Goal: Task Accomplishment & Management: Manage account settings

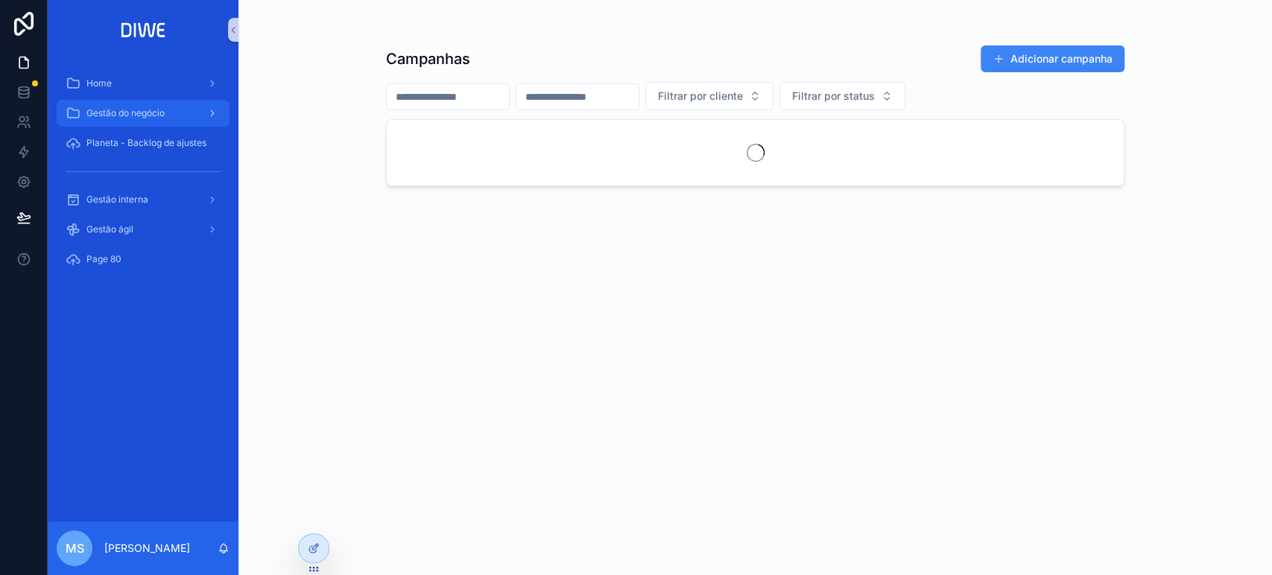
click at [124, 119] on div "Gestão do negócio" at bounding box center [143, 113] width 155 height 24
click at [124, 119] on span "Gestão do negócio" at bounding box center [125, 113] width 78 height 12
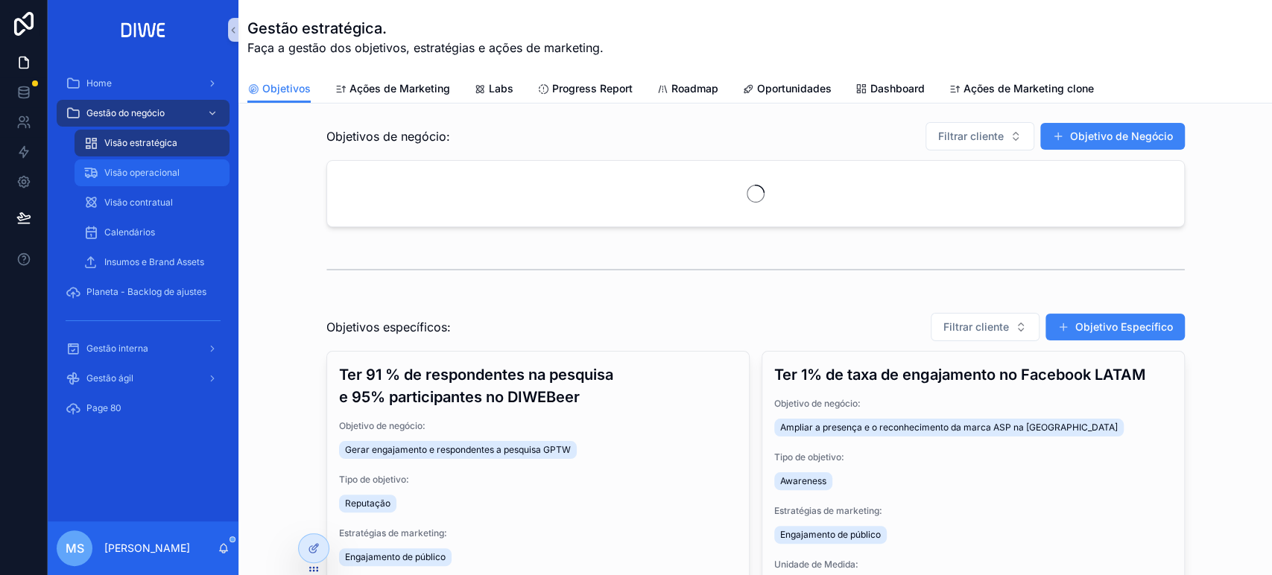
click at [129, 175] on span "Visão operacional" at bounding box center [141, 173] width 75 height 12
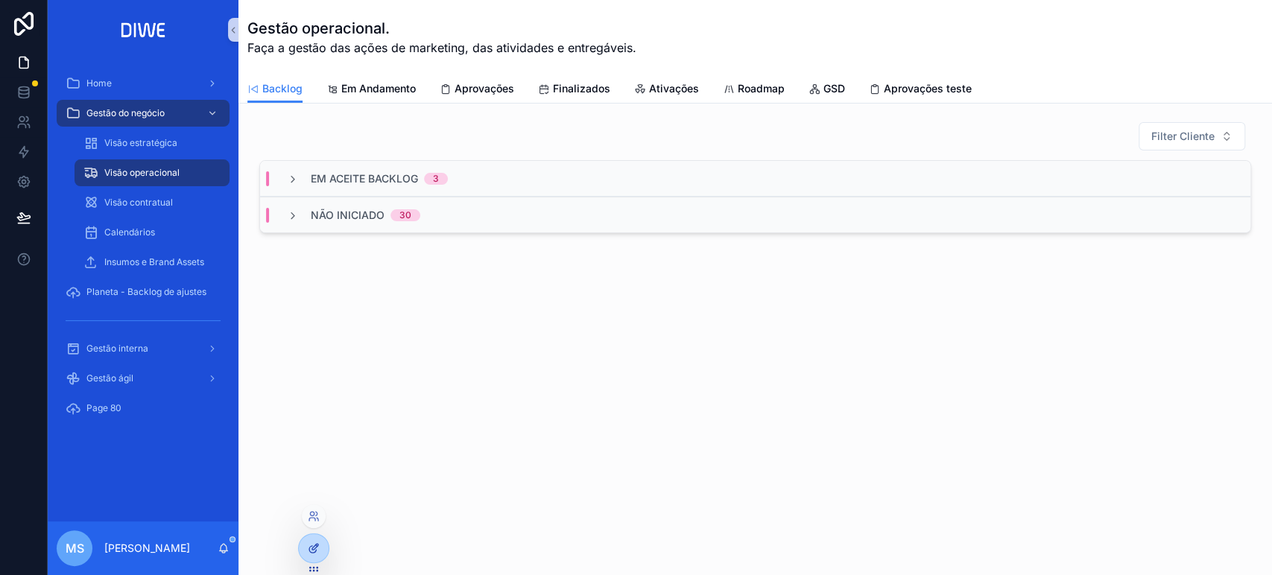
click at [311, 552] on icon at bounding box center [314, 549] width 12 height 12
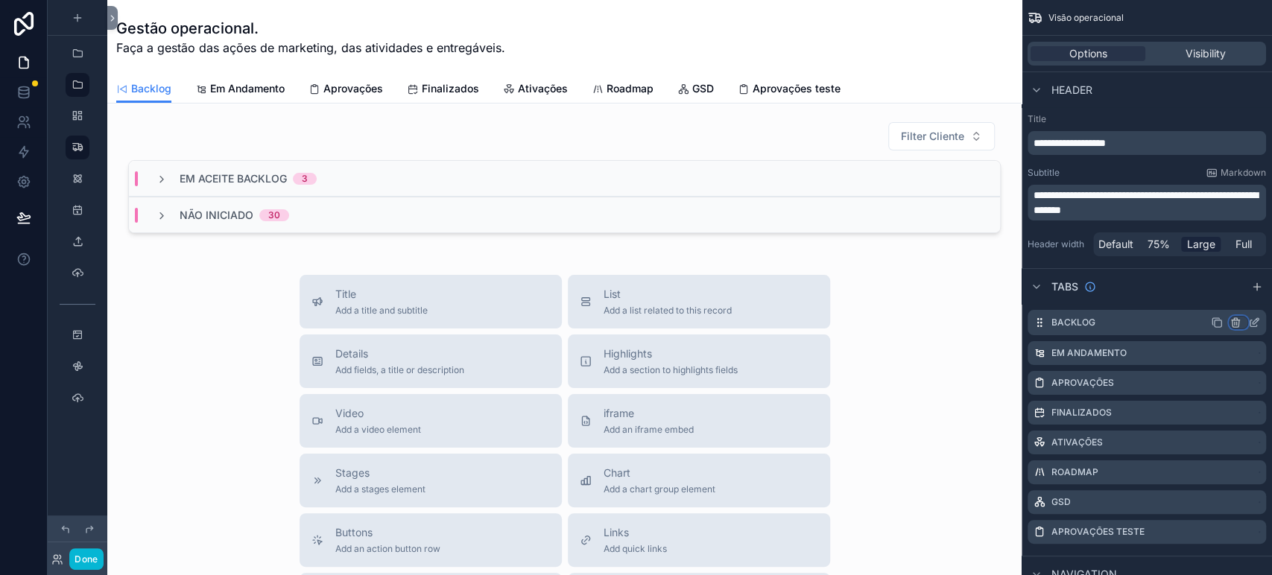
click at [1234, 321] on icon "scrollable content" at bounding box center [1236, 323] width 12 height 12
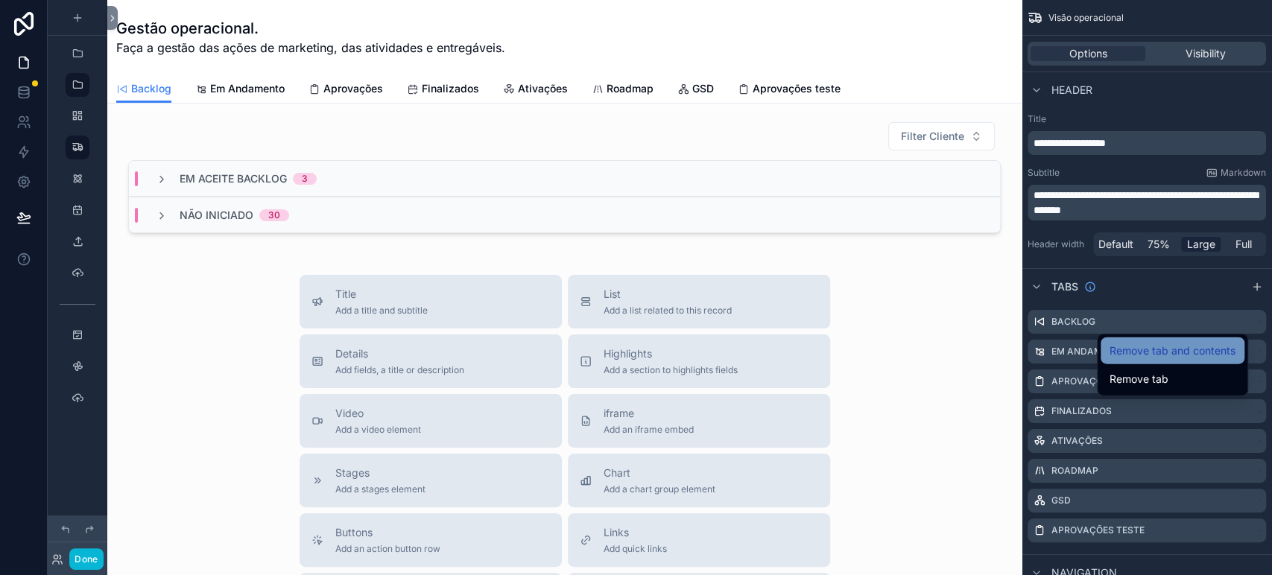
click at [1182, 350] on span "Remove tab and contents" at bounding box center [1173, 351] width 126 height 18
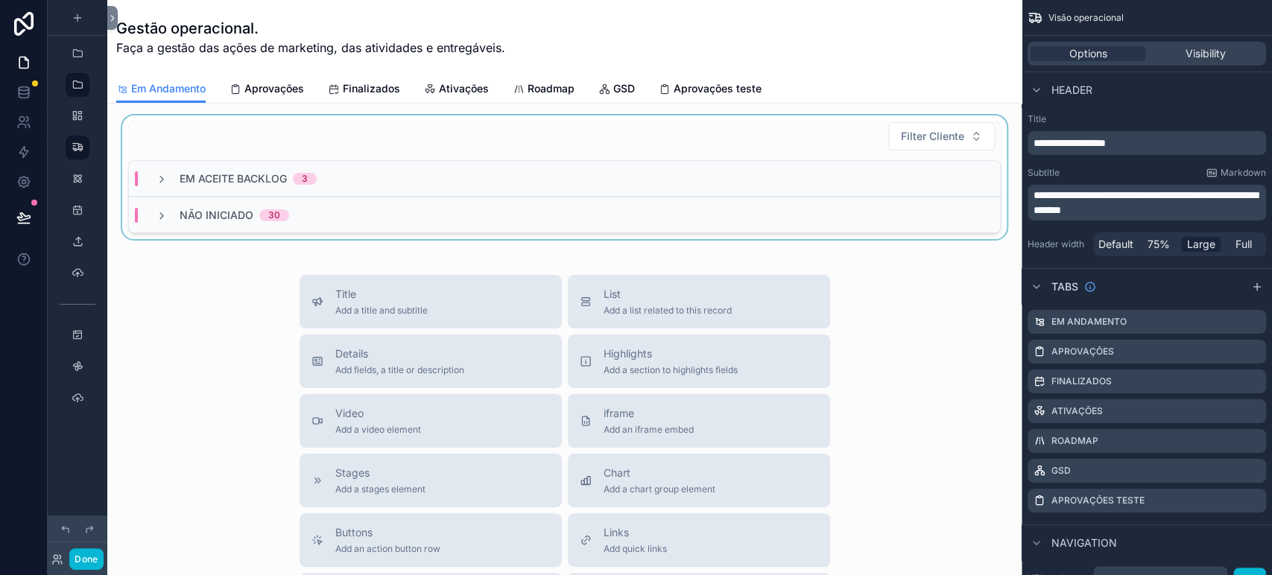
click at [302, 118] on div "scrollable content" at bounding box center [564, 178] width 891 height 124
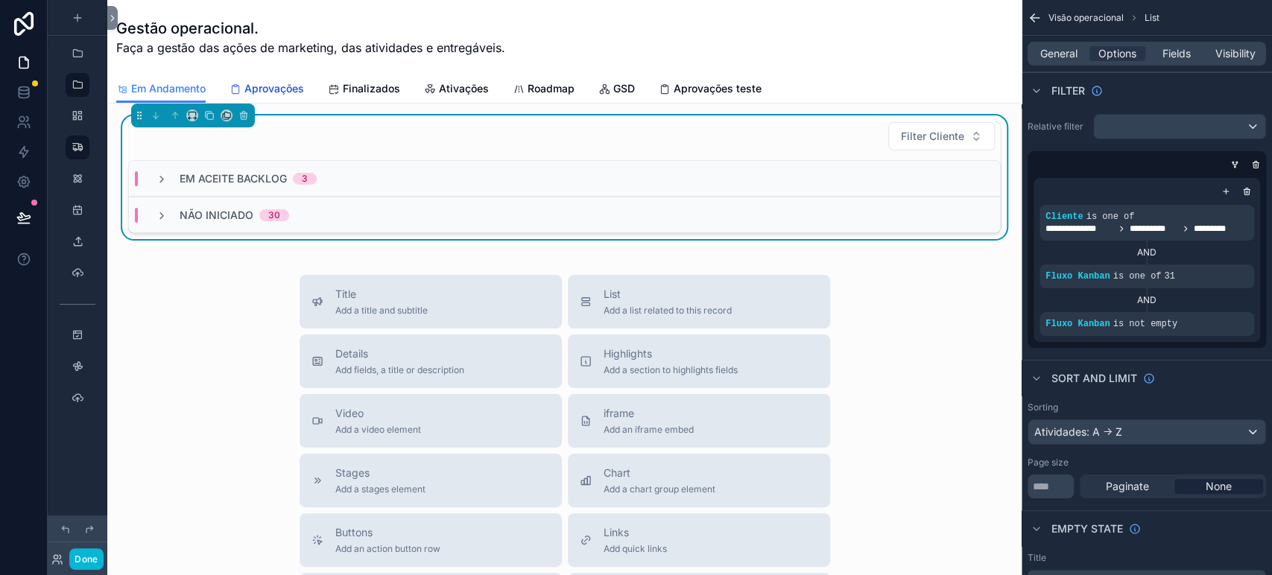
click at [270, 90] on span "Aprovações" at bounding box center [274, 88] width 60 height 15
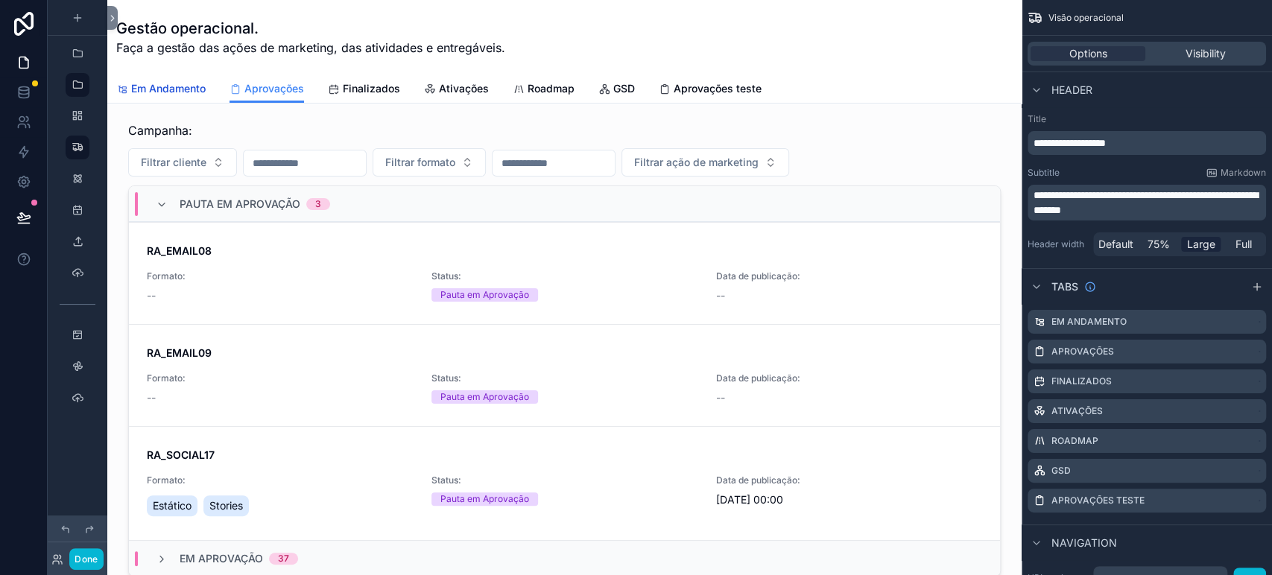
click at [201, 89] on span "Em Andamento" at bounding box center [168, 88] width 75 height 15
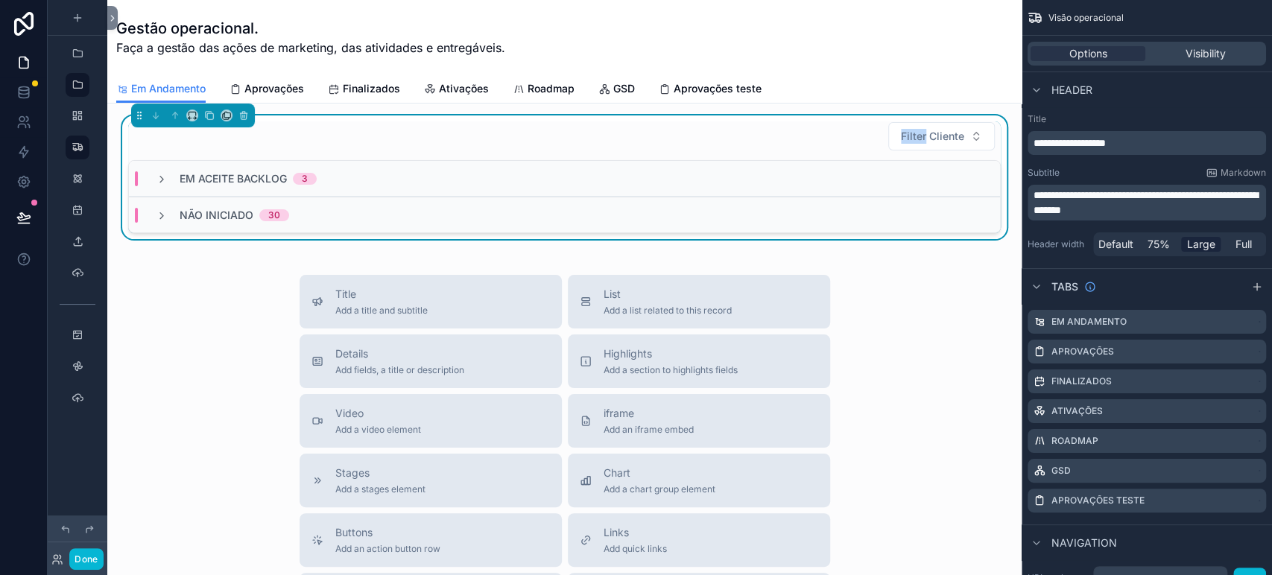
drag, startPoint x: 718, startPoint y: 130, endPoint x: 747, endPoint y: 136, distance: 29.7
click at [719, 130] on div "Filter Cliente" at bounding box center [564, 136] width 873 height 30
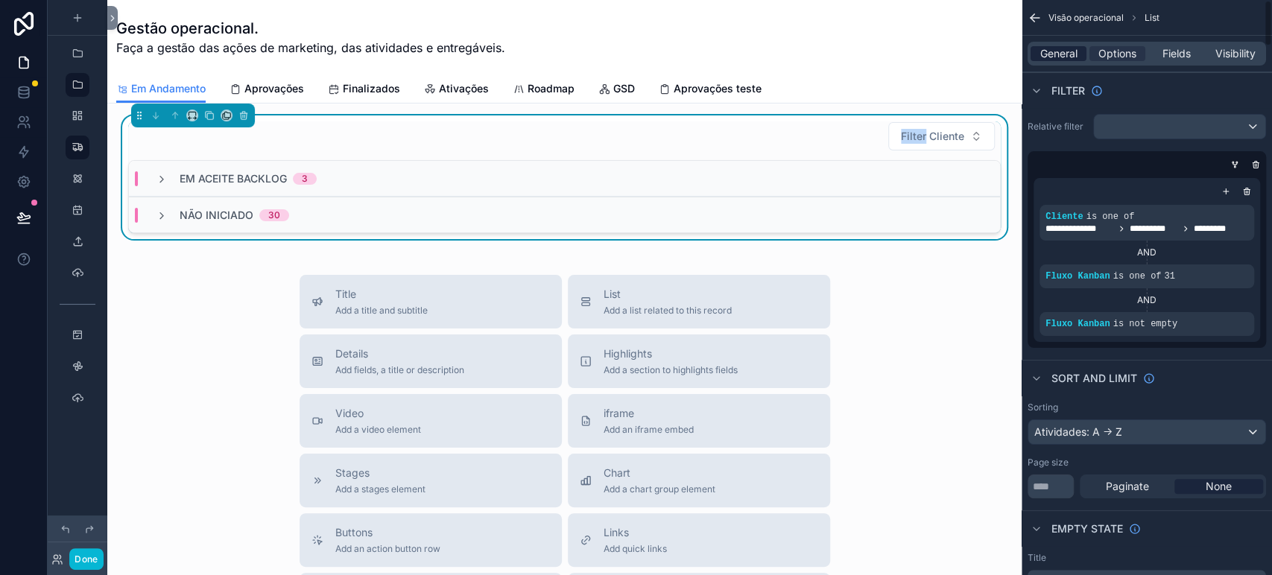
click at [1049, 53] on span "General" at bounding box center [1059, 53] width 37 height 15
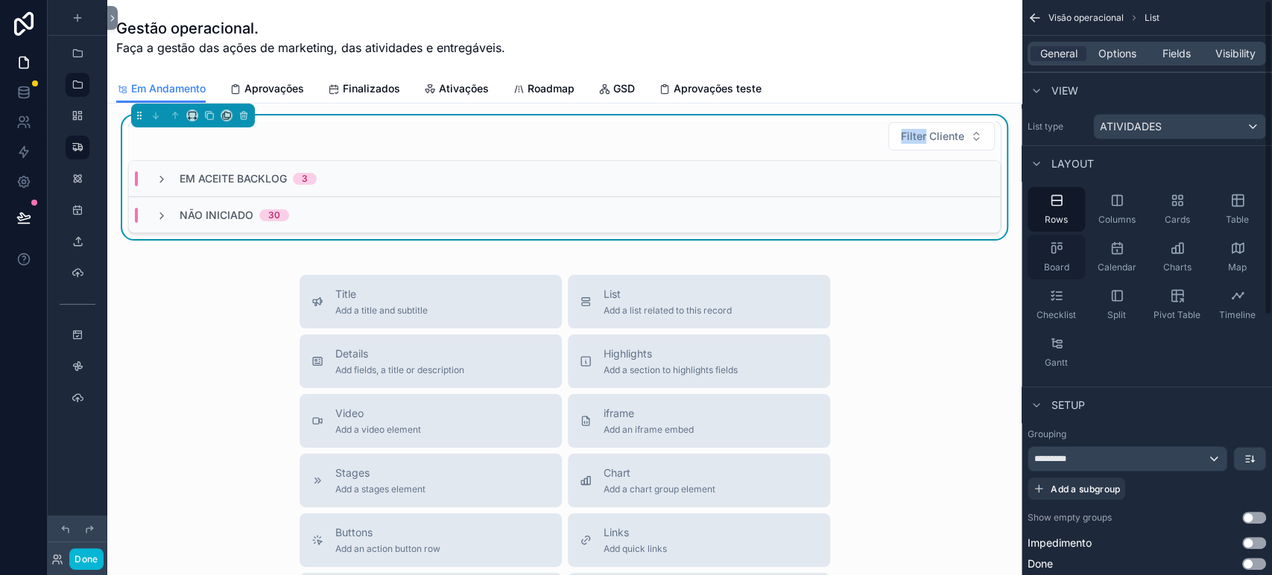
click at [1048, 255] on div "Board" at bounding box center [1056, 257] width 57 height 45
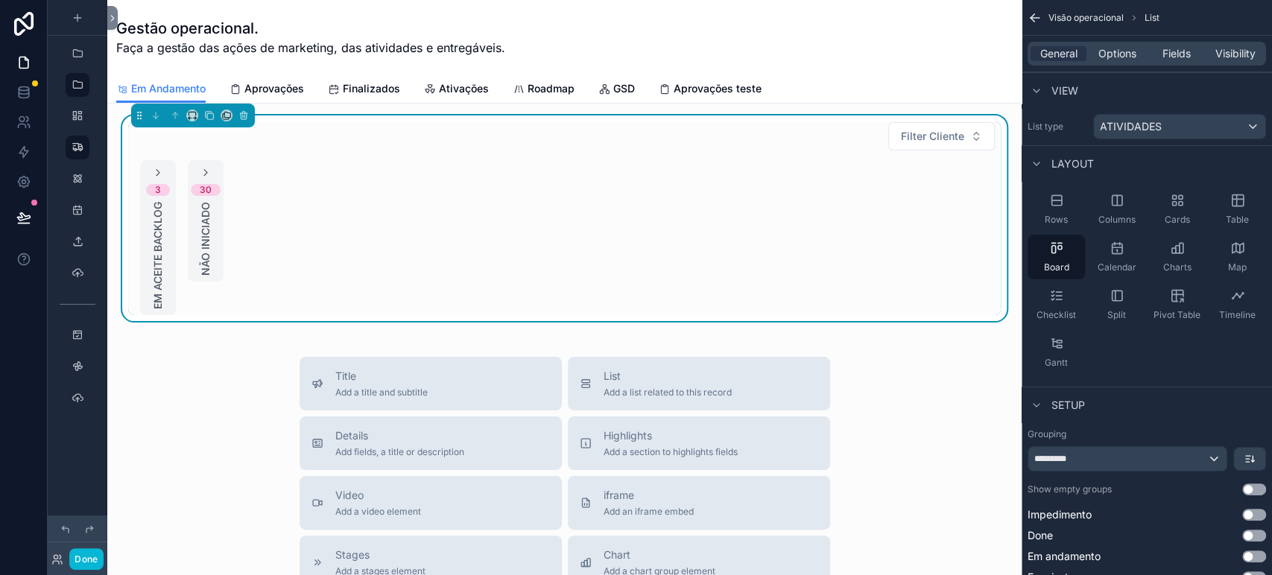
click at [150, 163] on div "3 Em aceite backlog" at bounding box center [158, 237] width 36 height 155
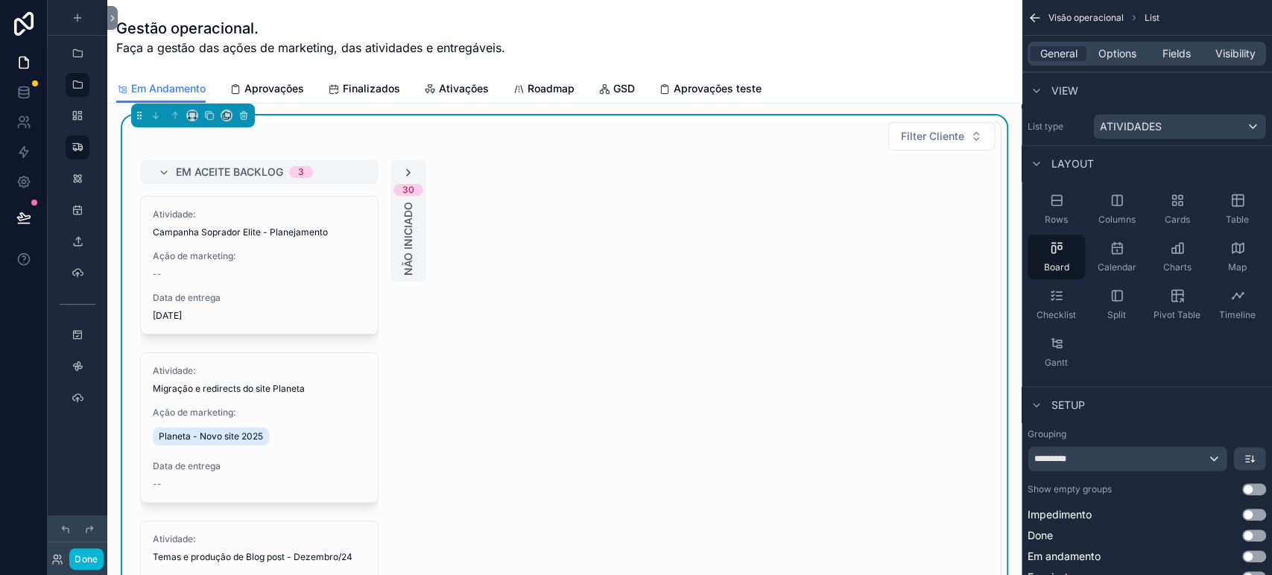
click at [407, 177] on icon "scrollable content" at bounding box center [409, 173] width 12 height 12
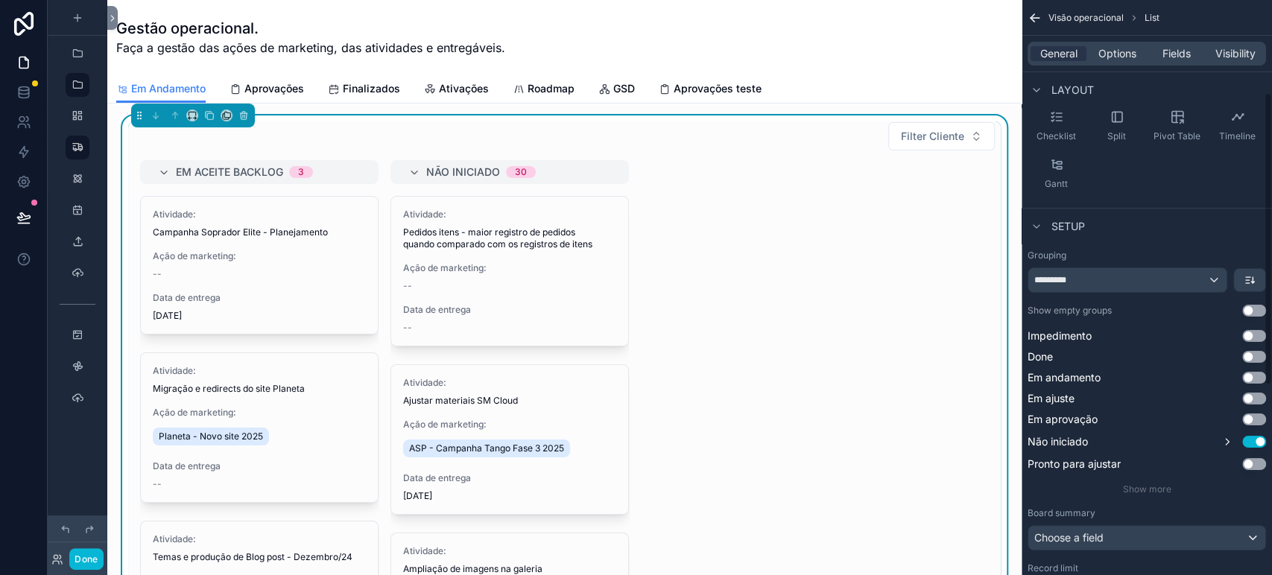
scroll to position [185, 0]
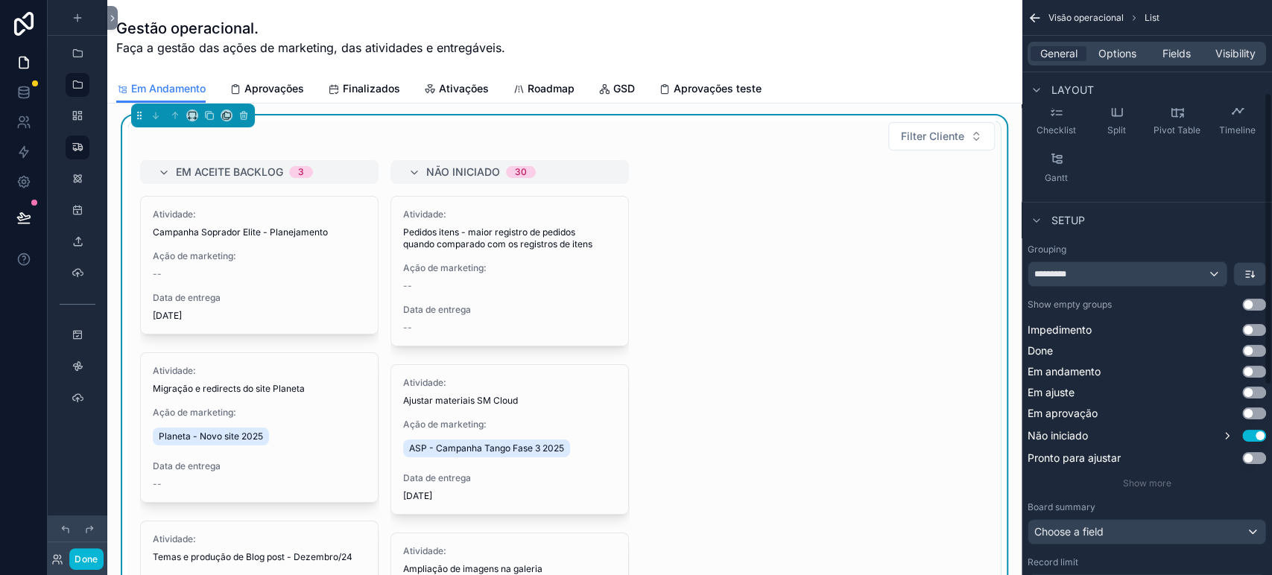
drag, startPoint x: 1269, startPoint y: 221, endPoint x: 1271, endPoint y: 315, distance: 94.7
click at [1271, 315] on div "Visão operacional List General Options Fields Visibility View List type ATIVIDA…" at bounding box center [1147, 287] width 250 height 575
click at [1160, 280] on div "*********" at bounding box center [1128, 274] width 198 height 24
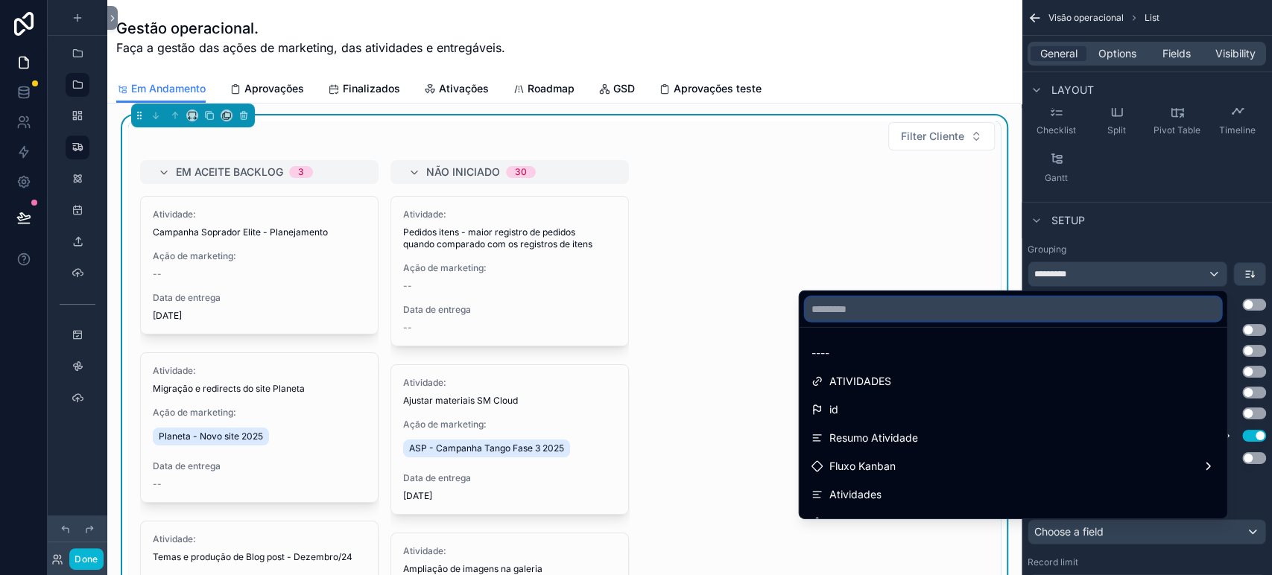
click at [891, 304] on input "text" at bounding box center [1013, 309] width 416 height 24
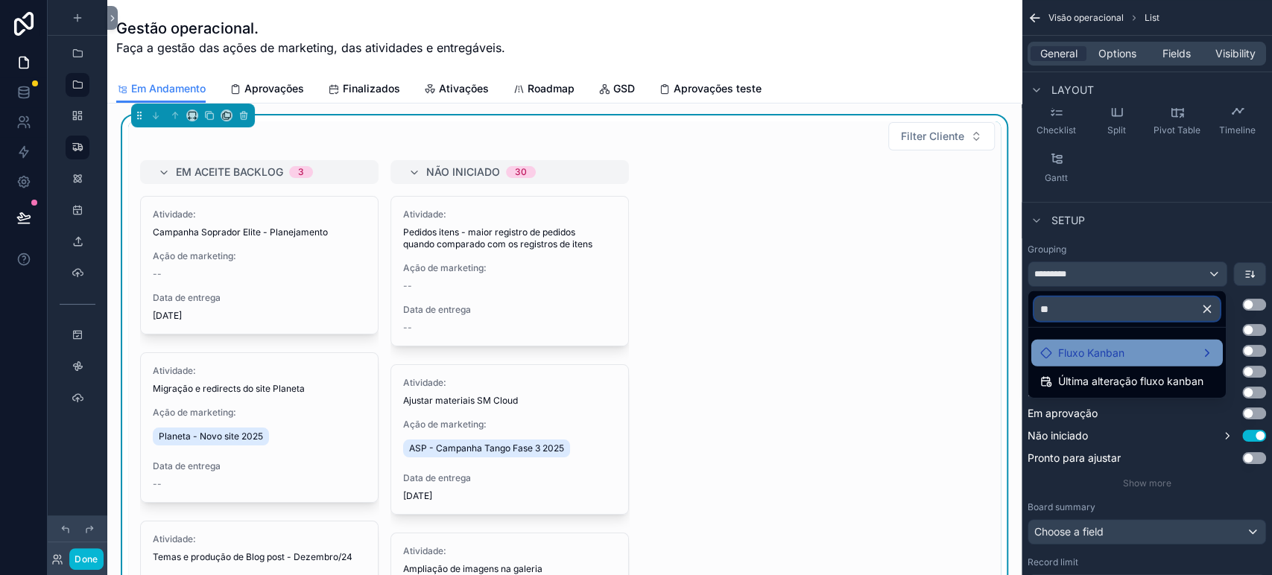
type input "**"
click at [1087, 356] on span "Fluxo Kanban" at bounding box center [1091, 353] width 66 height 18
click at [990, 347] on span "Fluxo Kanban" at bounding box center [984, 355] width 66 height 18
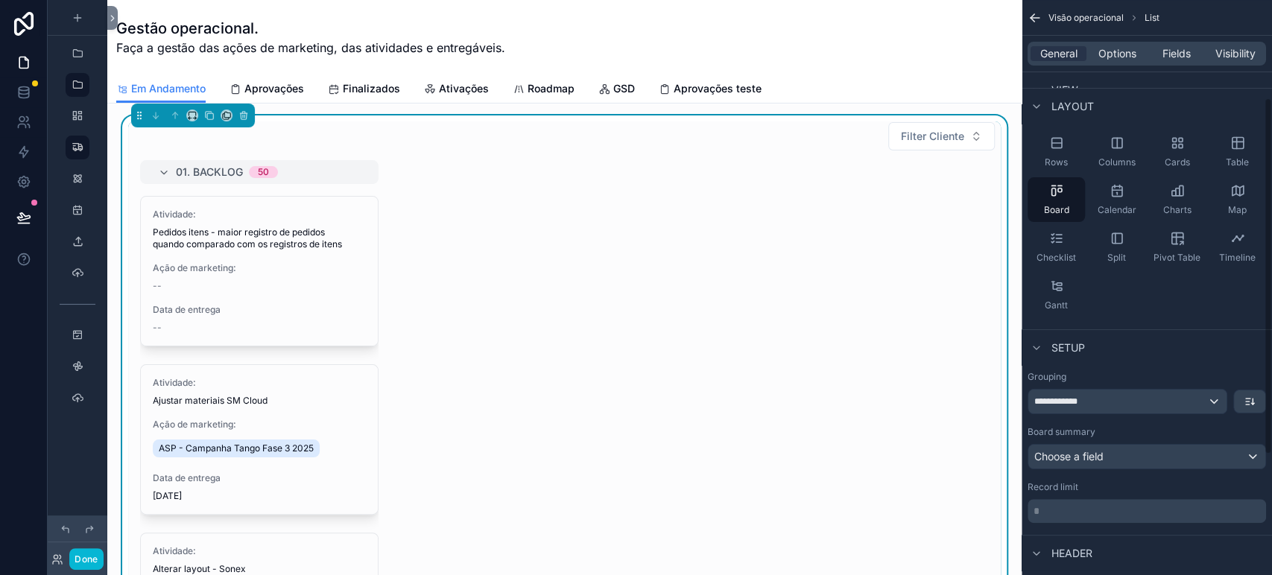
scroll to position [0, 0]
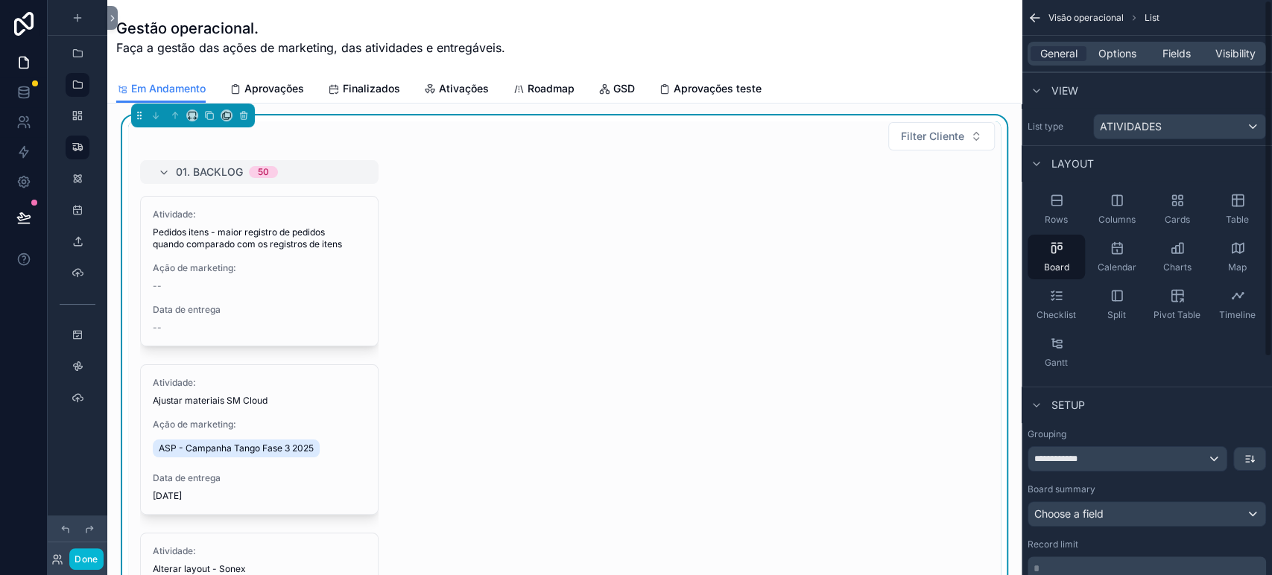
drag, startPoint x: 1267, startPoint y: 350, endPoint x: 1271, endPoint y: 158, distance: 192.3
click at [1271, 158] on div "**********" at bounding box center [1147, 287] width 250 height 575
click at [1122, 52] on span "Options" at bounding box center [1118, 53] width 38 height 15
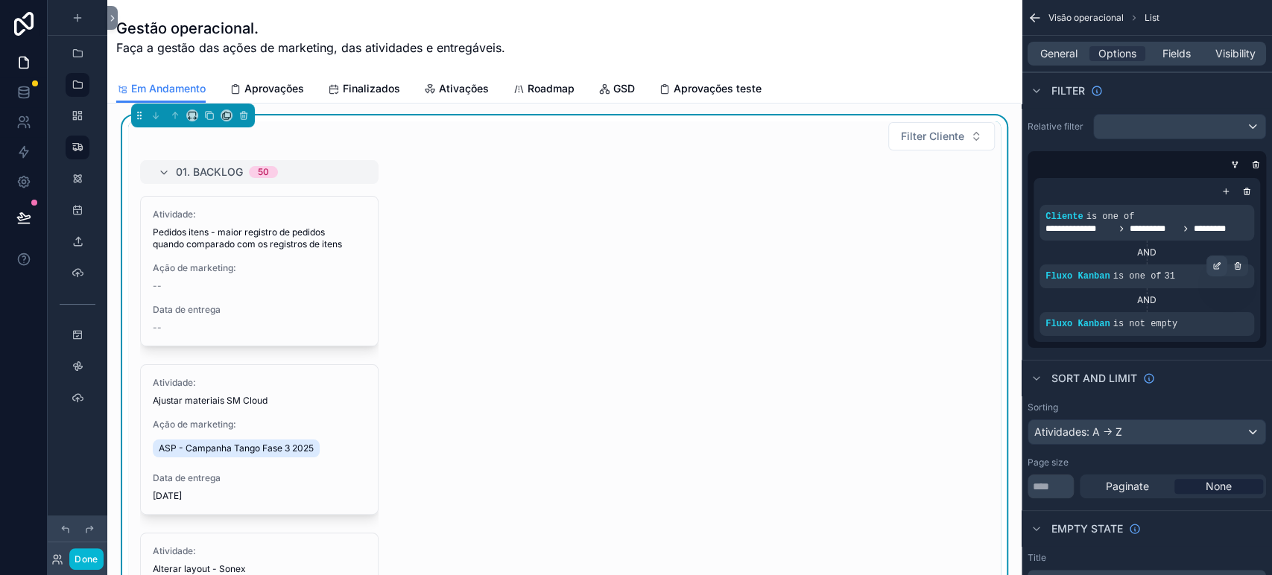
click at [1216, 266] on icon "scrollable content" at bounding box center [1217, 266] width 9 height 9
click at [1234, 268] on icon "scrollable content" at bounding box center [1238, 266] width 9 height 9
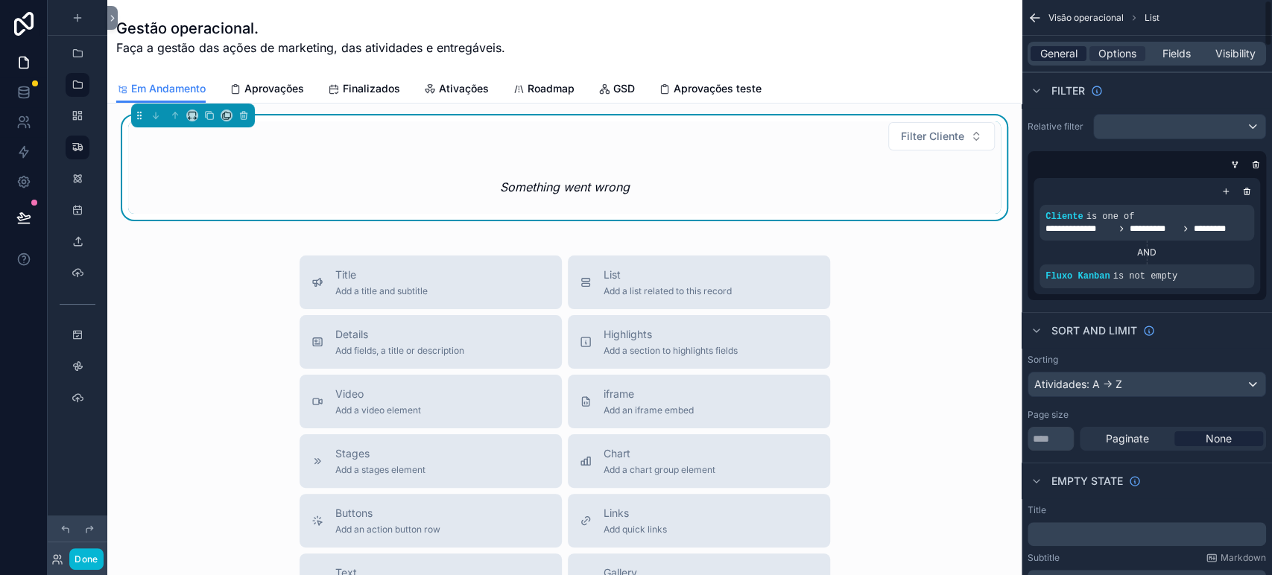
click at [1046, 50] on span "General" at bounding box center [1059, 53] width 37 height 15
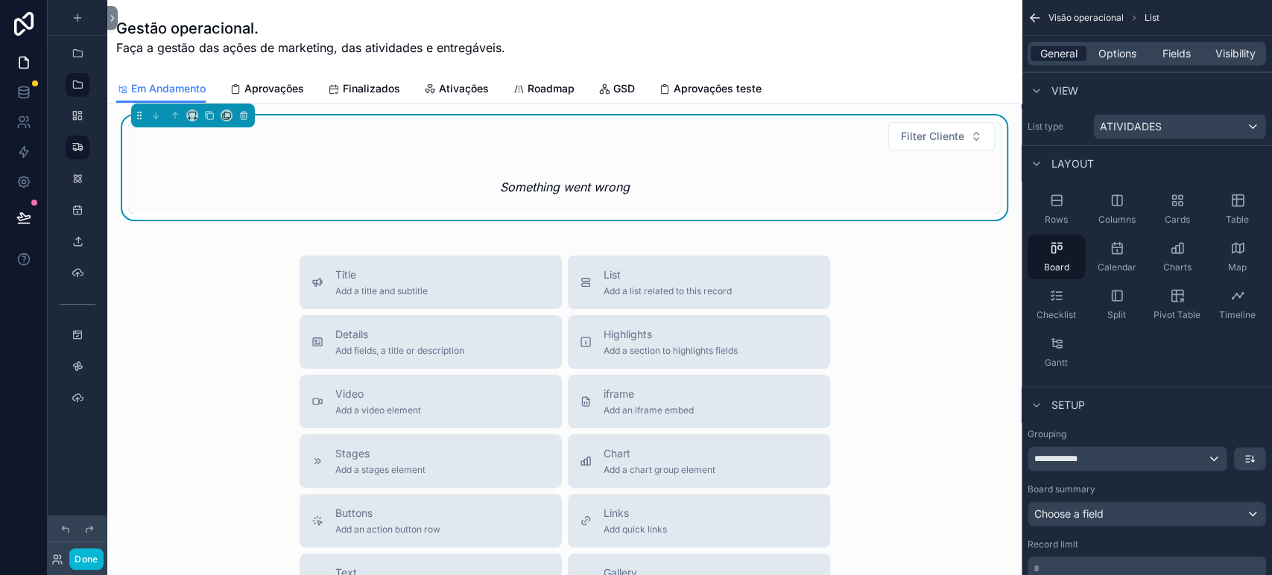
click at [1085, 57] on div "General" at bounding box center [1059, 53] width 56 height 15
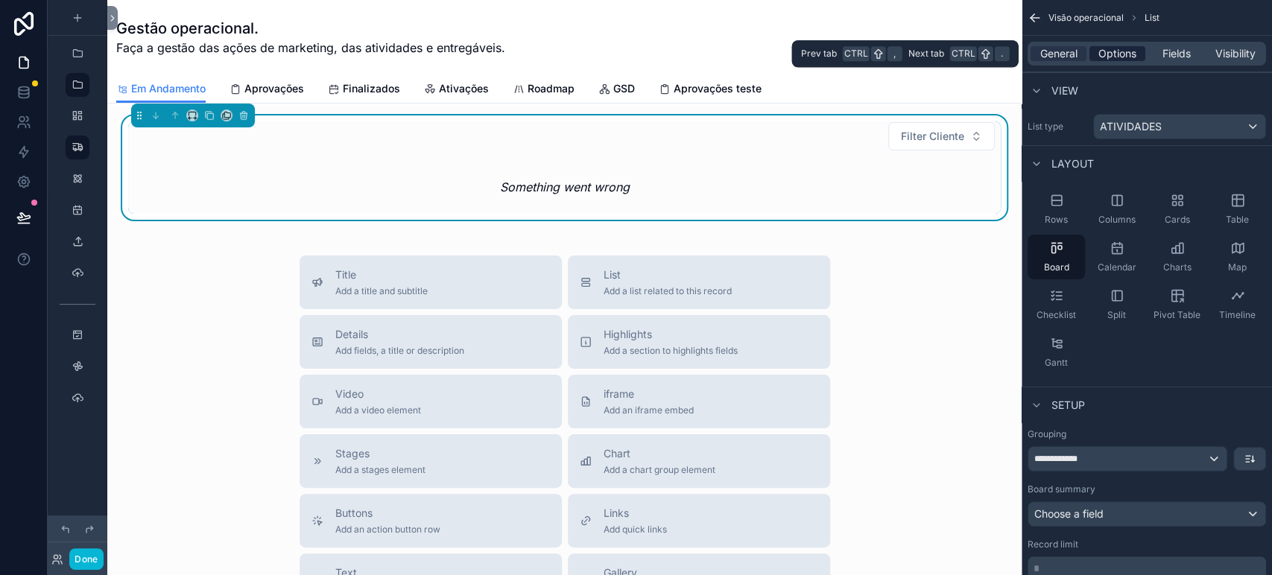
click at [1102, 60] on span "Options" at bounding box center [1118, 53] width 38 height 15
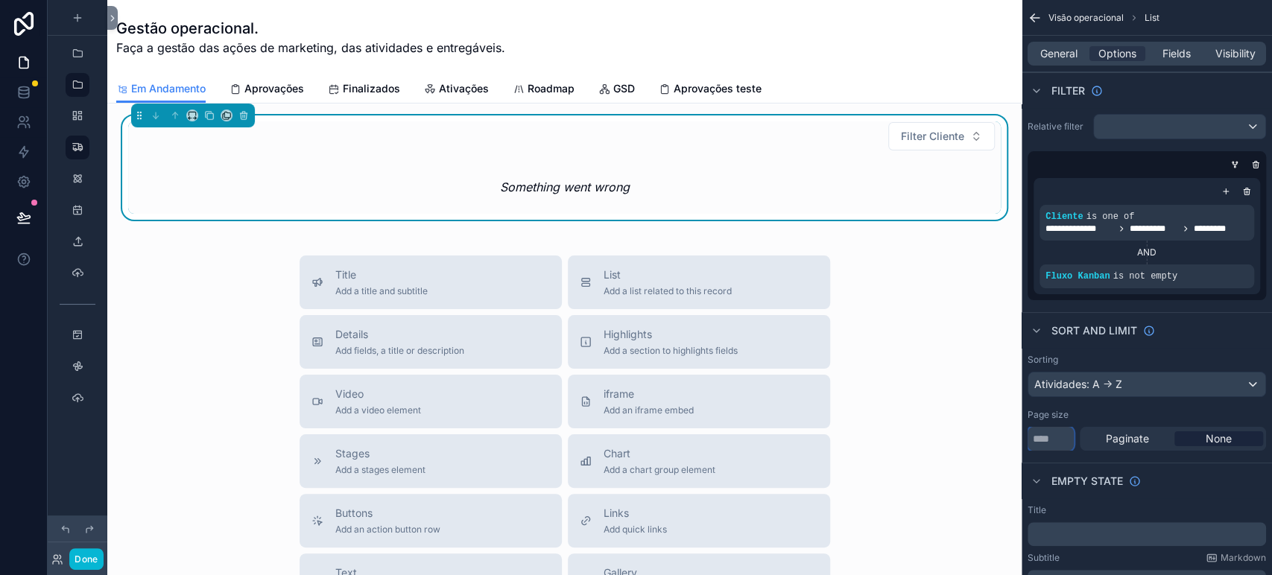
click at [1058, 432] on input "***" at bounding box center [1051, 439] width 46 height 24
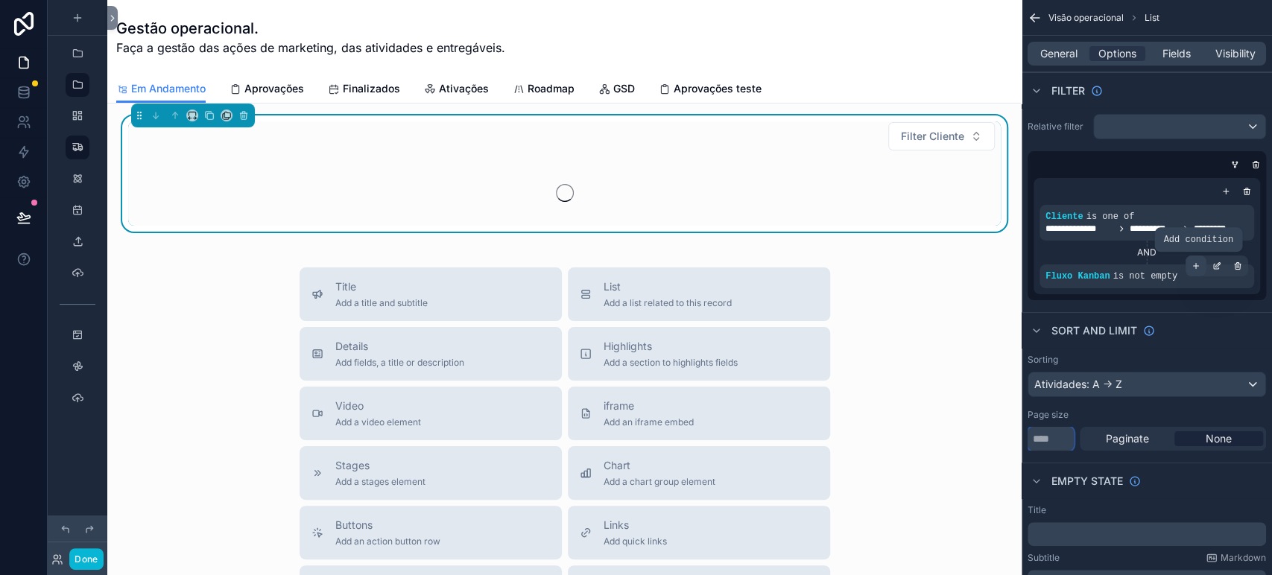
type input "*****"
click at [1196, 269] on icon "scrollable content" at bounding box center [1196, 266] width 9 height 9
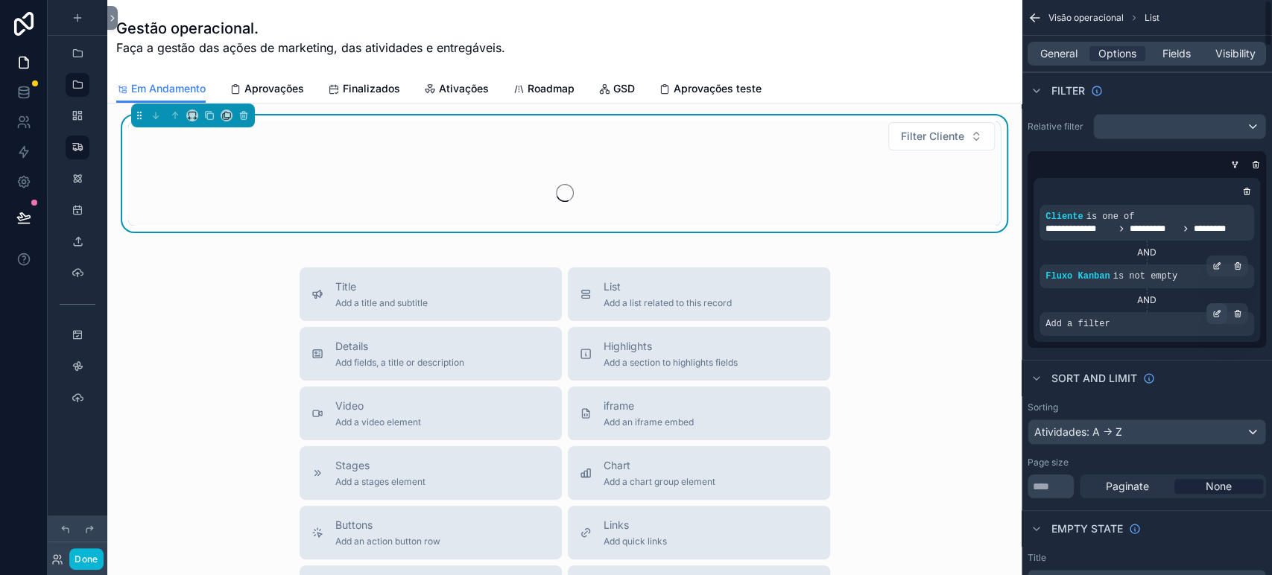
click at [1208, 315] on div "scrollable content" at bounding box center [1217, 313] width 21 height 21
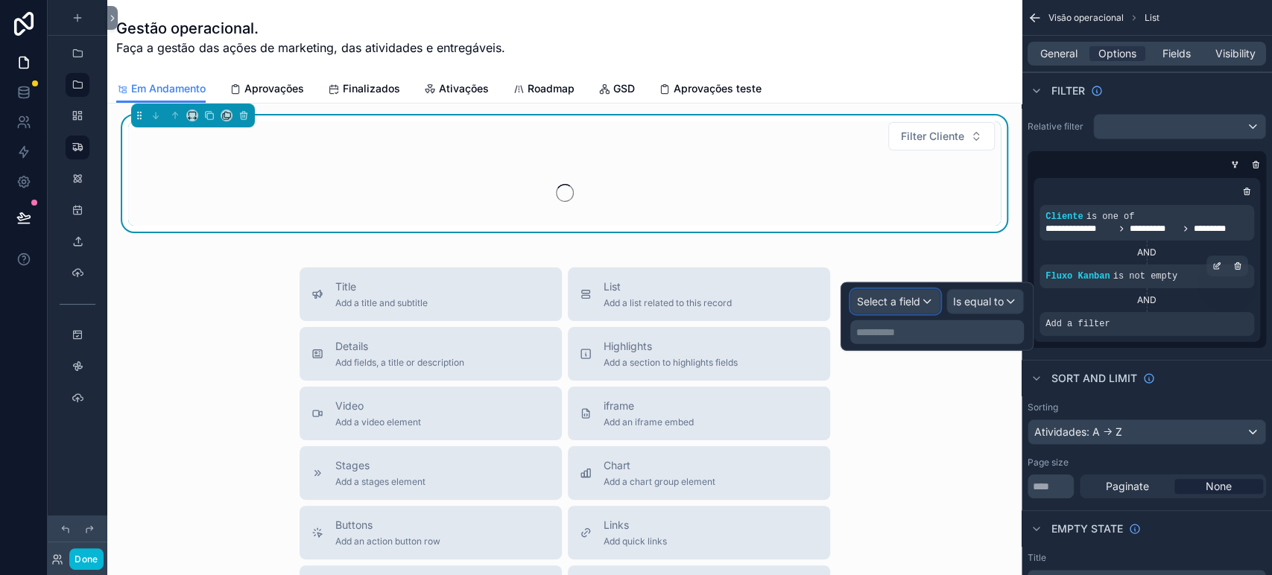
click at [900, 305] on span "Select a field" at bounding box center [888, 301] width 63 height 13
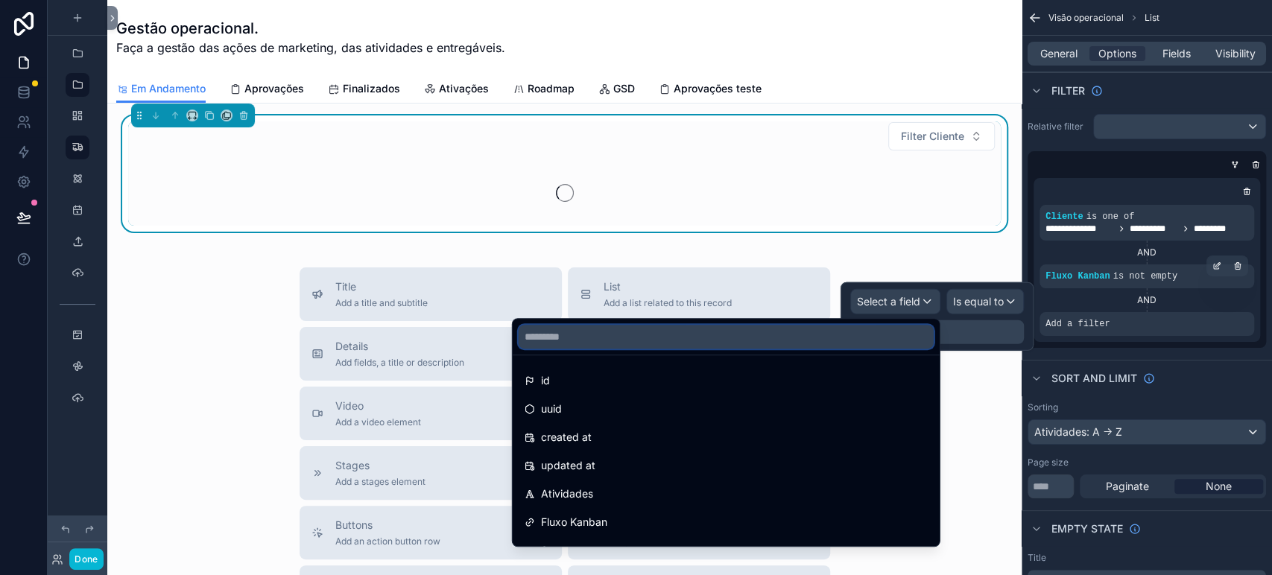
click at [827, 330] on input "text" at bounding box center [726, 337] width 415 height 24
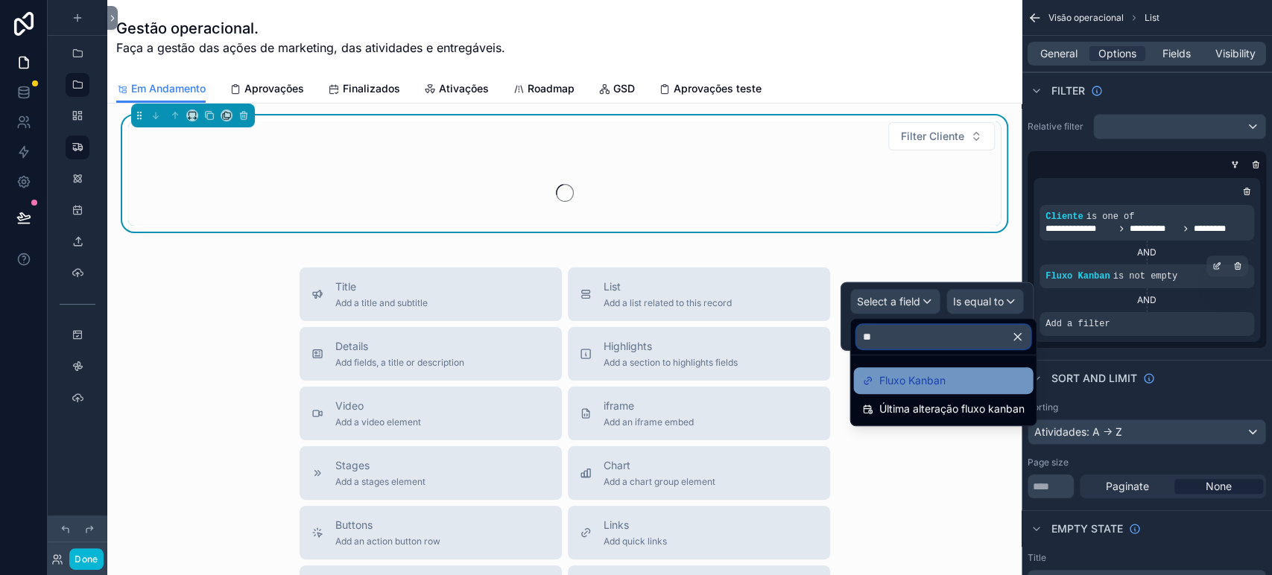
type input "**"
click at [915, 373] on span "Fluxo Kanban" at bounding box center [912, 381] width 66 height 18
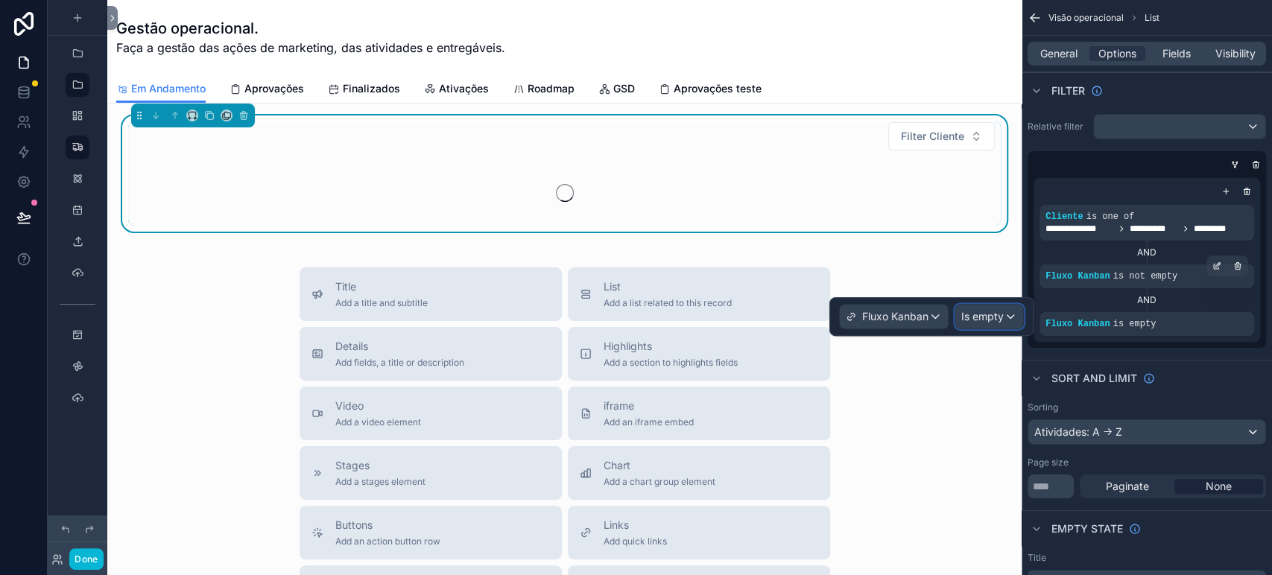
click at [977, 317] on span "Is empty" at bounding box center [983, 316] width 42 height 15
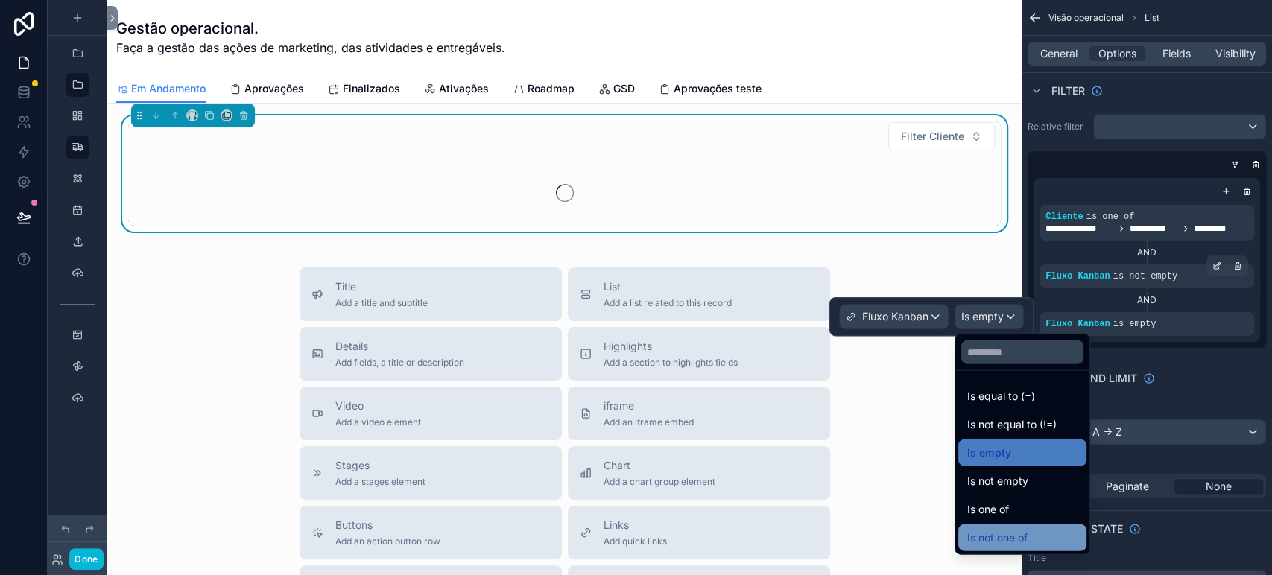
click at [1033, 525] on div "Is not one of" at bounding box center [1023, 538] width 128 height 27
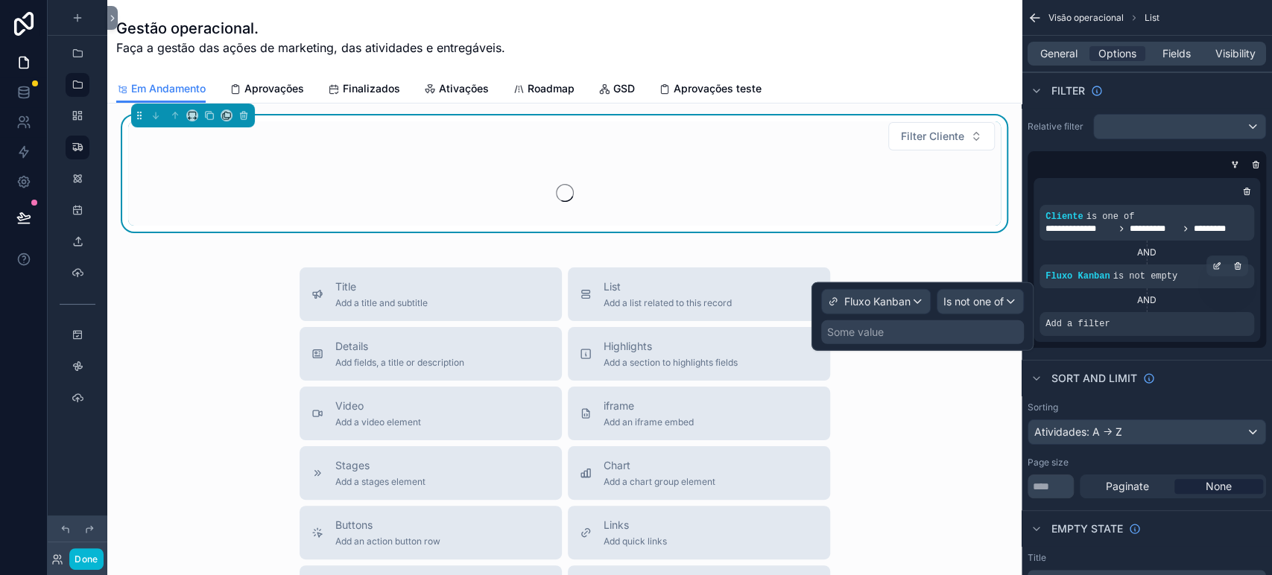
click at [916, 333] on div "Some value" at bounding box center [922, 333] width 203 height 24
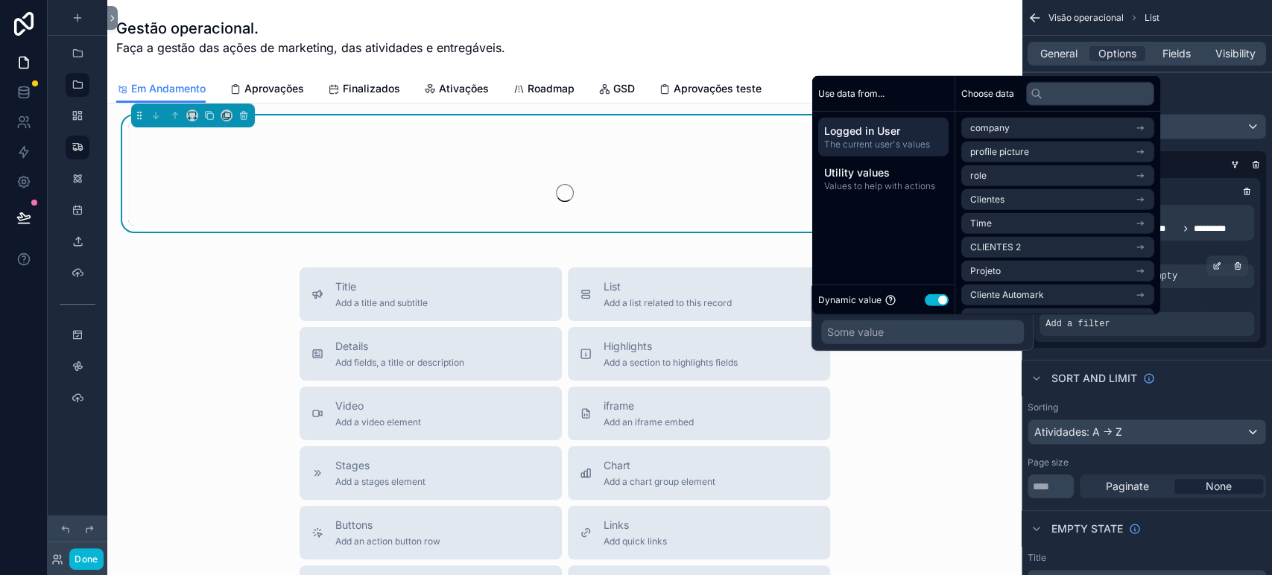
click at [930, 291] on div "Dynamic value Use setting" at bounding box center [883, 299] width 130 height 17
click at [930, 298] on button "Use setting" at bounding box center [937, 300] width 24 height 12
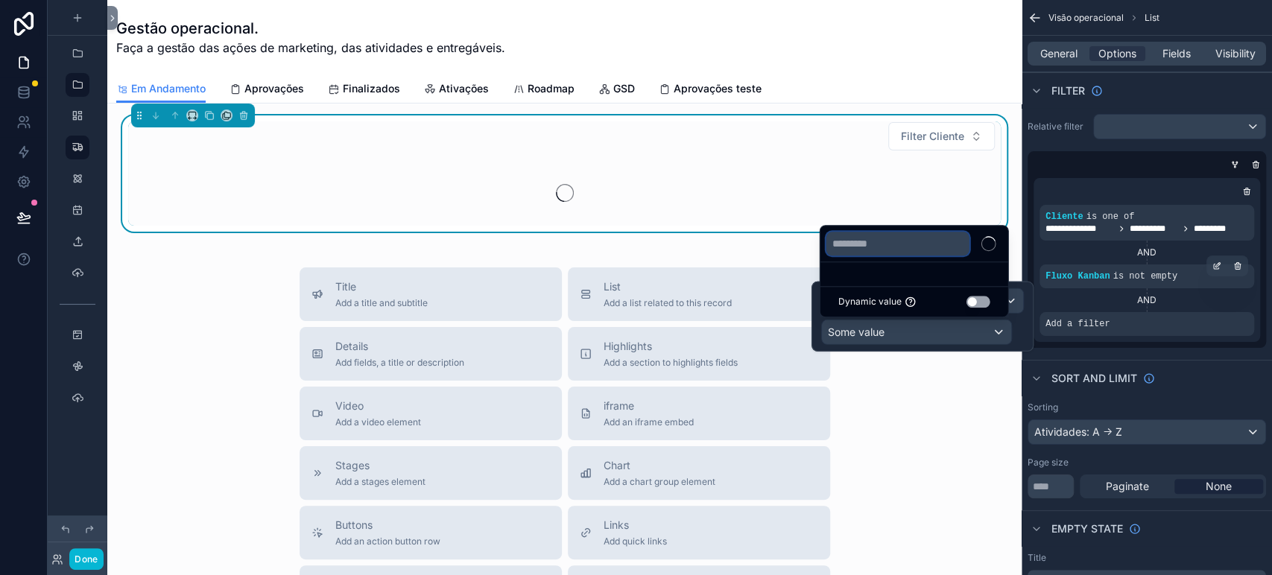
click at [929, 243] on input "text" at bounding box center [898, 244] width 143 height 24
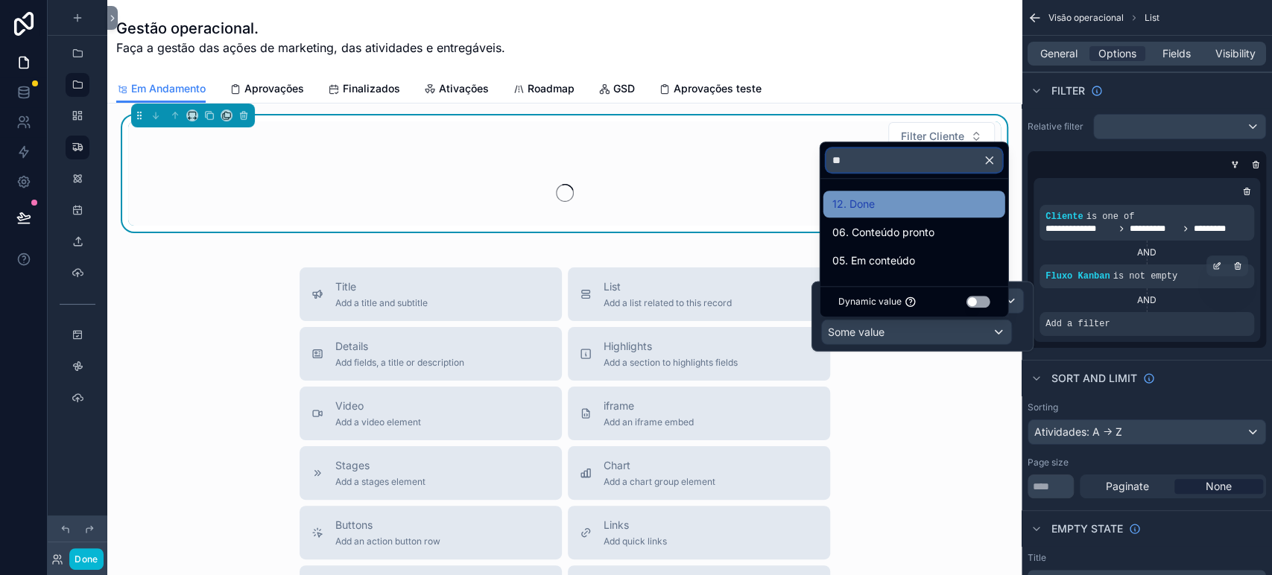
type input "**"
click at [886, 198] on div "12. Done" at bounding box center [915, 204] width 164 height 18
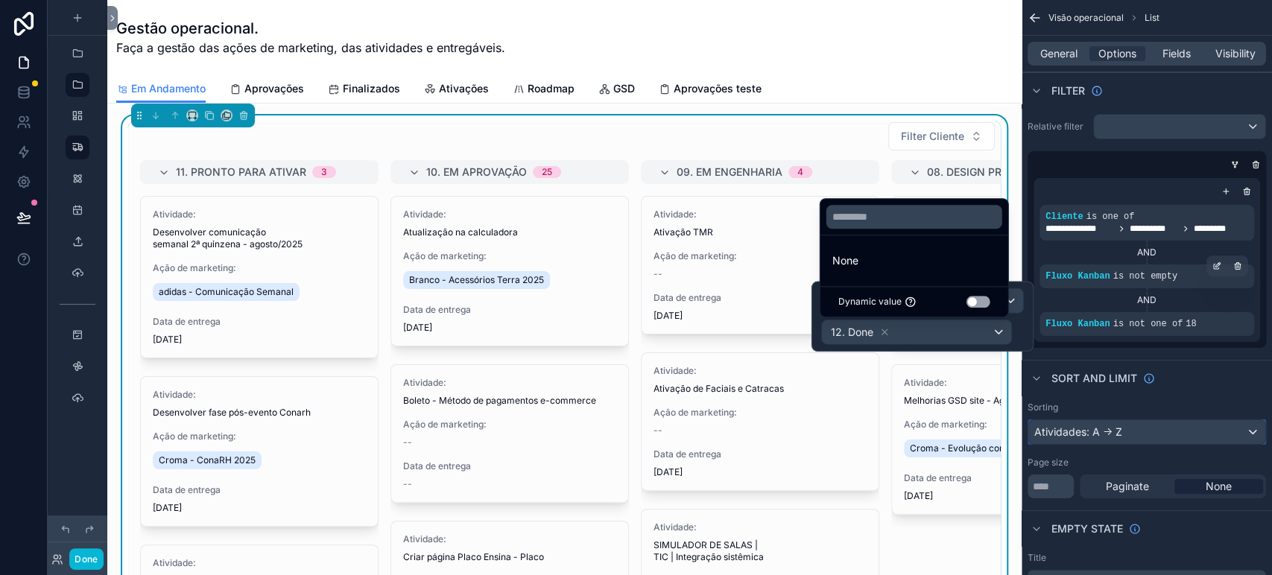
click at [1113, 427] on div "Atividades: A -> Z" at bounding box center [1147, 432] width 237 height 24
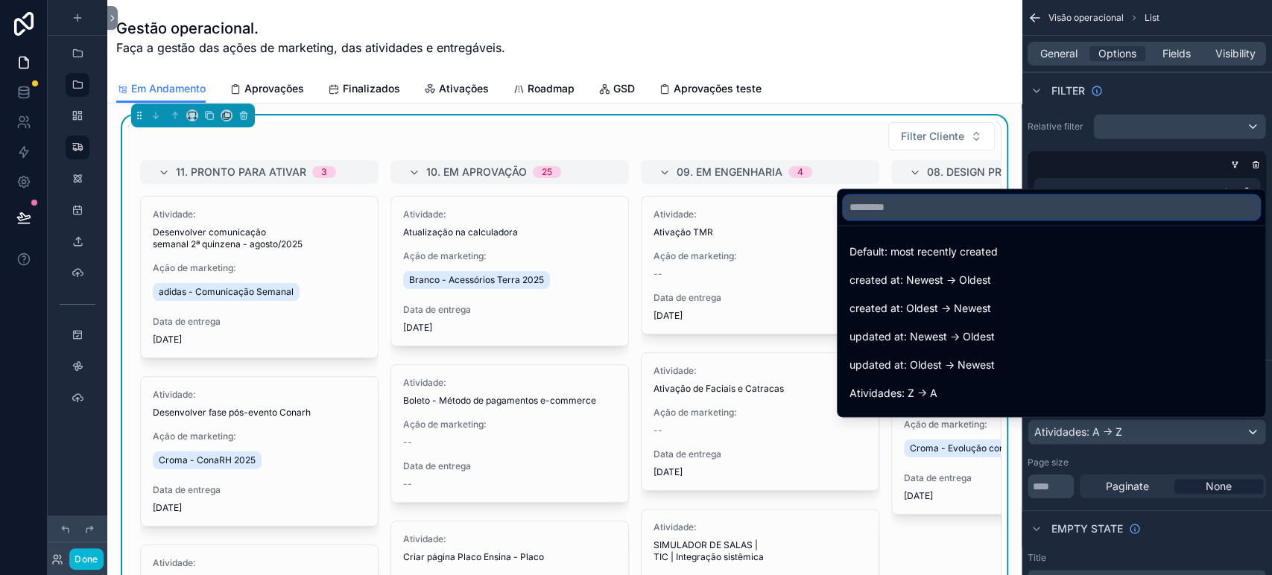
click at [1049, 207] on input "text" at bounding box center [1052, 207] width 416 height 24
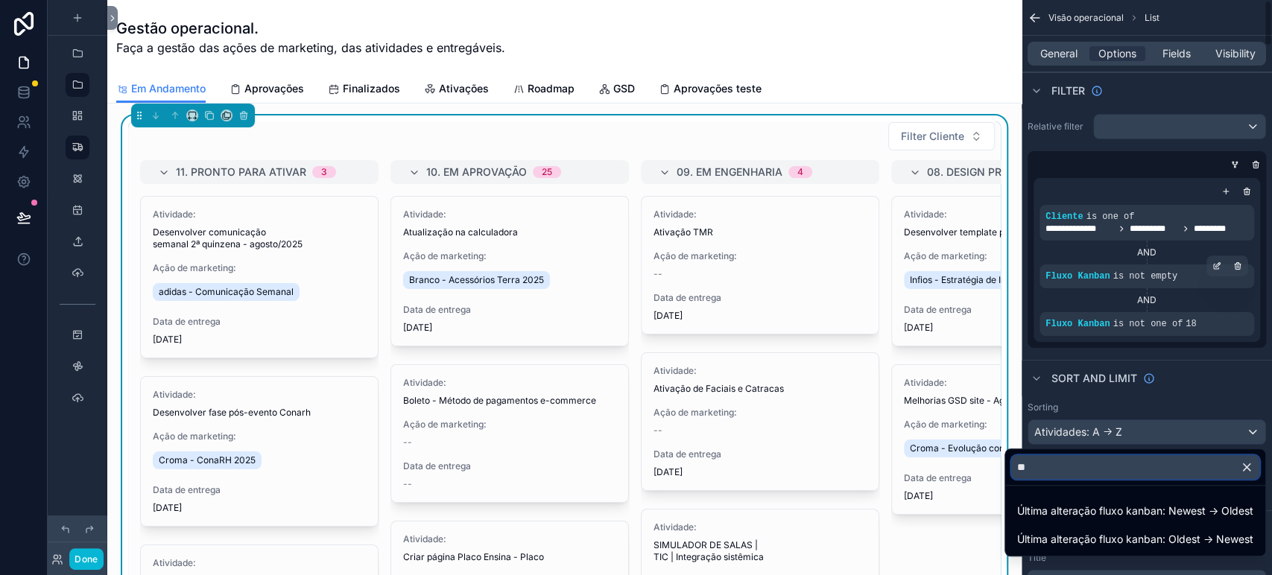
type input "**"
click at [1181, 400] on div "scrollable content" at bounding box center [636, 287] width 1272 height 575
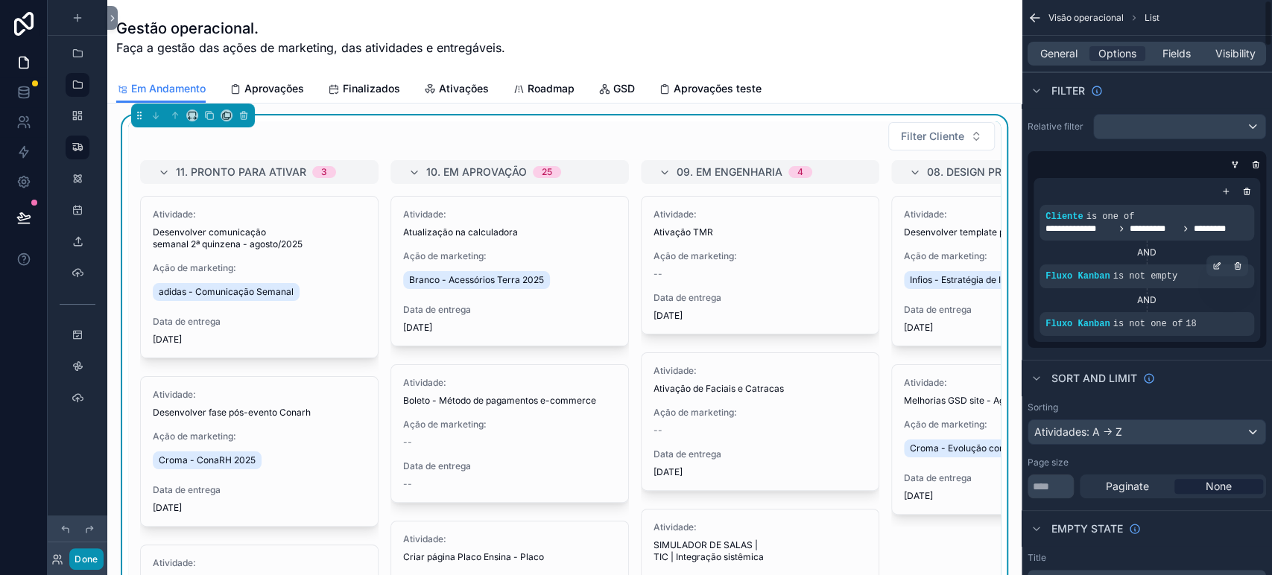
click at [78, 565] on button "Done" at bounding box center [86, 560] width 34 height 22
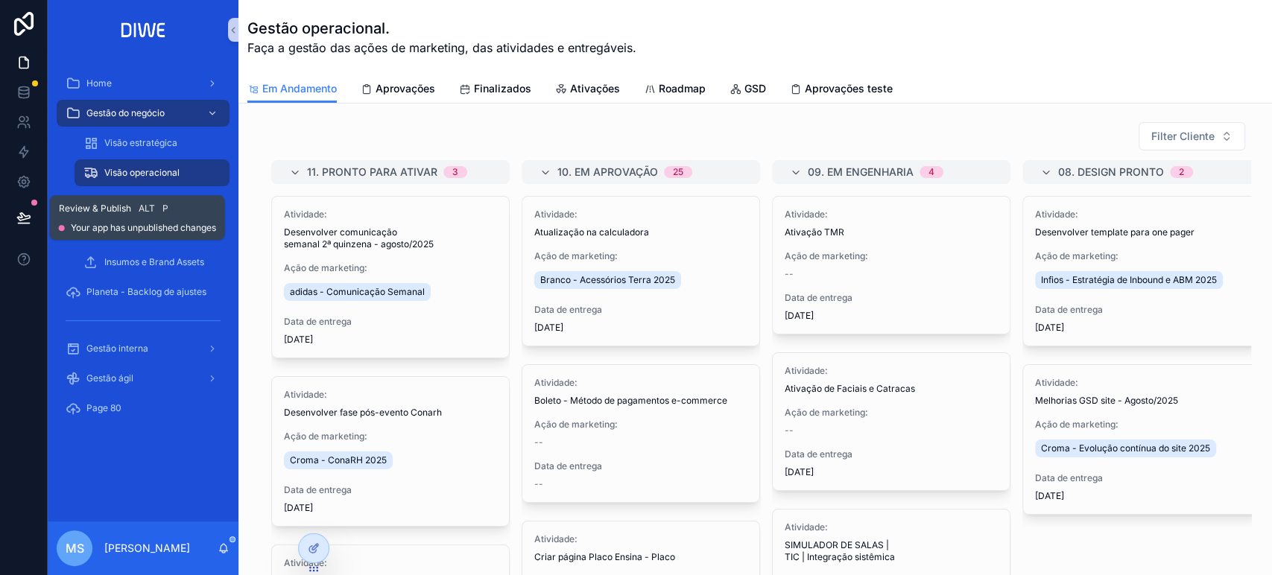
click at [19, 218] on icon at bounding box center [23, 216] width 13 height 7
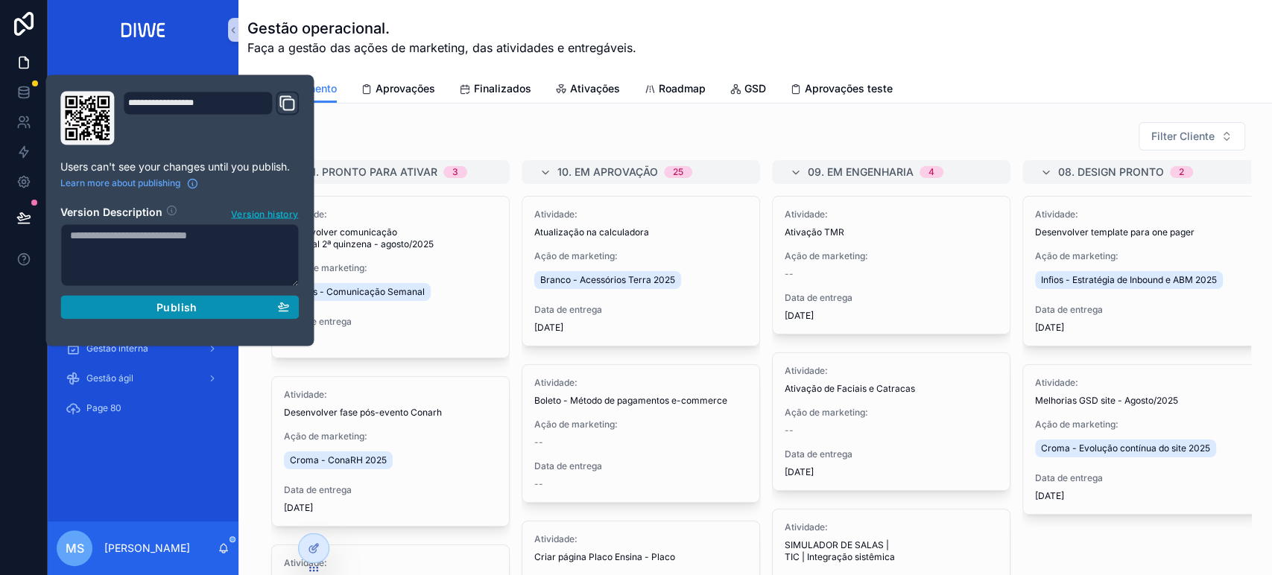
click at [255, 309] on div "Publish" at bounding box center [179, 306] width 219 height 13
click at [255, 309] on section "Version Description Version history Publish" at bounding box center [179, 257] width 239 height 124
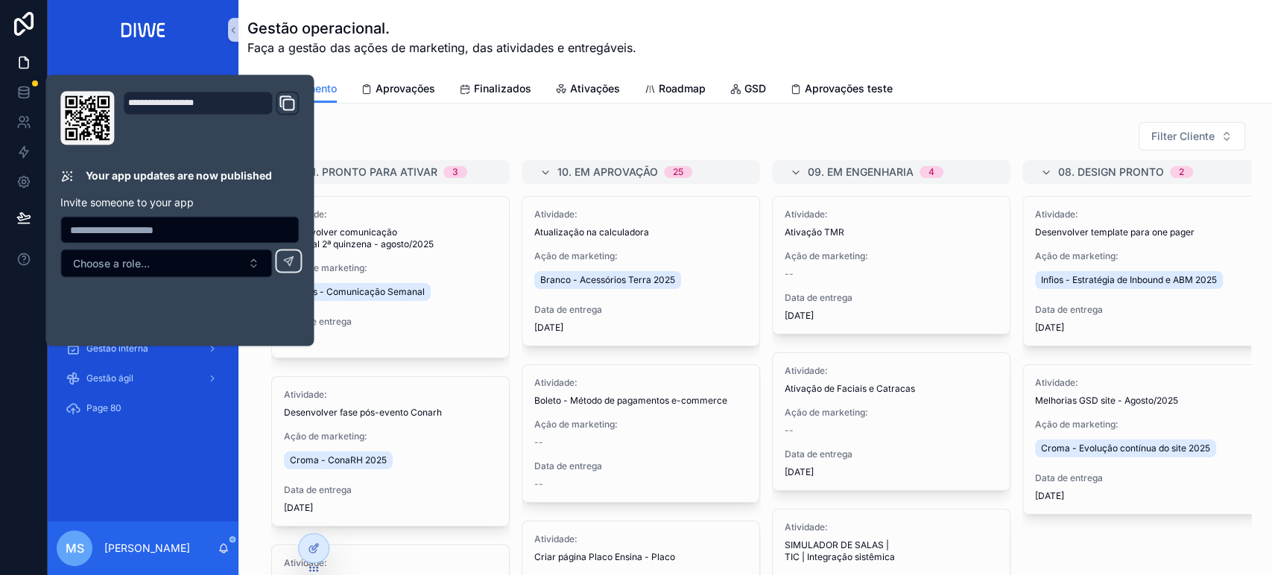
click at [850, 52] on div "Gestão operacional. Faça a gestão das ações de marketing, das atividades e entr…" at bounding box center [755, 37] width 1016 height 39
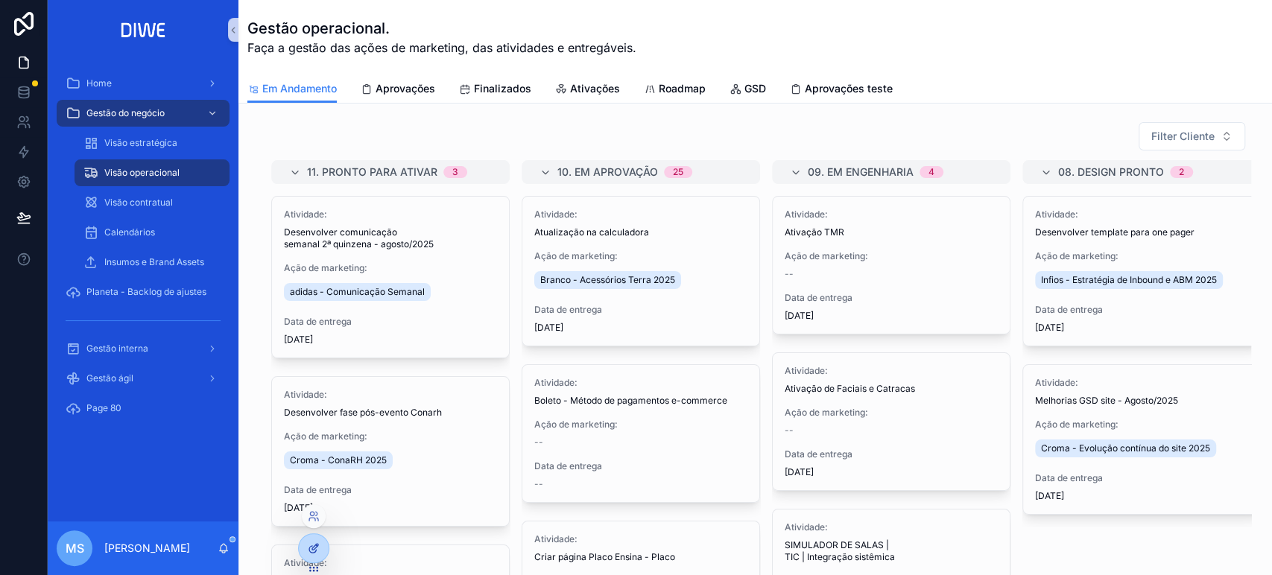
click at [315, 547] on icon at bounding box center [315, 547] width 6 height 6
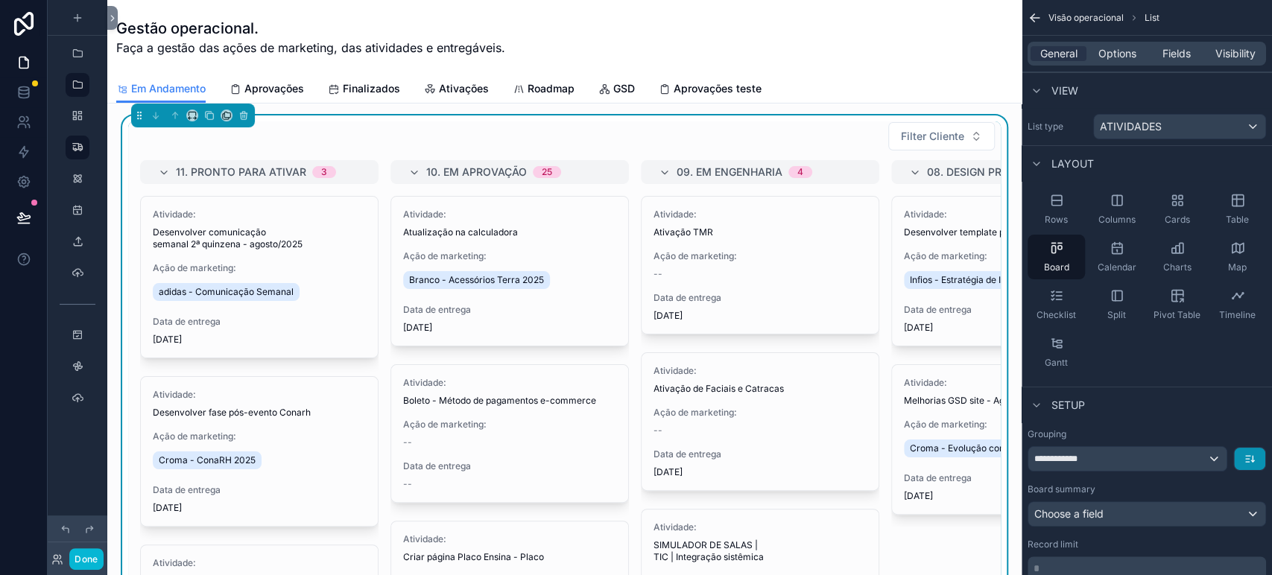
click at [1249, 456] on icon "scrollable content" at bounding box center [1248, 456] width 4 height 0
click at [1234, 487] on span "A -> Z" at bounding box center [1239, 492] width 30 height 18
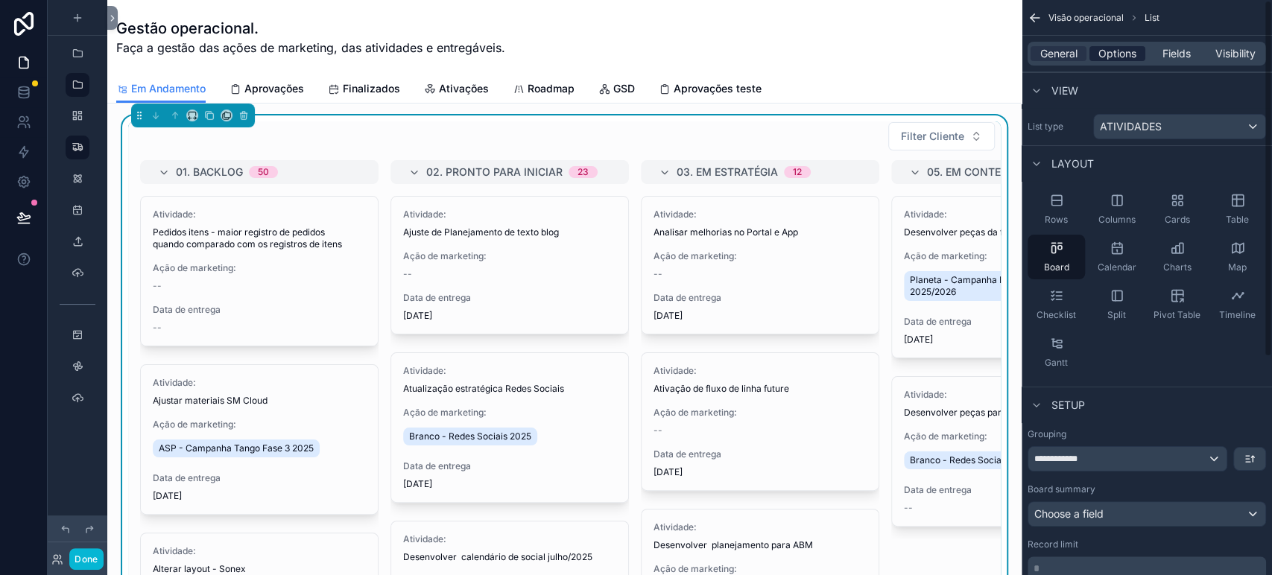
click at [1122, 50] on span "Options" at bounding box center [1118, 53] width 38 height 15
click at [1122, 51] on span "Options" at bounding box center [1118, 53] width 38 height 15
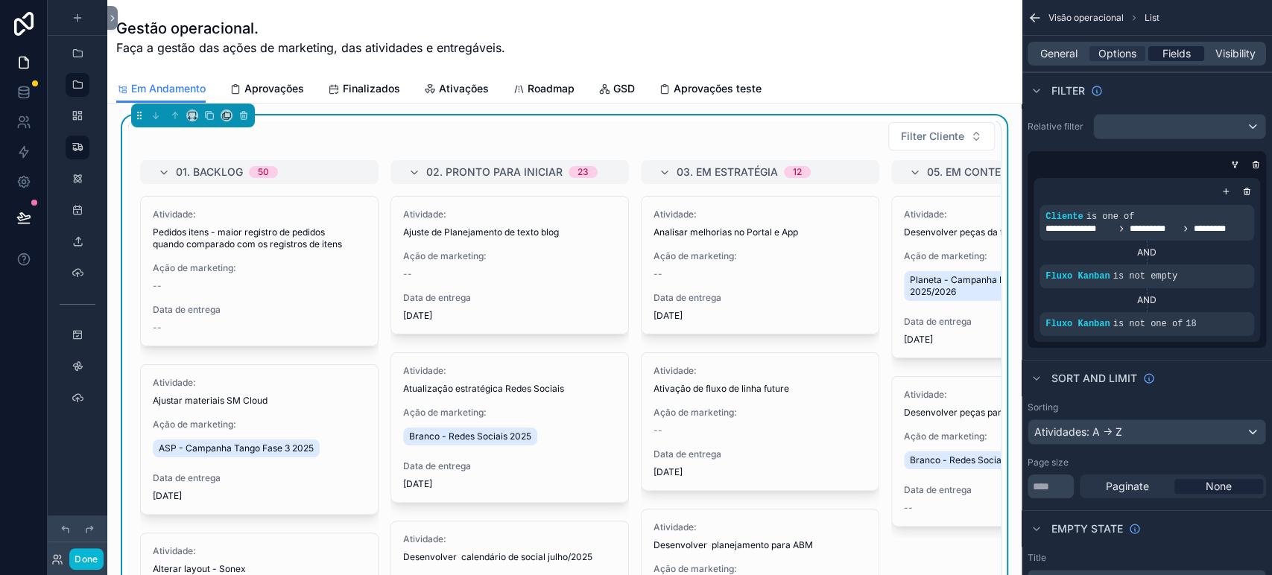
click at [1179, 56] on span "Fields" at bounding box center [1177, 53] width 28 height 15
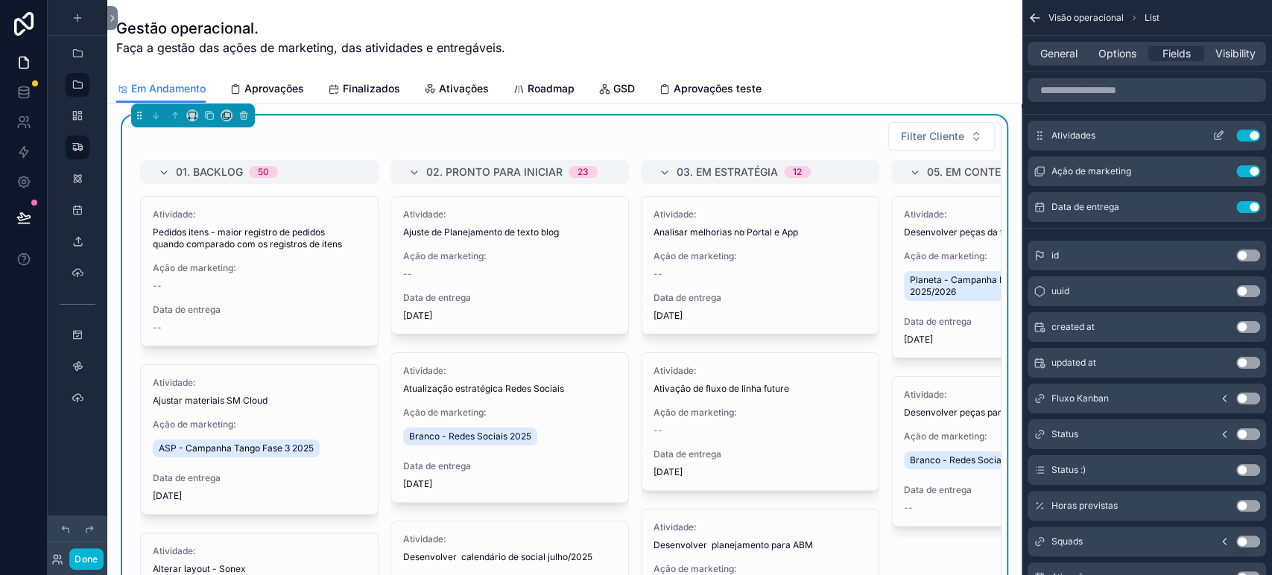
click at [1221, 132] on icon "scrollable content" at bounding box center [1221, 132] width 1 height 1
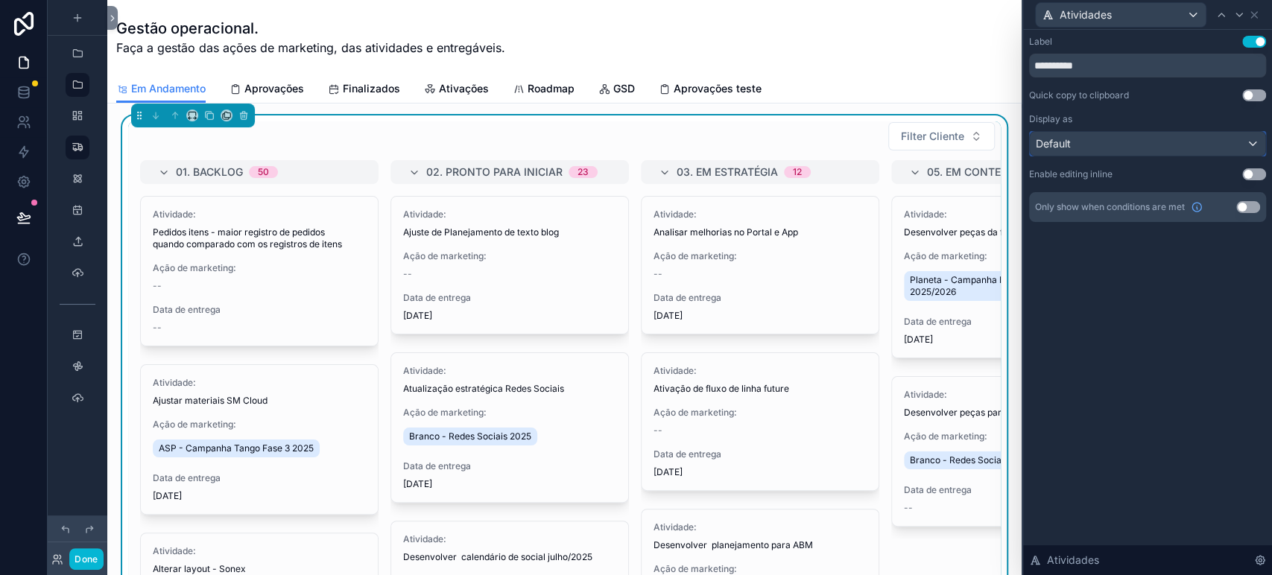
click at [1149, 140] on div "Default" at bounding box center [1148, 144] width 236 height 24
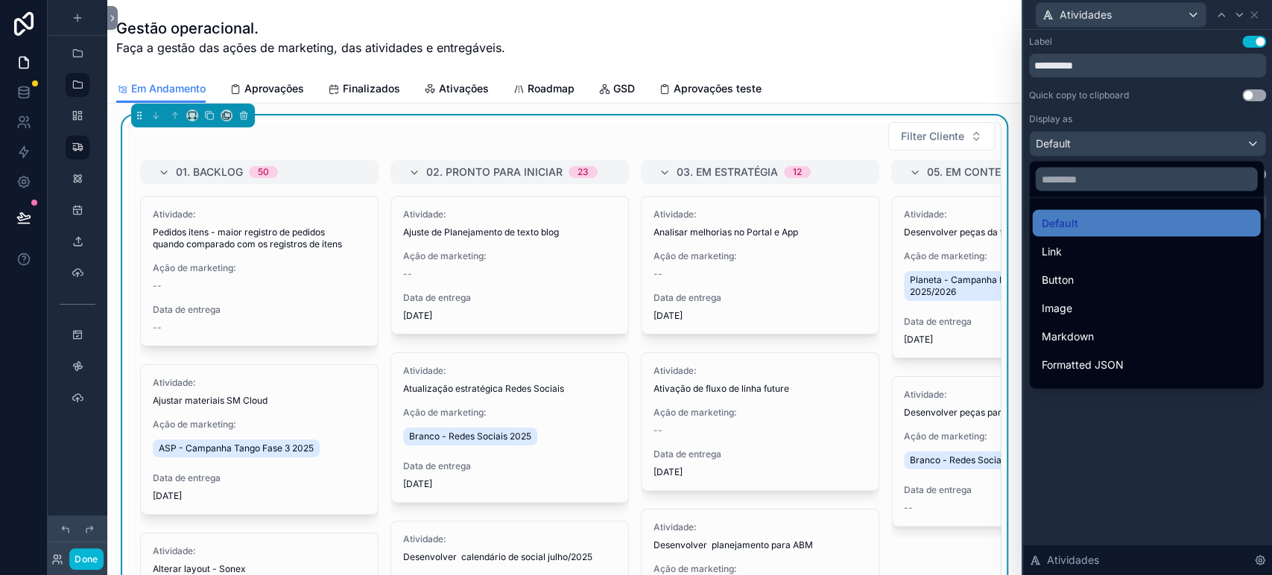
scroll to position [162, 0]
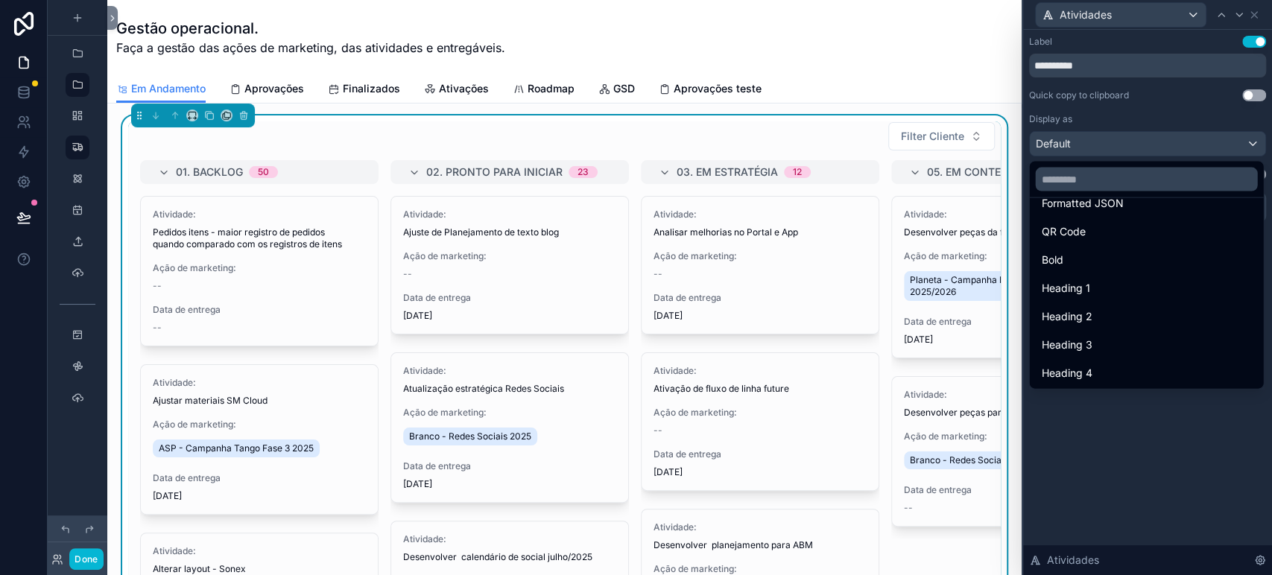
drag, startPoint x: 1143, startPoint y: 363, endPoint x: 1073, endPoint y: 376, distance: 71.3
click at [1142, 364] on div "Heading 4" at bounding box center [1146, 373] width 210 height 18
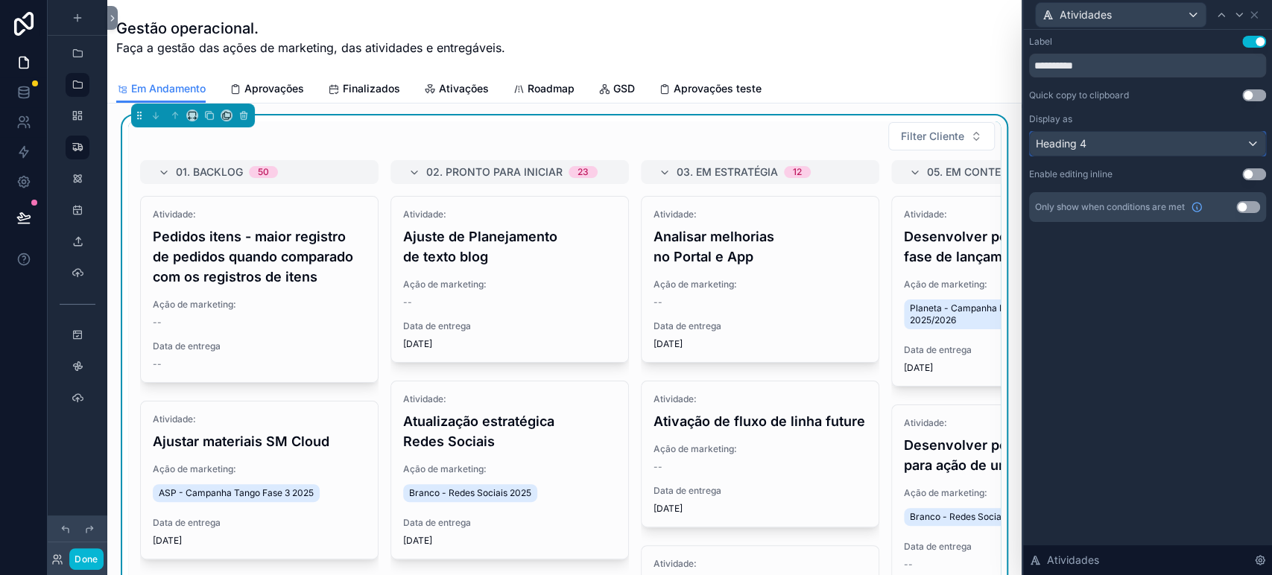
click at [1105, 149] on div "Heading 4" at bounding box center [1148, 144] width 236 height 24
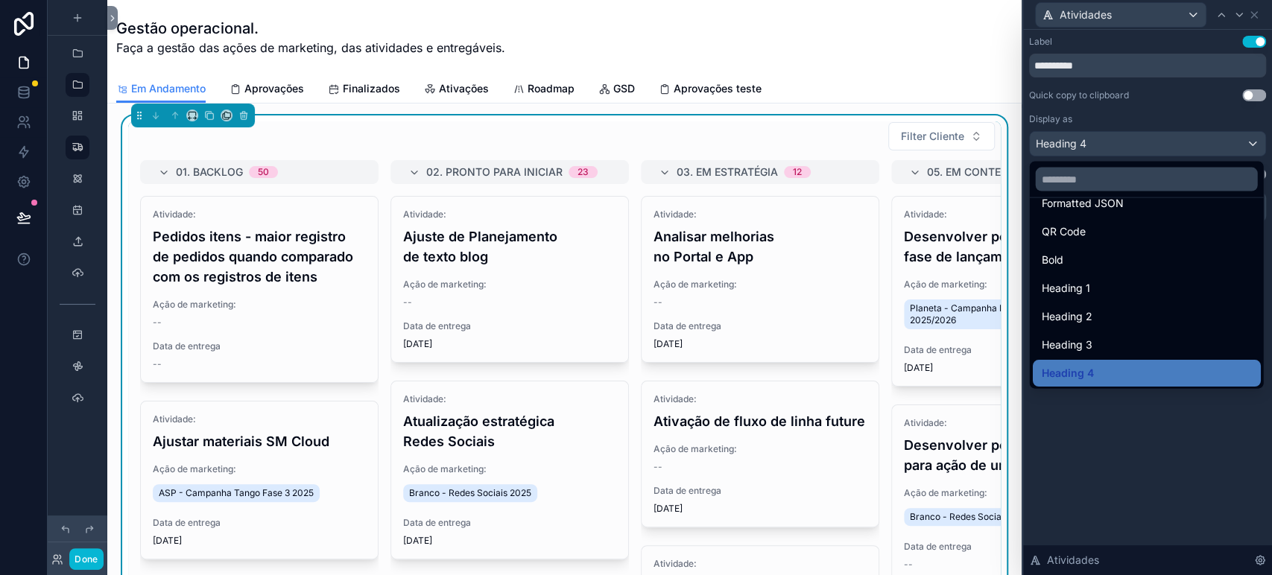
click at [1131, 338] on div "Heading 3" at bounding box center [1146, 345] width 210 height 18
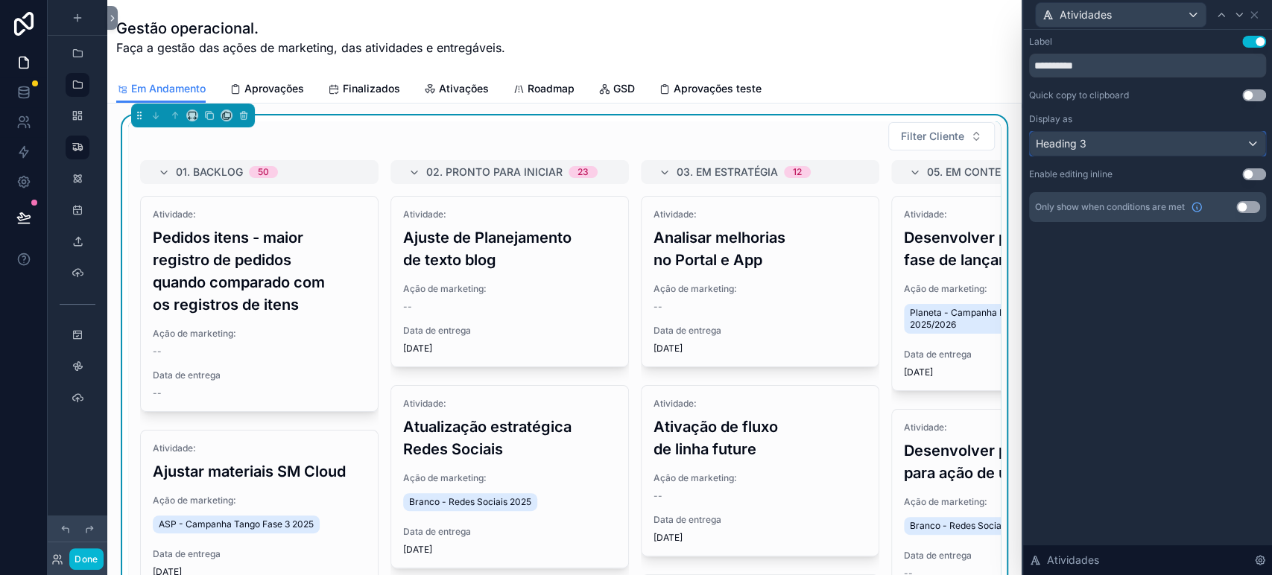
click at [1126, 142] on div "Heading 3" at bounding box center [1148, 144] width 236 height 24
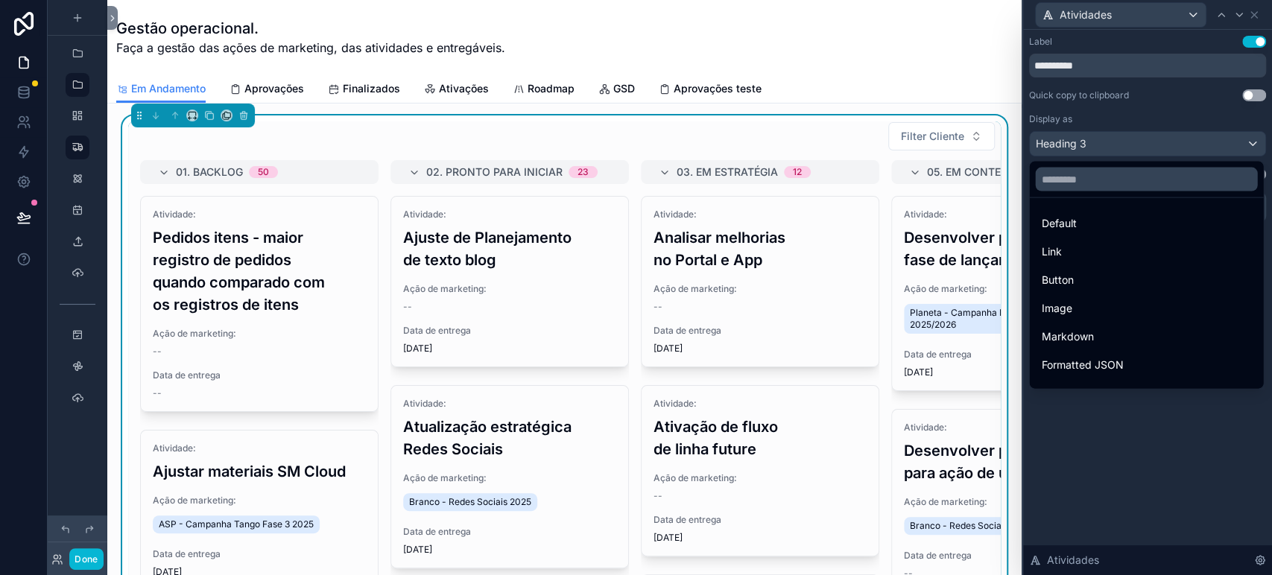
click at [1126, 142] on div at bounding box center [1147, 287] width 249 height 575
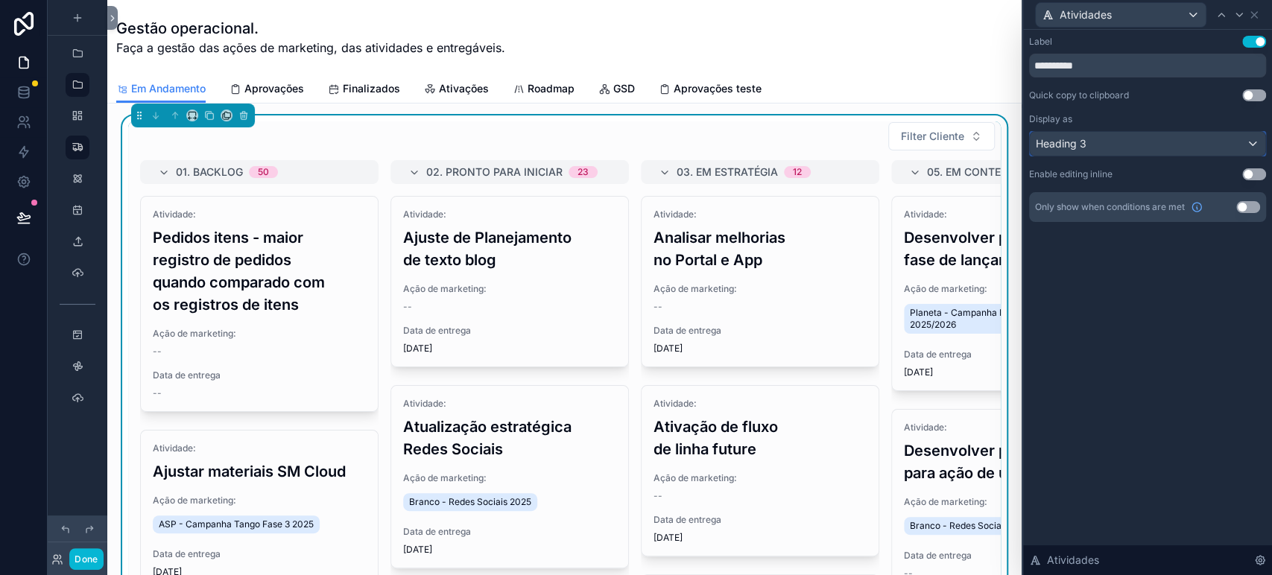
click at [1225, 139] on div "Heading 3" at bounding box center [1148, 144] width 236 height 24
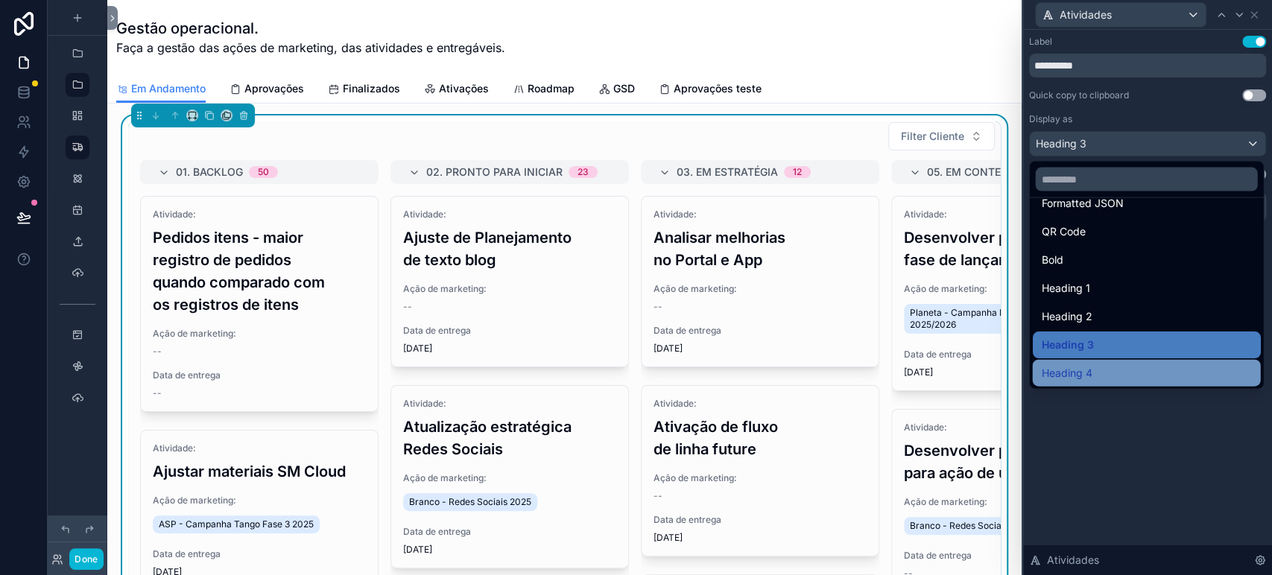
click at [1188, 366] on div "Heading 4" at bounding box center [1146, 373] width 210 height 18
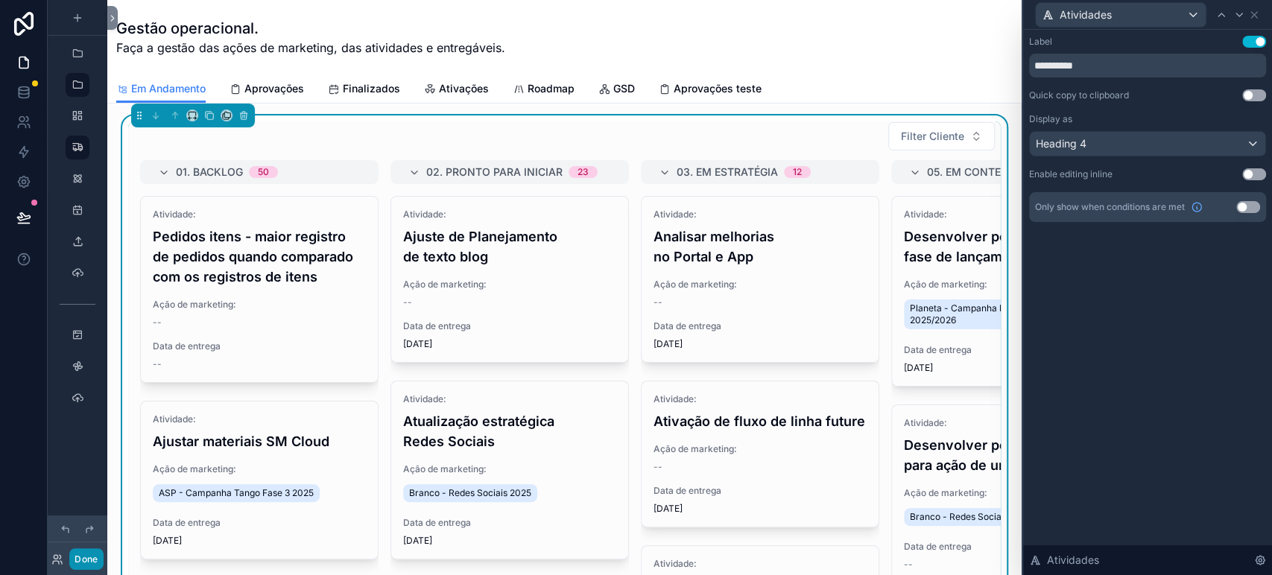
click at [94, 561] on button "Done" at bounding box center [86, 560] width 34 height 22
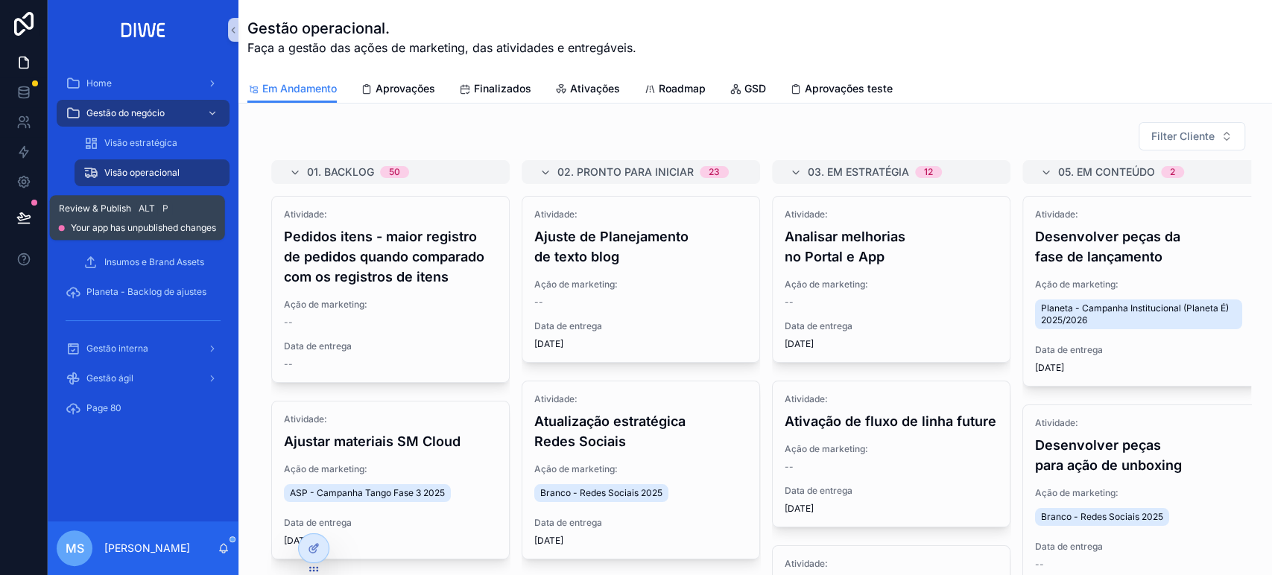
click at [24, 227] on button at bounding box center [23, 218] width 33 height 42
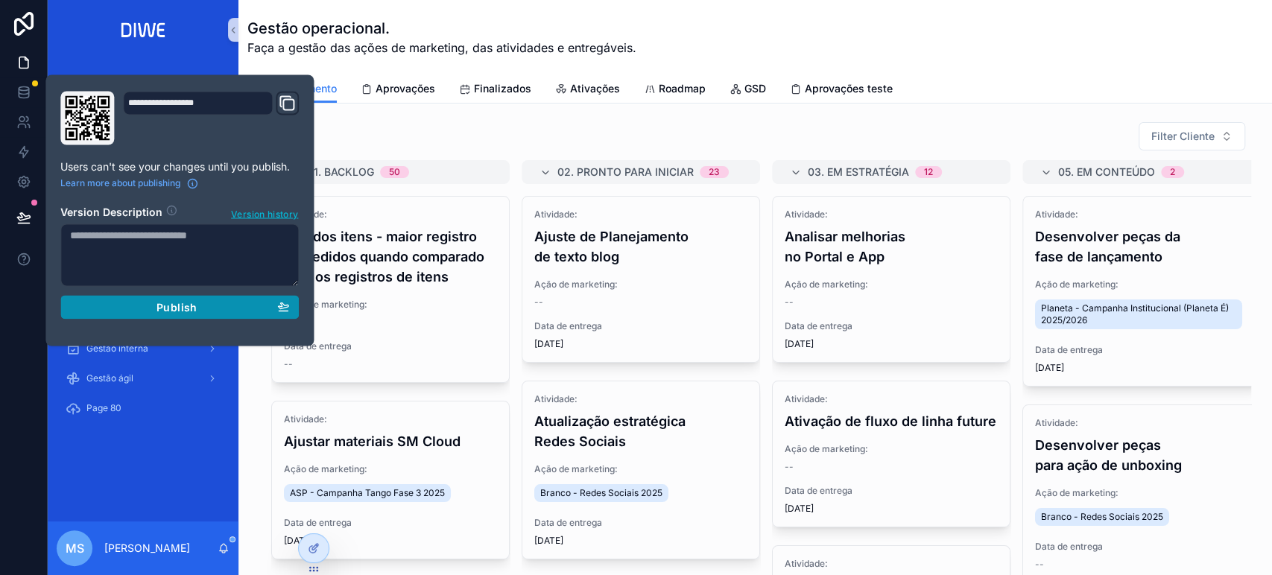
click at [283, 308] on icon "button" at bounding box center [283, 306] width 10 height 6
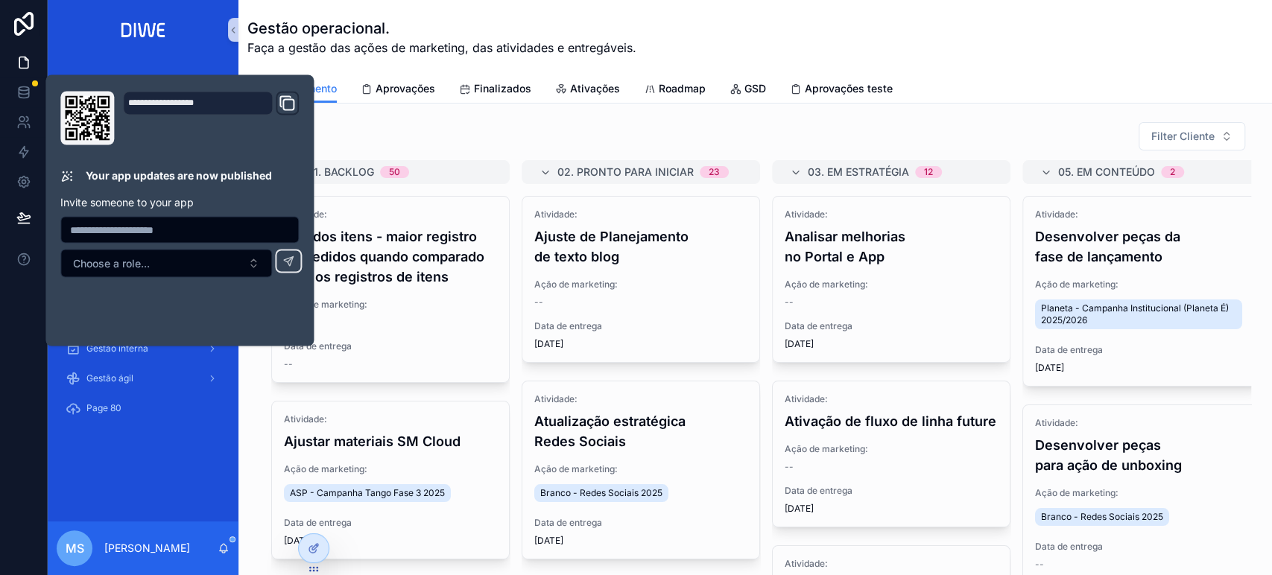
click at [997, 45] on div "Gestão operacional. Faça a gestão das ações de marketing, das atividades e entr…" at bounding box center [755, 37] width 1016 height 39
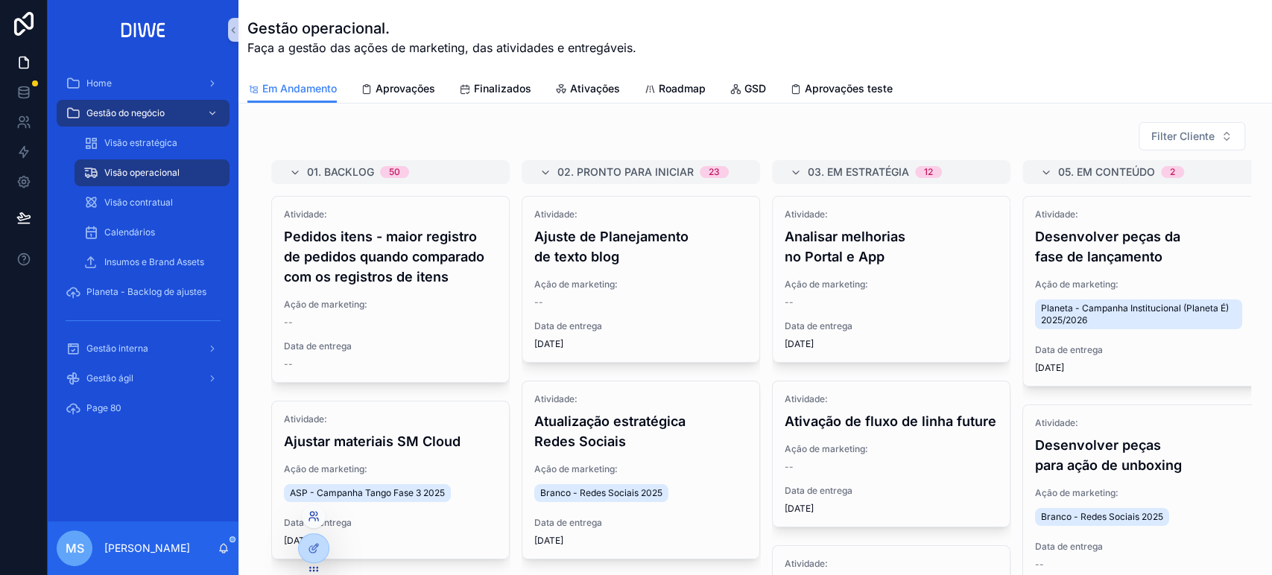
click at [311, 516] on icon at bounding box center [314, 517] width 12 height 12
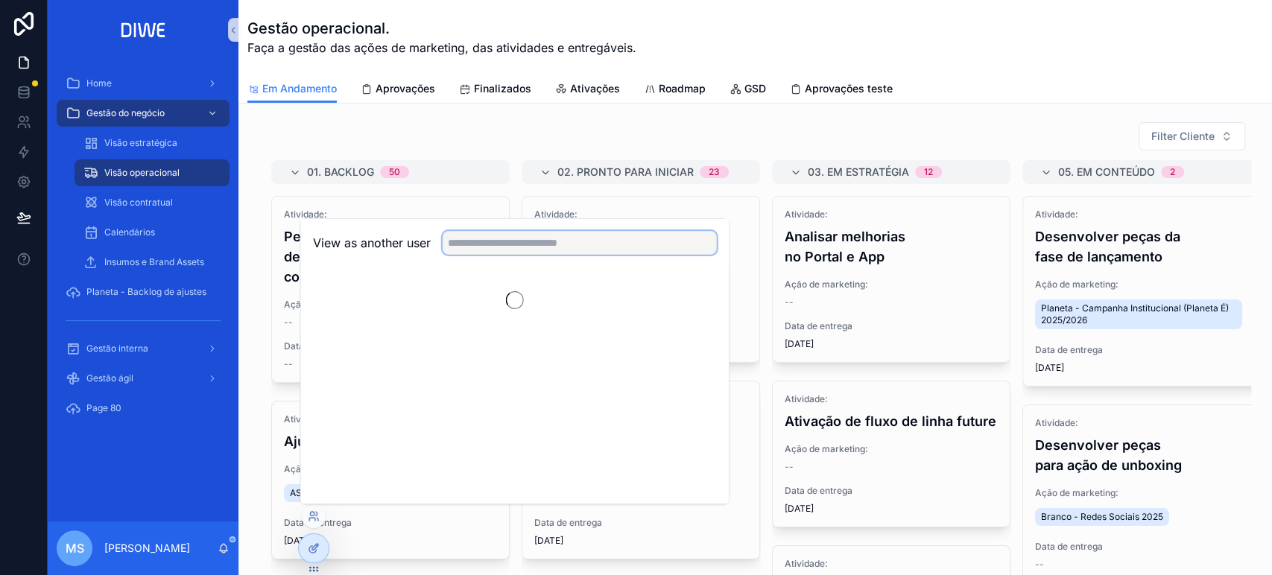
click at [537, 234] on input "text" at bounding box center [580, 243] width 274 height 24
type input "**"
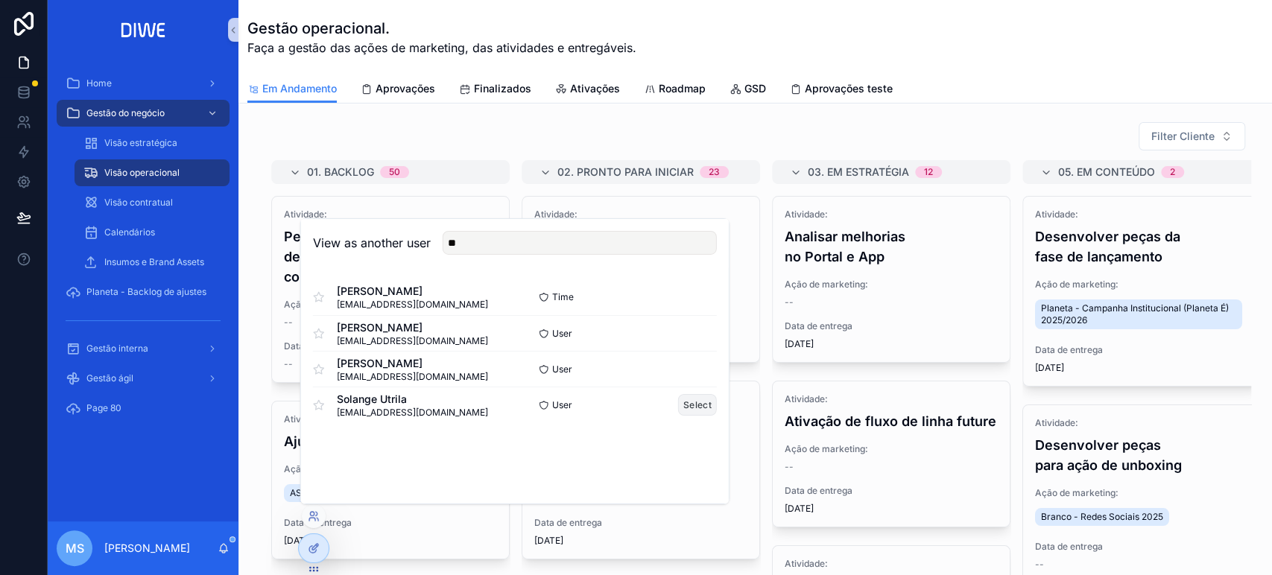
click at [692, 404] on button "Select" at bounding box center [697, 405] width 39 height 22
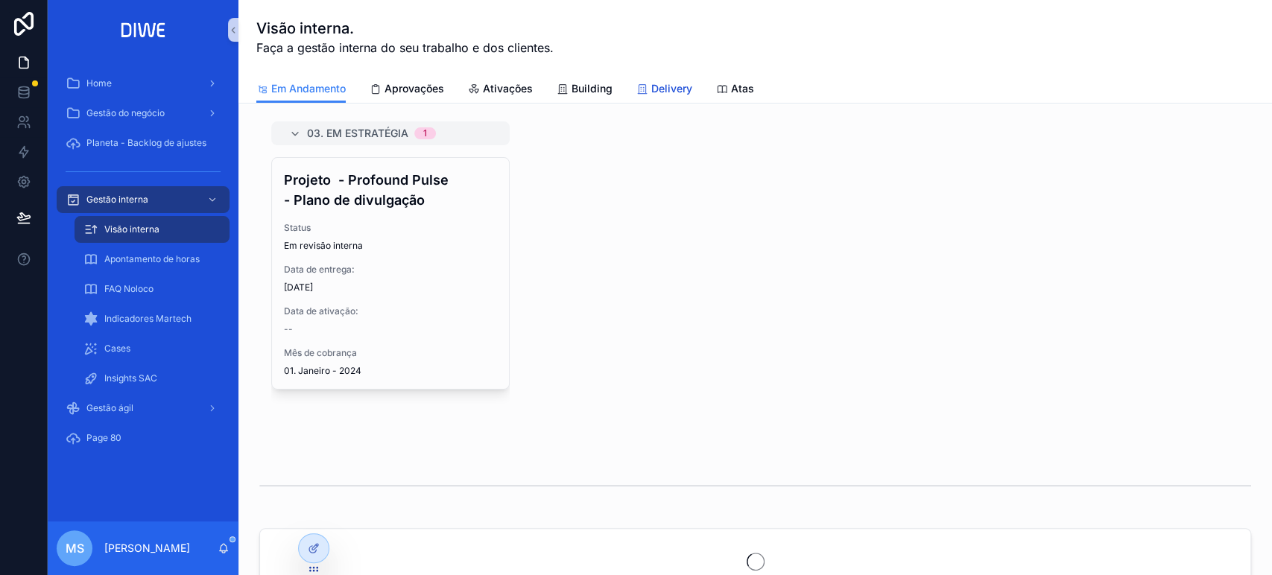
click at [648, 86] on div "Delivery" at bounding box center [665, 88] width 56 height 15
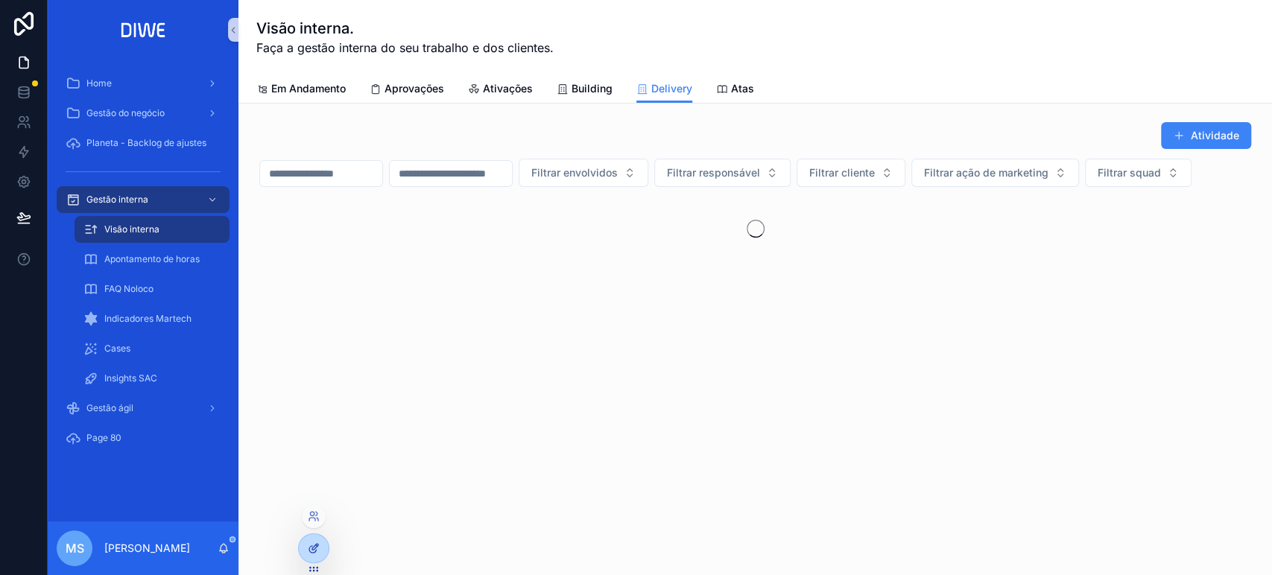
click at [312, 552] on icon at bounding box center [314, 549] width 12 height 12
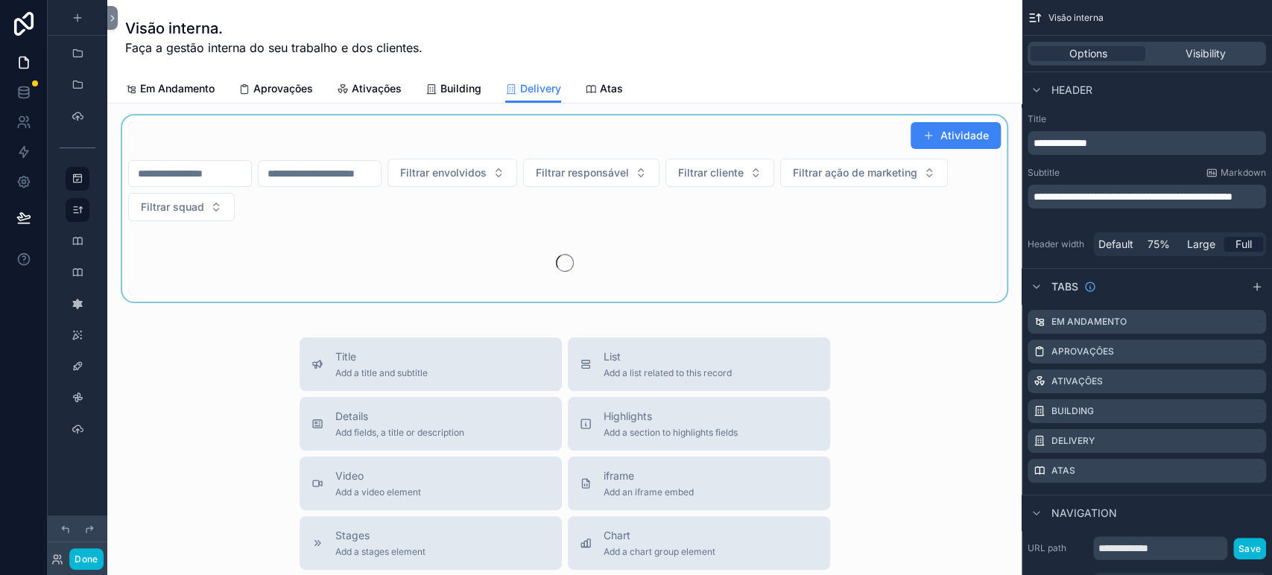
click at [748, 136] on div "scrollable content" at bounding box center [564, 209] width 891 height 186
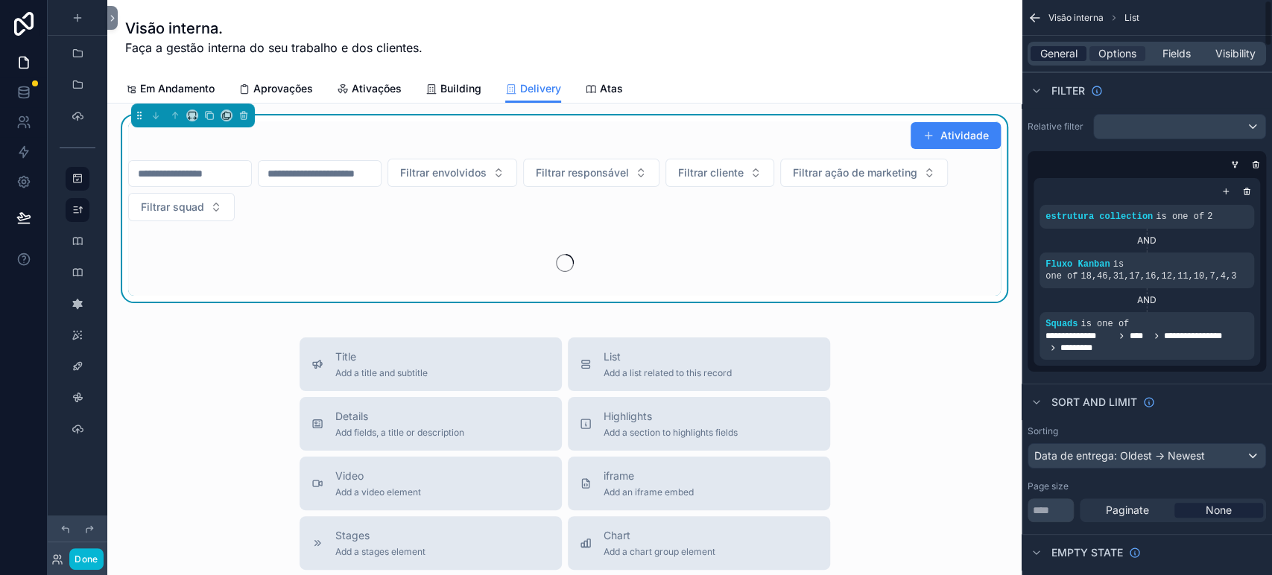
click at [1054, 53] on span "General" at bounding box center [1059, 53] width 37 height 15
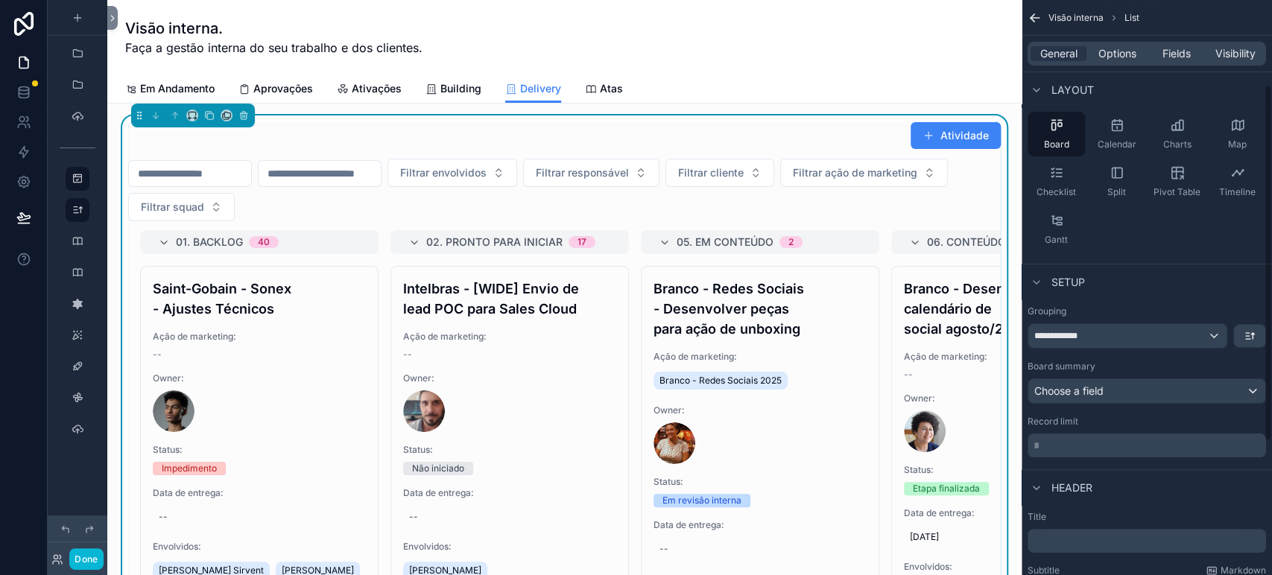
scroll to position [142, 0]
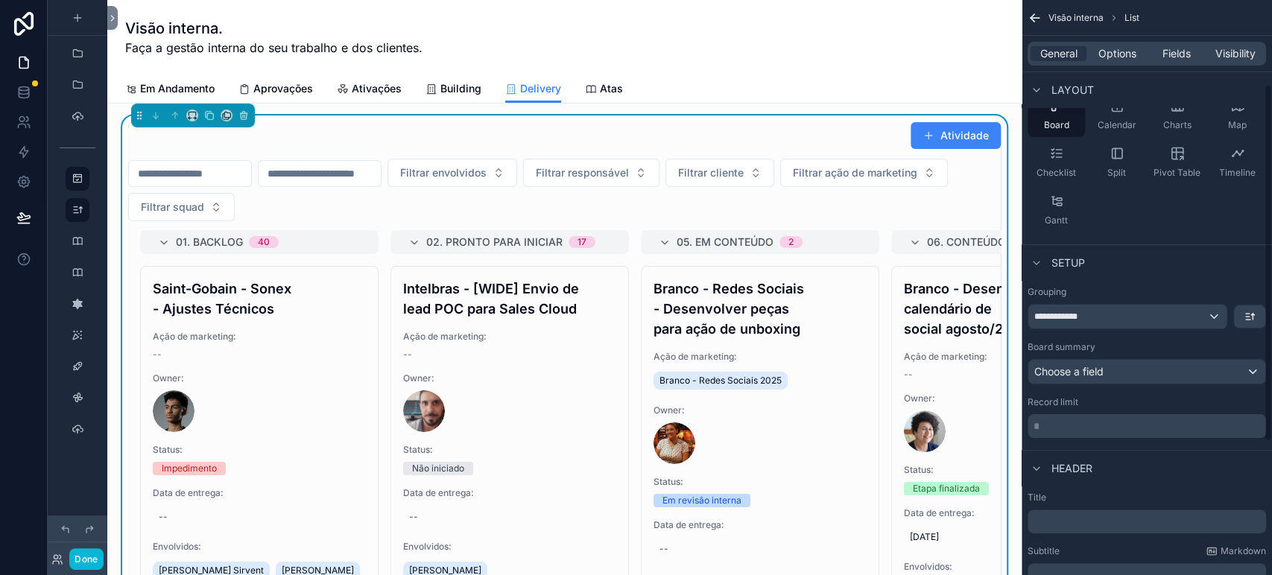
drag, startPoint x: 1269, startPoint y: 268, endPoint x: 1271, endPoint y: 356, distance: 88.7
click at [1271, 356] on div "**********" at bounding box center [1147, 287] width 250 height 575
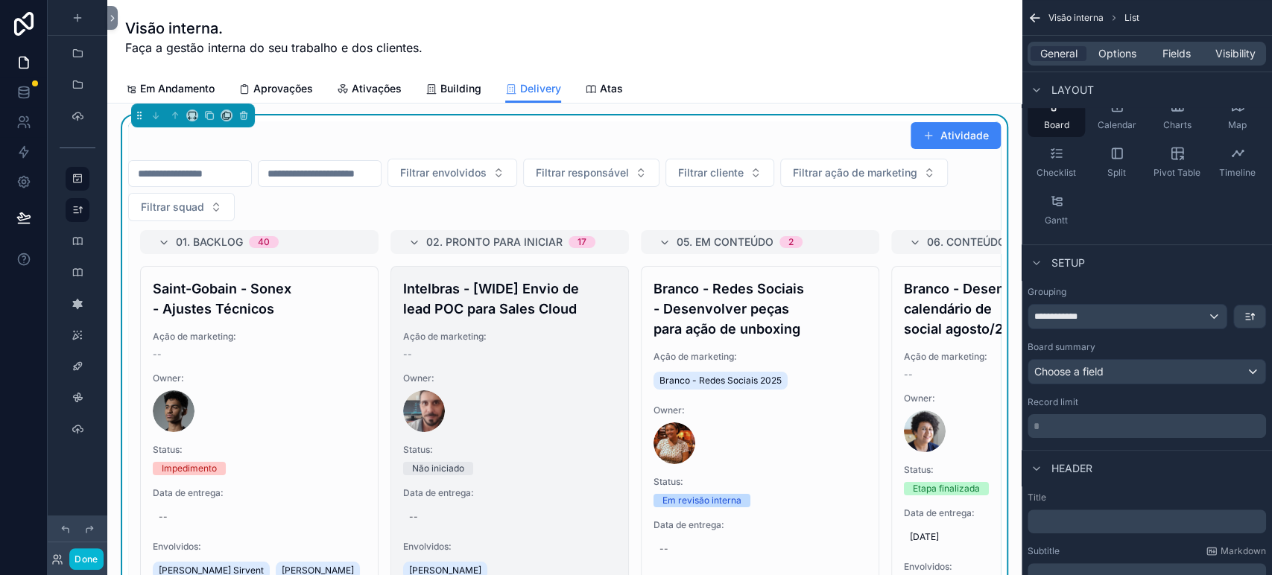
click at [84, 549] on div "Done" at bounding box center [78, 560] width 60 height 22
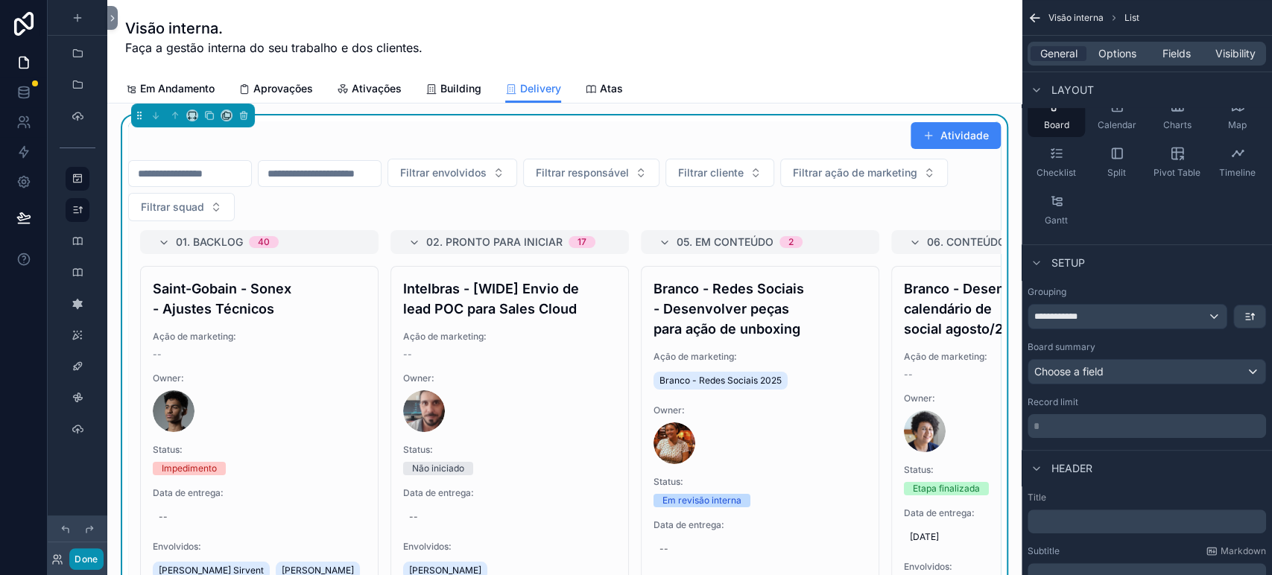
click at [78, 553] on button "Done" at bounding box center [86, 560] width 34 height 22
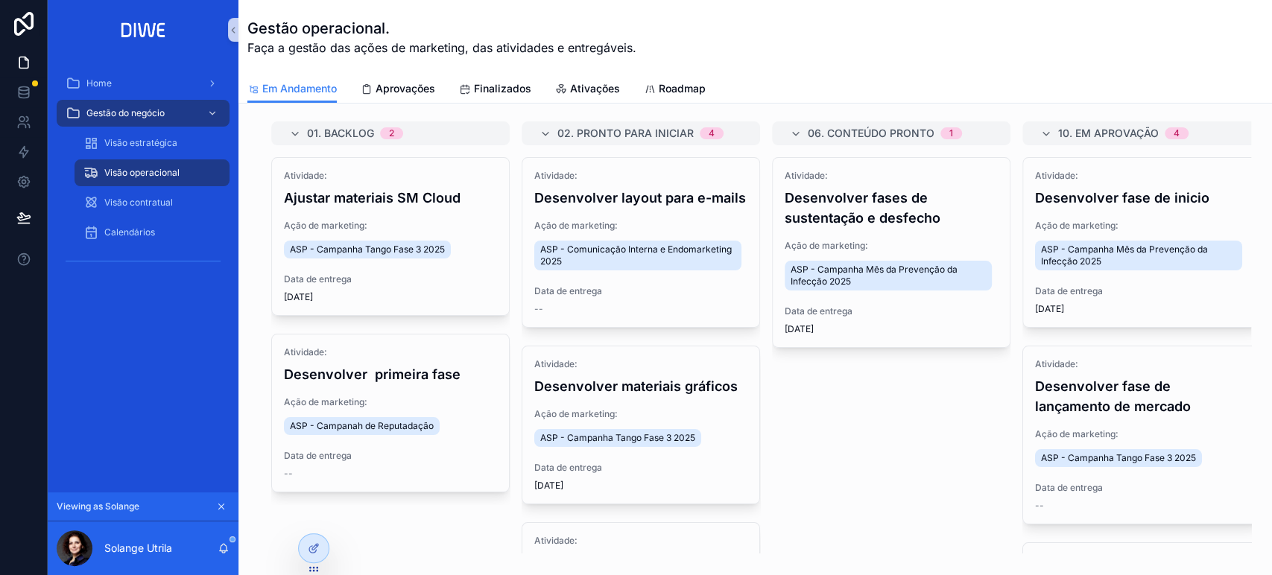
scroll to position [0, 34]
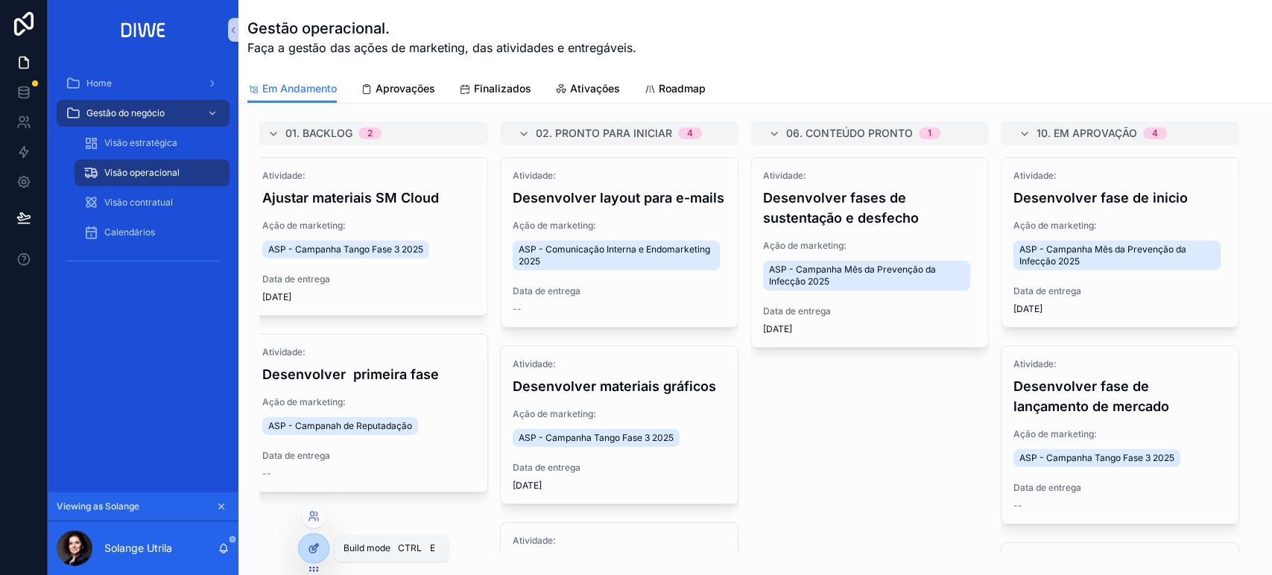
click at [312, 553] on icon at bounding box center [312, 549] width 7 height 7
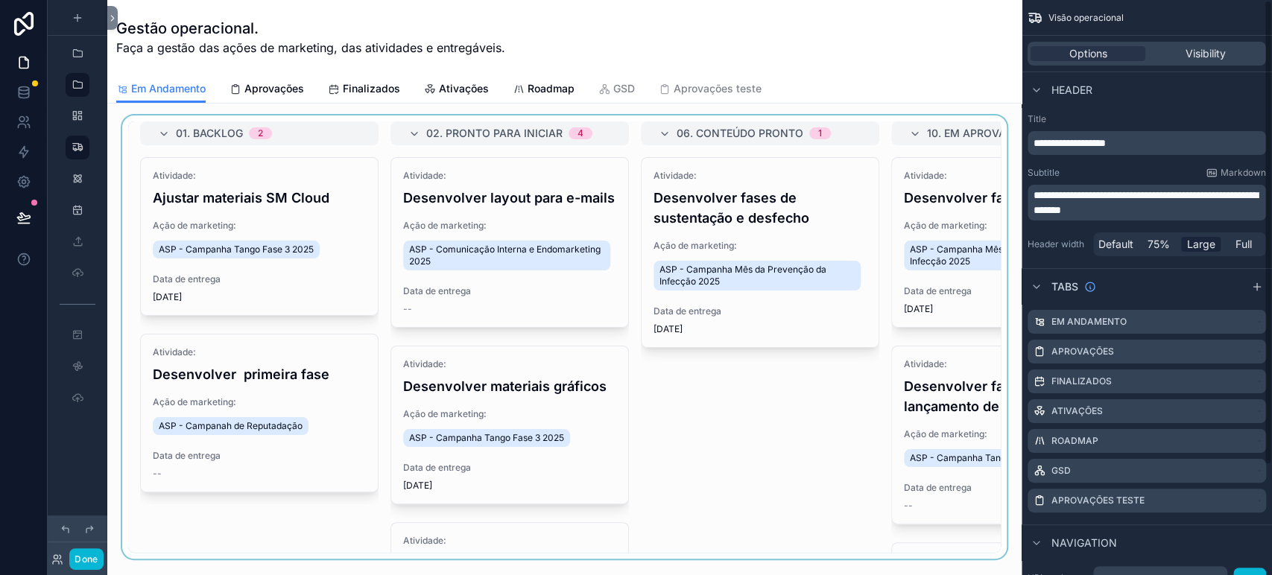
click at [898, 119] on div "scrollable content" at bounding box center [564, 338] width 891 height 444
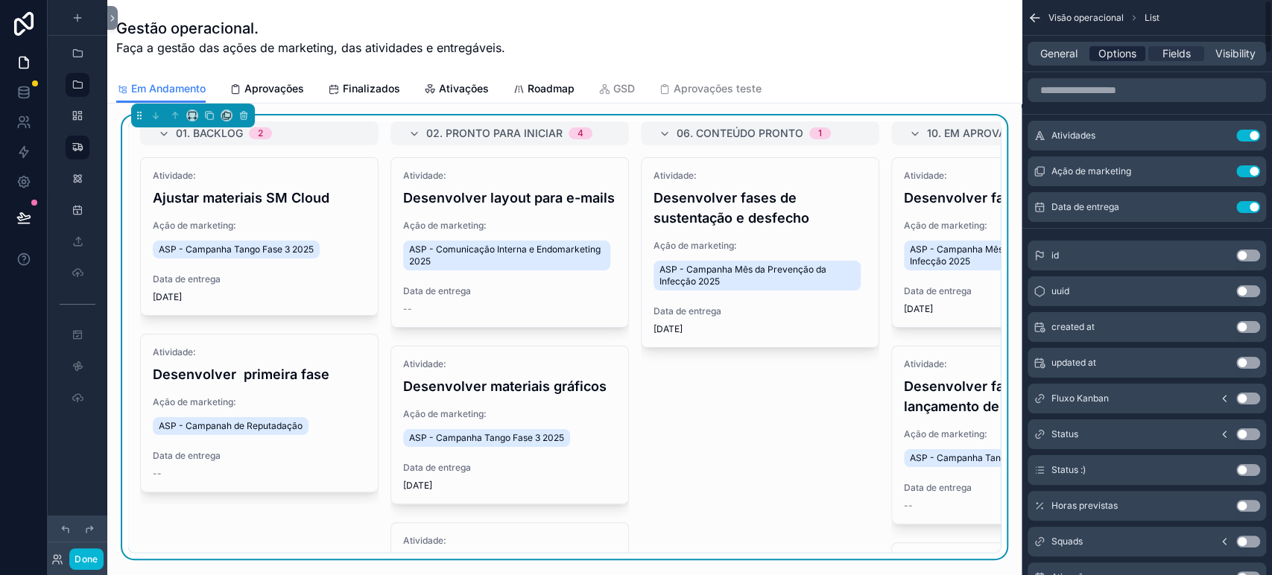
click at [1119, 54] on span "Options" at bounding box center [1118, 53] width 38 height 15
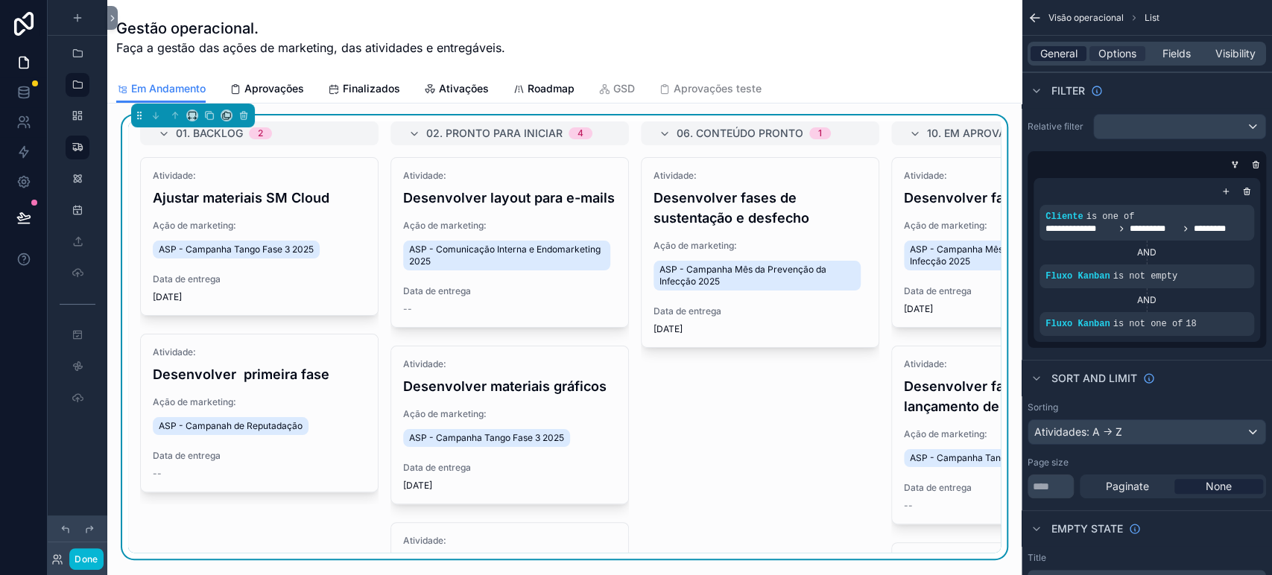
click at [1069, 52] on span "General" at bounding box center [1059, 53] width 37 height 15
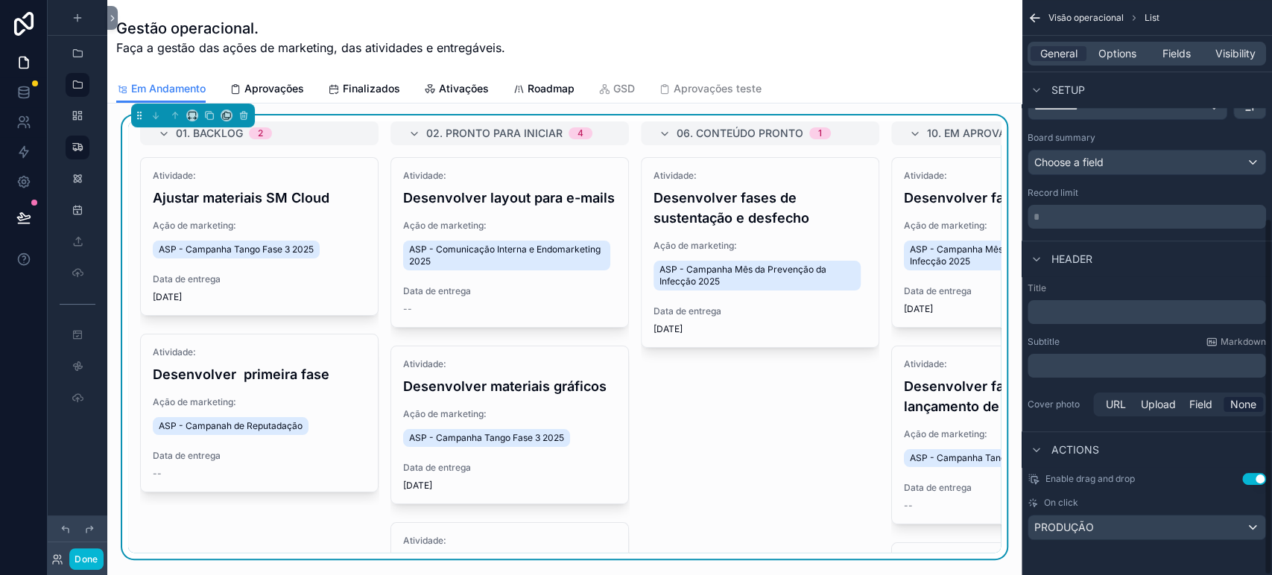
scroll to position [0, 0]
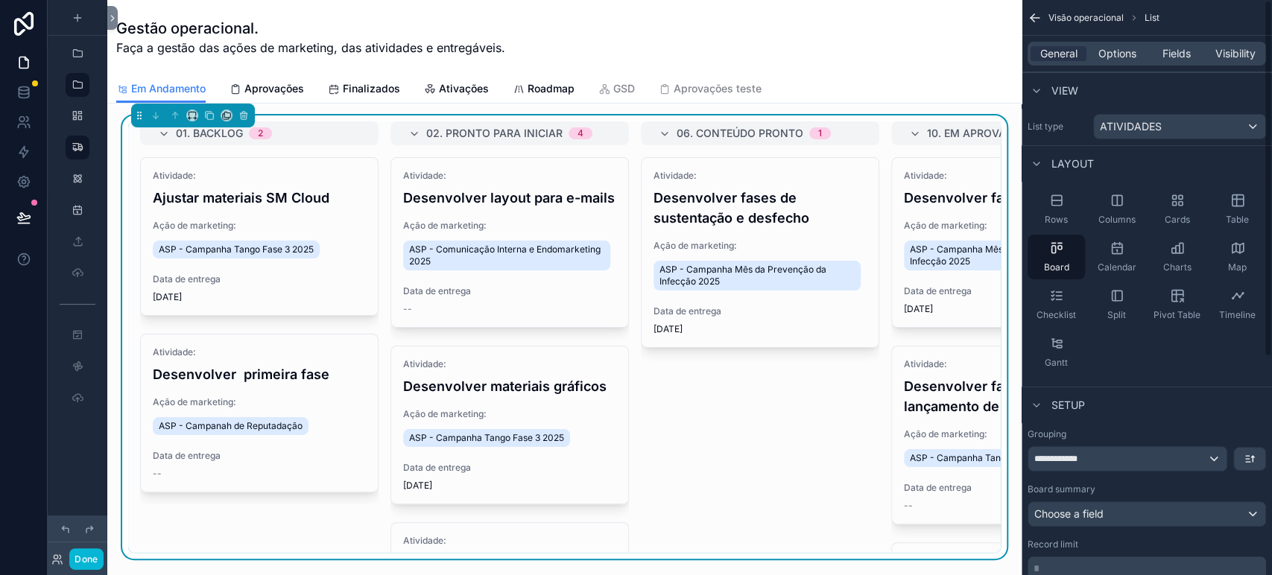
drag, startPoint x: 1270, startPoint y: 338, endPoint x: 1269, endPoint y: 227, distance: 111.1
click at [1269, 227] on div "**********" at bounding box center [1147, 287] width 250 height 575
click at [1116, 64] on div "General Options Fields Visibility" at bounding box center [1147, 54] width 239 height 24
click at [1114, 53] on span "Options" at bounding box center [1118, 53] width 38 height 15
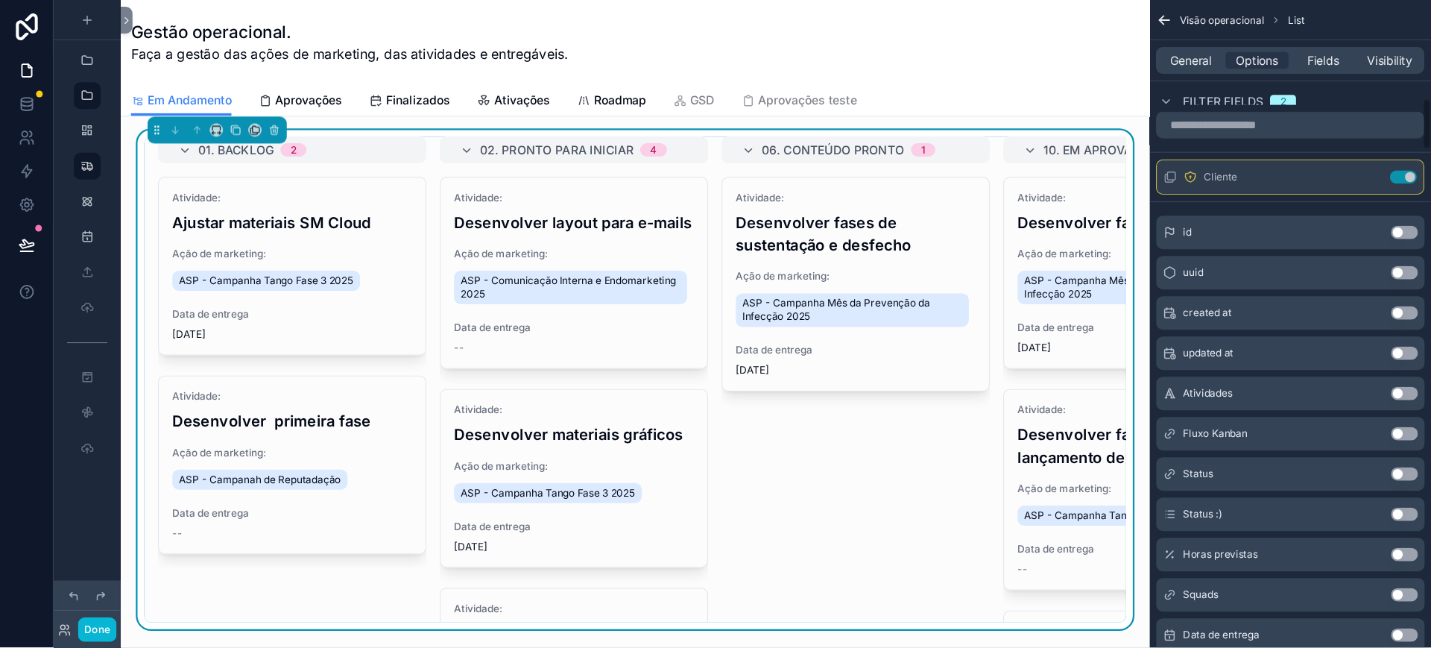
scroll to position [1193, 0]
drag, startPoint x: 1267, startPoint y: 343, endPoint x: 1266, endPoint y: 331, distance: 11.9
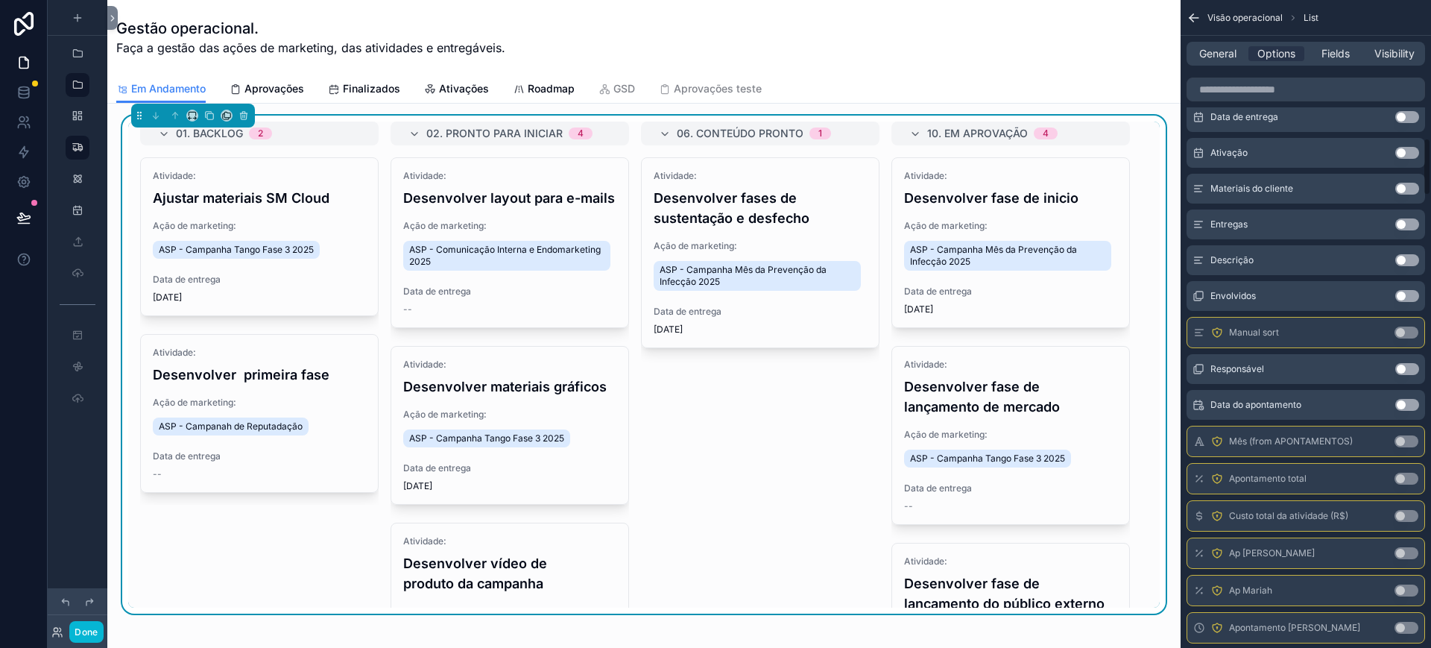
drag, startPoint x: 1429, startPoint y: 306, endPoint x: 1430, endPoint y: 288, distance: 17.2
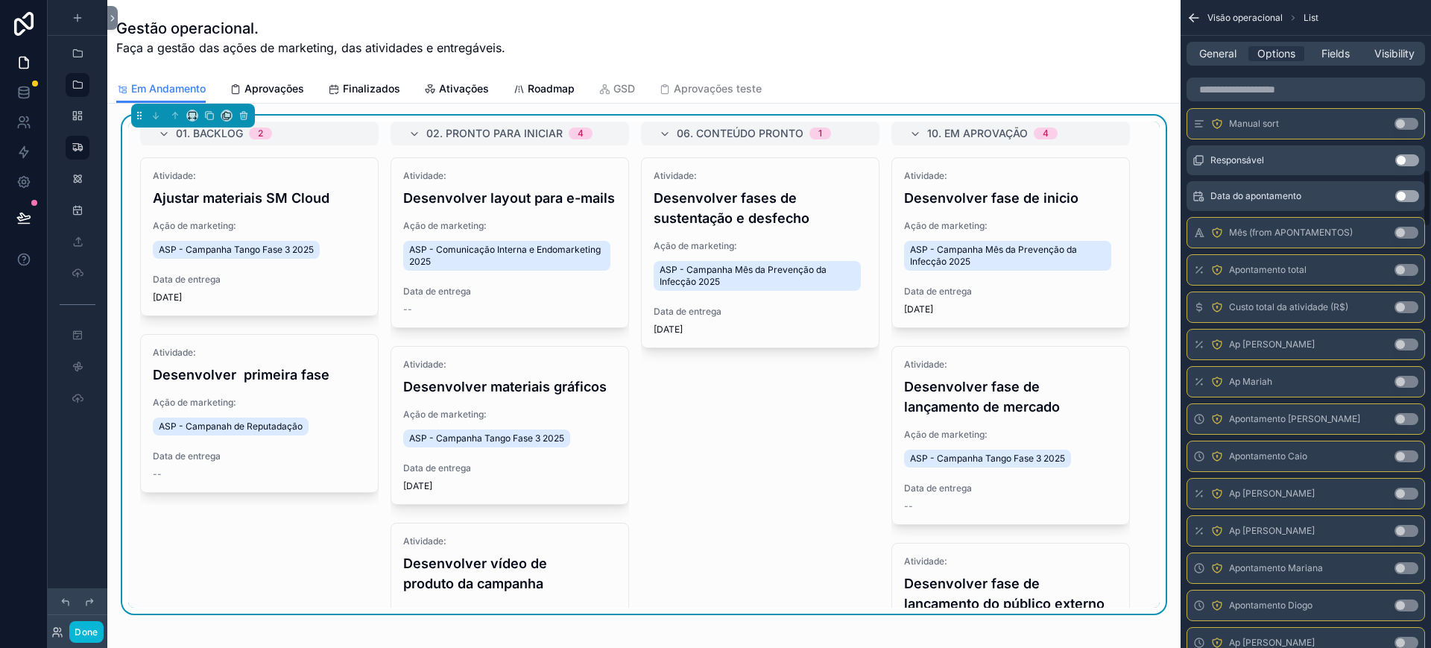
click at [1272, 230] on div "**********" at bounding box center [1306, 324] width 250 height 648
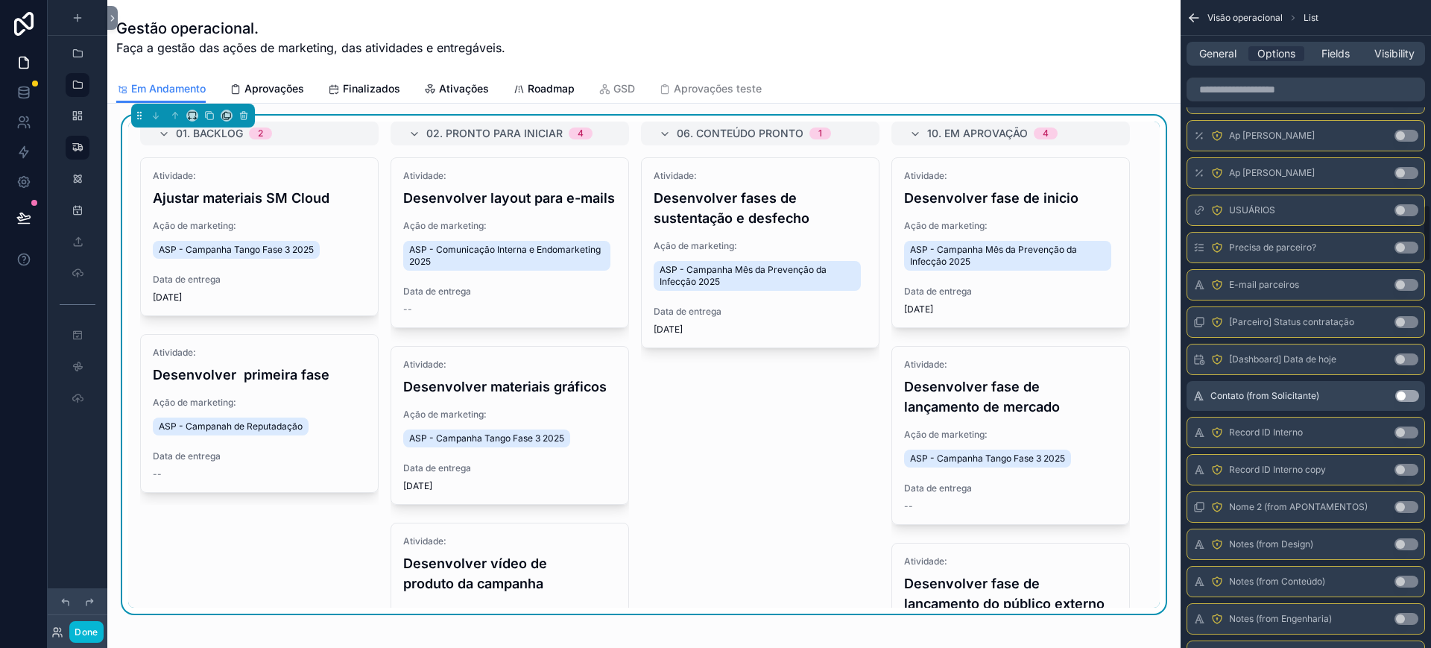
click at [1272, 215] on div "**********" at bounding box center [1306, 324] width 250 height 648
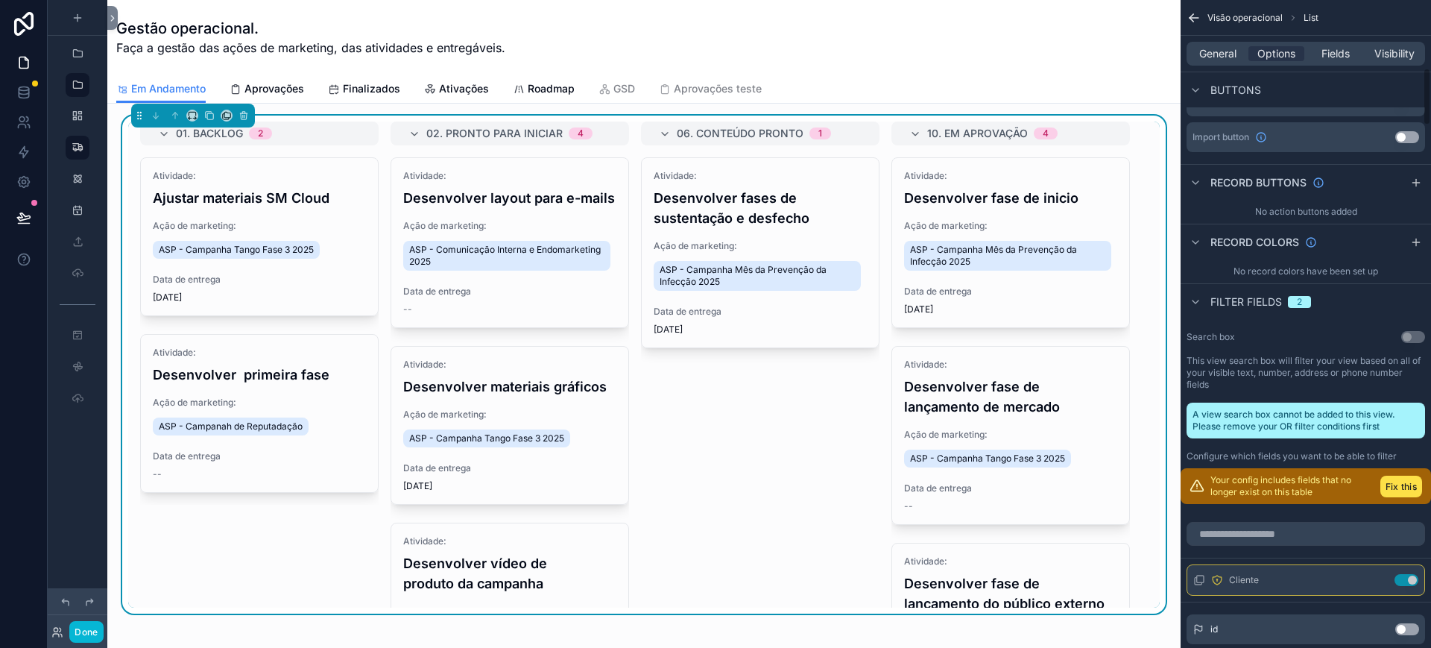
scroll to position [745, 0]
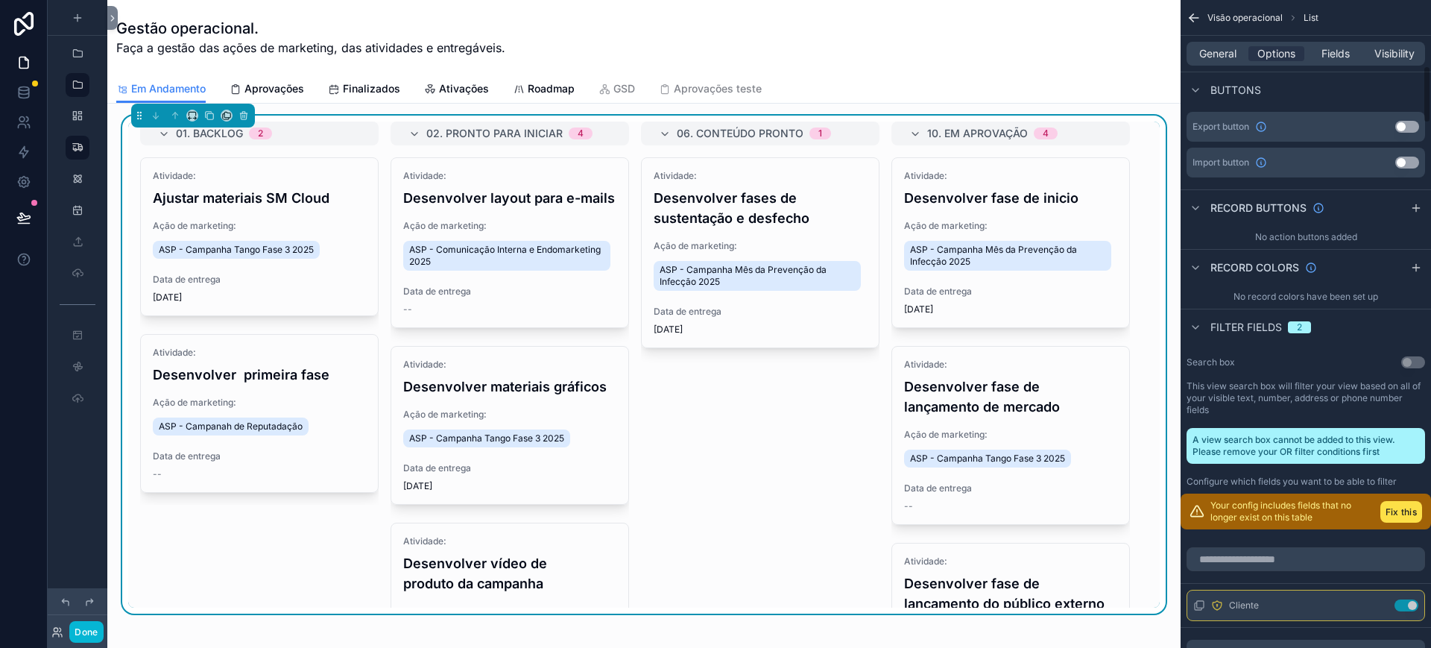
drag, startPoint x: 1428, startPoint y: 171, endPoint x: 1426, endPoint y: 73, distance: 97.7
click at [1272, 73] on div "**********" at bounding box center [1306, 324] width 250 height 648
drag, startPoint x: 1430, startPoint y: 198, endPoint x: 1429, endPoint y: 179, distance: 18.7
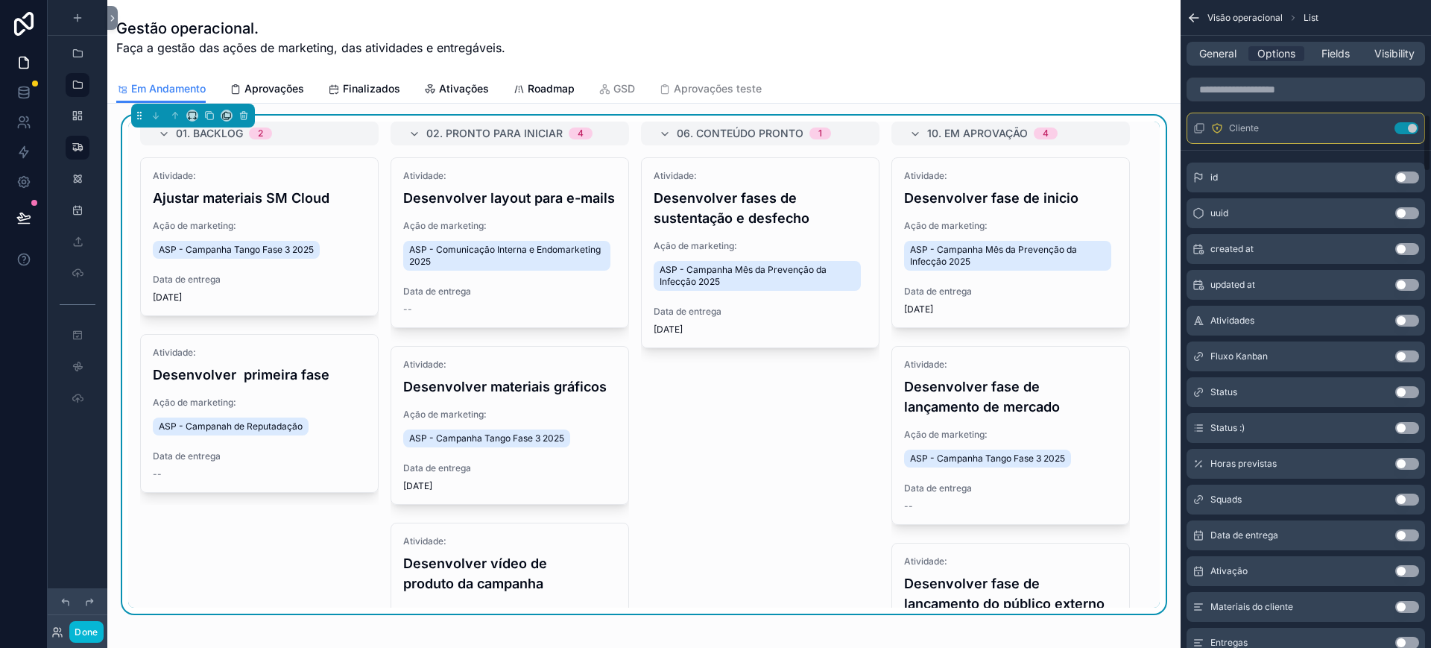
drag, startPoint x: 1429, startPoint y: 179, endPoint x: 1429, endPoint y: 170, distance: 8.9
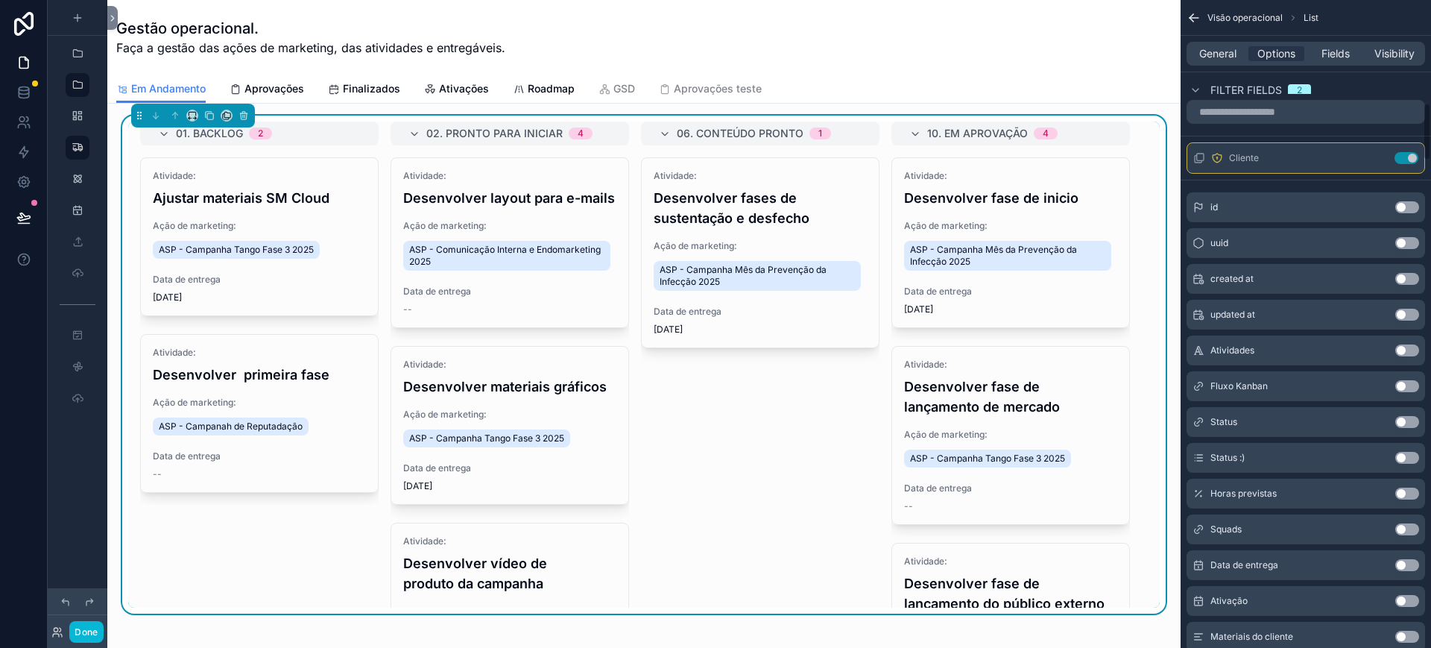
click at [1272, 118] on div "**********" at bounding box center [1306, 324] width 250 height 648
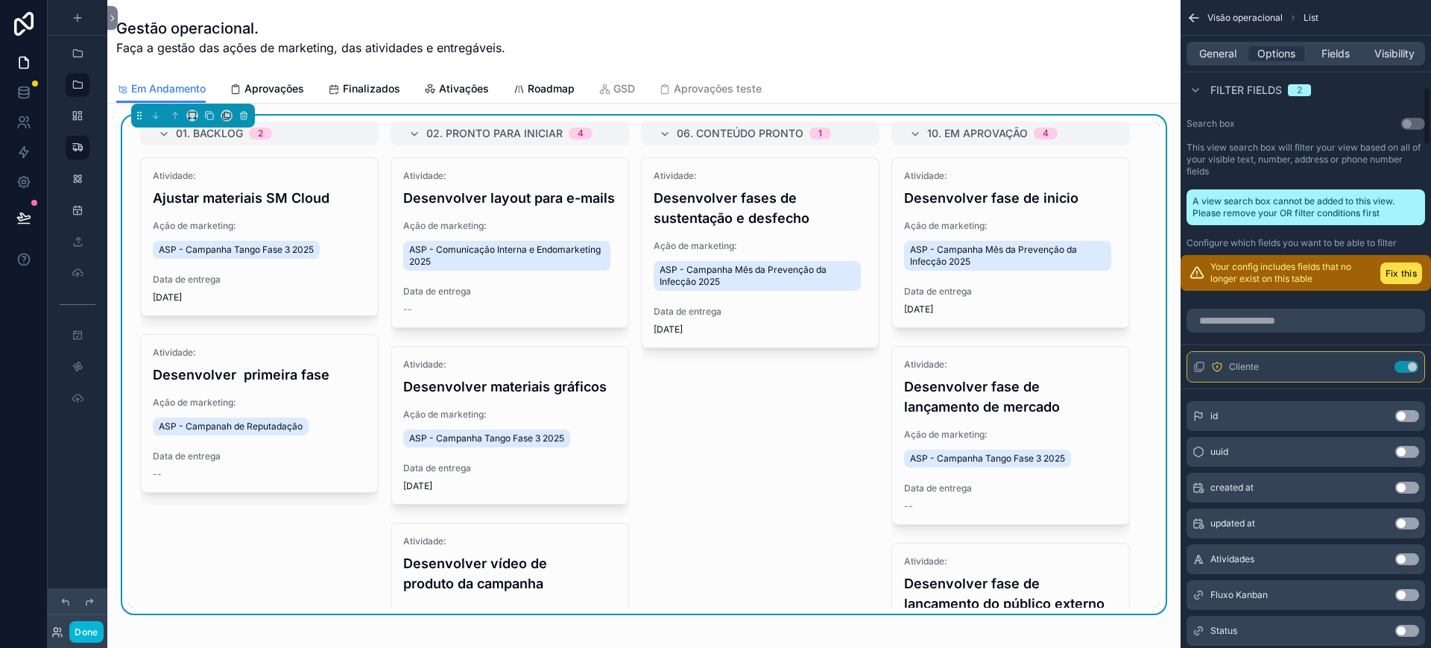
click at [1272, 118] on div "**********" at bounding box center [1306, 324] width 250 height 648
click at [1272, 101] on div "**********" at bounding box center [1306, 324] width 250 height 648
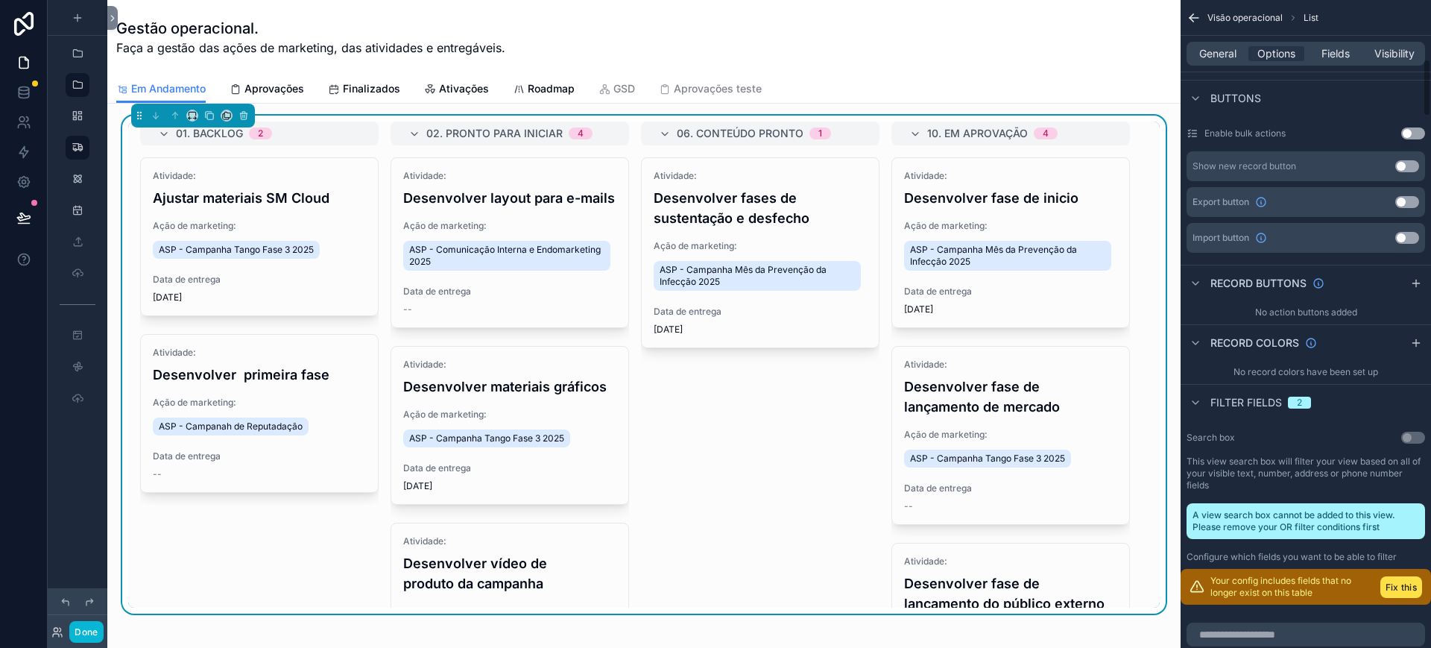
drag, startPoint x: 1427, startPoint y: 104, endPoint x: 1427, endPoint y: 74, distance: 30.6
click at [1272, 79] on div "**********" at bounding box center [1306, 324] width 250 height 648
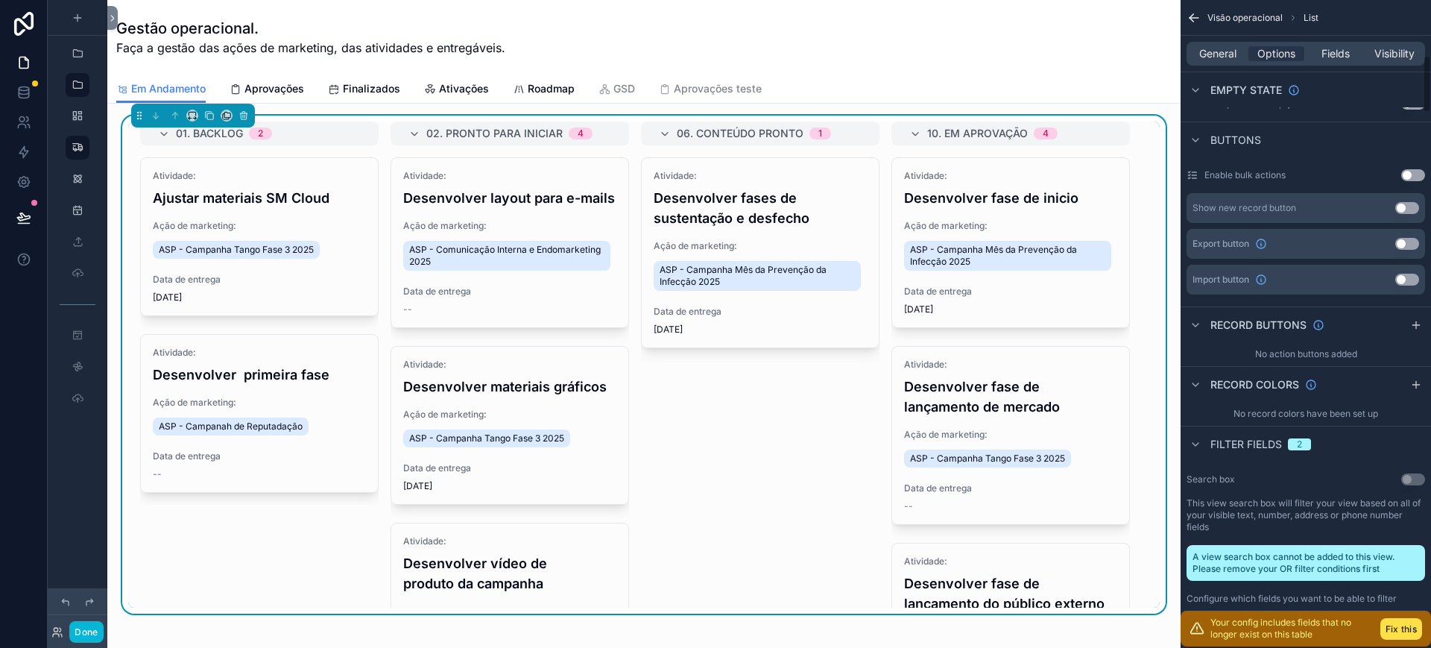
drag, startPoint x: 1422, startPoint y: 87, endPoint x: 1421, endPoint y: 77, distance: 10.5
click at [1272, 81] on div "Empty state" at bounding box center [1306, 90] width 250 height 36
click at [1272, 60] on div "**********" at bounding box center [1306, 324] width 250 height 648
click at [1272, 52] on div "General Options Fields Visibility" at bounding box center [1306, 54] width 250 height 36
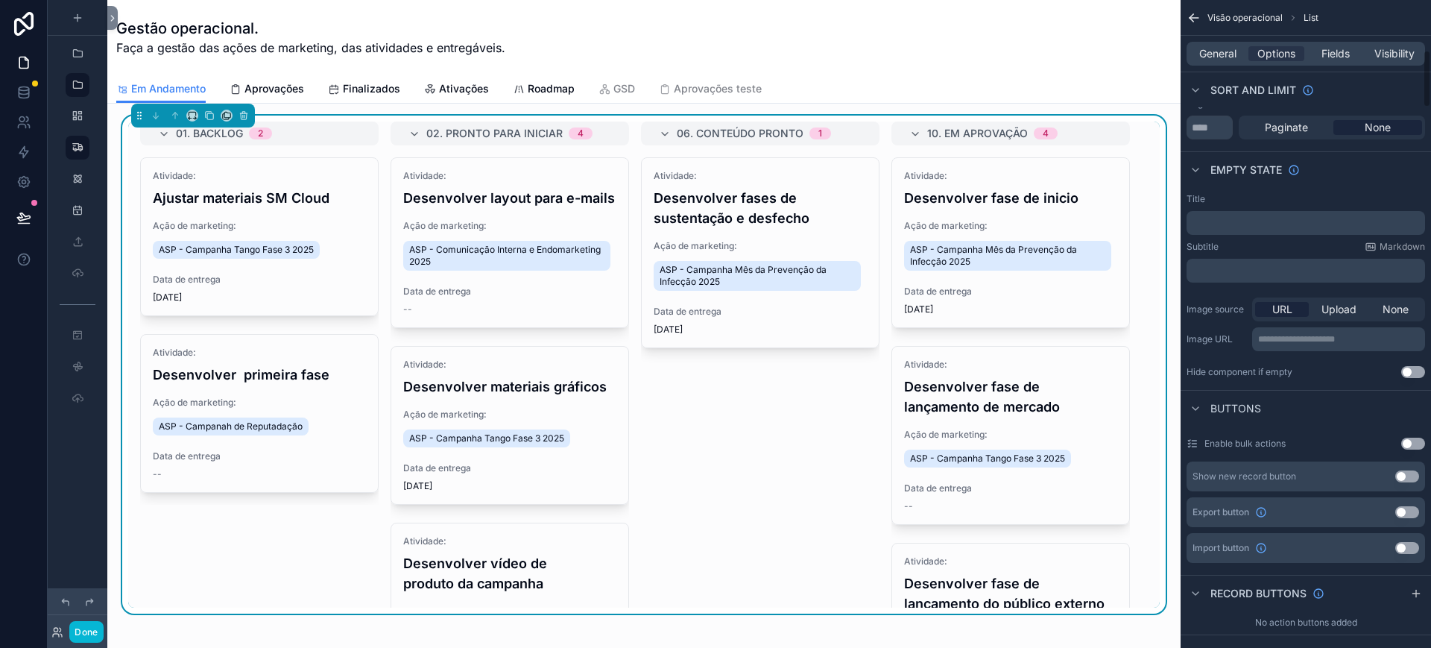
click at [1272, 52] on div "**********" at bounding box center [1306, 324] width 250 height 648
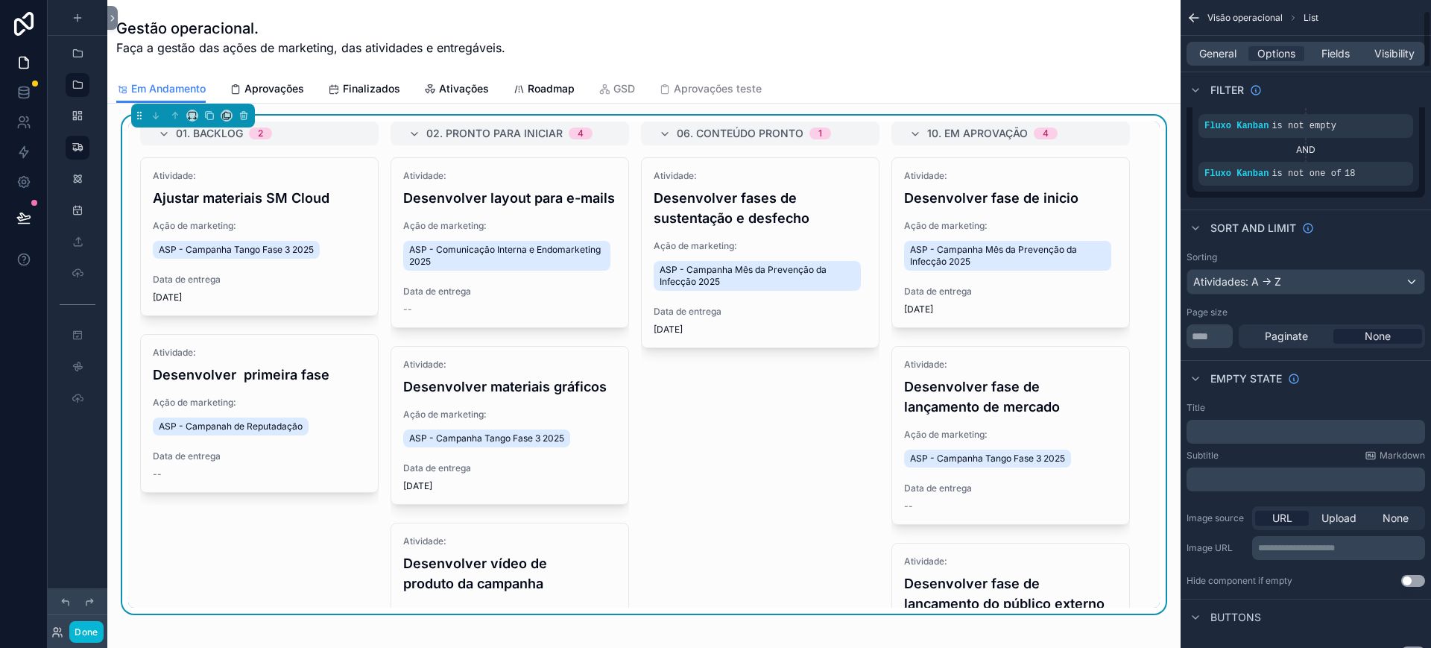
scroll to position [0, 0]
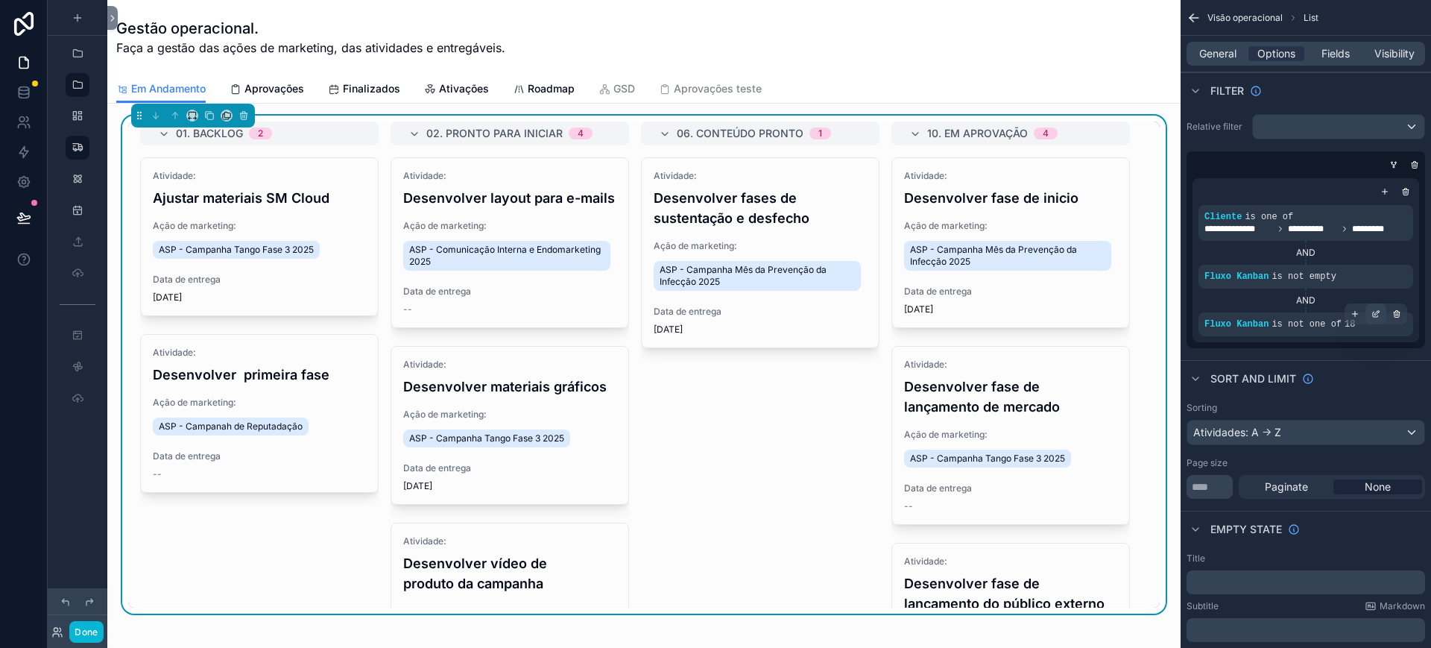
click at [1272, 315] on icon "scrollable content" at bounding box center [1377, 312] width 4 height 4
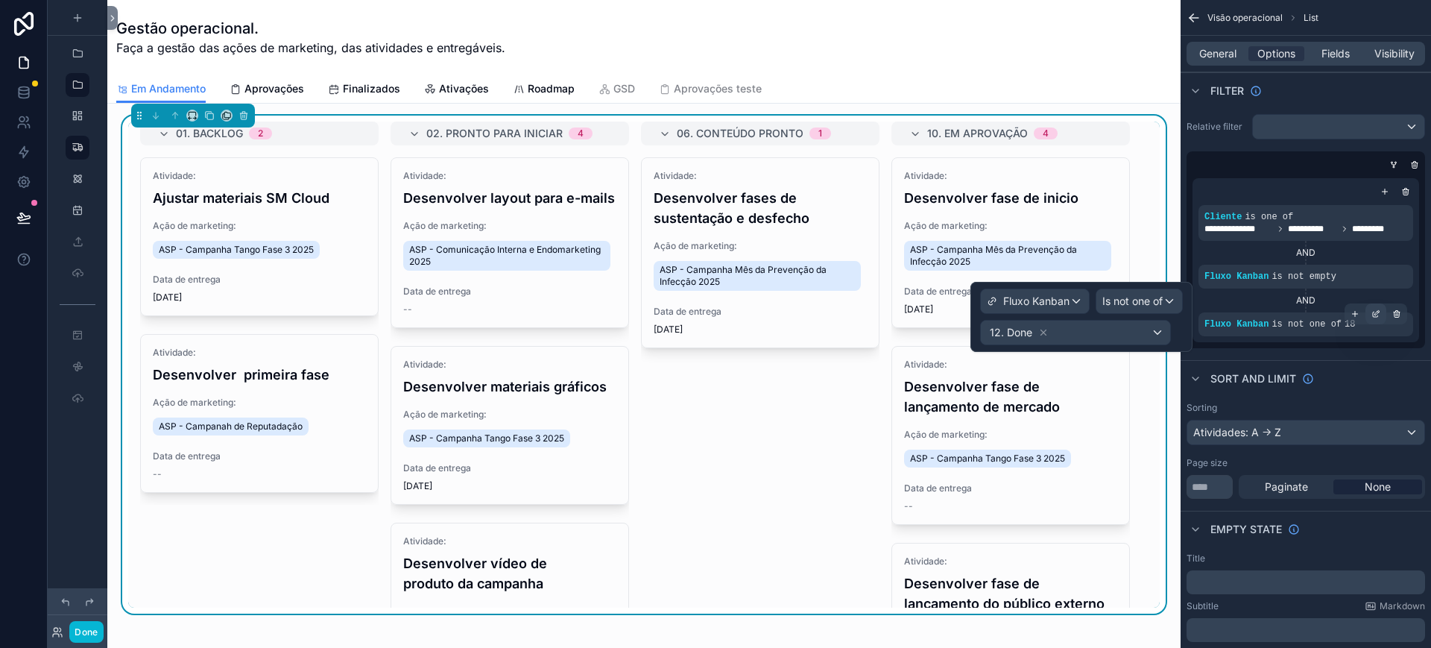
click at [1272, 315] on icon "scrollable content" at bounding box center [1377, 312] width 4 height 4
click at [83, 575] on button "Done" at bounding box center [86, 632] width 34 height 22
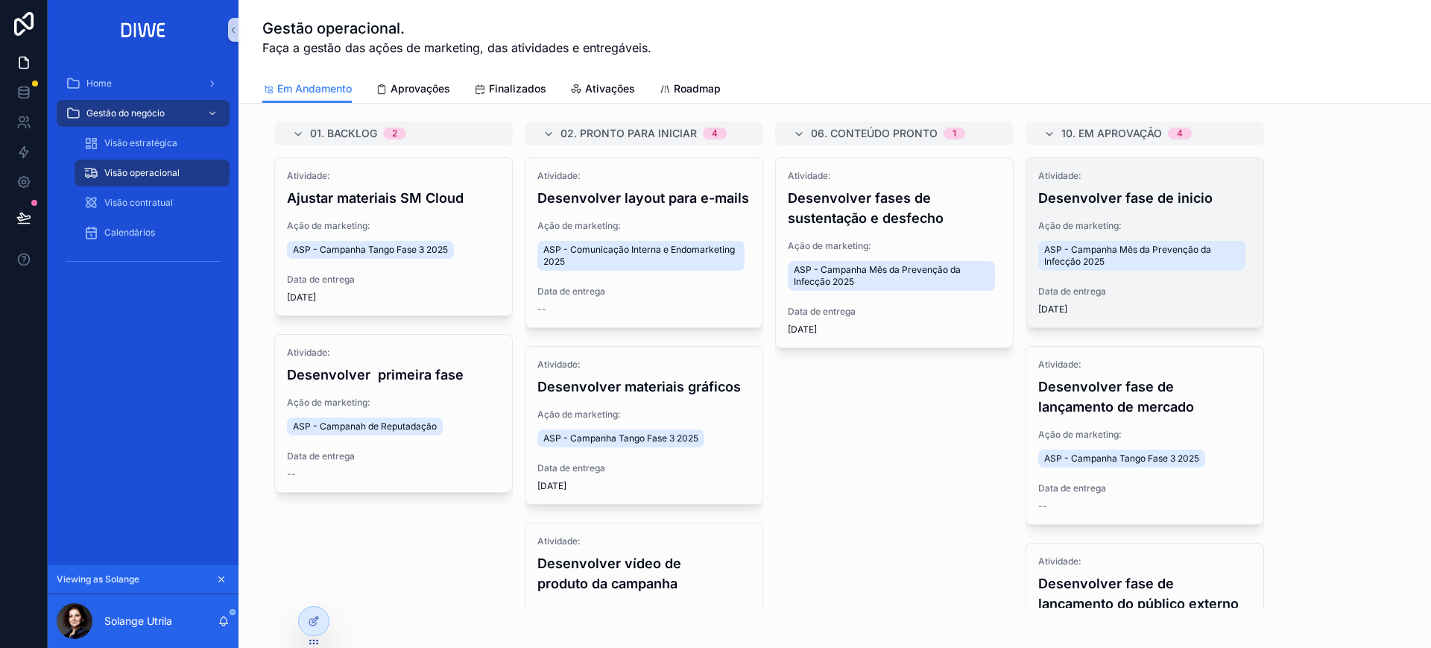
click at [1146, 188] on h4 "Desenvolver fase de inicio" at bounding box center [1144, 198] width 213 height 20
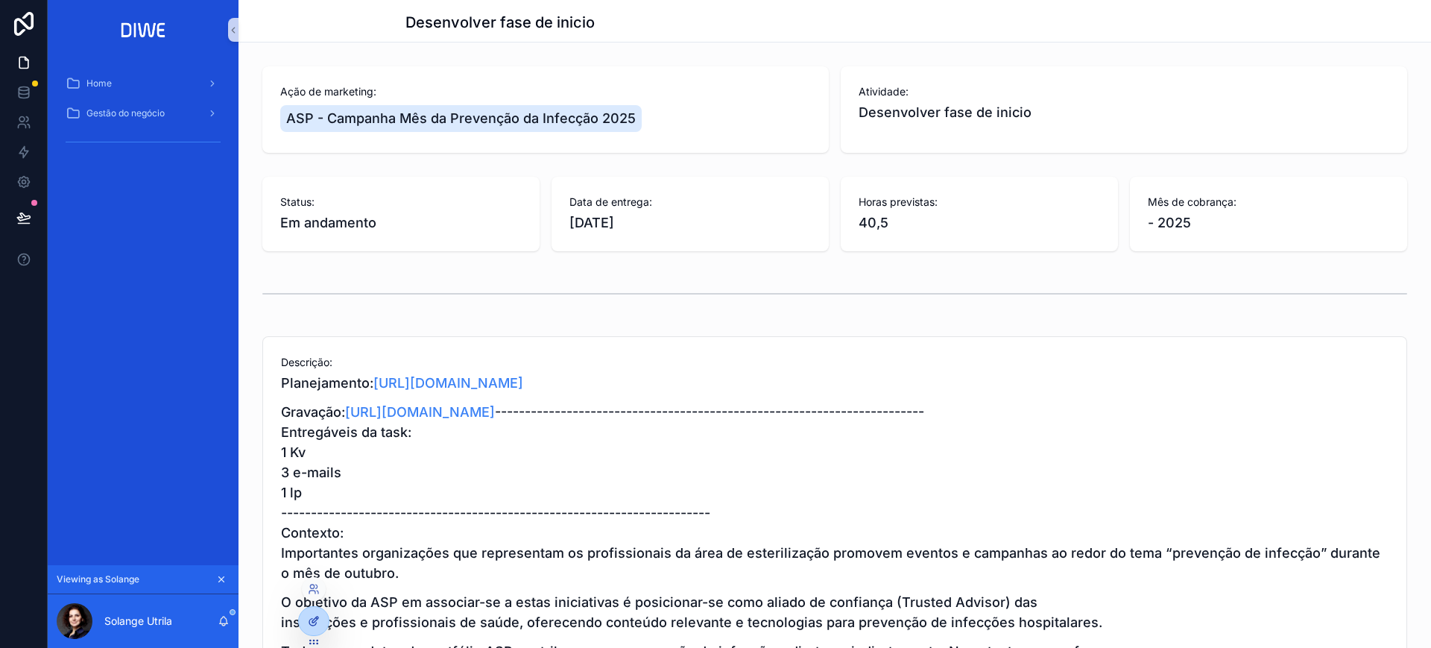
click at [309, 575] on icon at bounding box center [314, 621] width 12 height 12
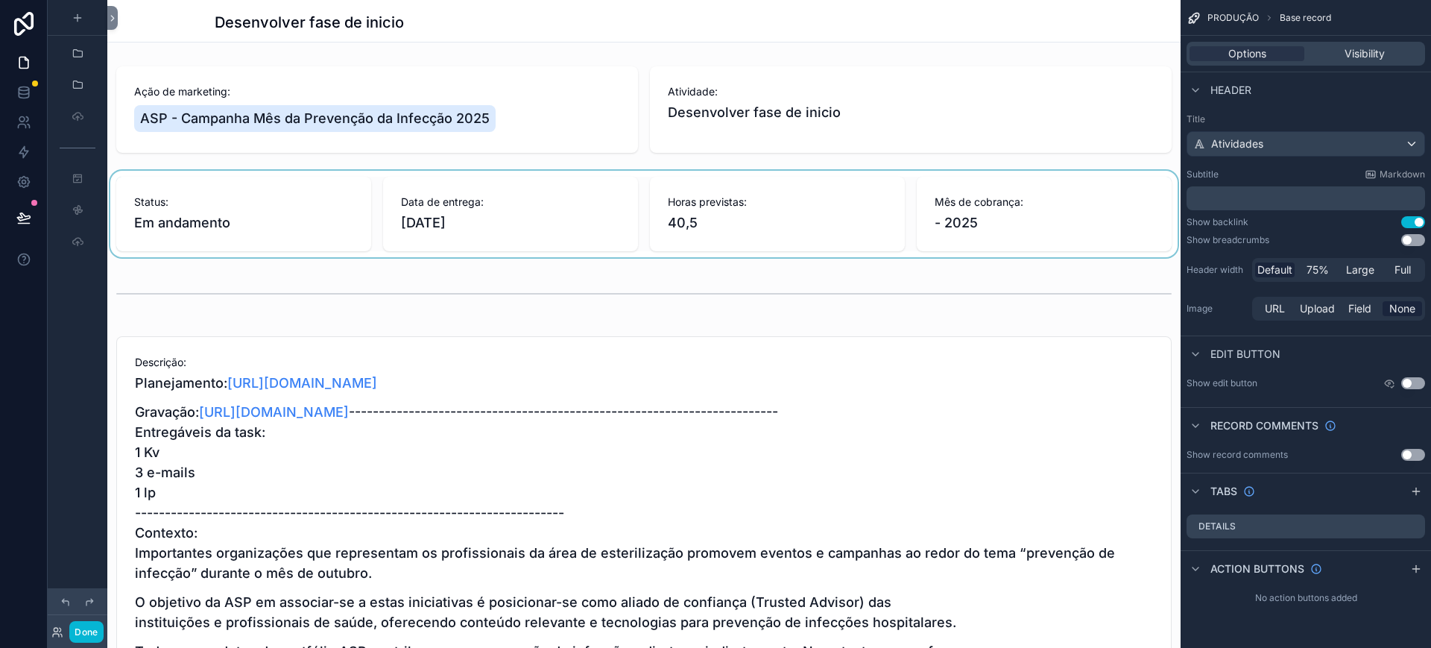
click at [1020, 198] on div "scrollable content" at bounding box center [643, 214] width 1073 height 86
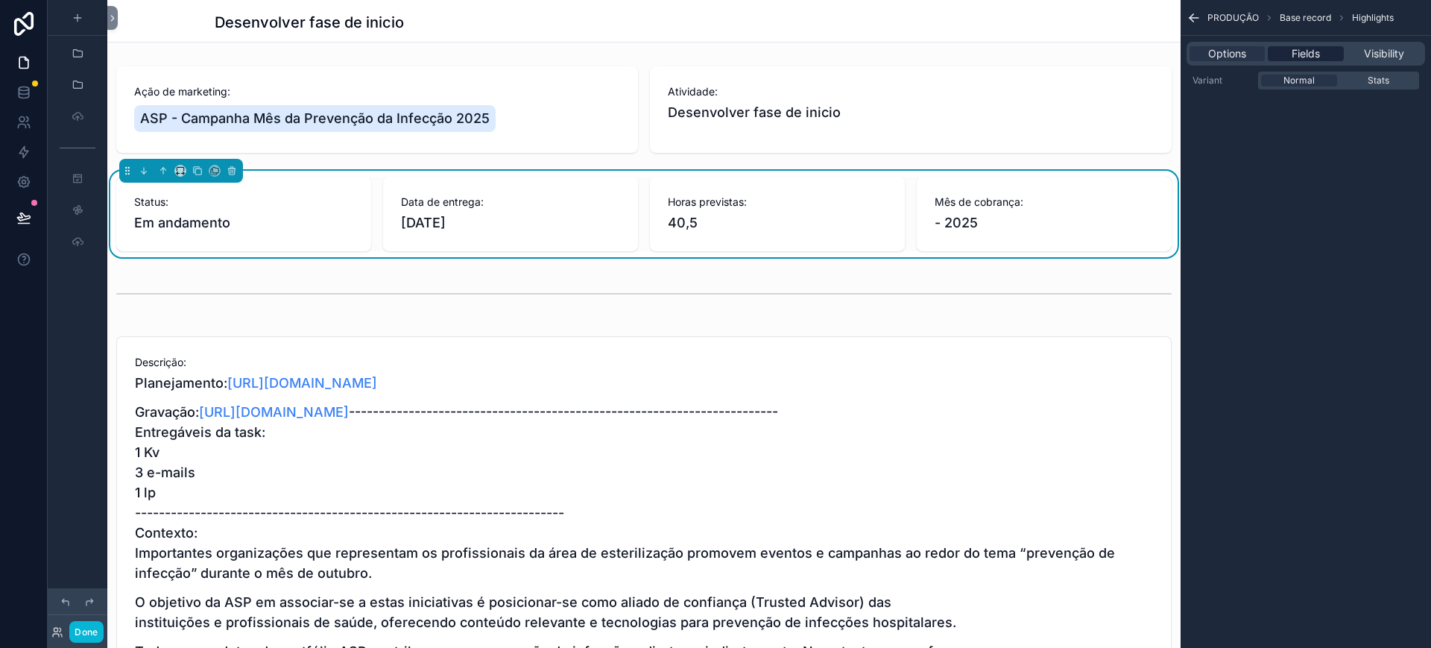
click at [1272, 57] on span "Fields" at bounding box center [1306, 53] width 28 height 15
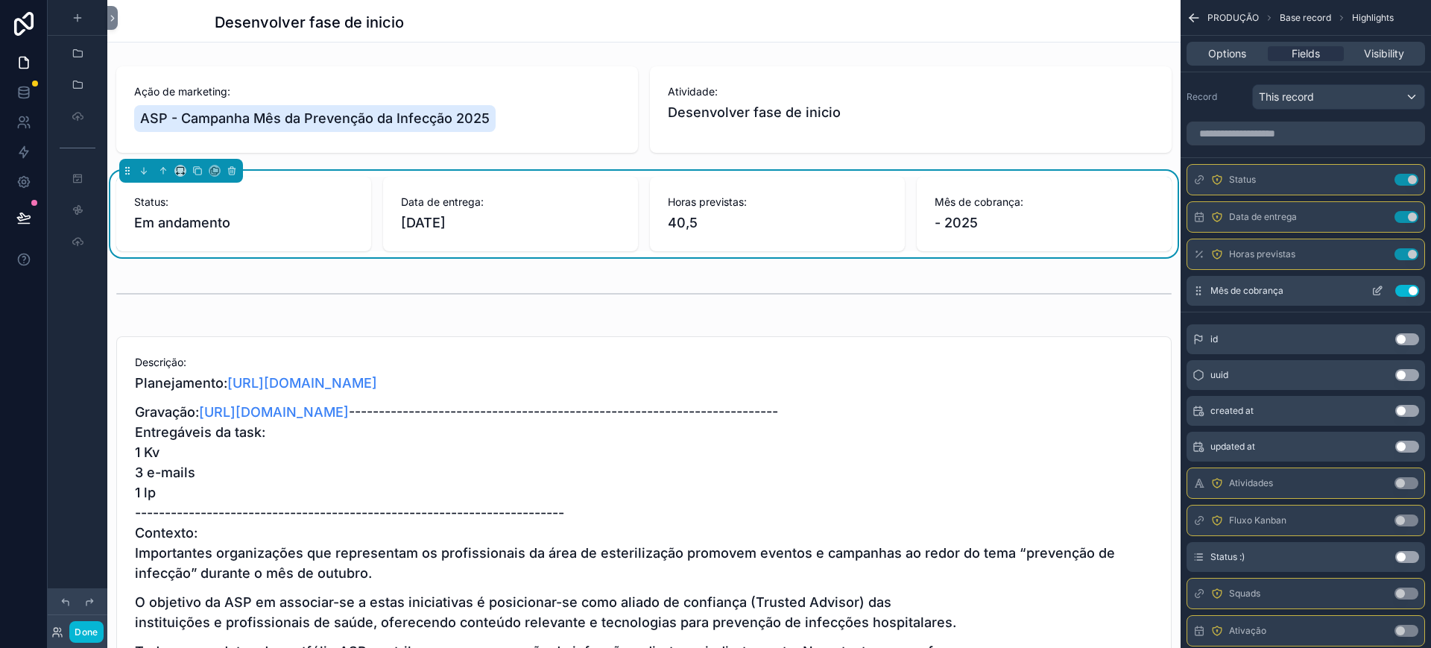
click at [1272, 289] on button "Use setting" at bounding box center [1407, 291] width 24 height 12
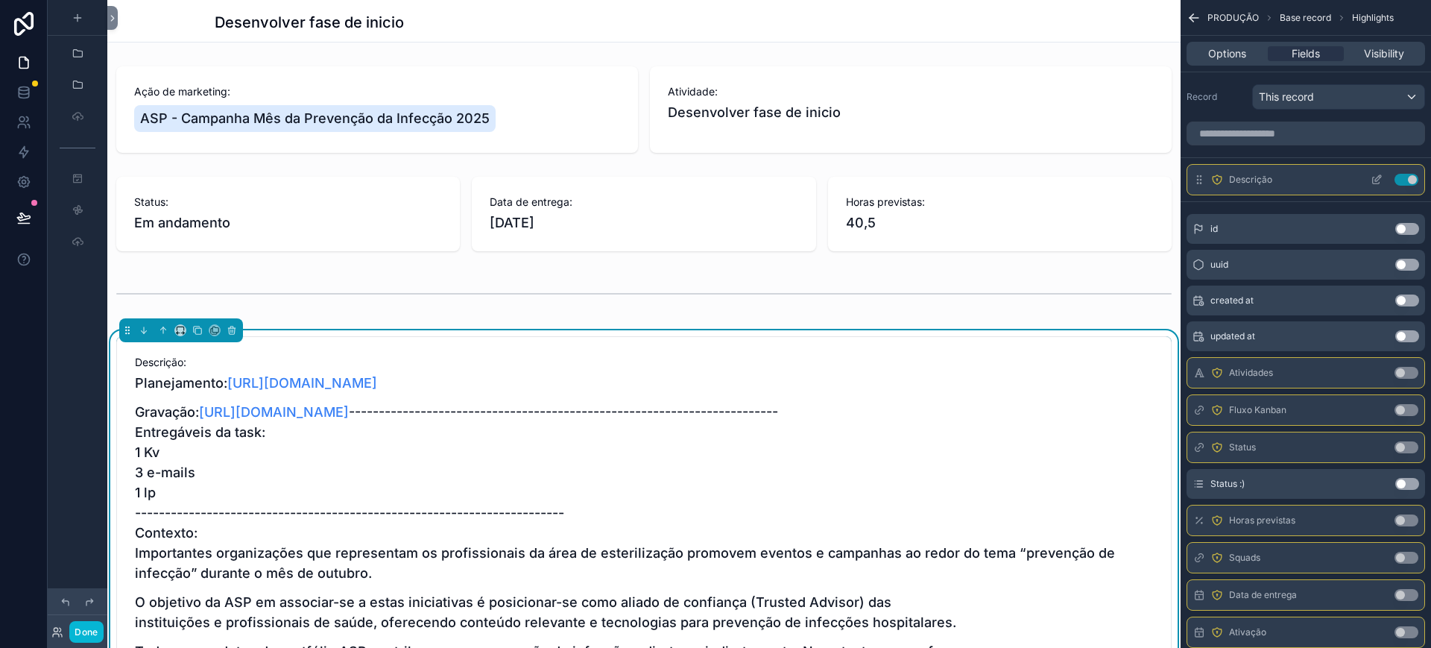
click at [1272, 179] on icon "scrollable content" at bounding box center [1377, 180] width 12 height 12
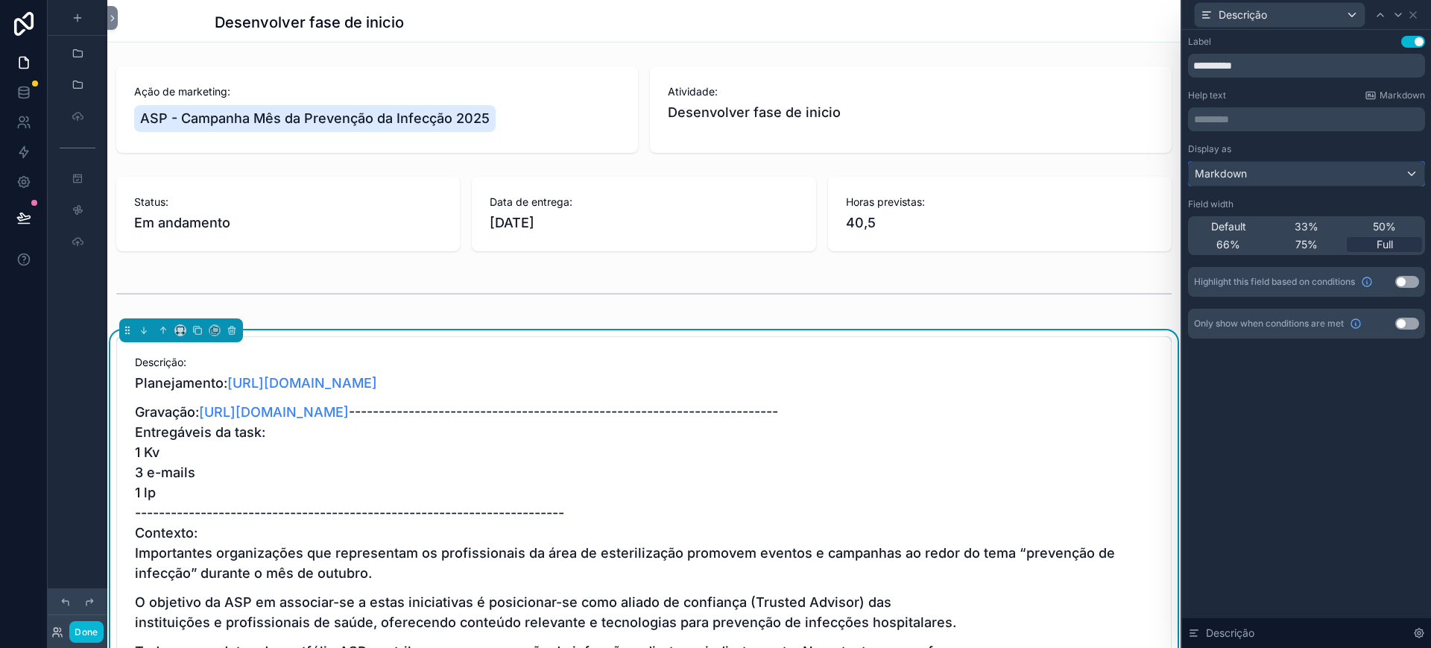
click at [1272, 171] on div "Markdown" at bounding box center [1307, 174] width 236 height 24
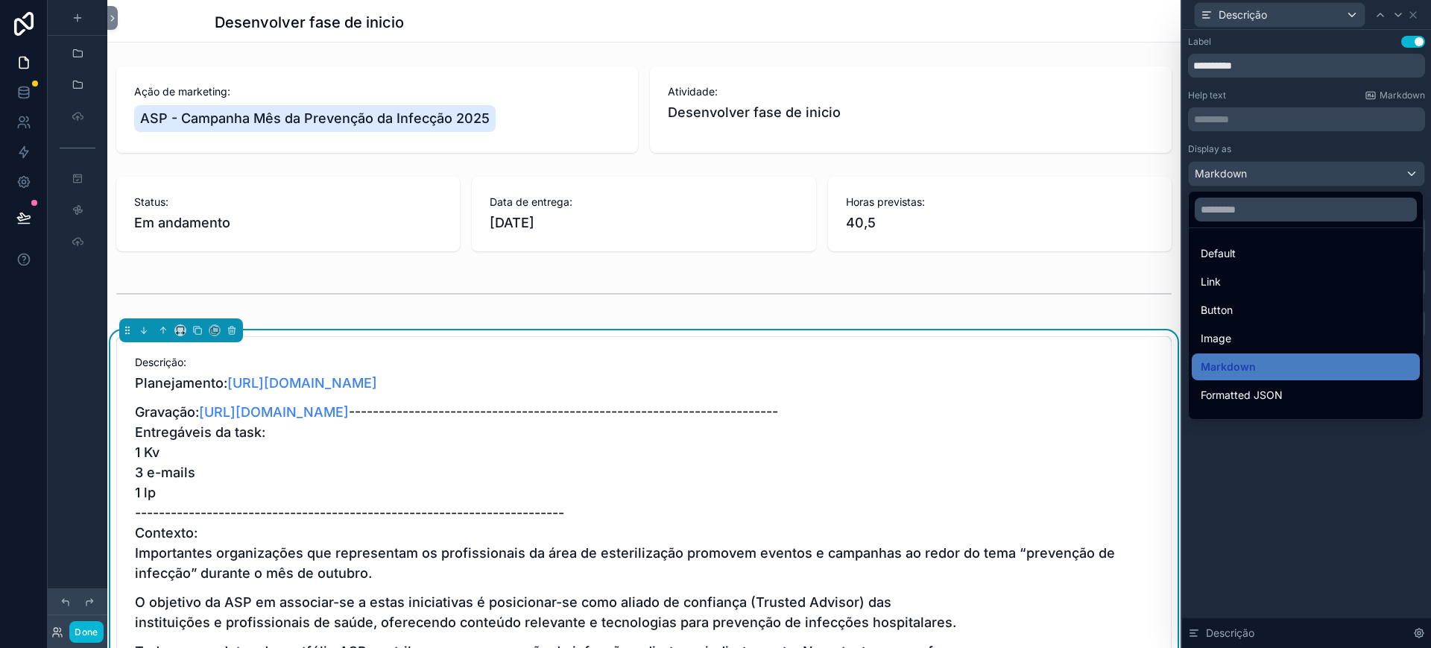
click at [1272, 248] on div "Default" at bounding box center [1306, 253] width 210 height 18
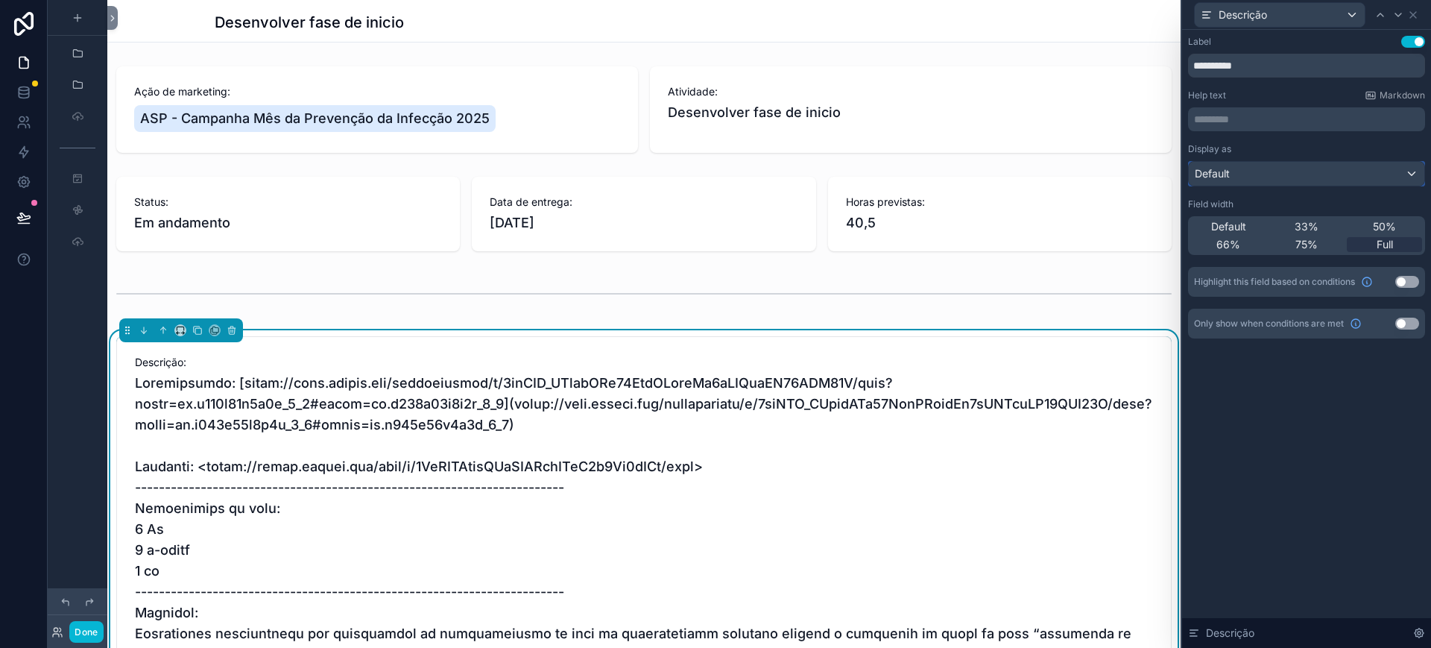
click at [1272, 185] on div "Default" at bounding box center [1307, 174] width 236 height 24
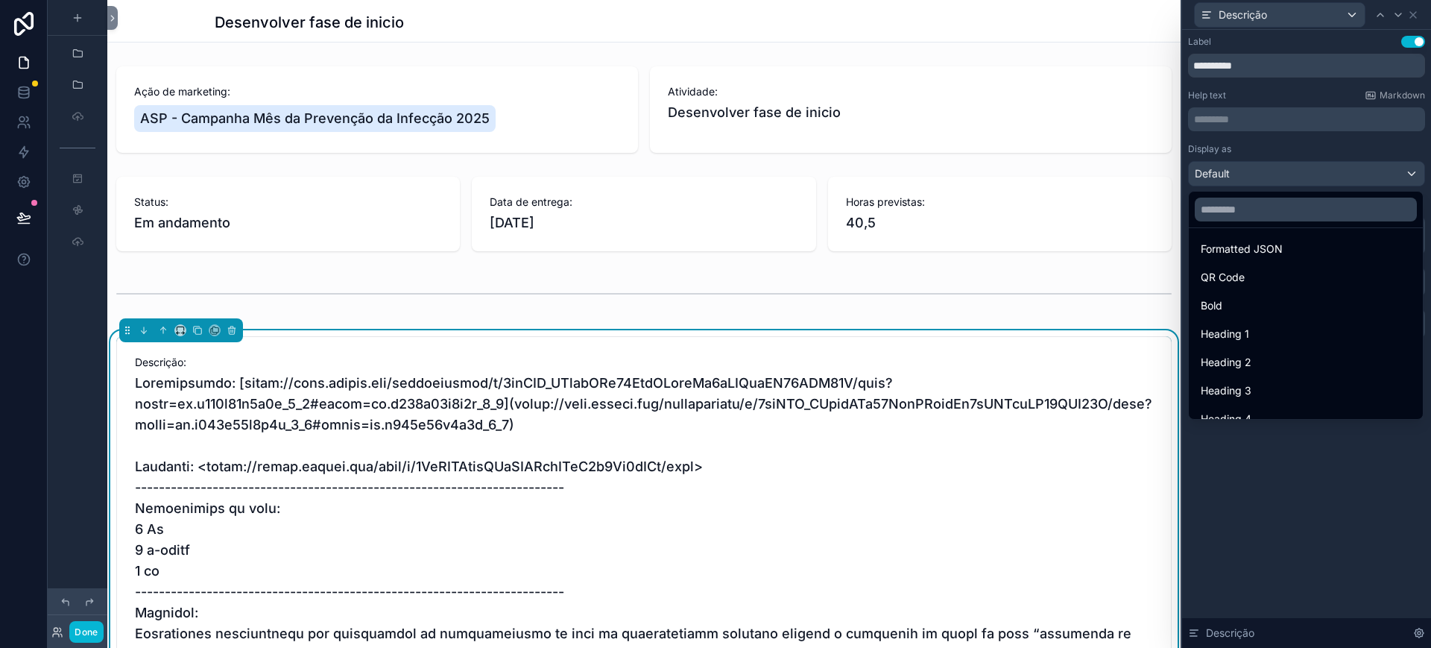
scroll to position [162, 0]
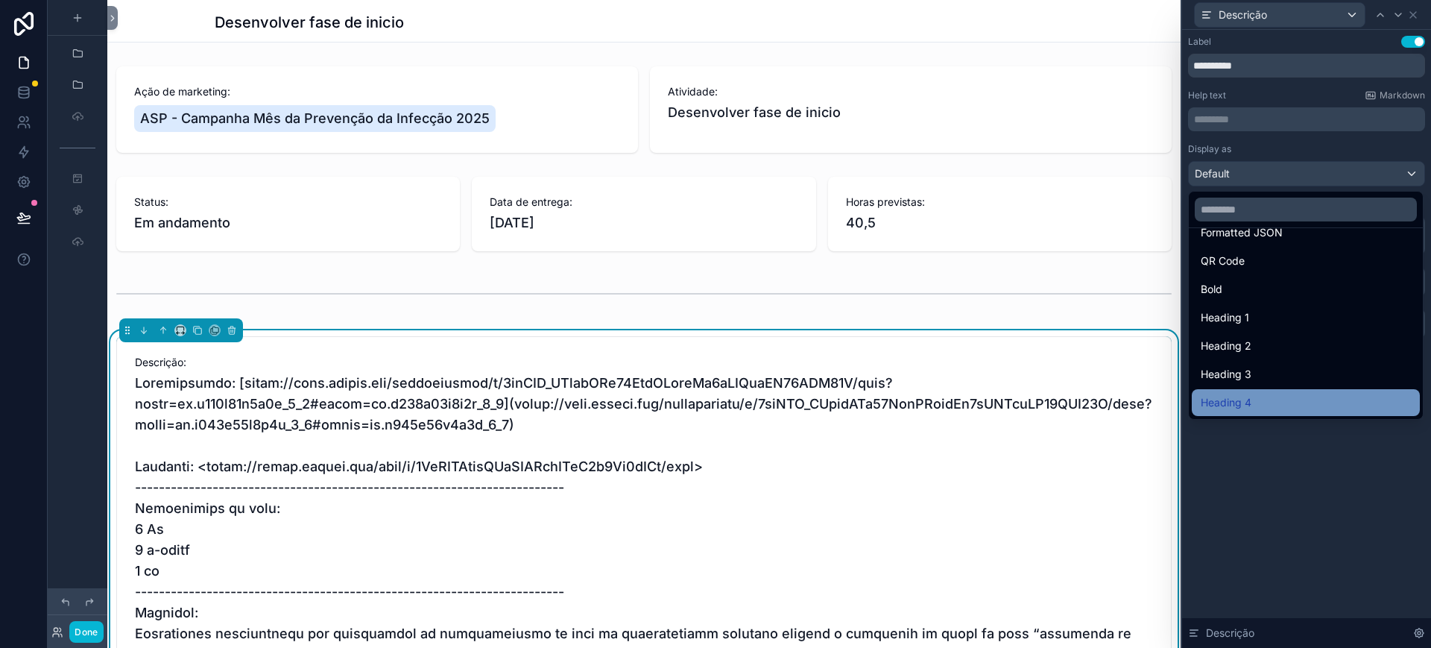
click at [1272, 400] on div "Heading 4" at bounding box center [1306, 403] width 210 height 18
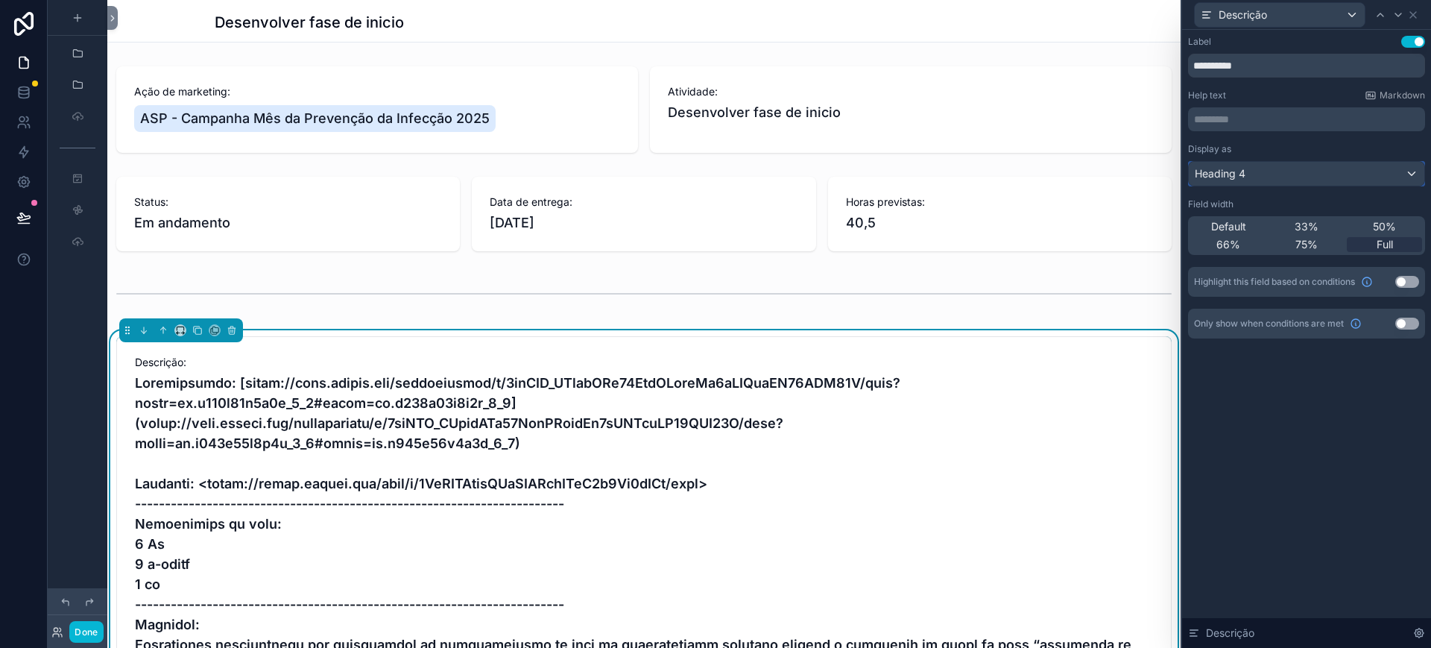
click at [1257, 161] on button "Heading 4" at bounding box center [1306, 173] width 237 height 25
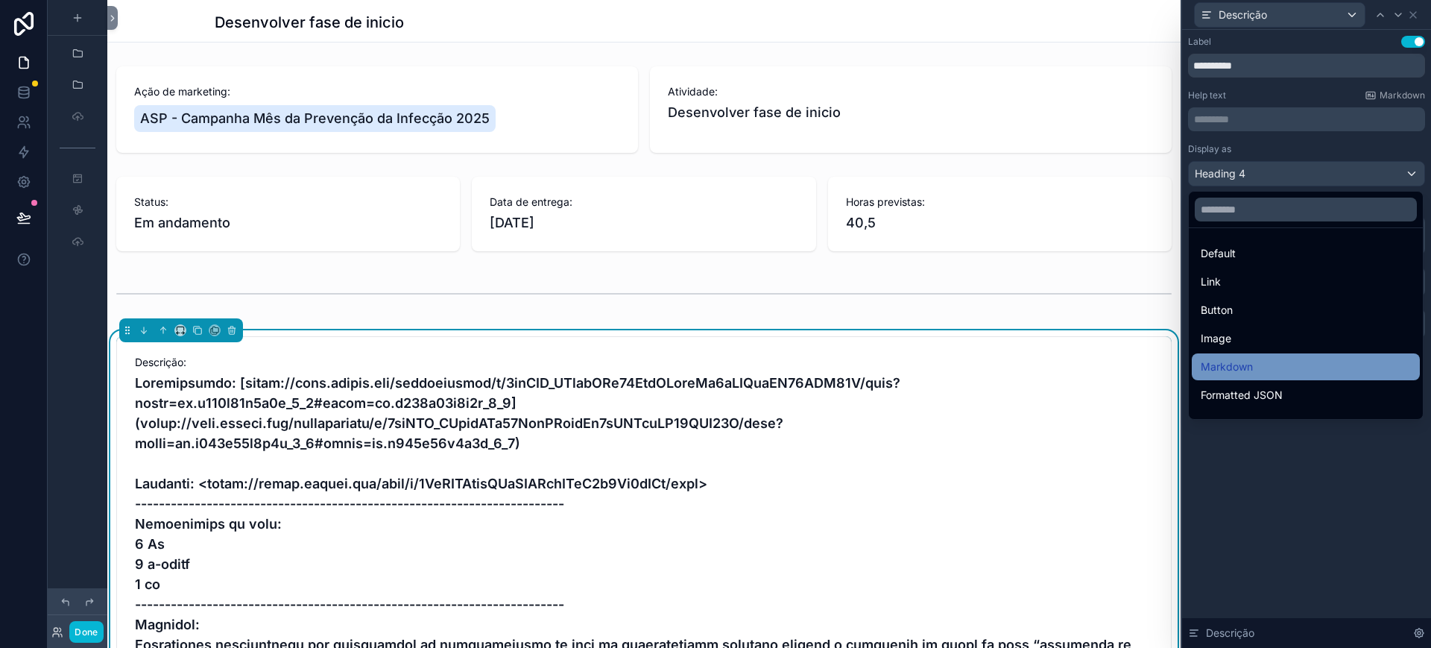
click at [1249, 363] on span "Markdown" at bounding box center [1227, 367] width 52 height 18
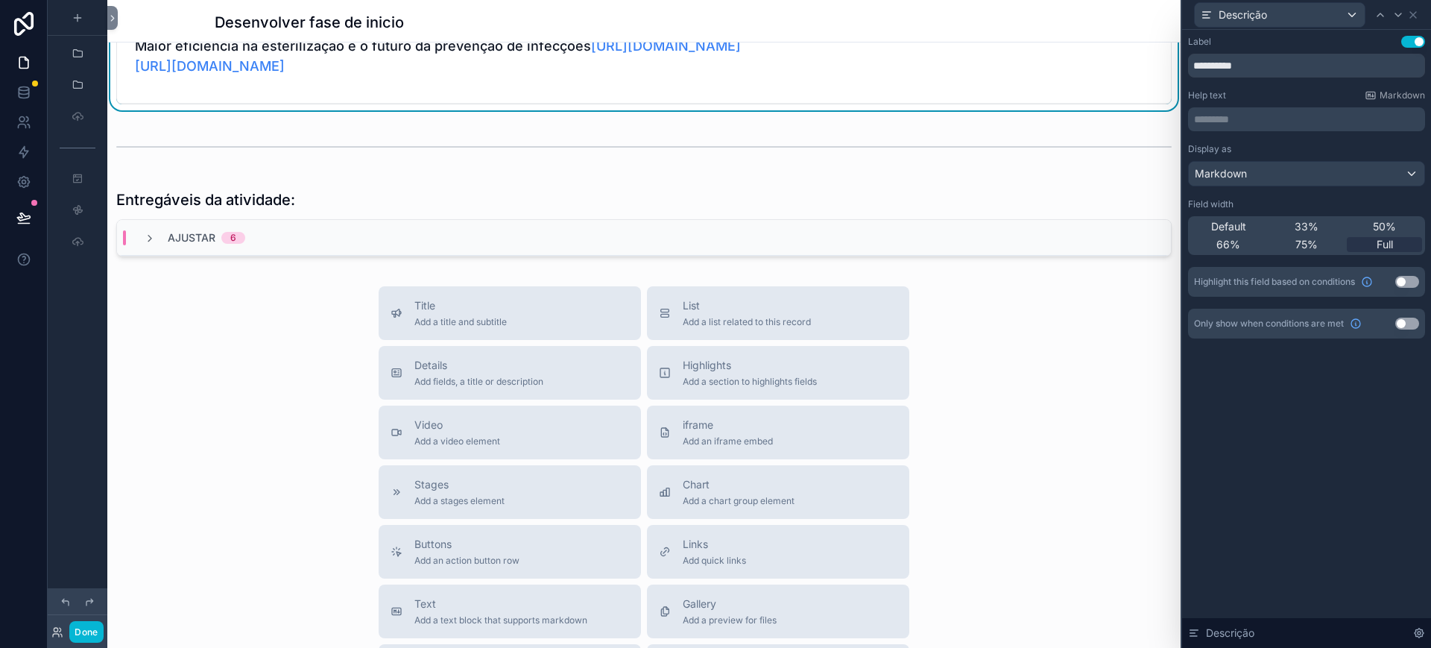
scroll to position [1404, 0]
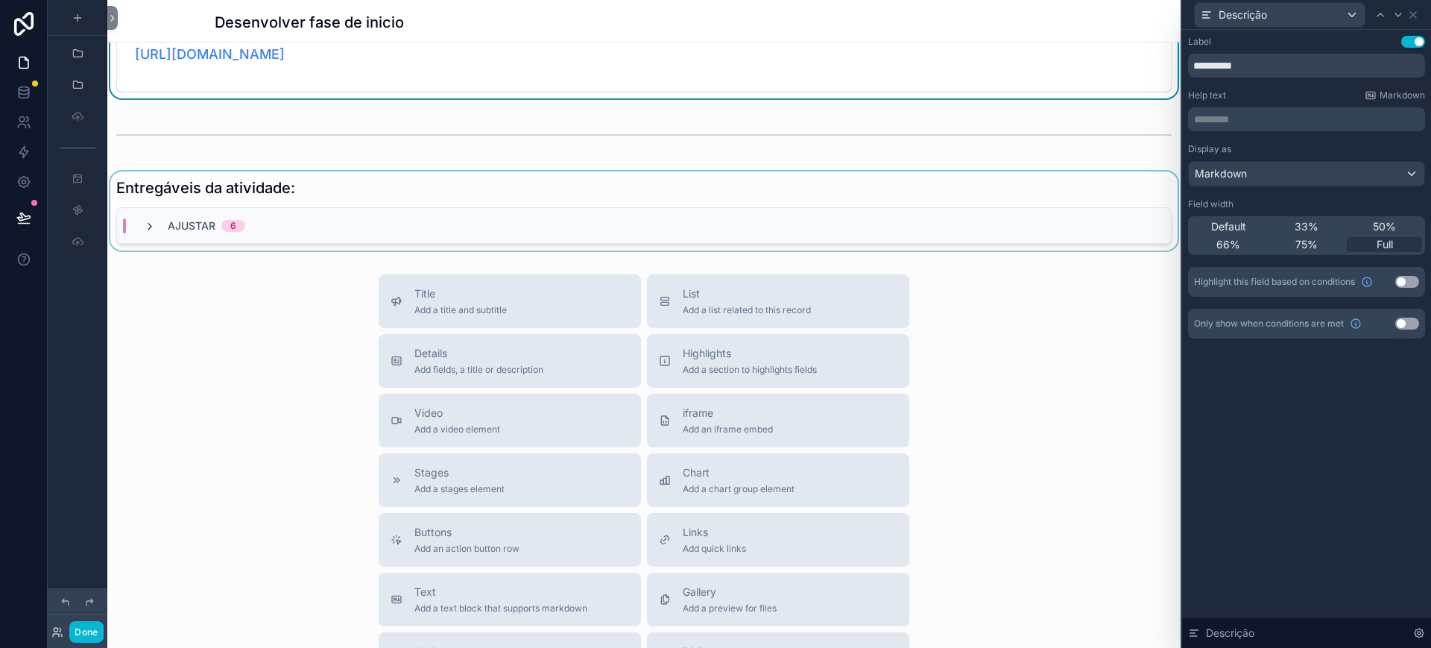
click at [153, 233] on icon "scrollable content" at bounding box center [150, 227] width 12 height 12
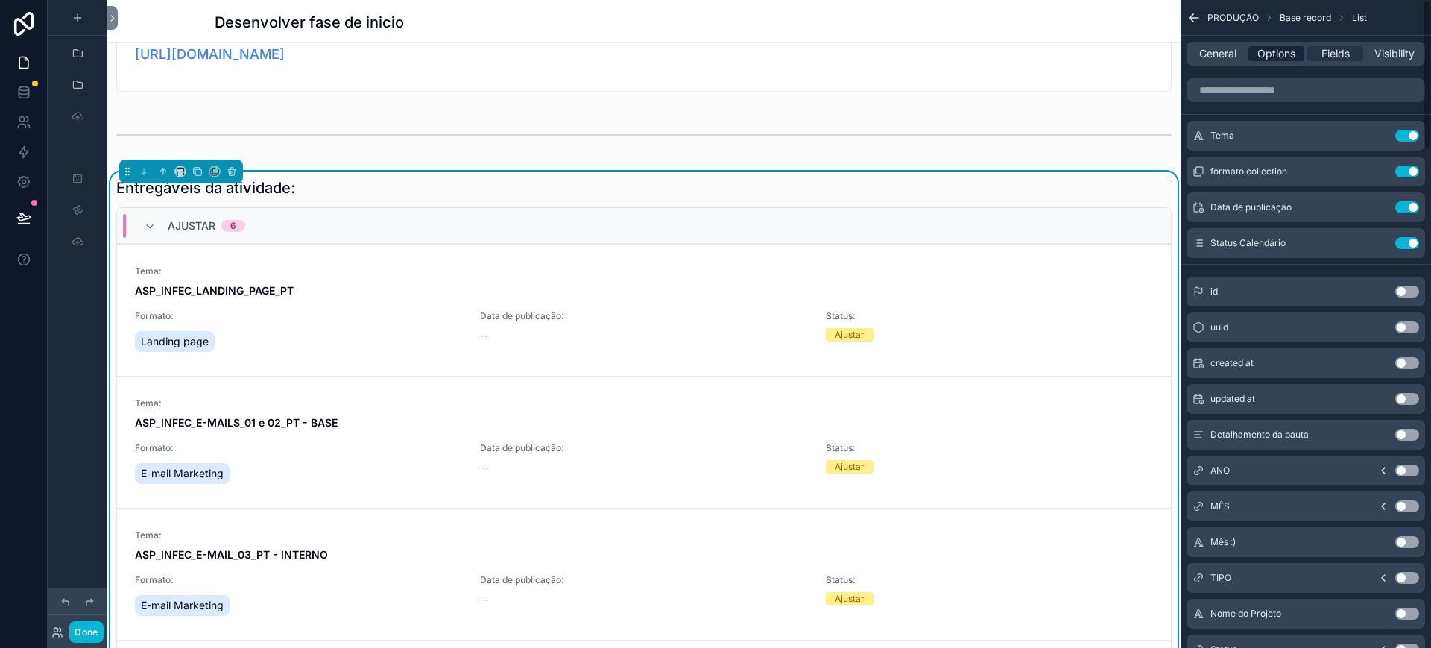
click at [1272, 52] on span "Options" at bounding box center [1276, 53] width 38 height 15
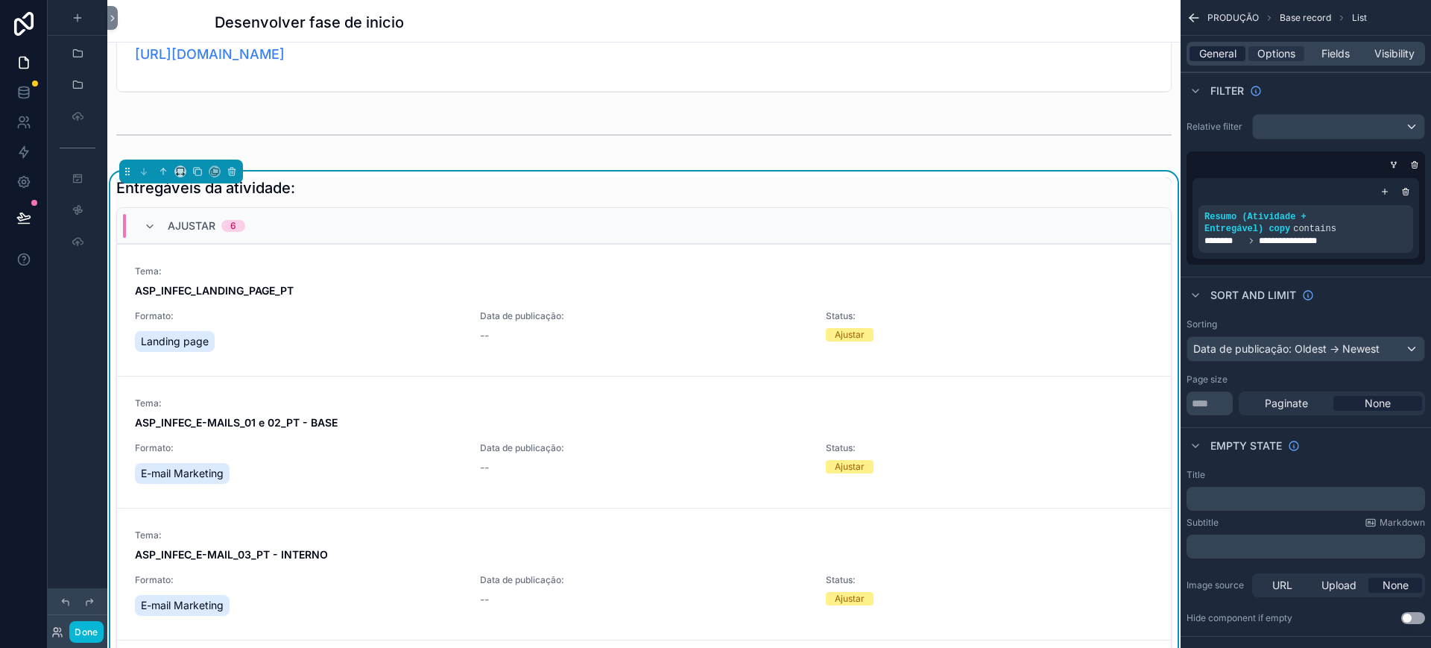
click at [1213, 53] on span "General" at bounding box center [1217, 53] width 37 height 15
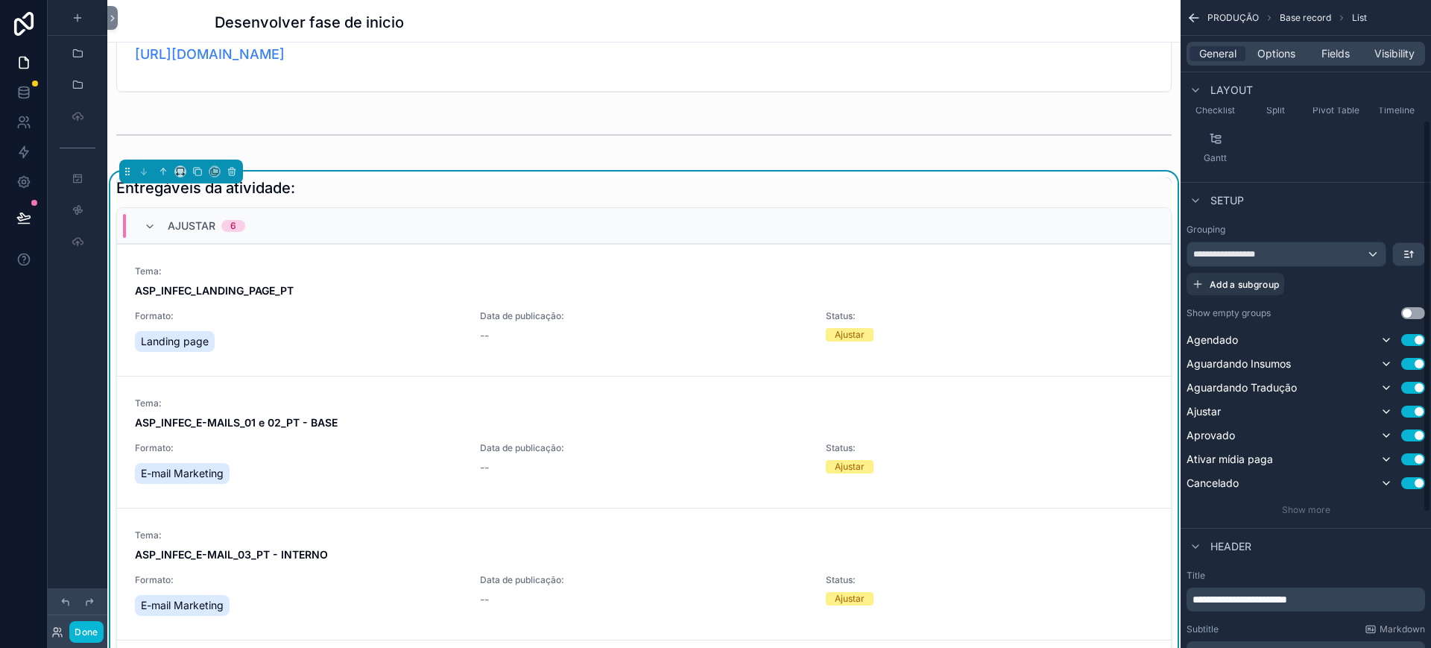
scroll to position [222, 0]
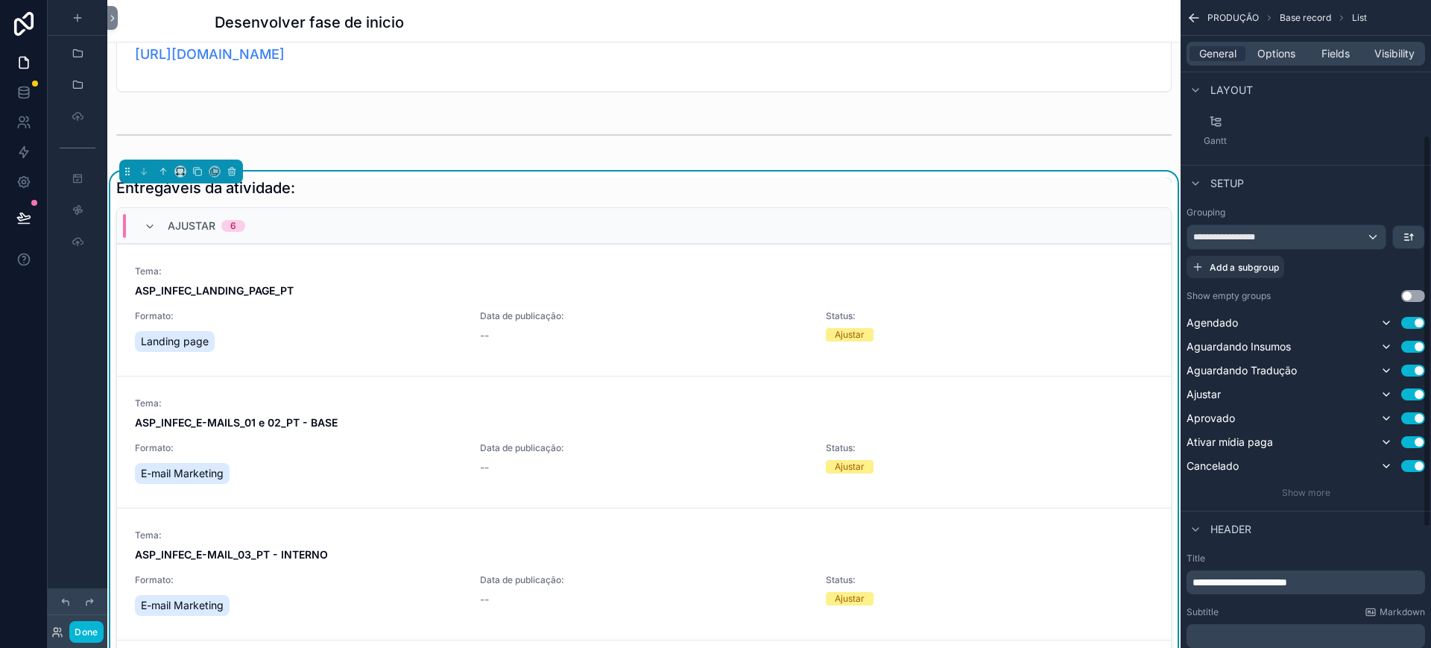
drag, startPoint x: 1427, startPoint y: 318, endPoint x: 1430, endPoint y: 453, distance: 135.0
click at [1272, 453] on div "**********" at bounding box center [1306, 324] width 250 height 648
click at [1272, 484] on div "**********" at bounding box center [1306, 352] width 239 height 292
click at [1272, 490] on span "Show more" at bounding box center [1306, 492] width 48 height 11
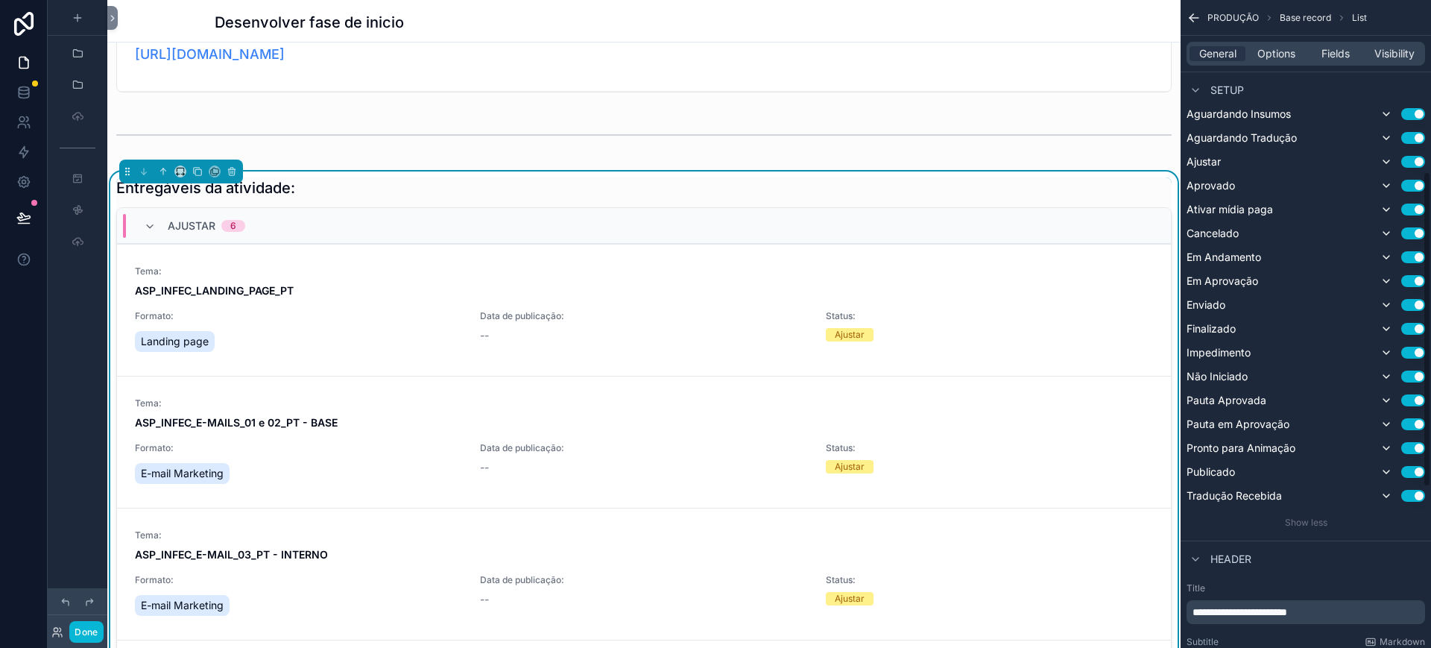
scroll to position [257, 0]
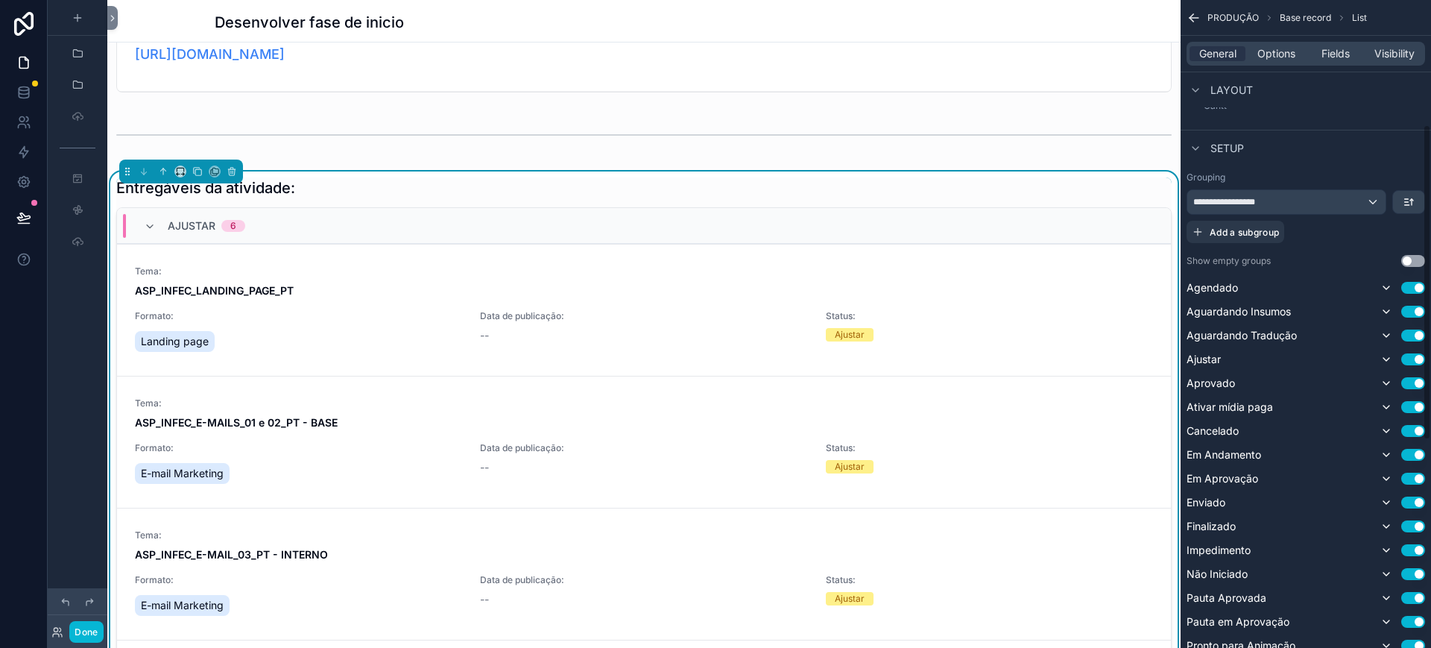
drag, startPoint x: 1429, startPoint y: 367, endPoint x: 1410, endPoint y: 384, distance: 25.9
click at [1272, 384] on div "**********" at bounding box center [1306, 324] width 250 height 648
click at [1272, 203] on div "**********" at bounding box center [1286, 202] width 198 height 24
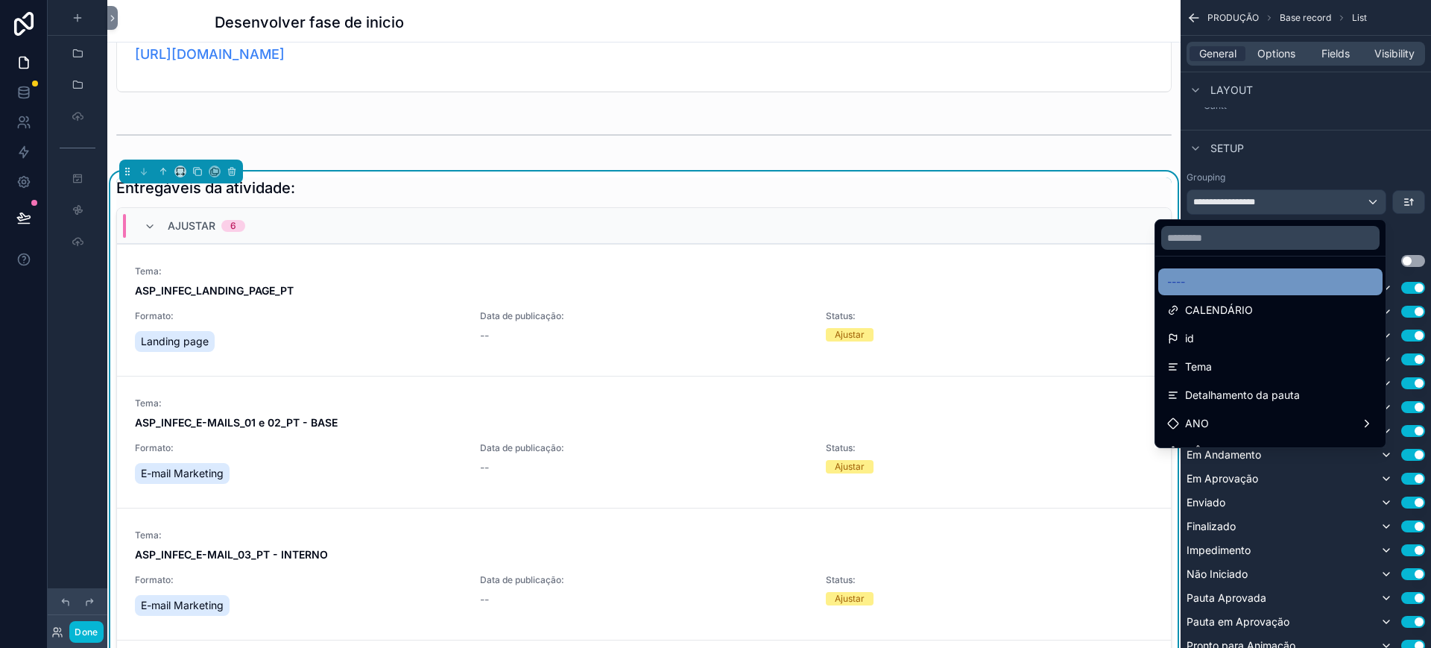
click at [1195, 274] on div "----" at bounding box center [1270, 282] width 206 height 18
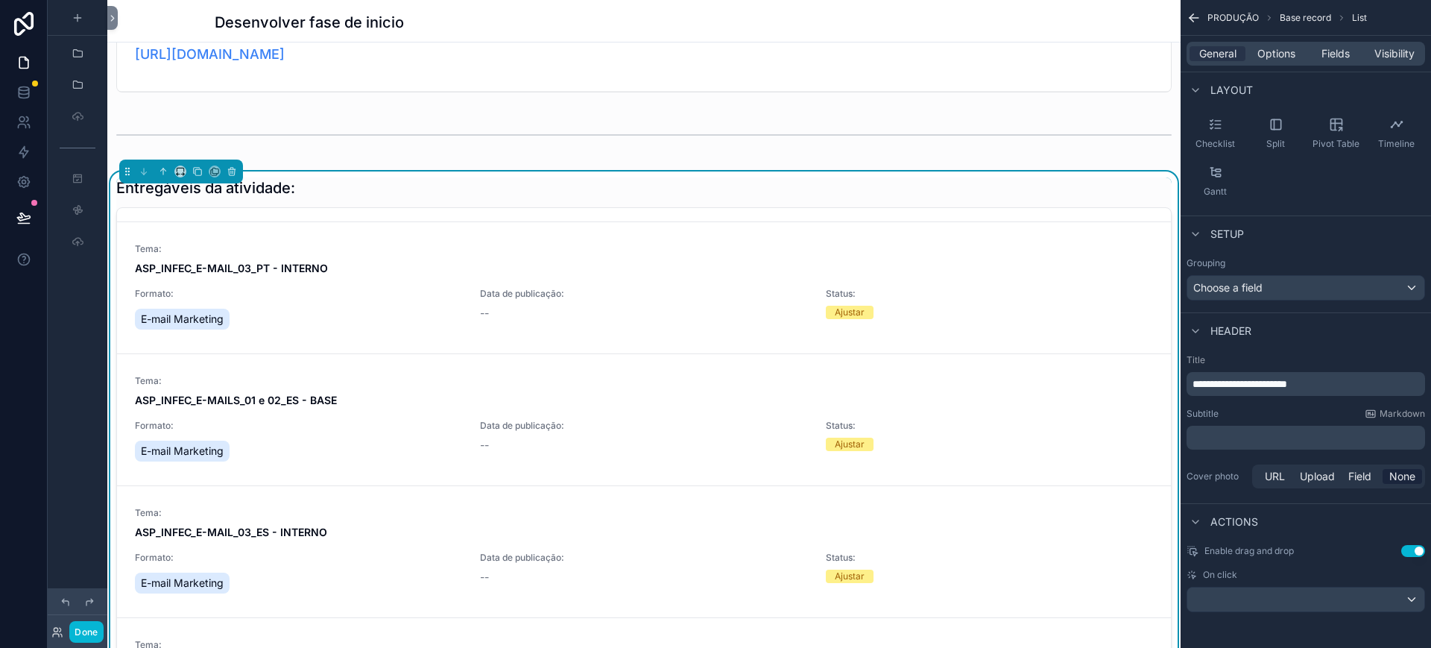
scroll to position [289, 0]
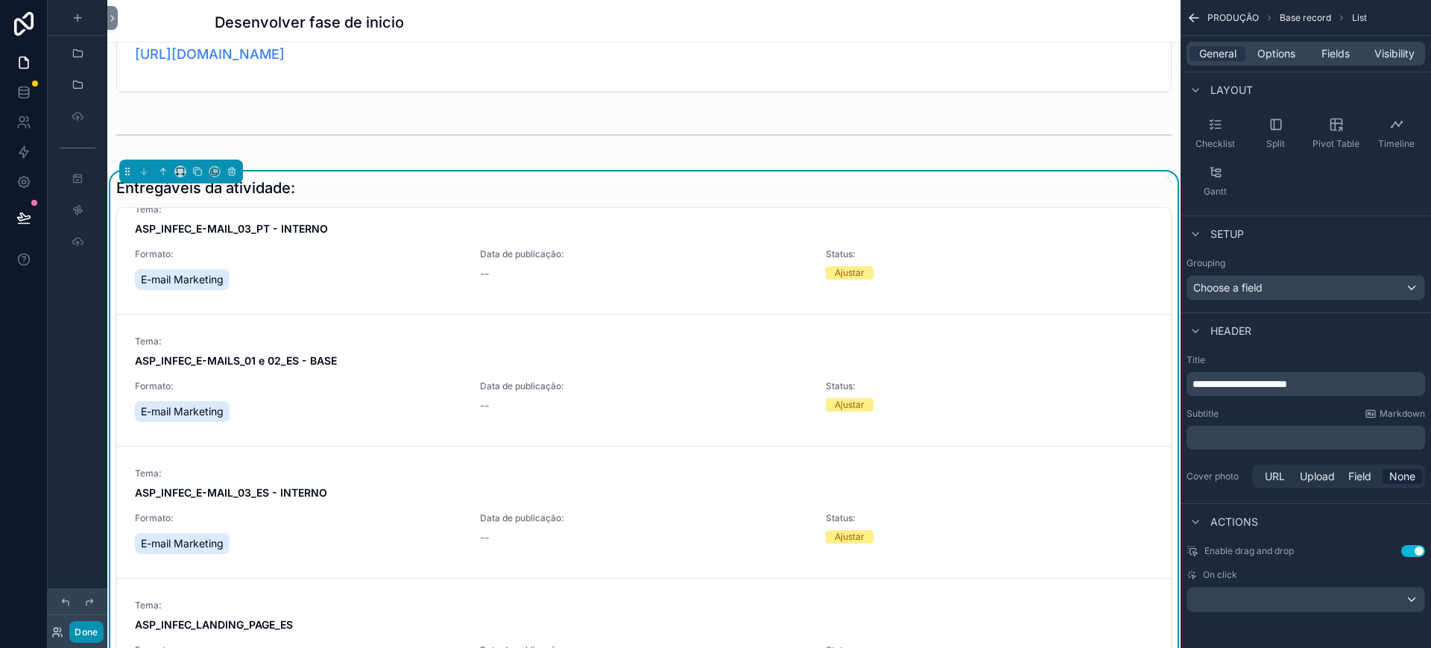
click at [89, 575] on button "Done" at bounding box center [86, 632] width 34 height 22
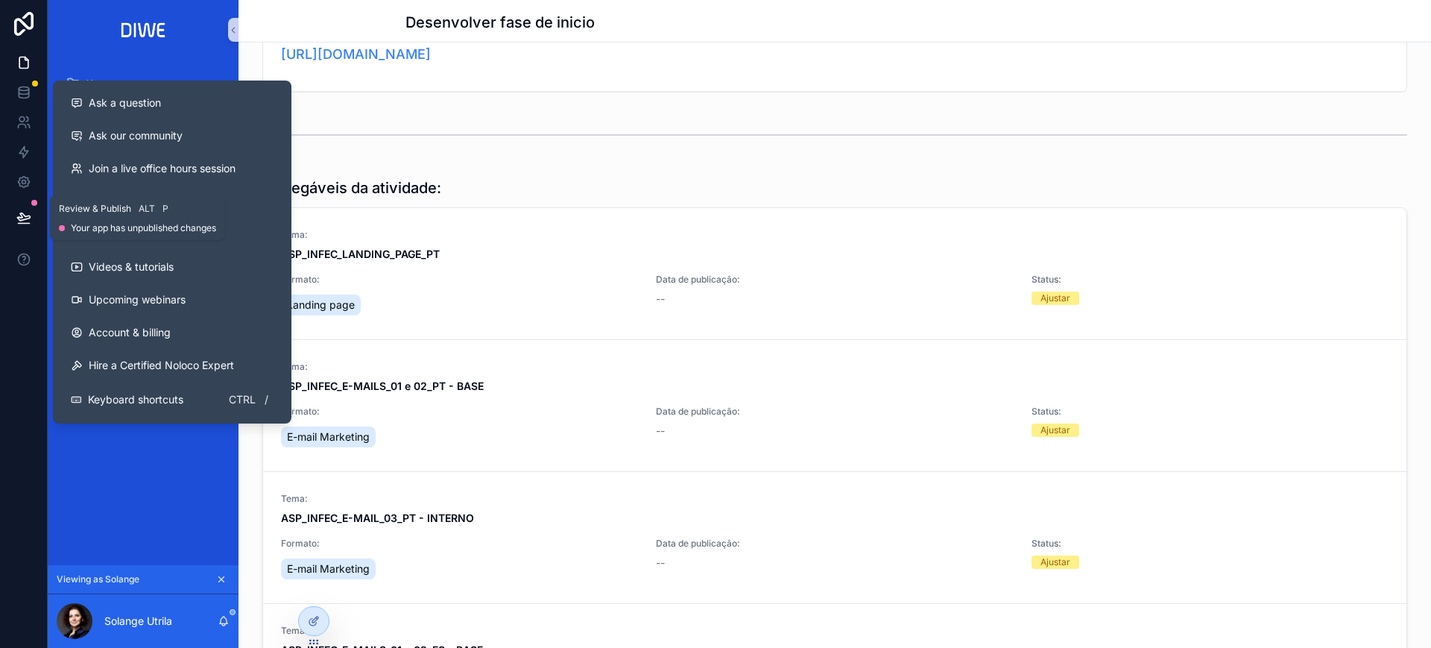
click at [16, 222] on icon at bounding box center [23, 217] width 15 height 15
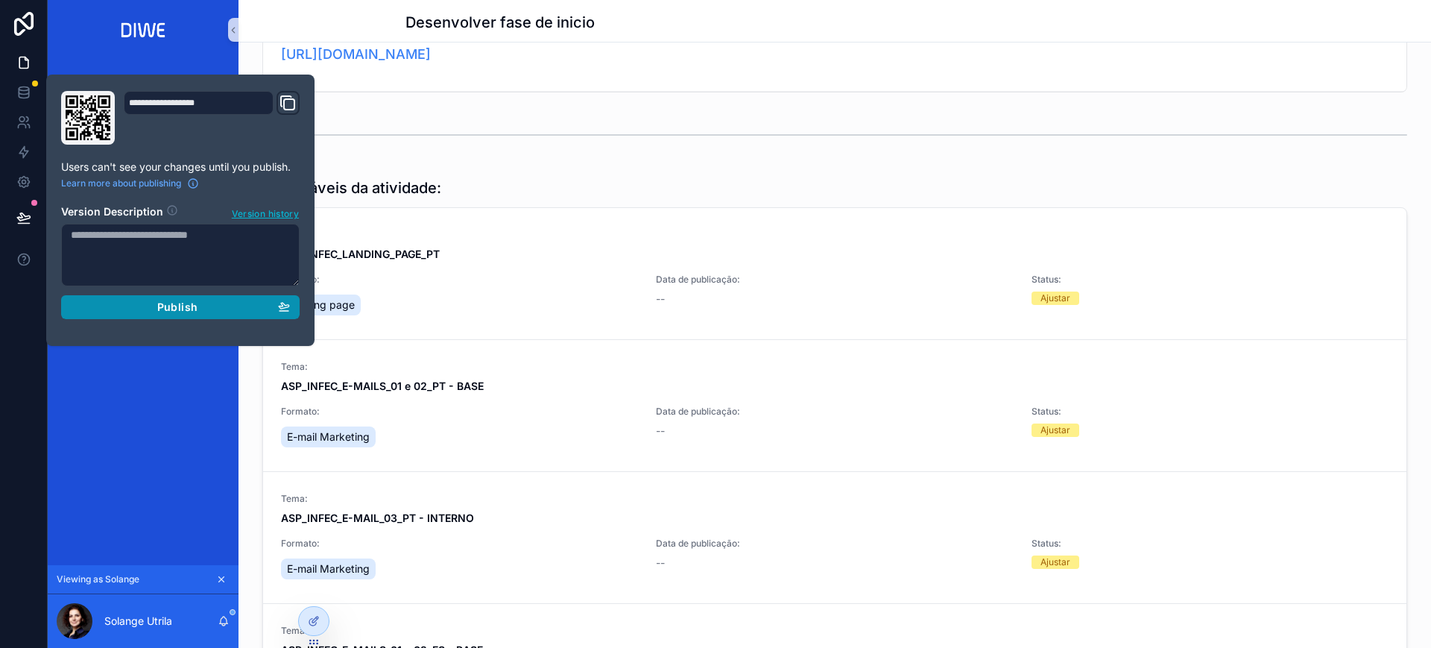
click at [283, 308] on icon "button" at bounding box center [284, 306] width 12 height 12
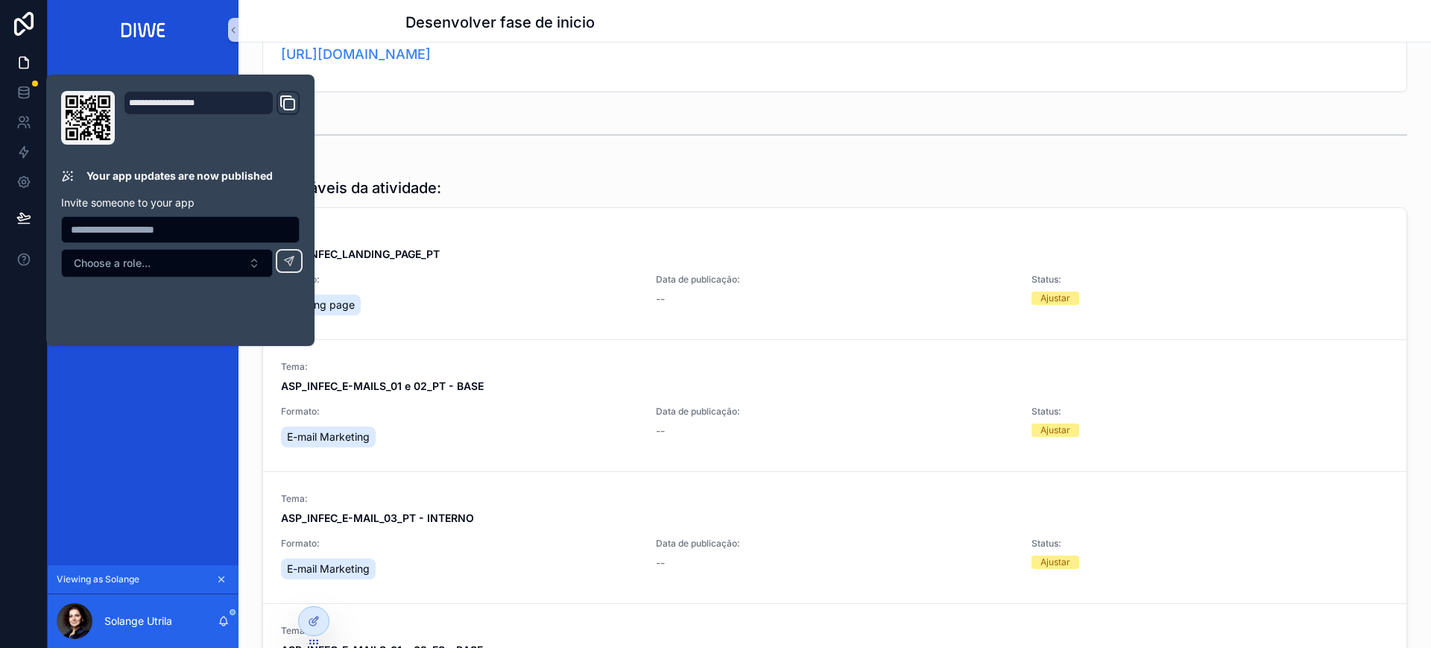
click at [1096, 64] on p "Maior eficiência na esterilização e o futuro da prevenção de infecções https://…" at bounding box center [835, 44] width 1108 height 40
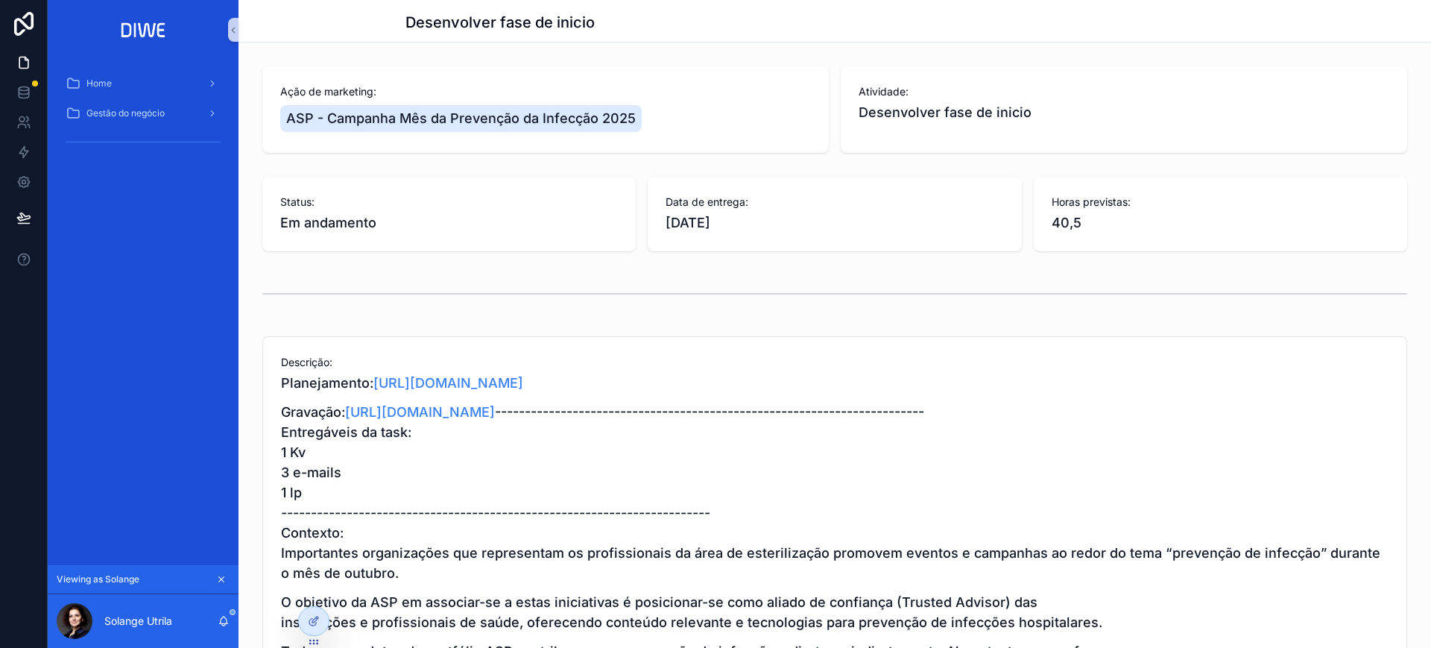
click at [1272, 35] on div "Desenvolver fase de inicio" at bounding box center [835, 21] width 1193 height 42
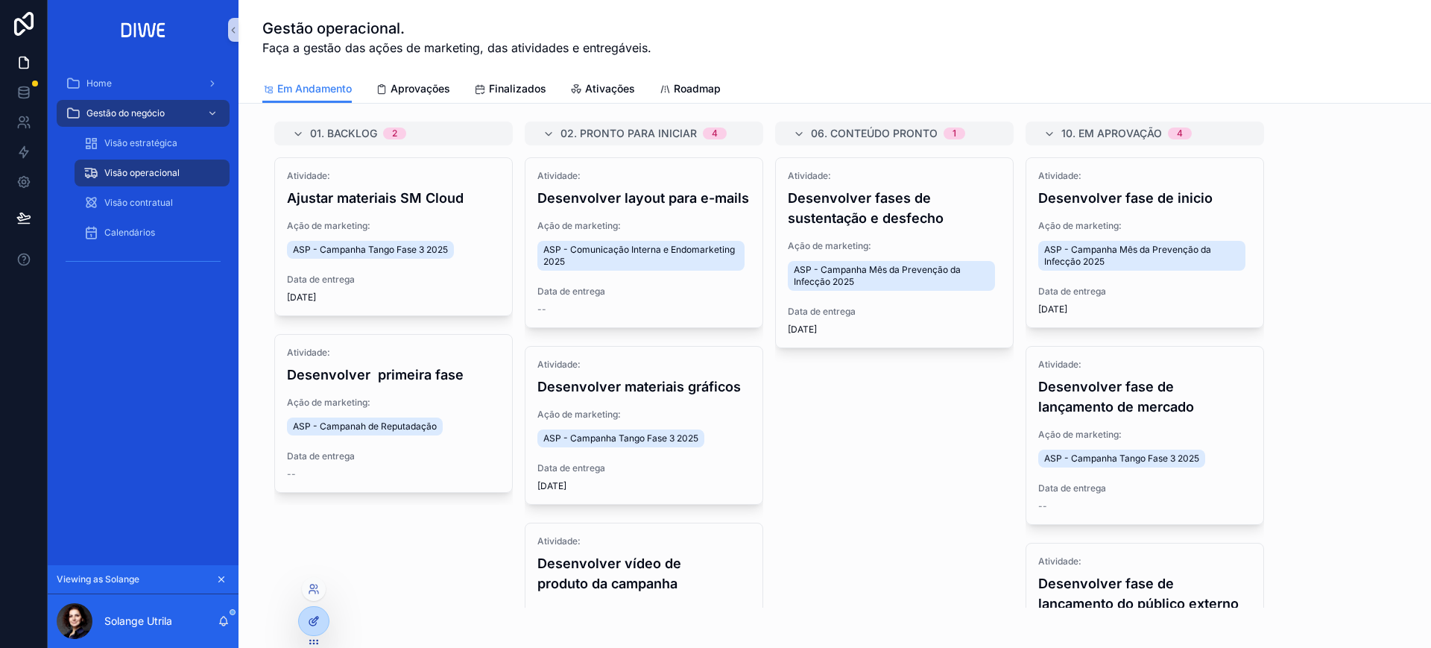
click at [316, 575] on icon at bounding box center [314, 621] width 12 height 12
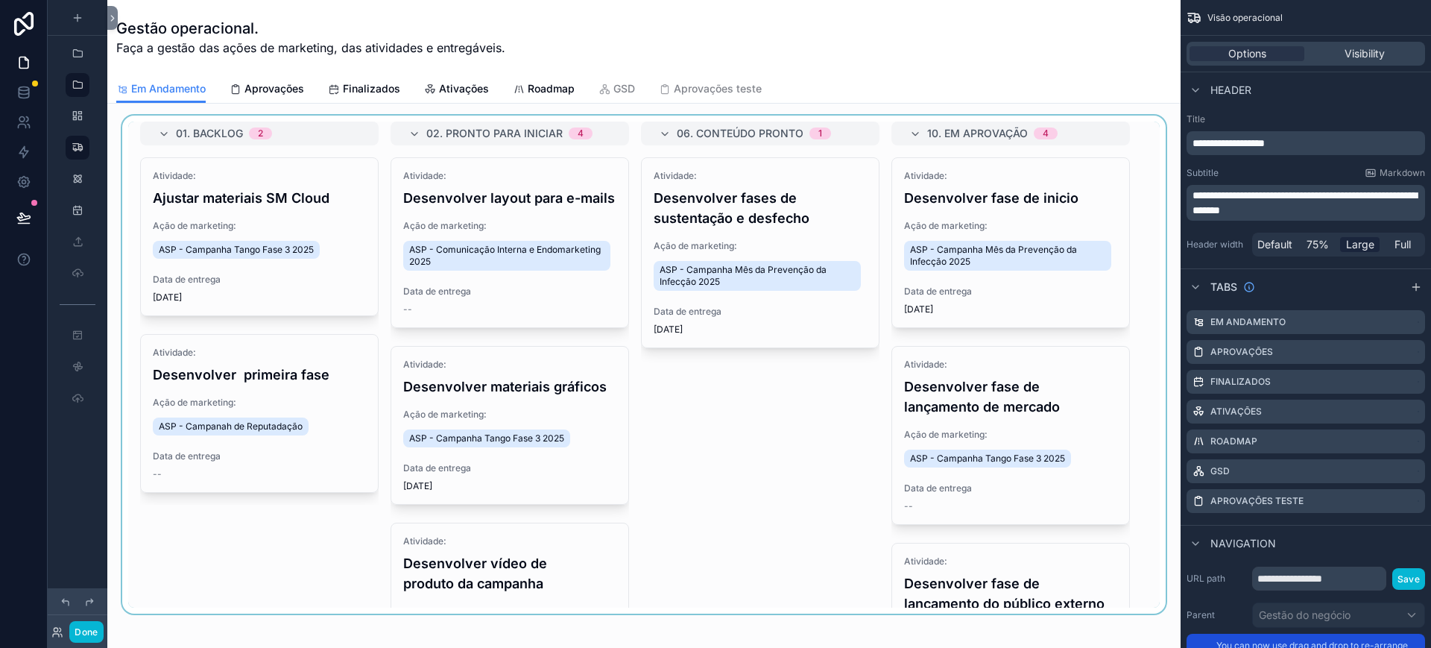
click at [179, 126] on div "scrollable content" at bounding box center [644, 365] width 1050 height 498
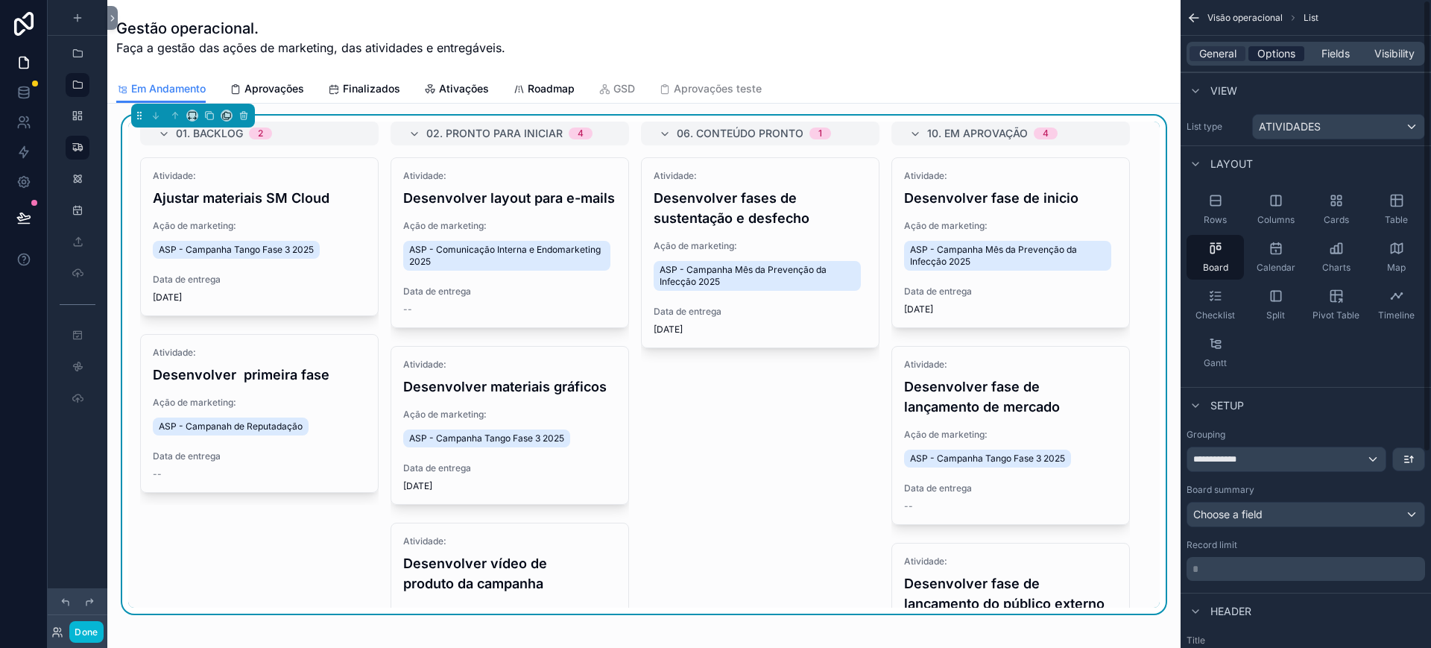
click at [1272, 51] on span "Options" at bounding box center [1276, 53] width 38 height 15
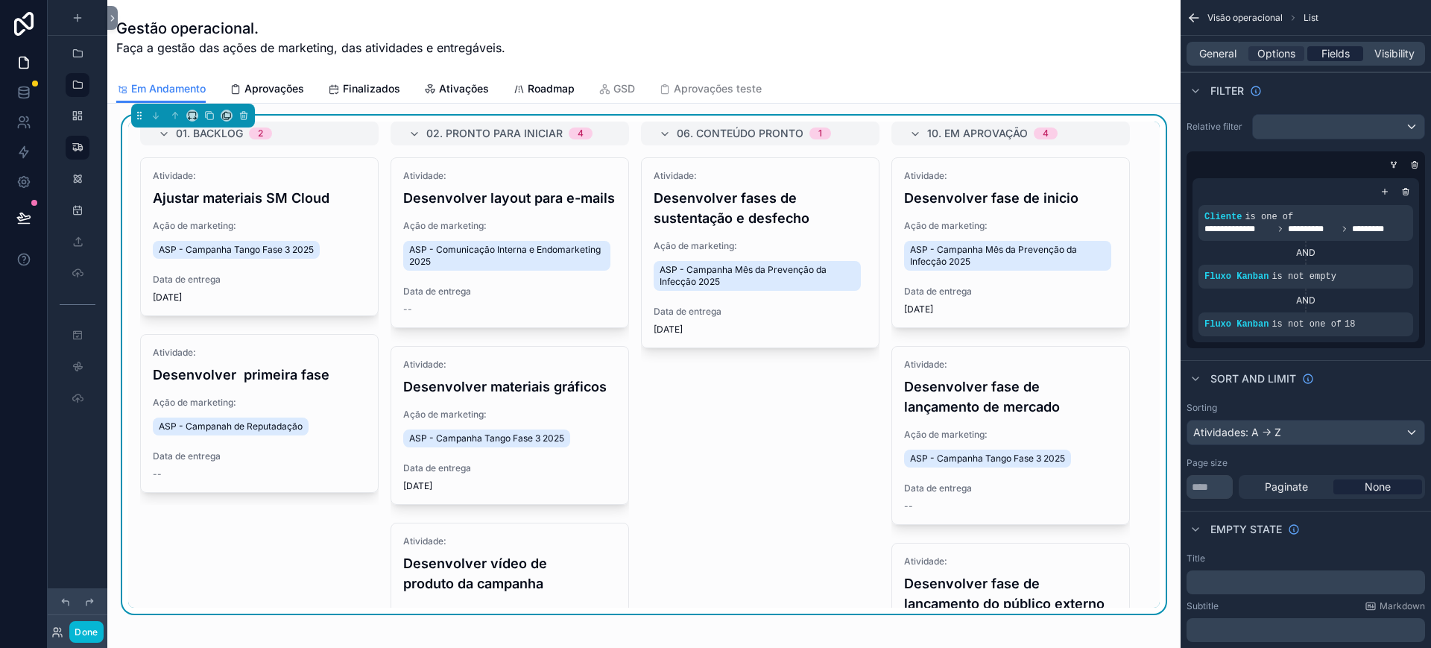
click at [1272, 56] on span "Fields" at bounding box center [1336, 53] width 28 height 15
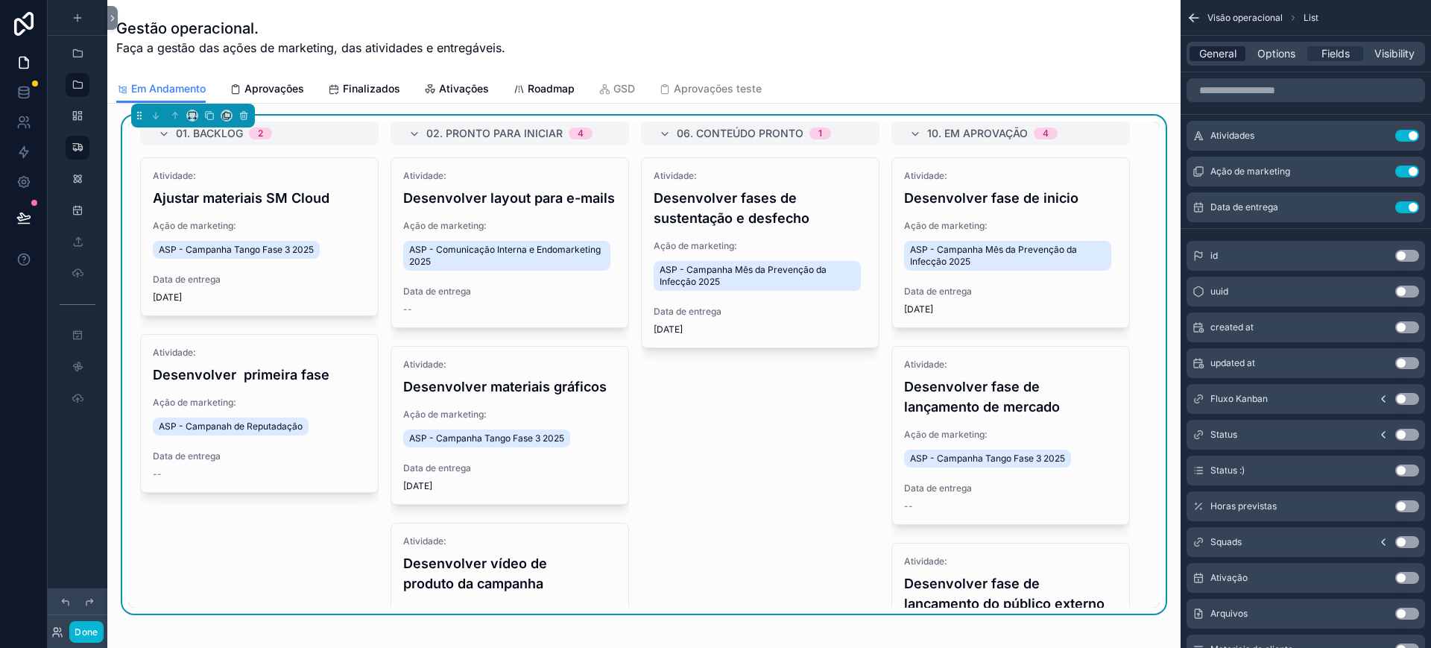
click at [1219, 51] on span "General" at bounding box center [1217, 53] width 37 height 15
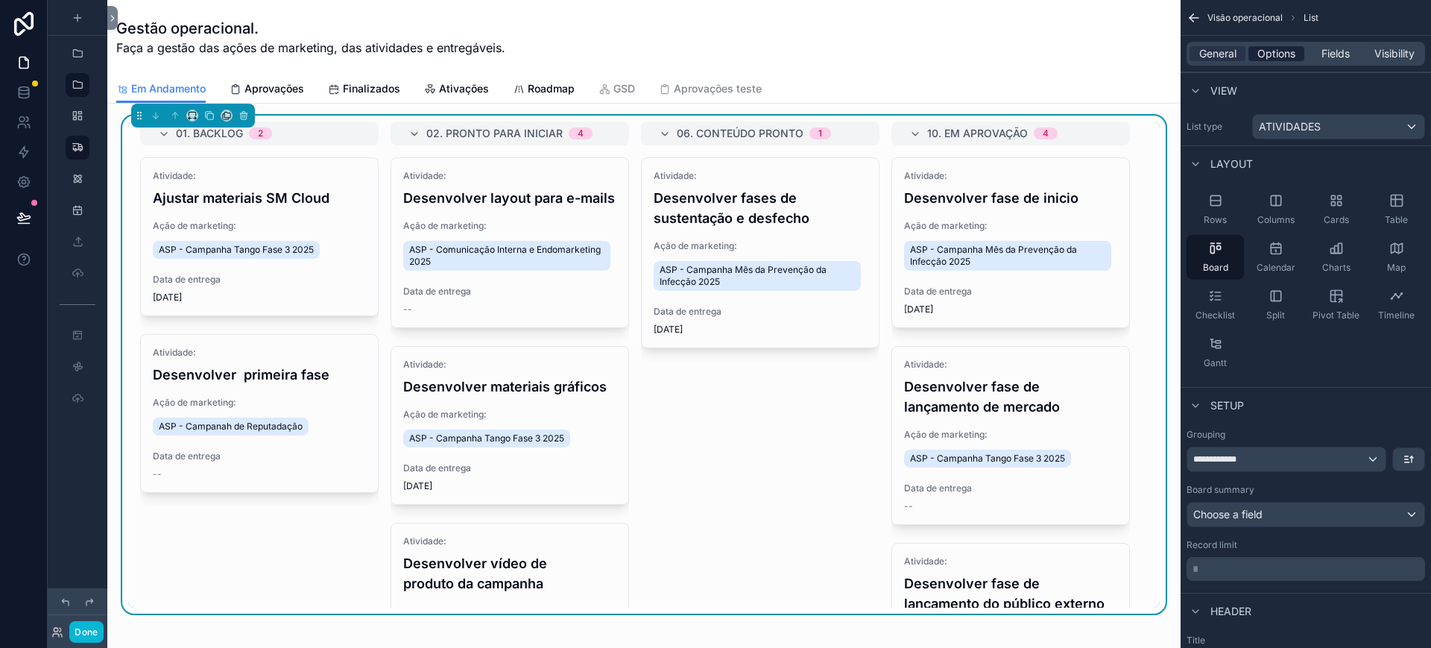
click at [1272, 59] on span "Options" at bounding box center [1276, 53] width 38 height 15
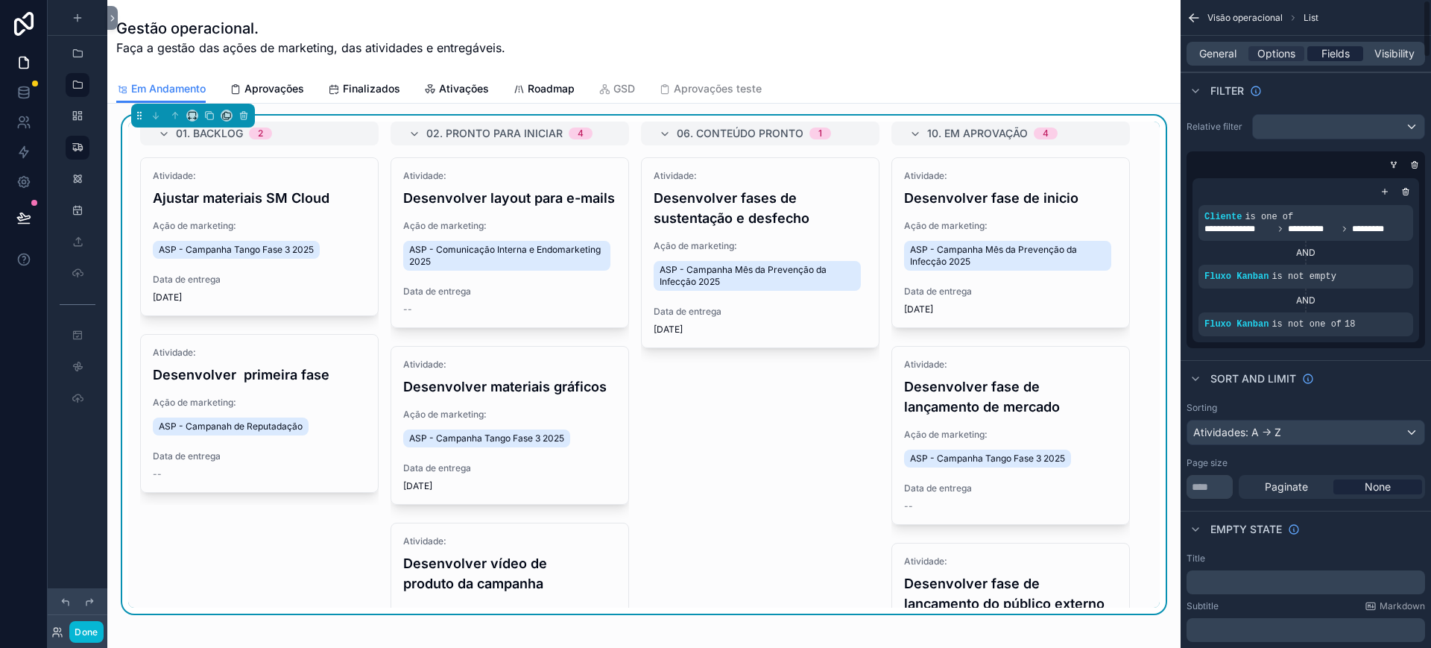
click at [1272, 54] on span "Fields" at bounding box center [1336, 53] width 28 height 15
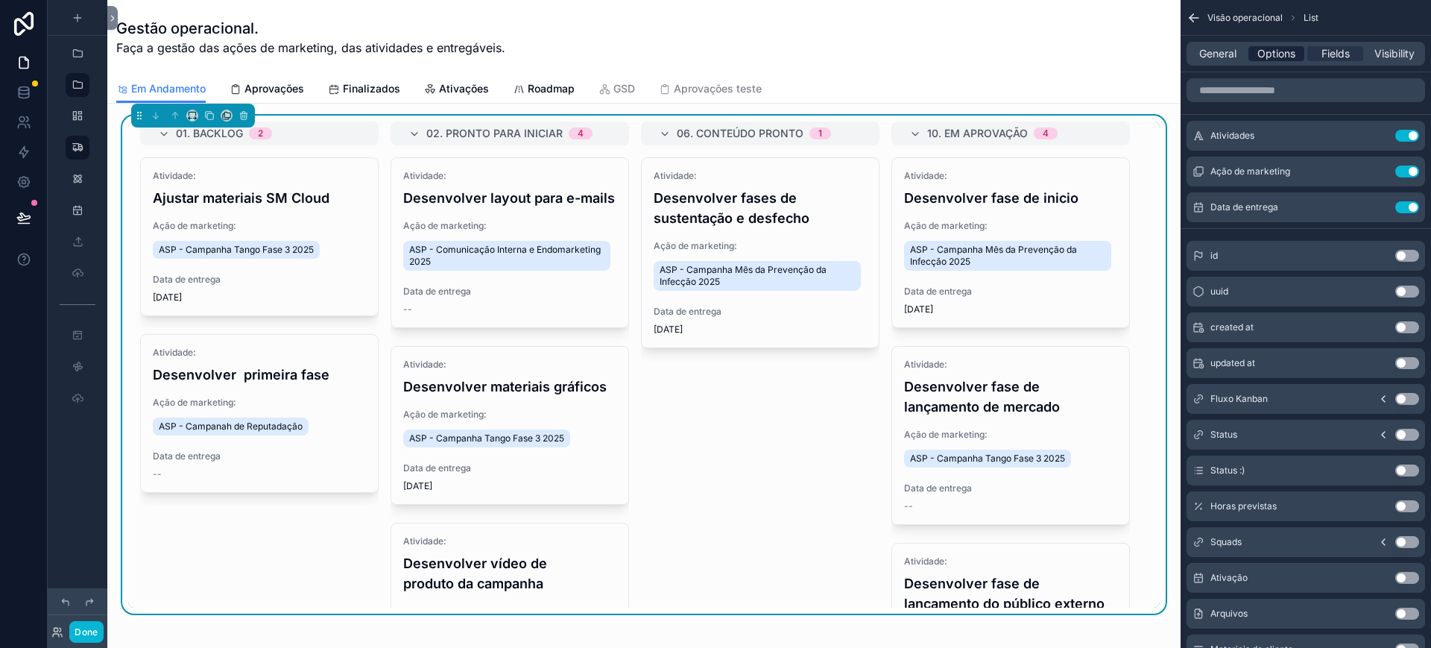
click at [1272, 48] on span "Options" at bounding box center [1276, 53] width 38 height 15
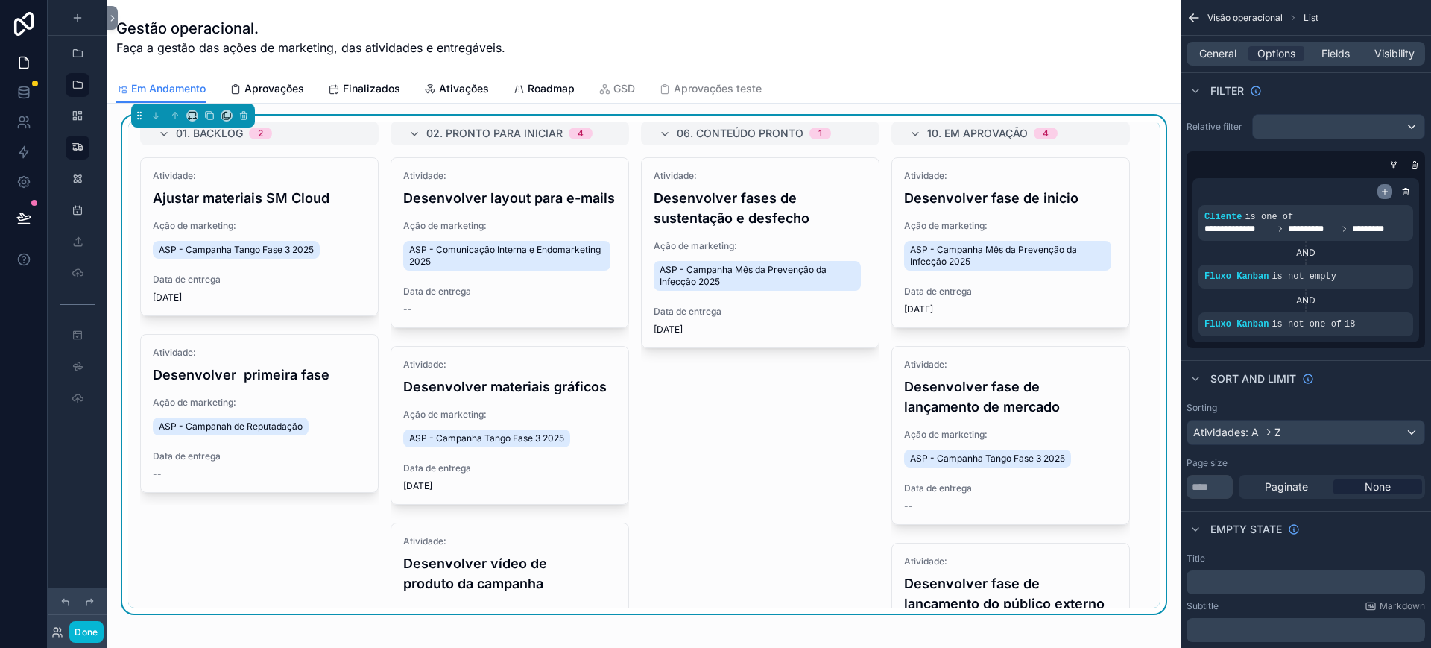
click at [1272, 192] on icon "scrollable content" at bounding box center [1385, 191] width 0 height 5
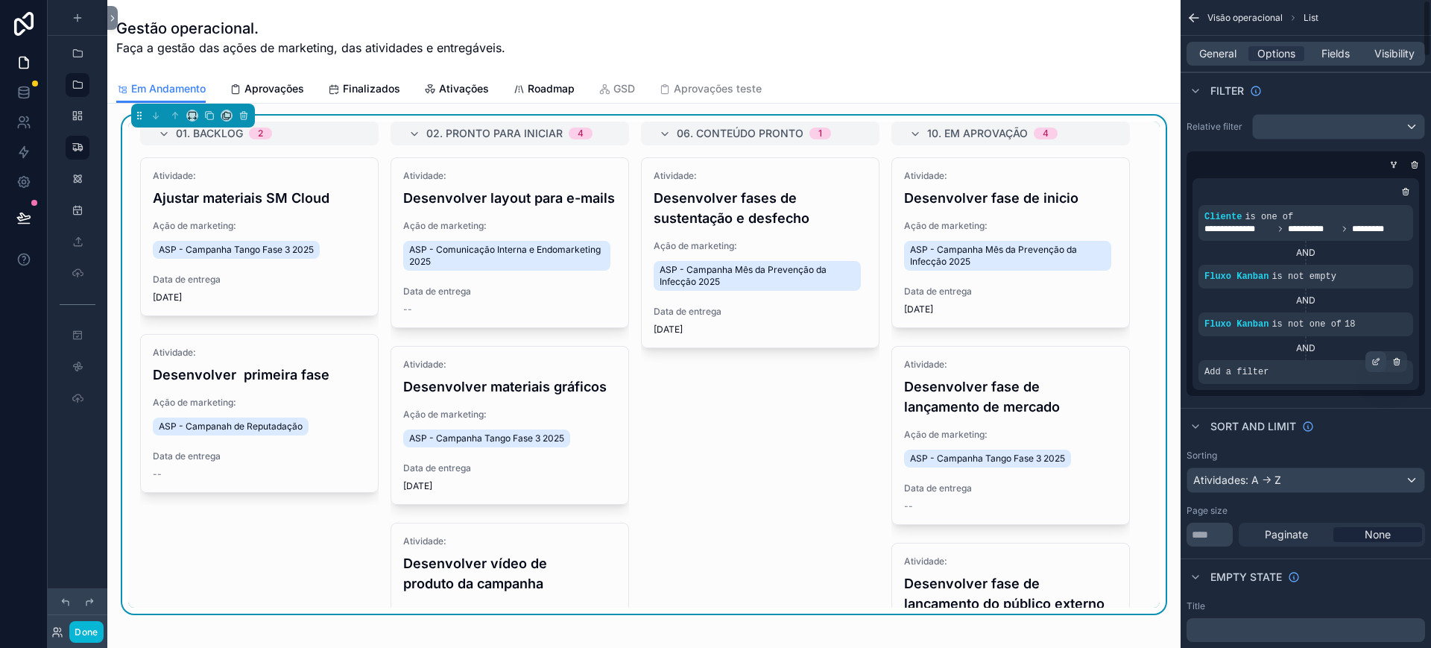
click at [1272, 356] on div "scrollable content" at bounding box center [1376, 361] width 21 height 21
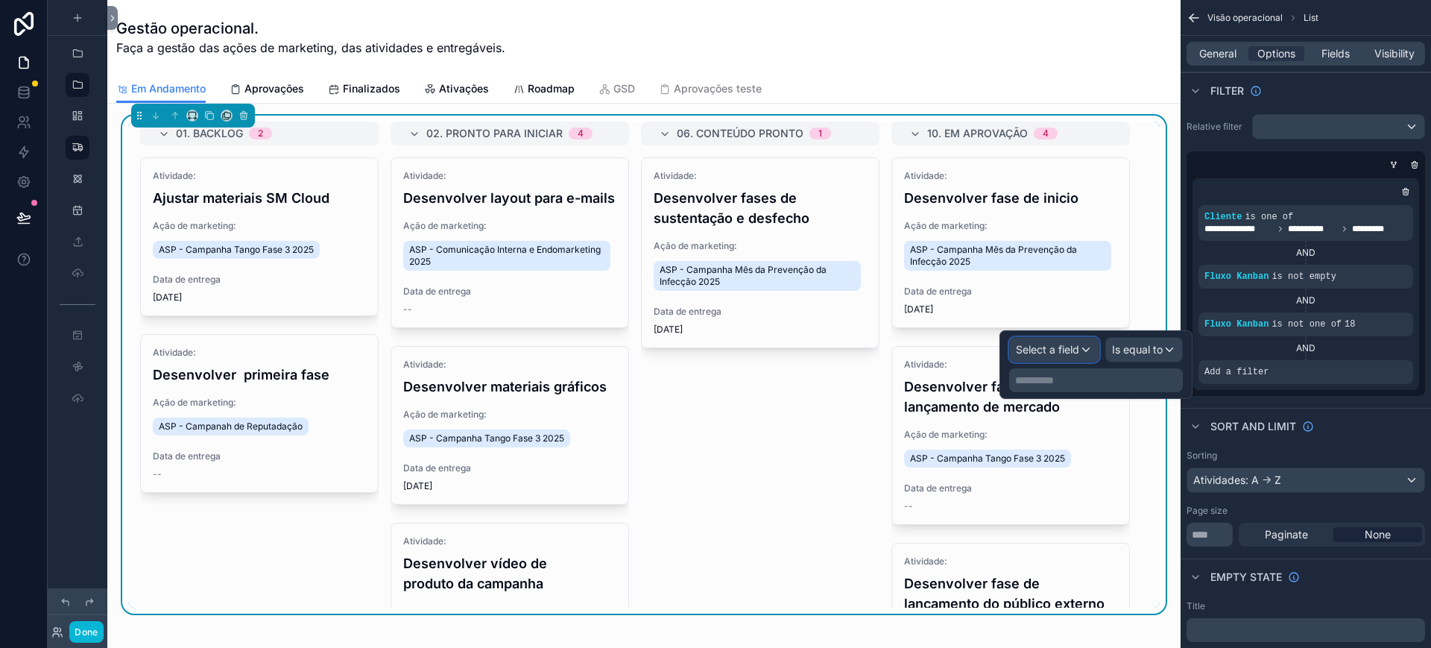
click at [1061, 344] on span "Select a field" at bounding box center [1047, 349] width 63 height 13
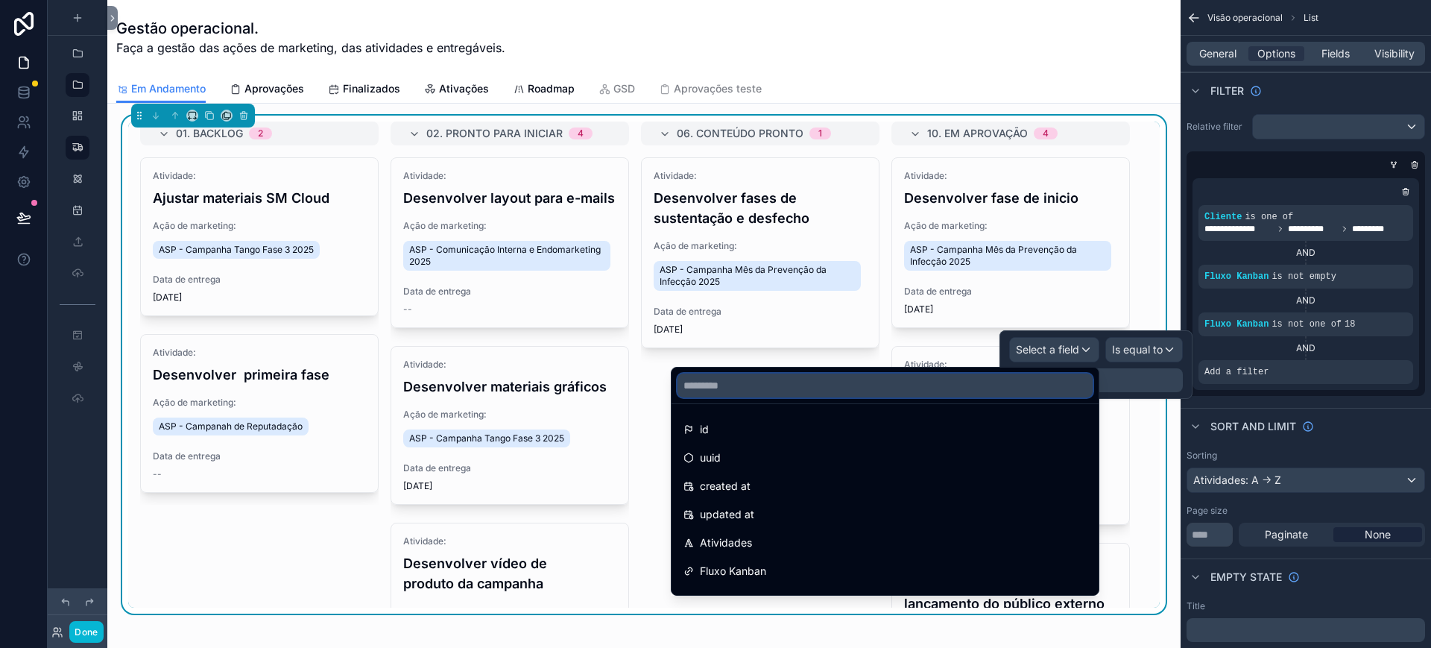
click at [945, 379] on input "text" at bounding box center [885, 385] width 415 height 24
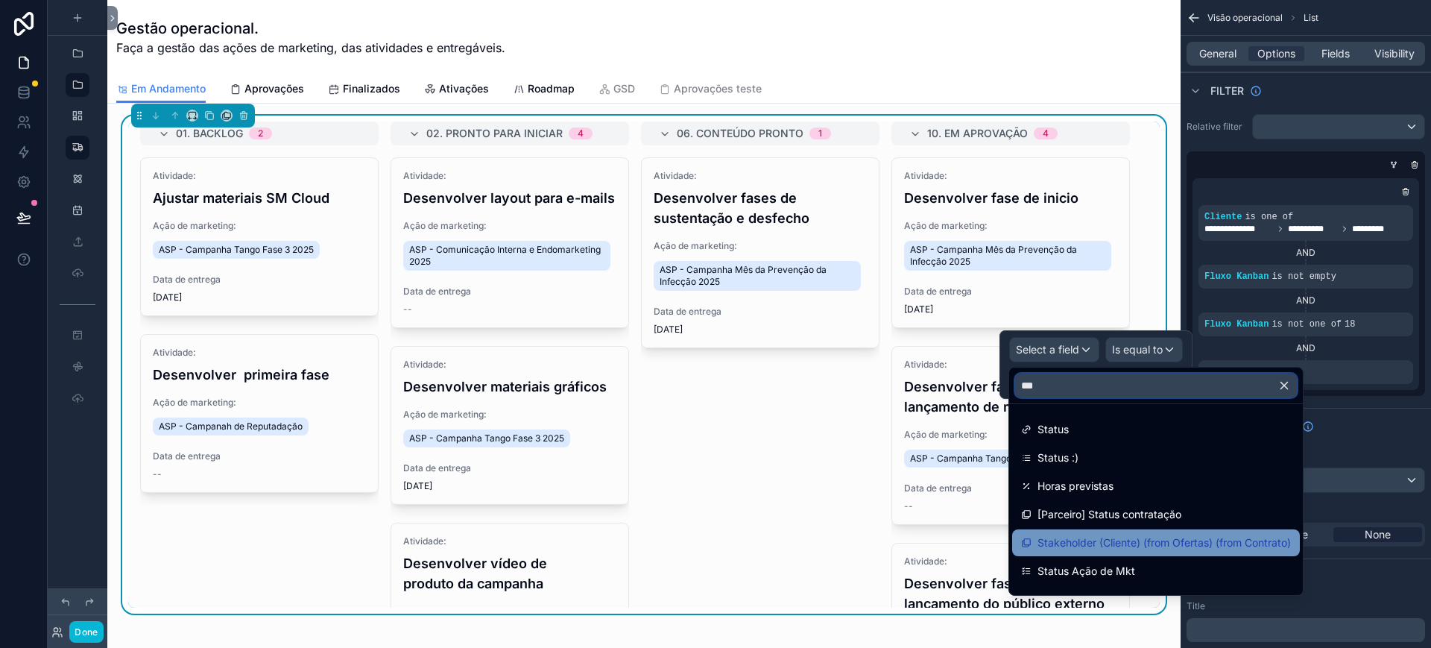
type input "***"
click at [1236, 550] on span "Stakeholder (Cliente) (from Ofertas) (from Contrato)" at bounding box center [1164, 543] width 253 height 18
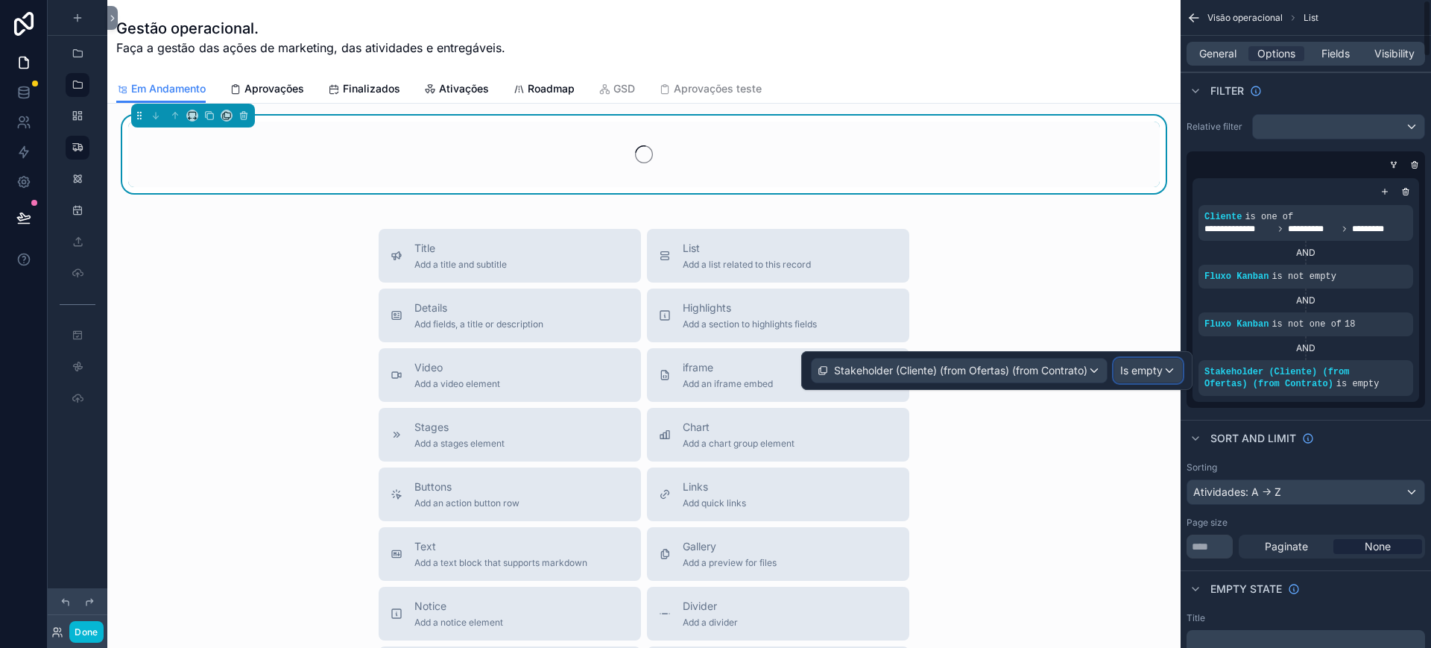
click at [1154, 370] on span "Is empty" at bounding box center [1141, 370] width 42 height 15
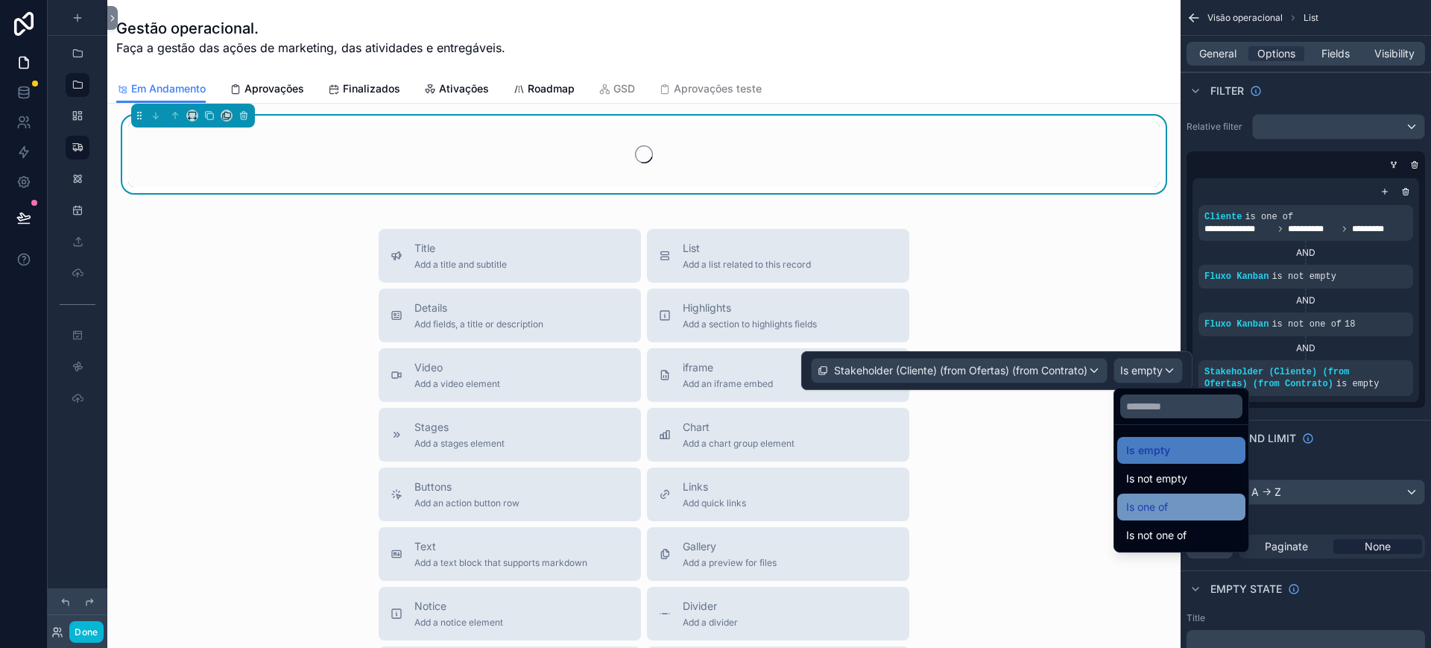
click at [1191, 505] on div "Is one of" at bounding box center [1181, 507] width 110 height 18
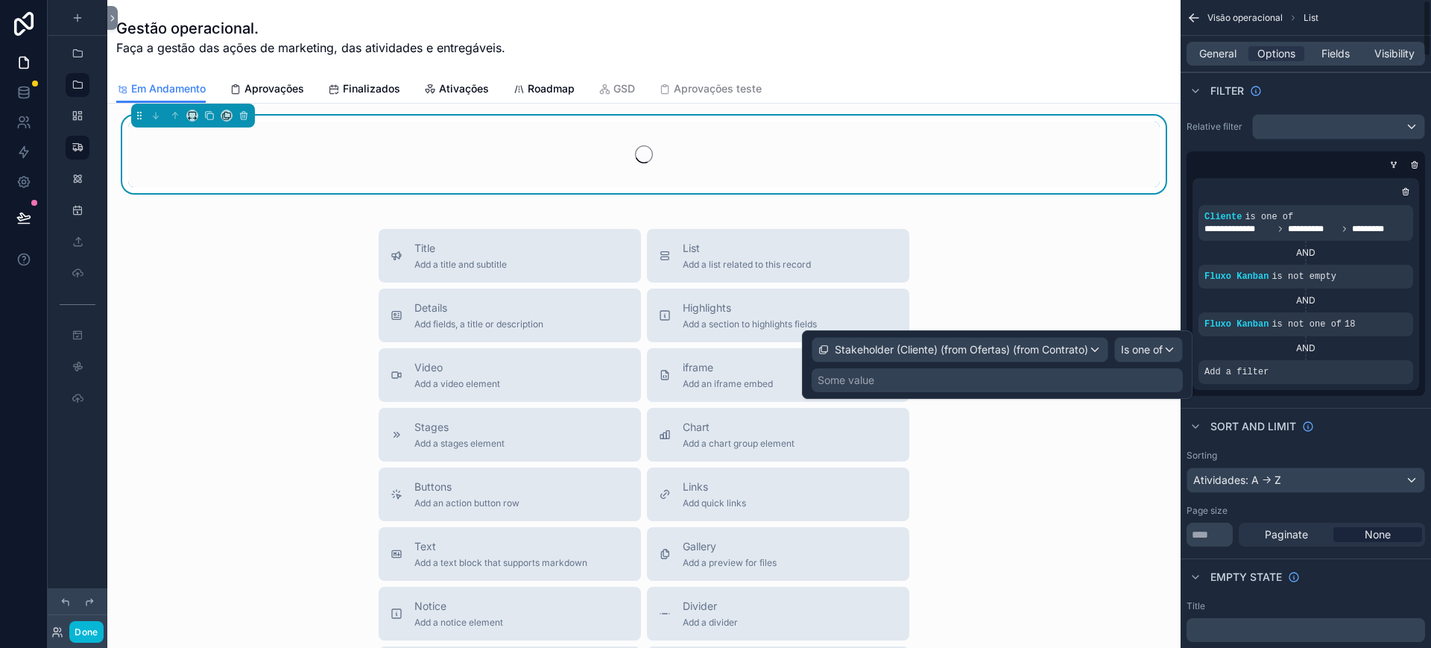
click at [1087, 387] on div "Some value" at bounding box center [997, 380] width 371 height 24
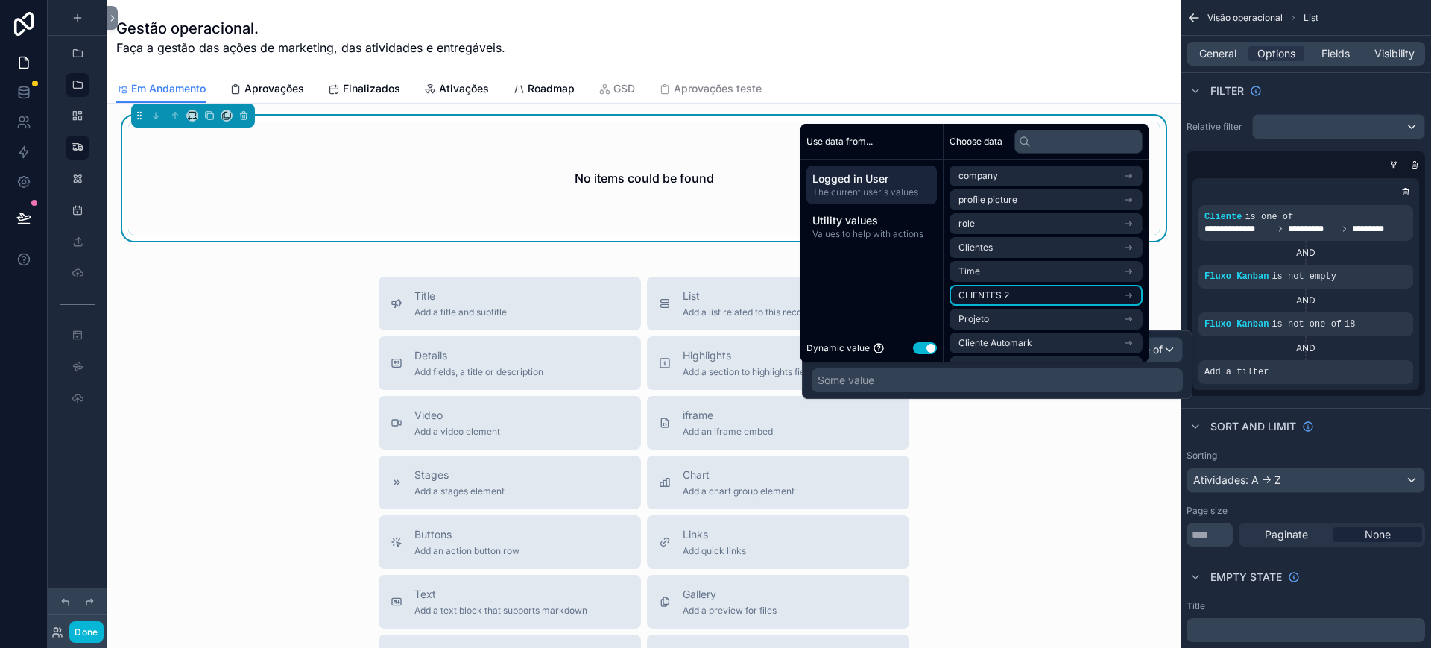
click at [1089, 294] on li "CLIENTES 2" at bounding box center [1046, 295] width 193 height 21
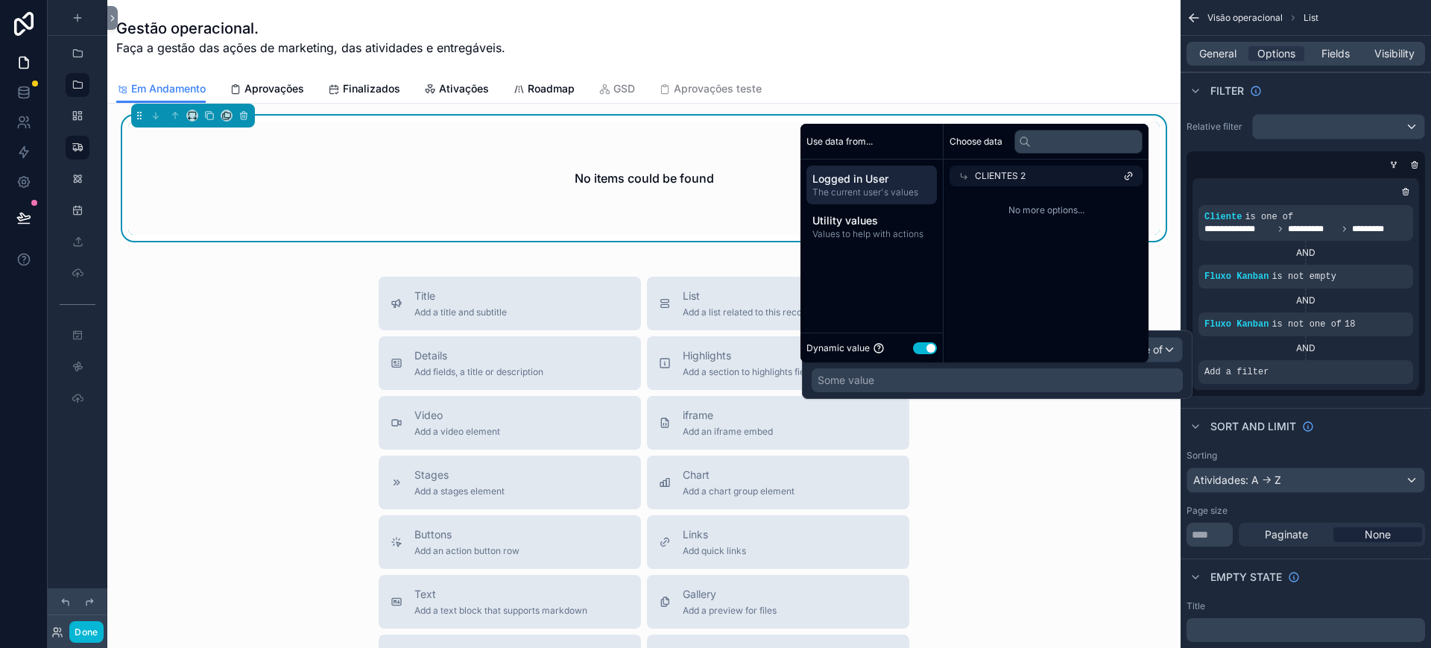
click at [1071, 173] on div "CLIENTES 2" at bounding box center [1046, 175] width 193 height 21
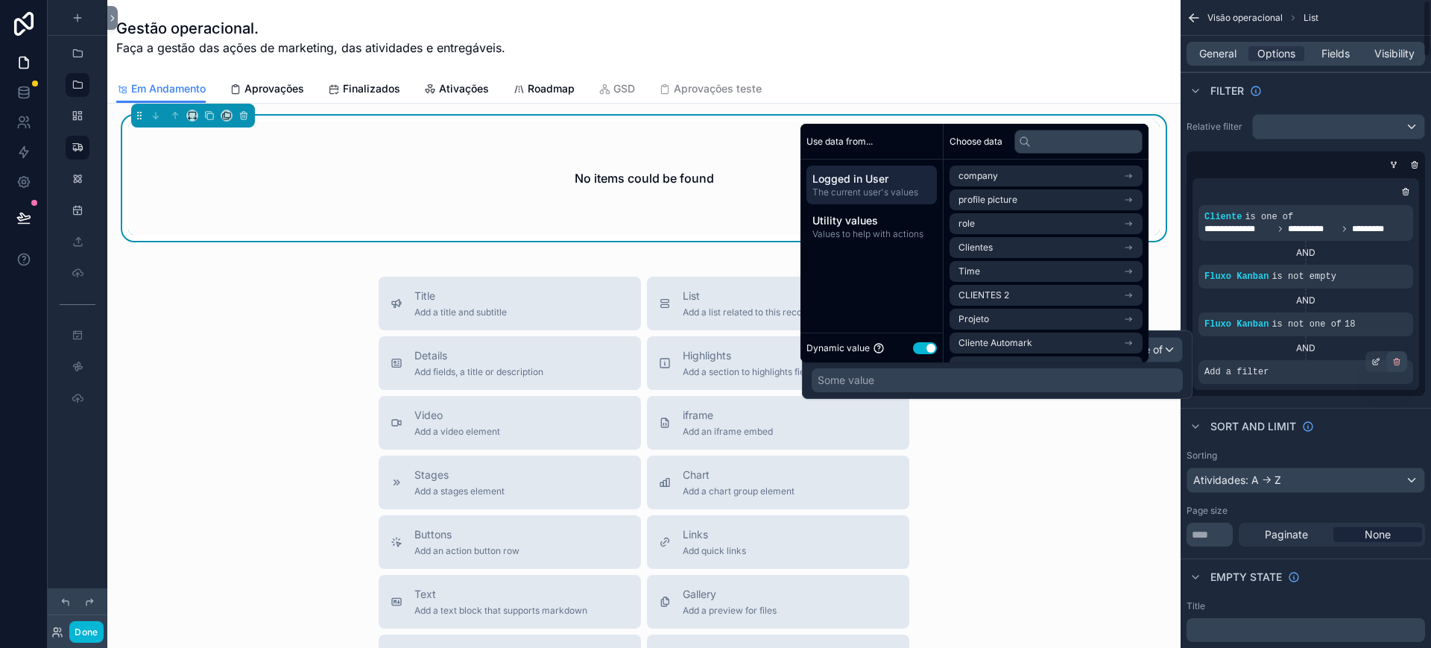
click at [1272, 353] on div "scrollable content" at bounding box center [1396, 361] width 21 height 21
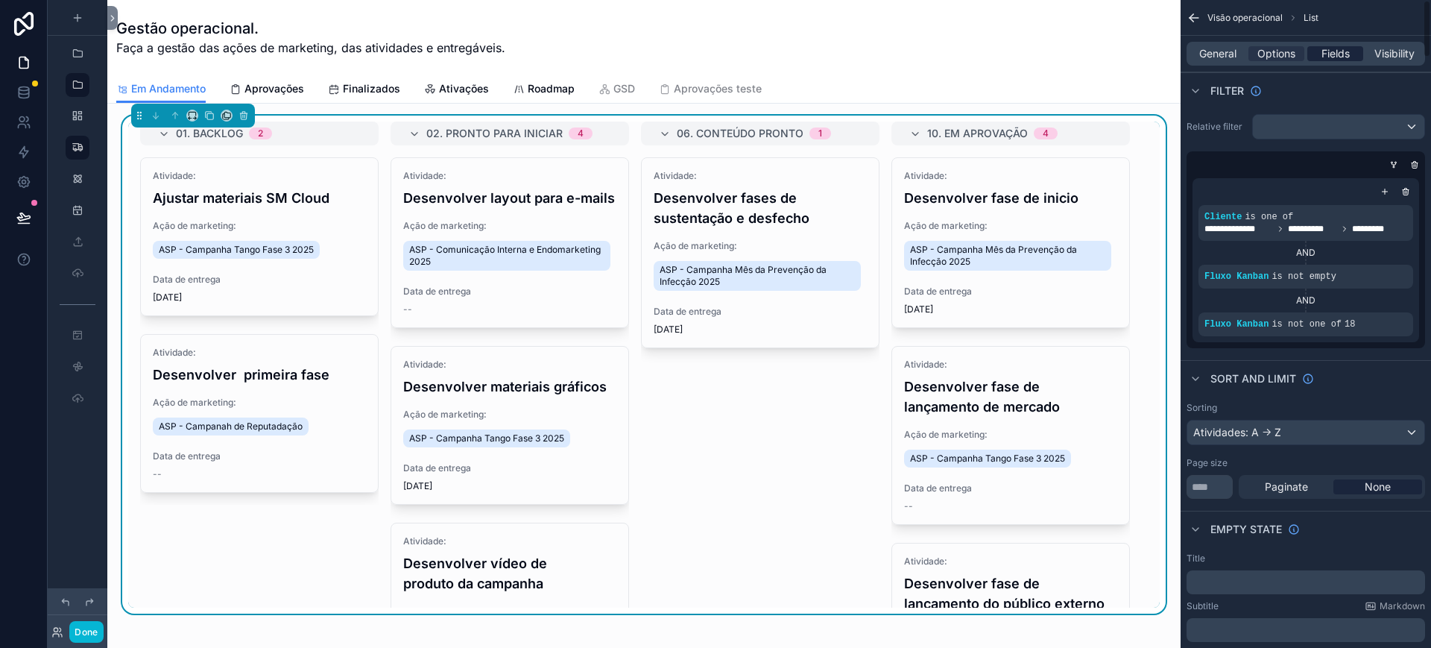
click at [1272, 47] on span "Fields" at bounding box center [1336, 53] width 28 height 15
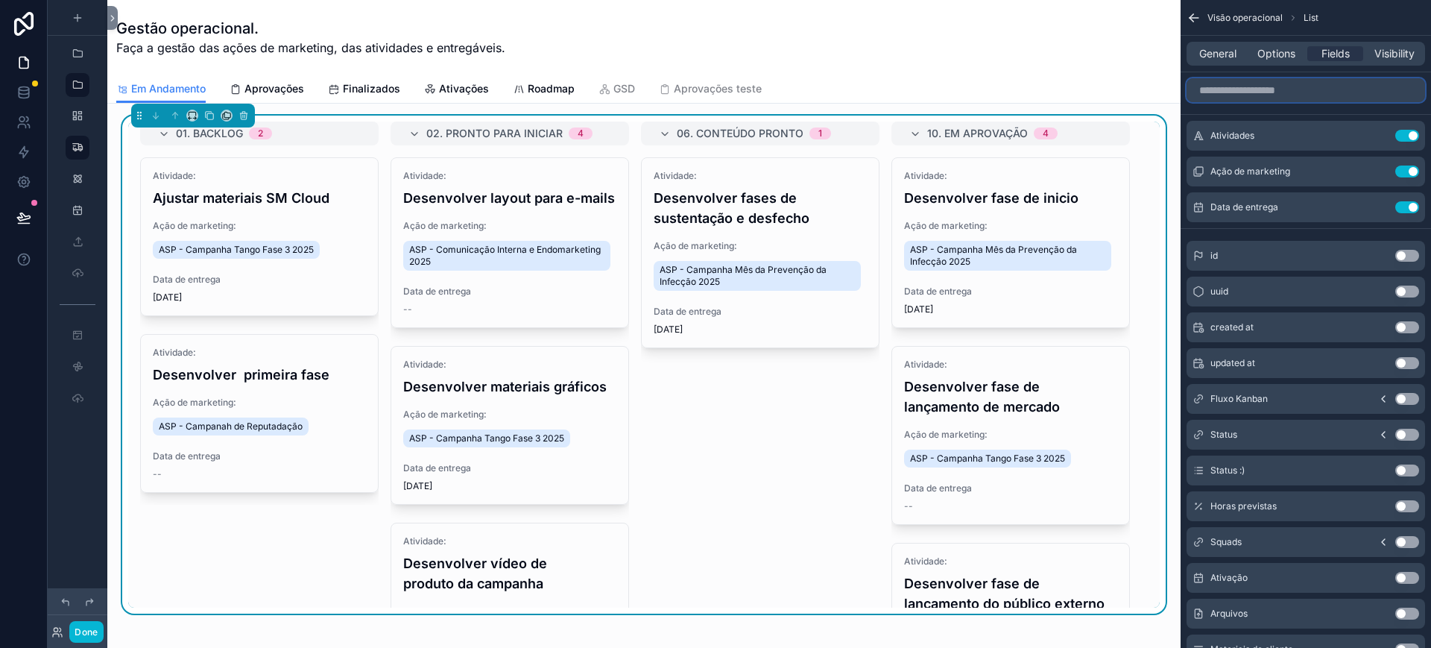
click at [1267, 88] on input "scrollable content" at bounding box center [1306, 90] width 239 height 24
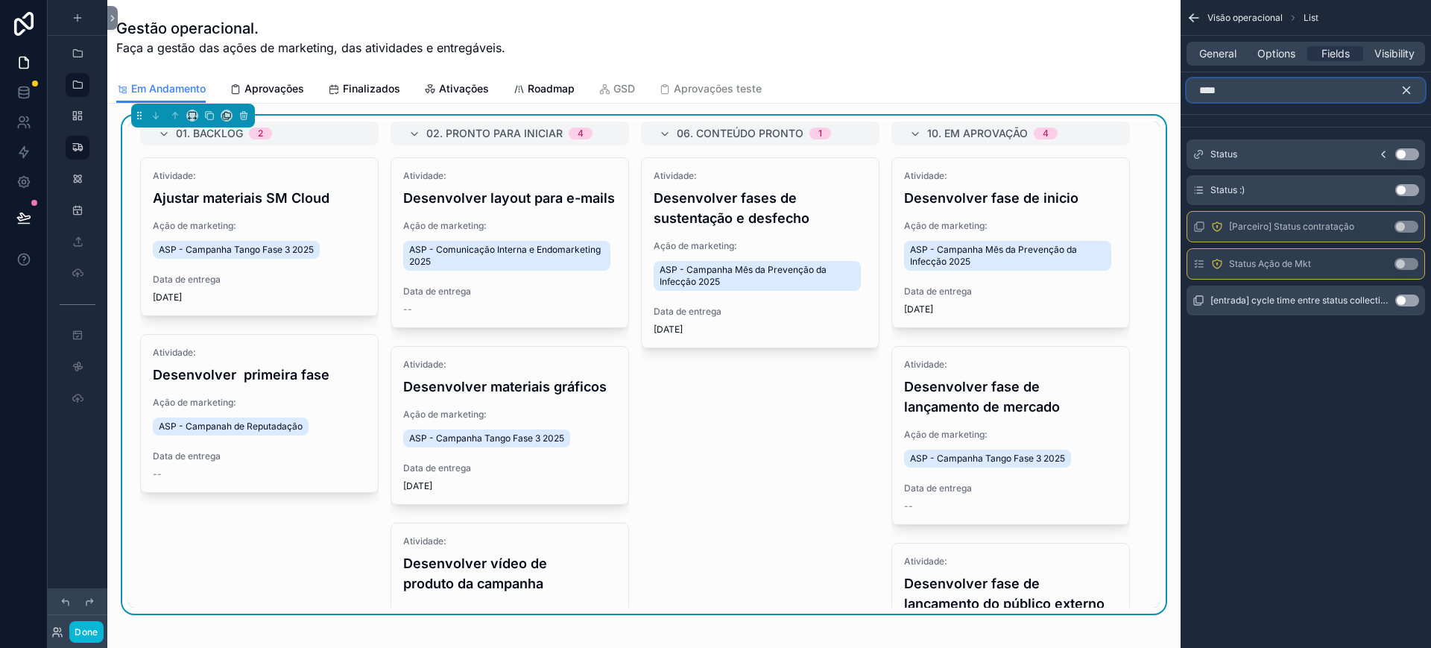
type input "****"
click at [1272, 186] on button "Use setting" at bounding box center [1407, 190] width 24 height 12
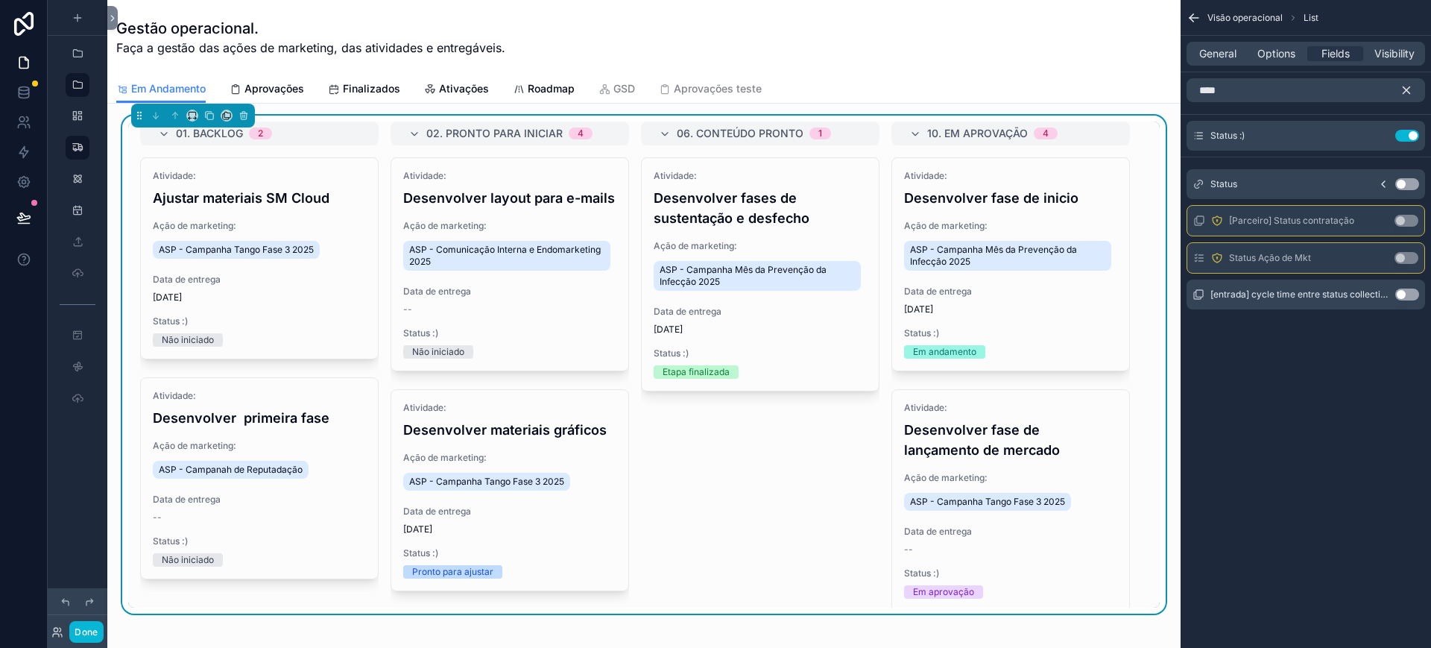
click at [1272, 86] on icon "scrollable content" at bounding box center [1406, 89] width 13 height 13
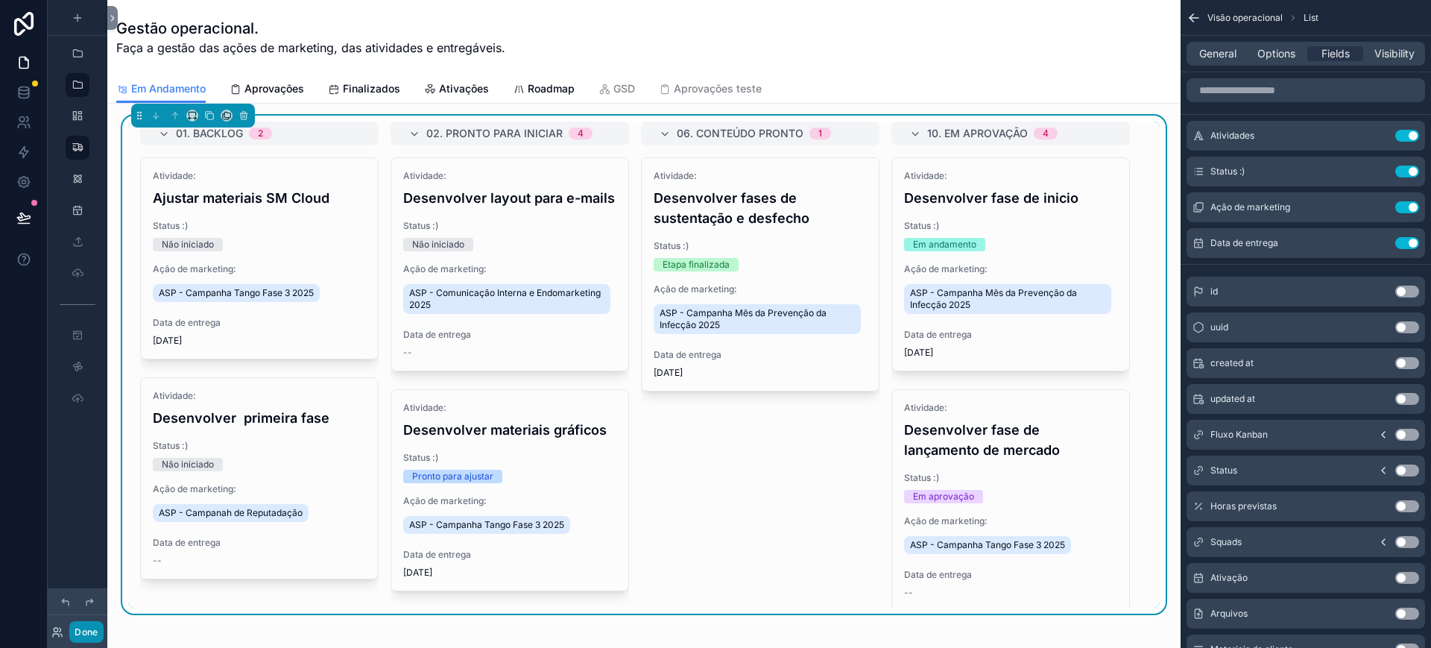
click at [70, 575] on button "Done" at bounding box center [86, 632] width 34 height 22
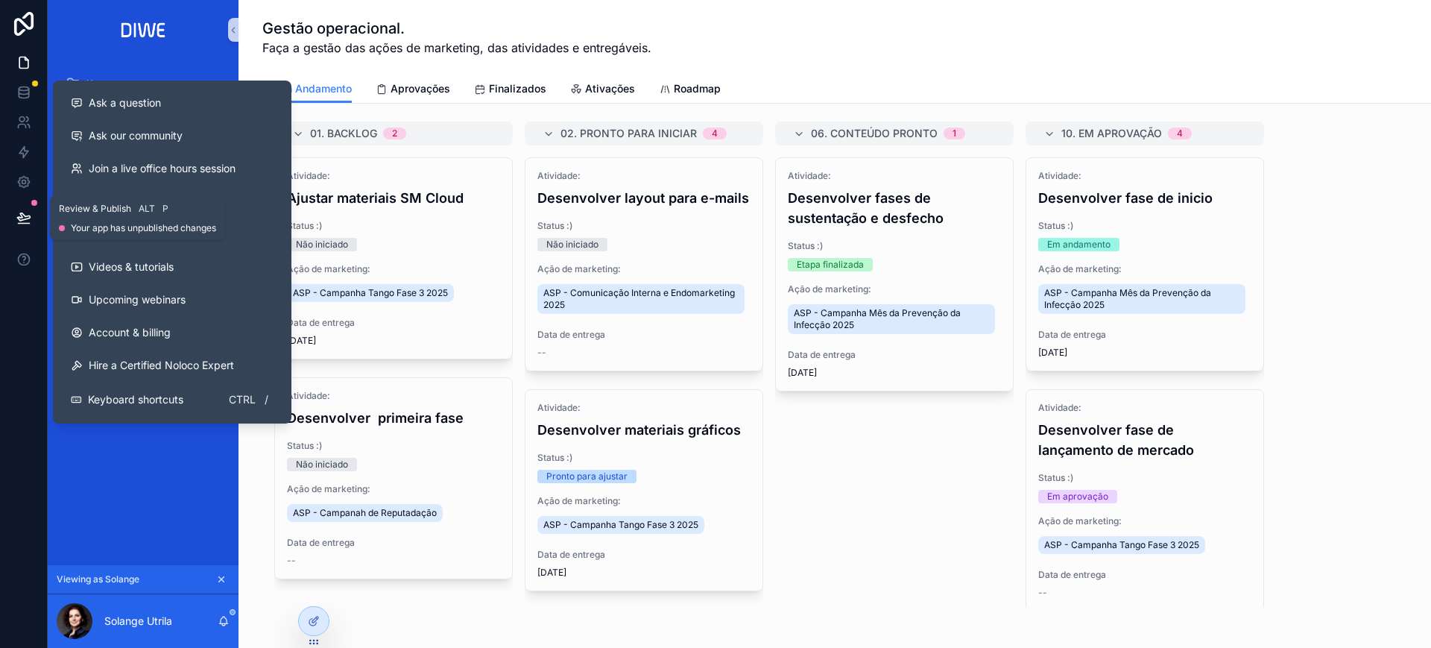
click at [13, 221] on button at bounding box center [23, 218] width 33 height 42
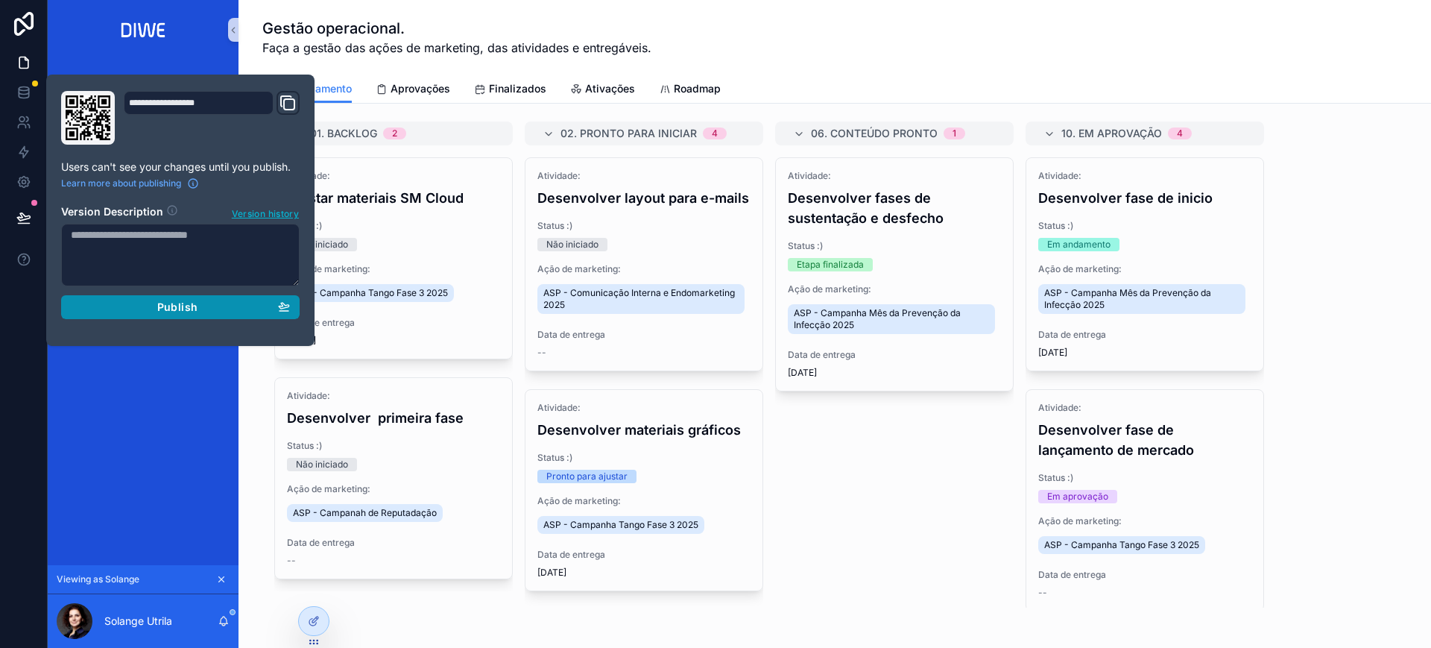
click at [271, 312] on div "Publish" at bounding box center [180, 306] width 219 height 13
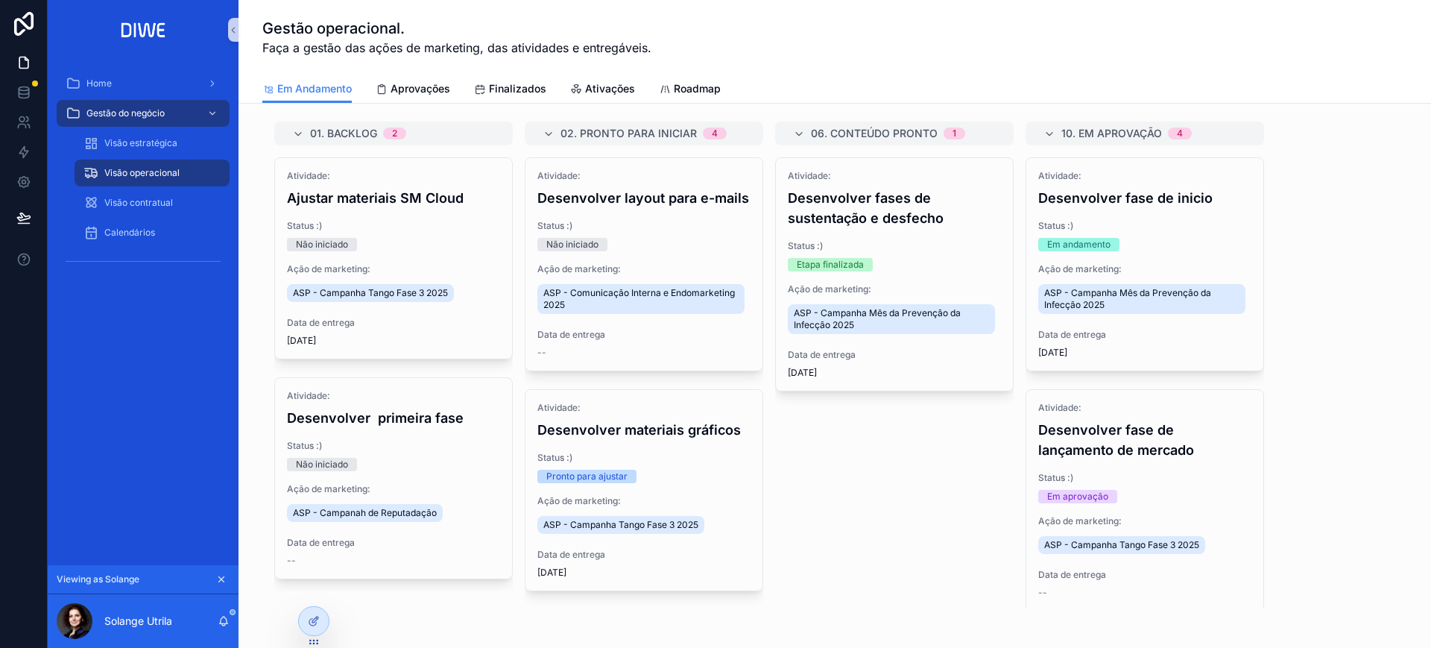
click at [1272, 236] on div "01. Backlog 2 Atividade: Ajustar materiais SM Cloud Status :) Não iniciado Ação…" at bounding box center [834, 364] width 1145 height 486
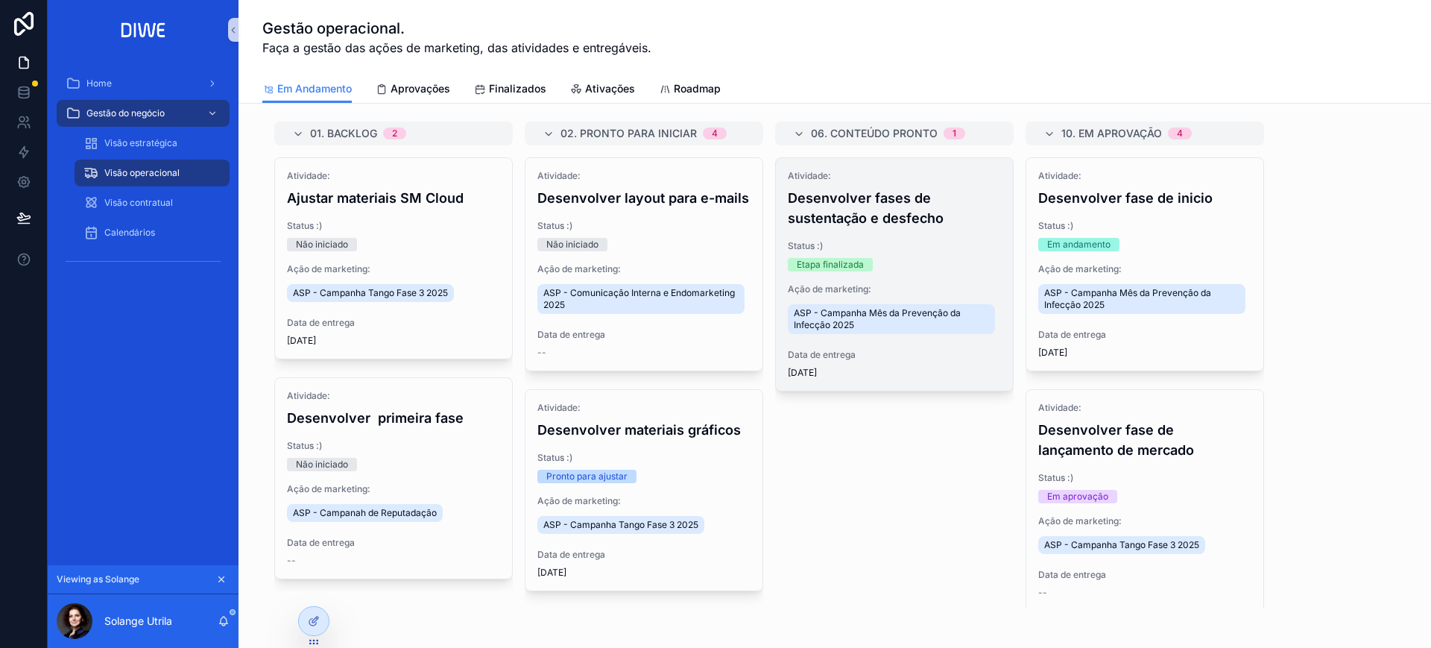
click at [935, 231] on div "Atividade: Desenvolver fases de sustentação e desfecho Status :) Etapa finaliza…" at bounding box center [894, 274] width 237 height 233
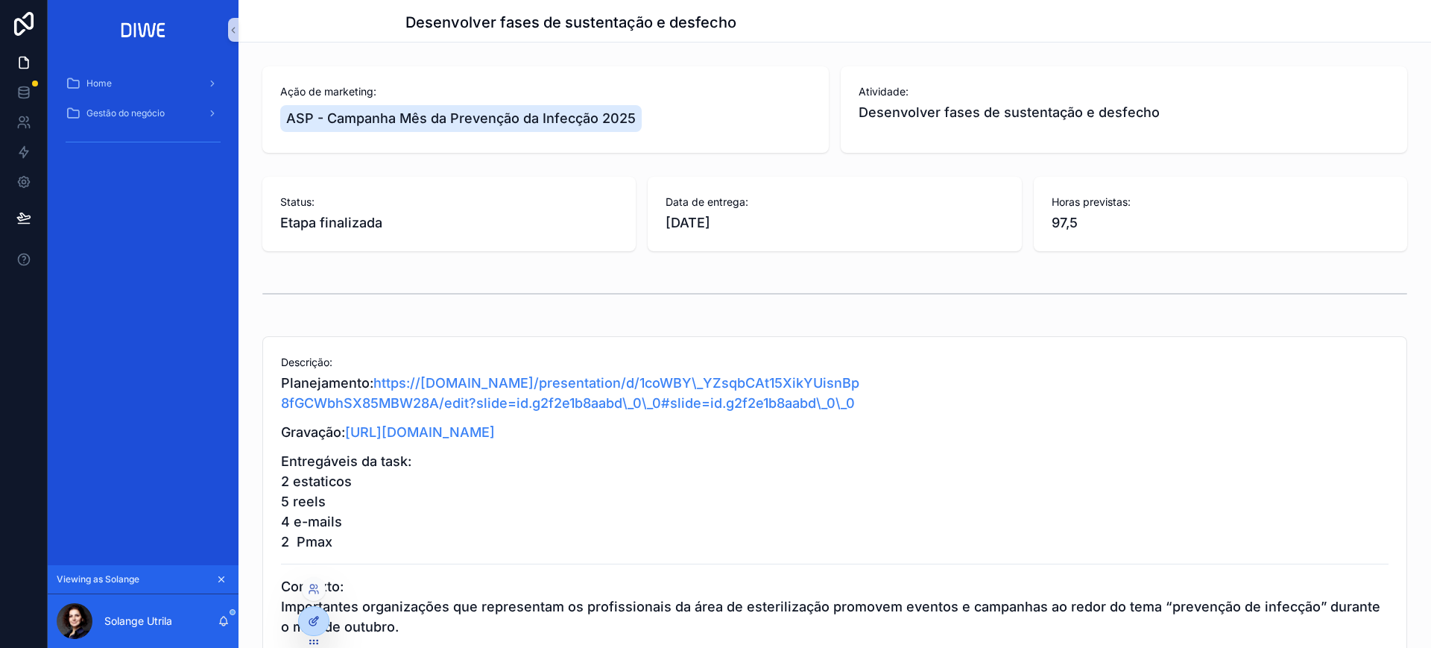
click at [308, 575] on icon at bounding box center [314, 621] width 12 height 12
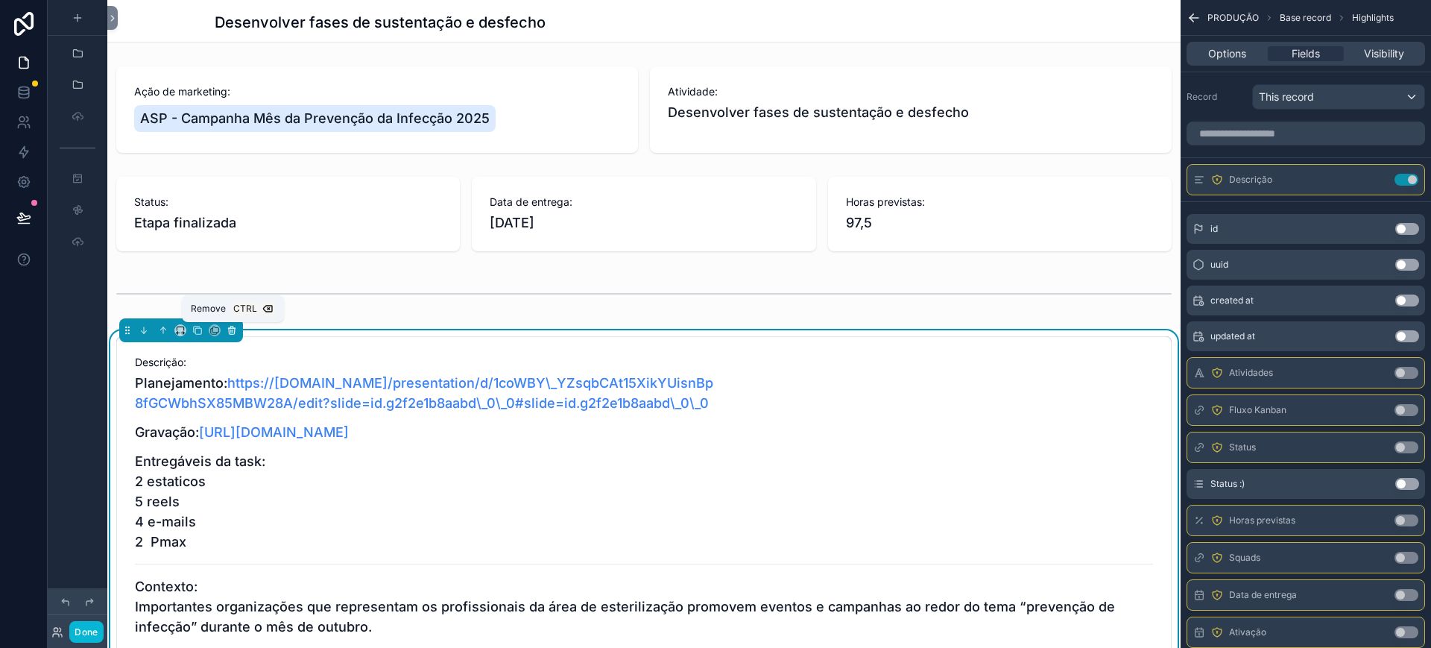
click at [235, 328] on icon "scrollable content" at bounding box center [232, 331] width 6 height 6
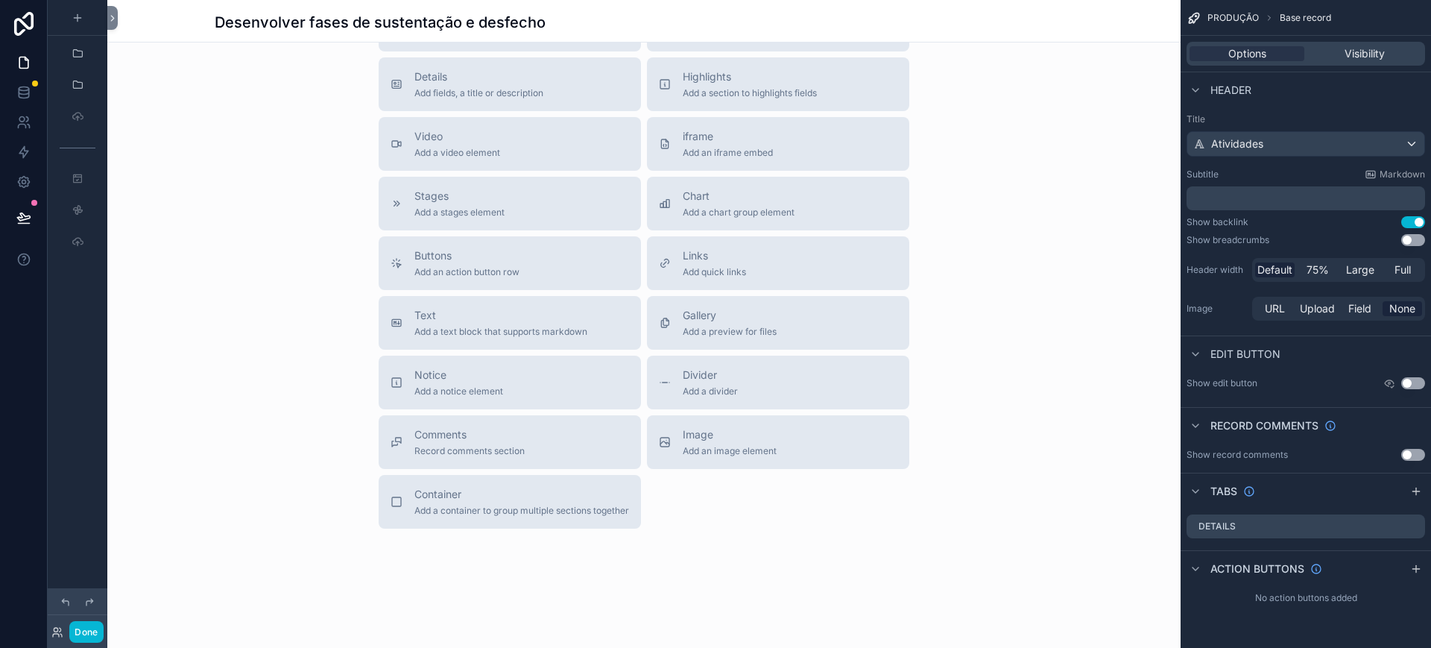
scroll to position [788, 0]
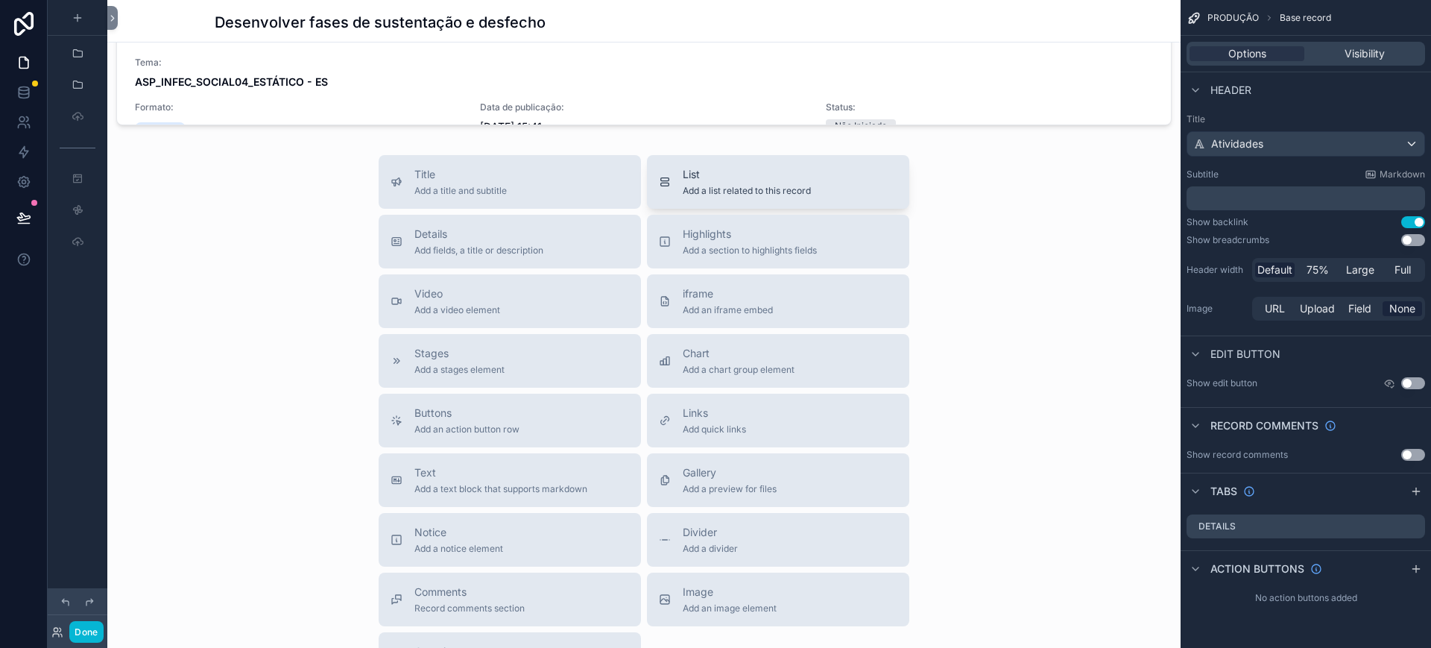
click at [749, 187] on span "Add a list related to this record" at bounding box center [747, 191] width 128 height 12
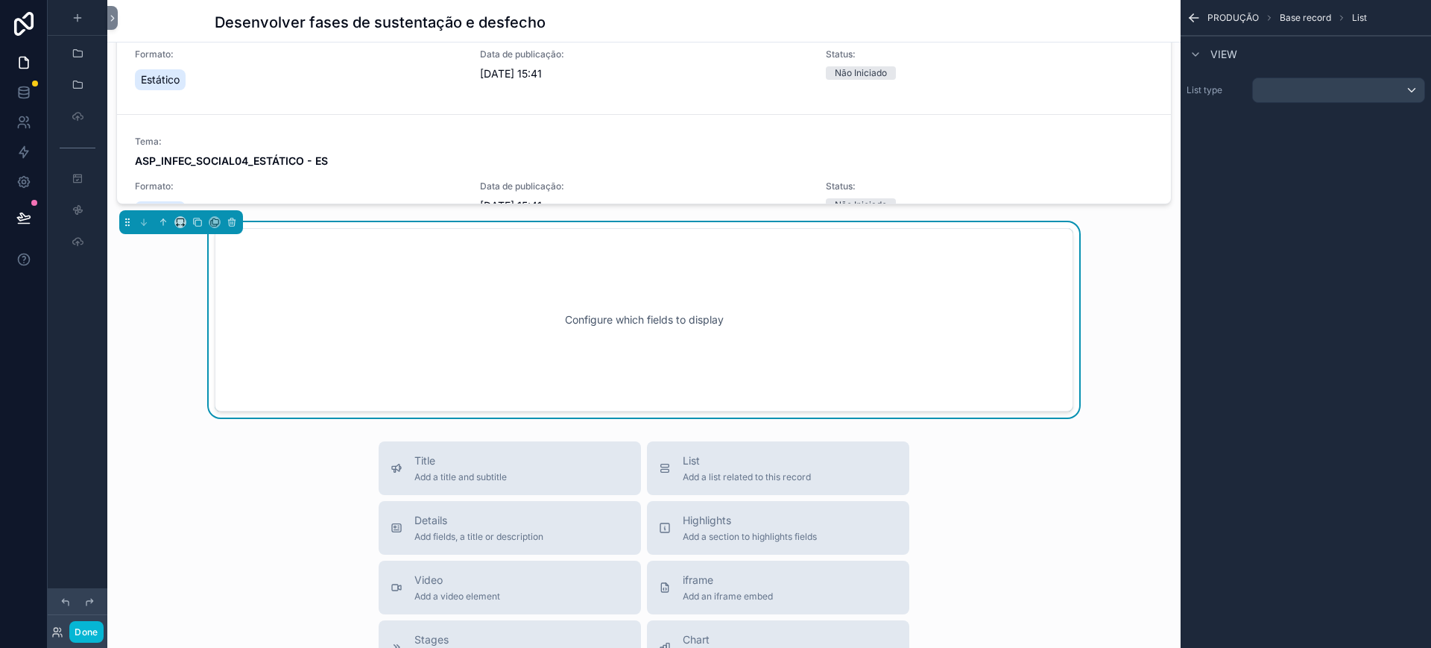
scroll to position [704, 0]
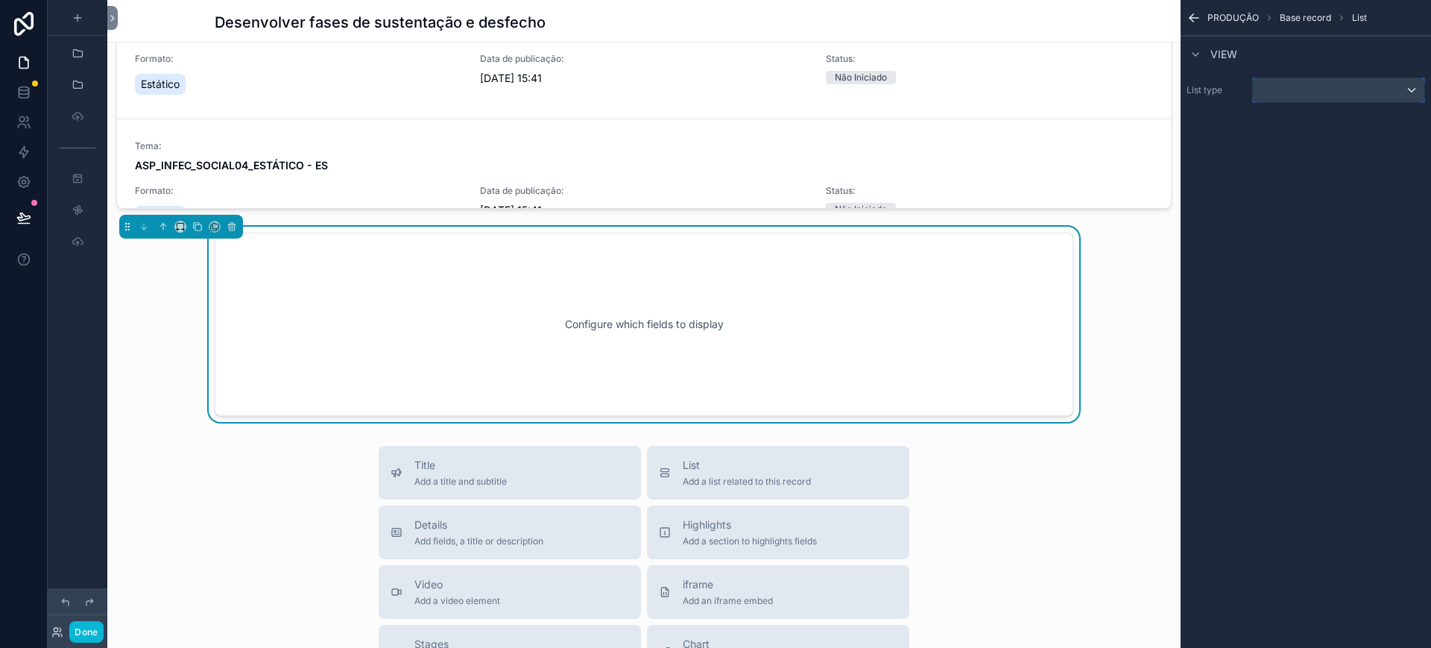
click at [1272, 97] on div "scrollable content" at bounding box center [1338, 90] width 171 height 24
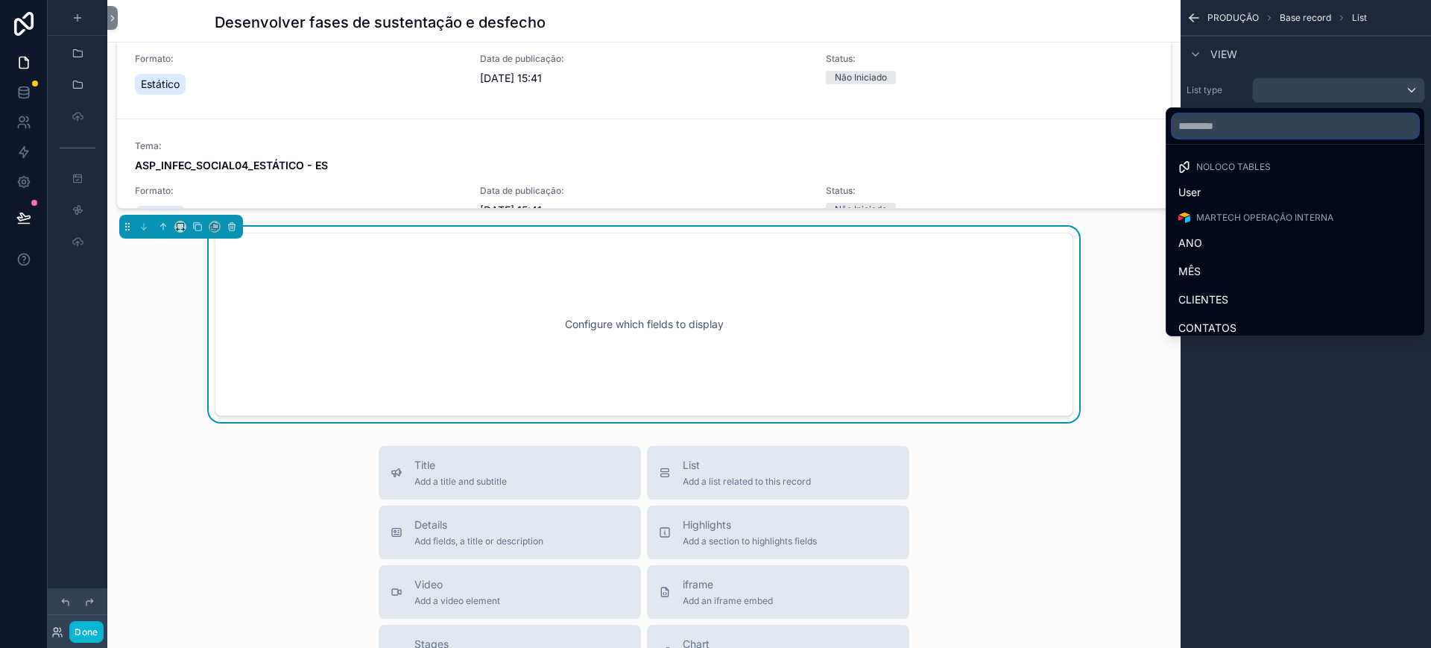
click at [1254, 130] on input "text" at bounding box center [1295, 126] width 246 height 24
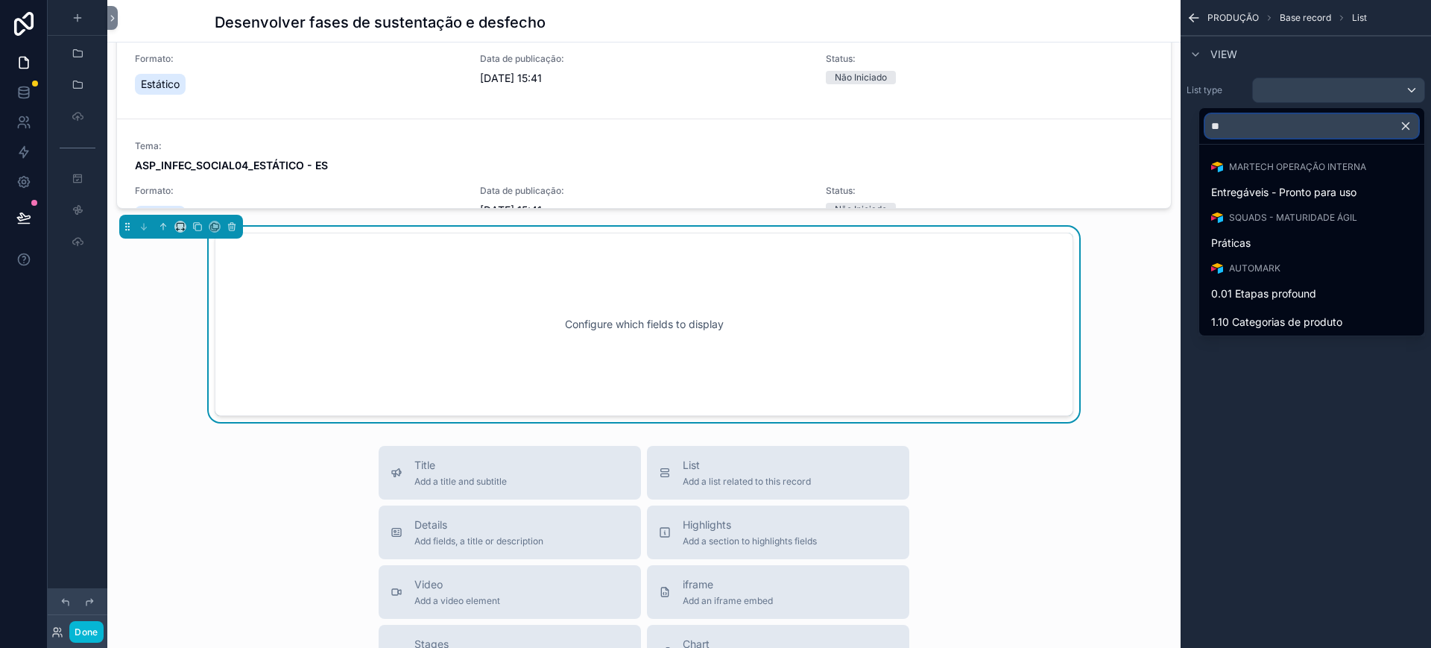
type input "*"
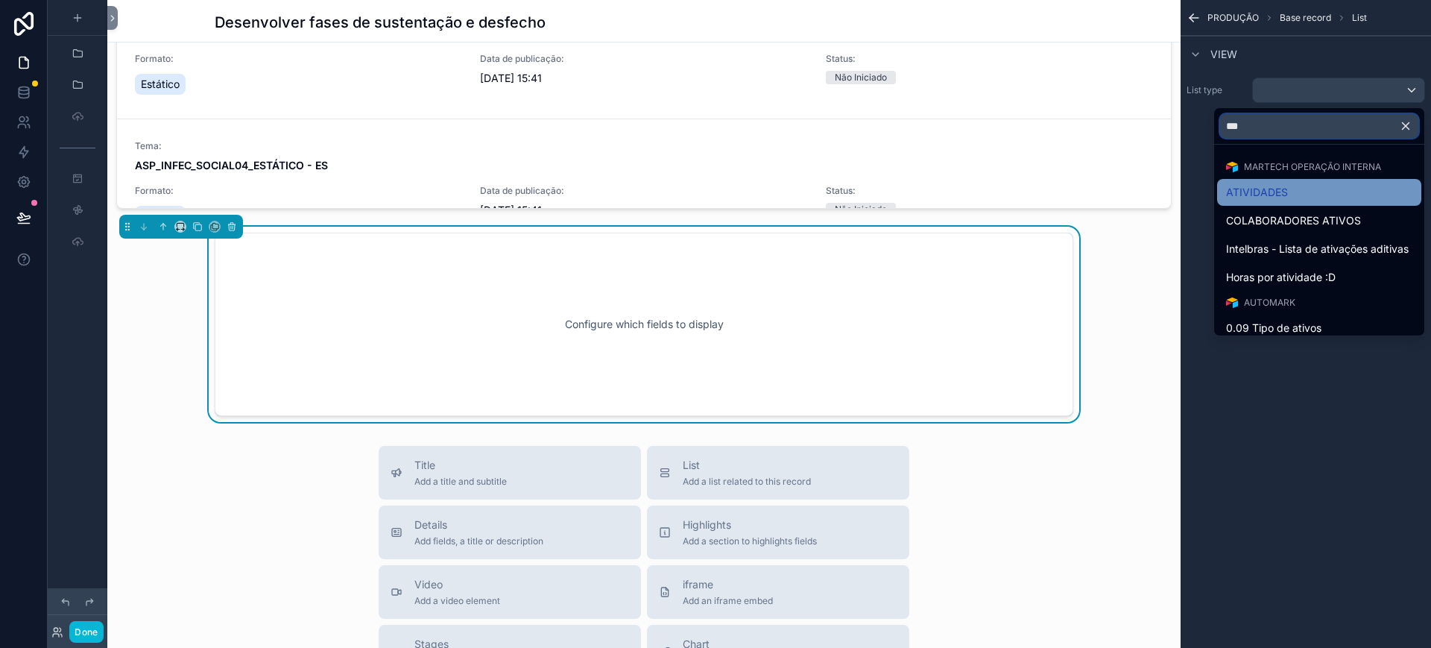
type input "***"
click at [1272, 190] on div "ATIVIDADES" at bounding box center [1319, 192] width 186 height 18
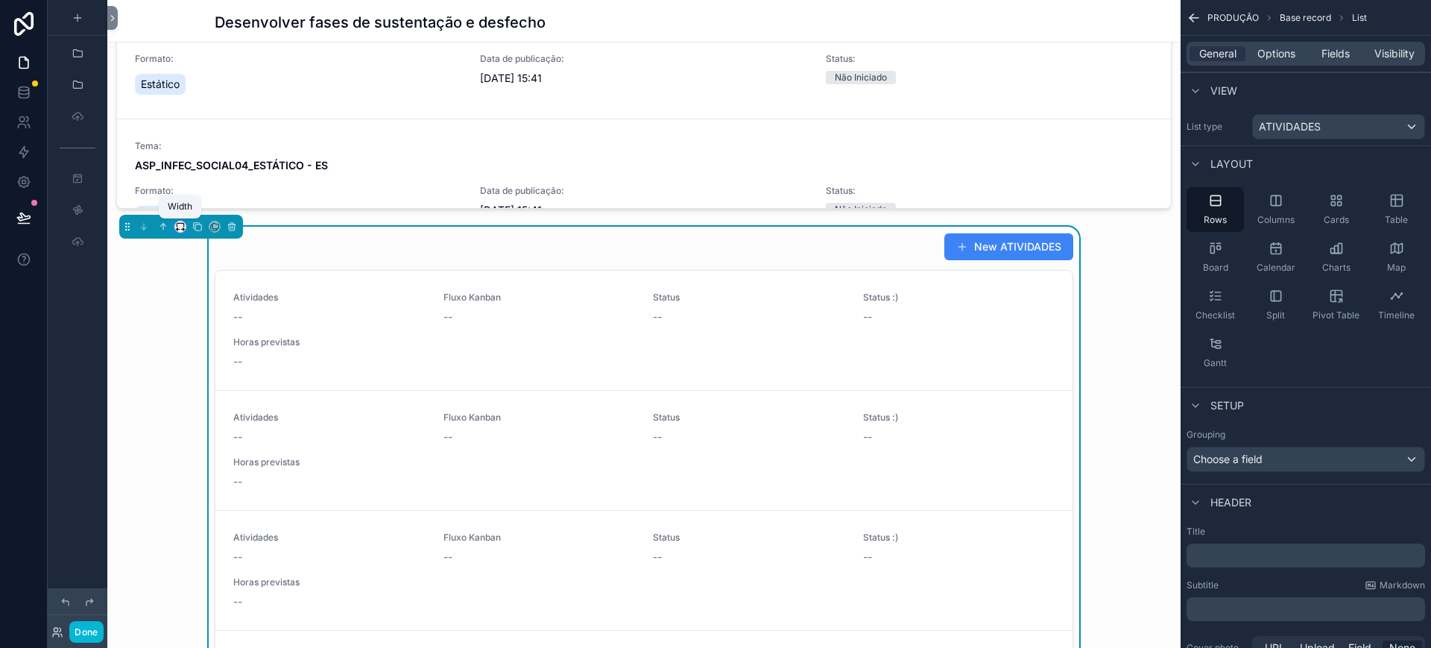
click at [180, 227] on icon "scrollable content" at bounding box center [180, 226] width 10 height 10
click at [203, 422] on span "Full width" at bounding box center [210, 424] width 46 height 18
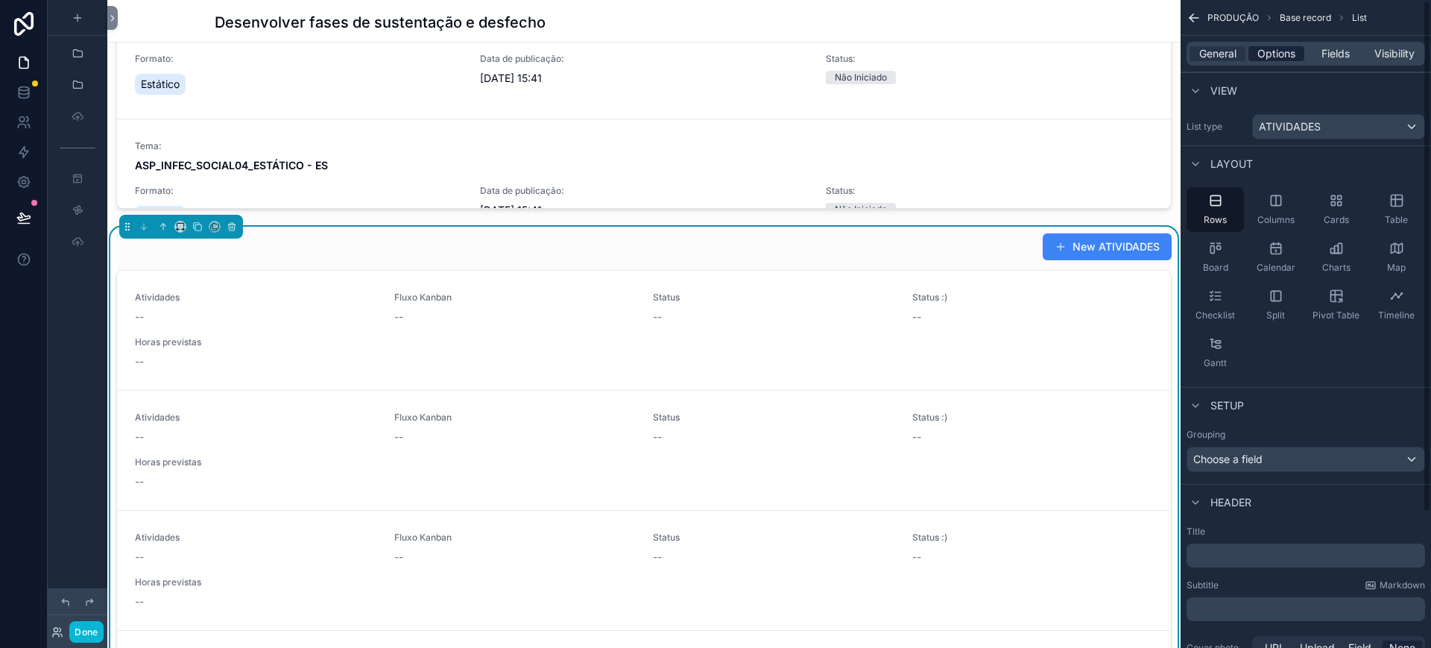
click at [1272, 56] on span "Options" at bounding box center [1276, 53] width 38 height 15
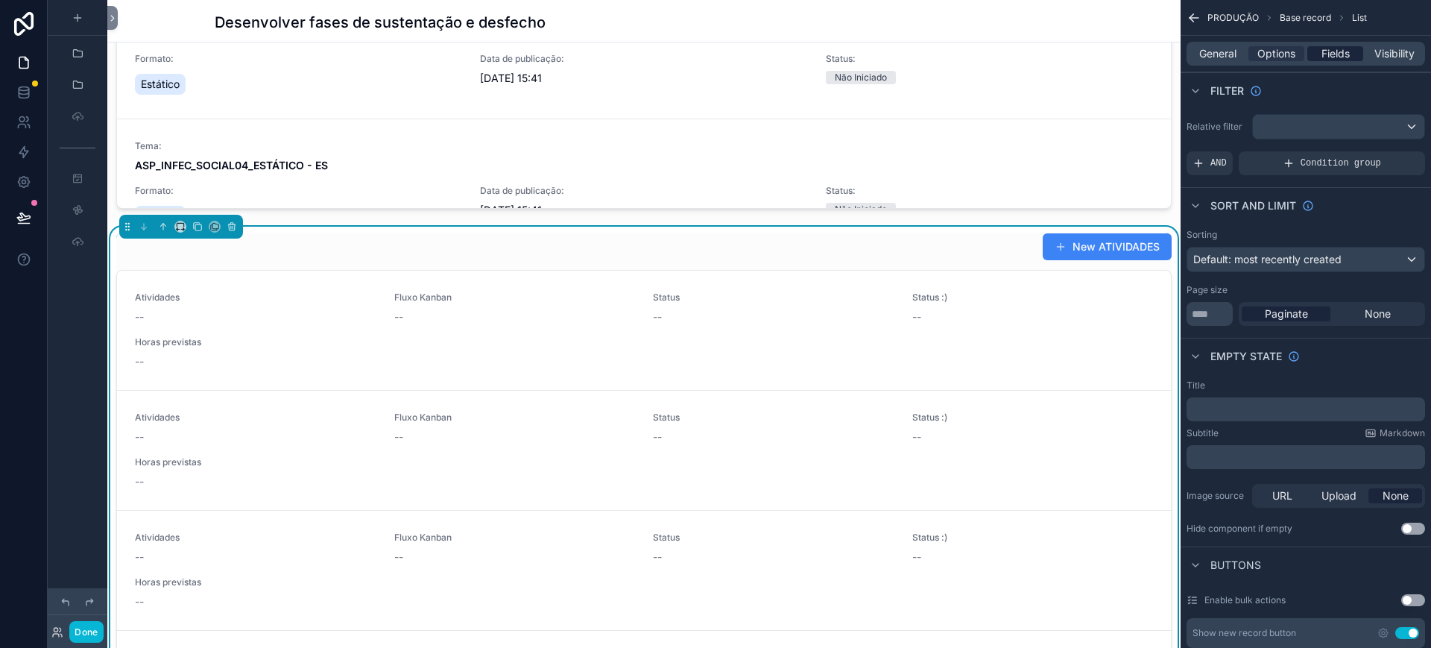
click at [1272, 51] on span "Fields" at bounding box center [1336, 53] width 28 height 15
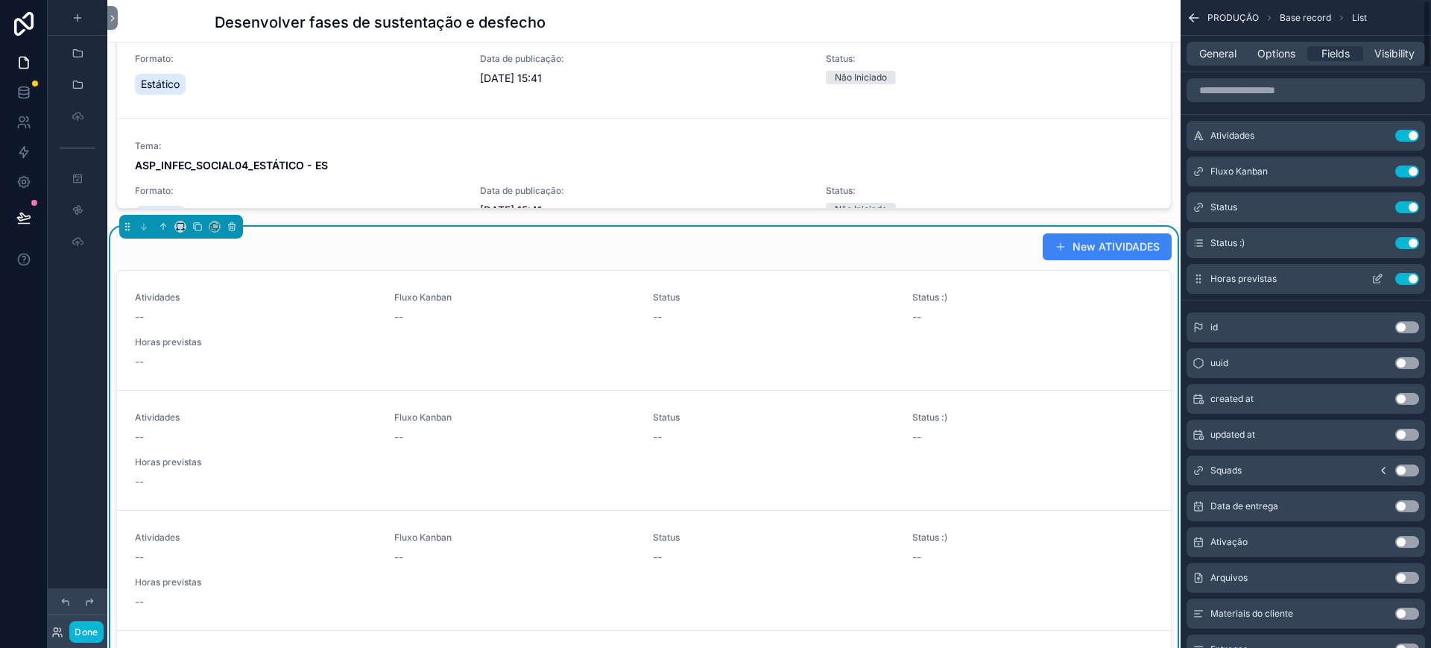
click at [1272, 275] on button "Use setting" at bounding box center [1407, 279] width 24 height 12
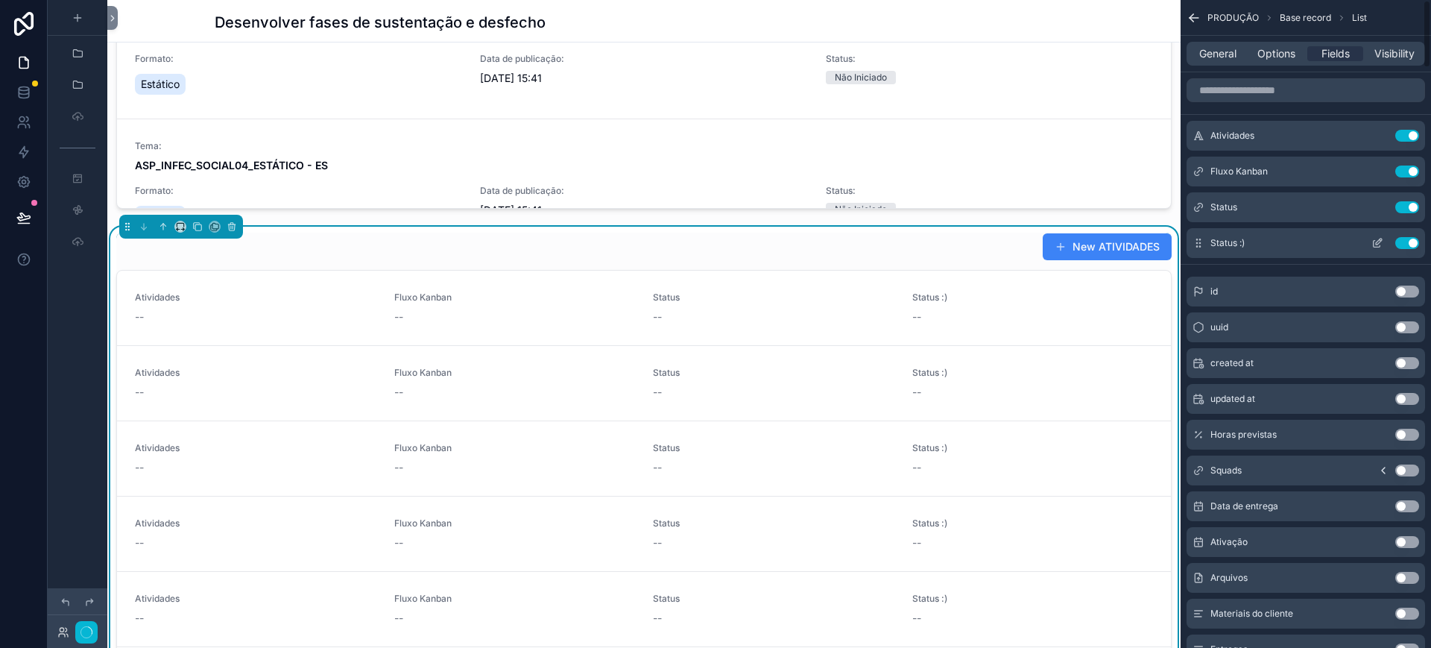
click at [1272, 244] on button "Use setting" at bounding box center [1407, 243] width 24 height 12
click at [1272, 207] on button "Use setting" at bounding box center [1407, 207] width 24 height 12
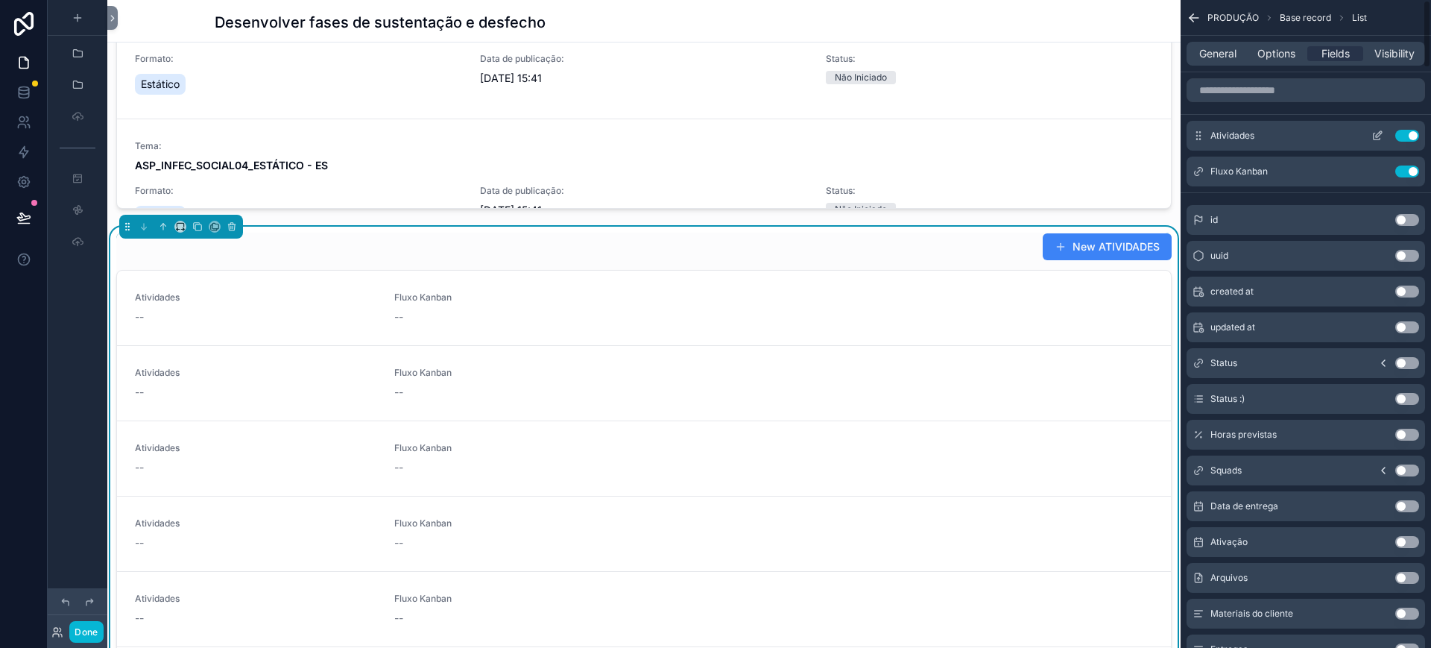
click at [1272, 136] on button "Use setting" at bounding box center [1407, 136] width 24 height 12
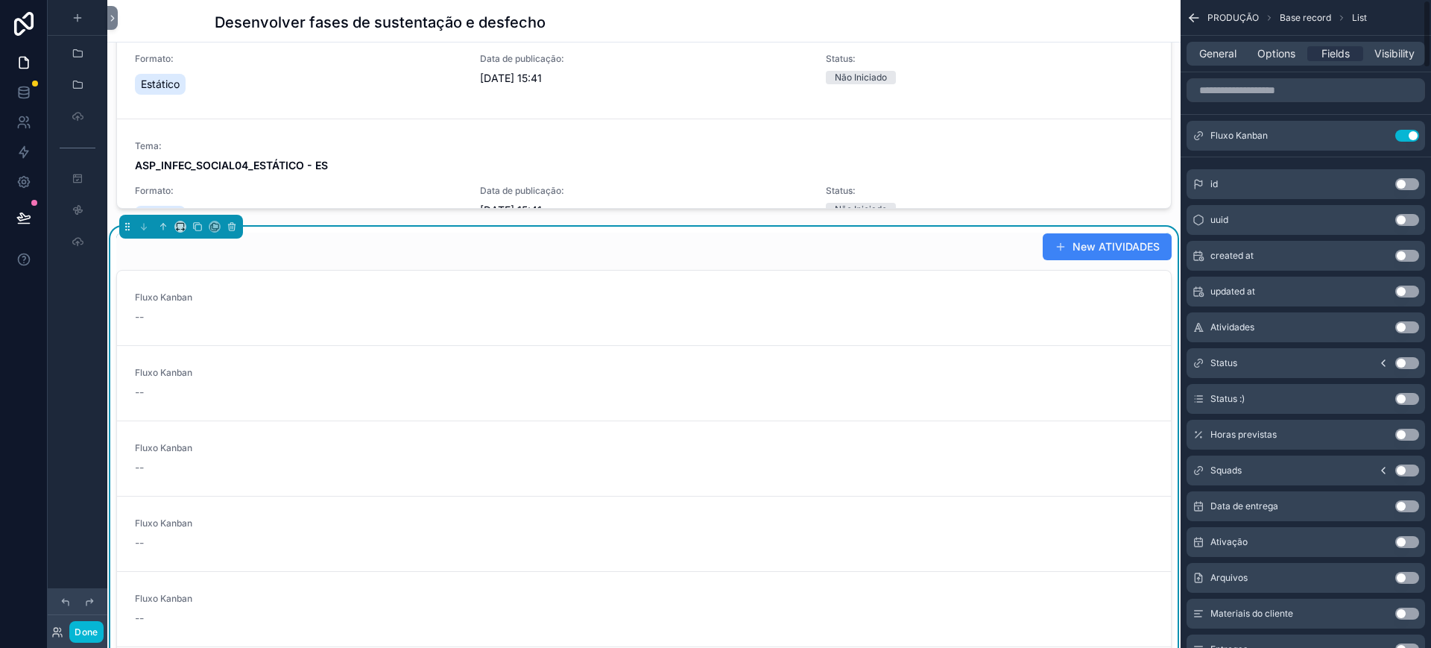
click at [1272, 136] on button "Use setting" at bounding box center [1407, 136] width 24 height 12
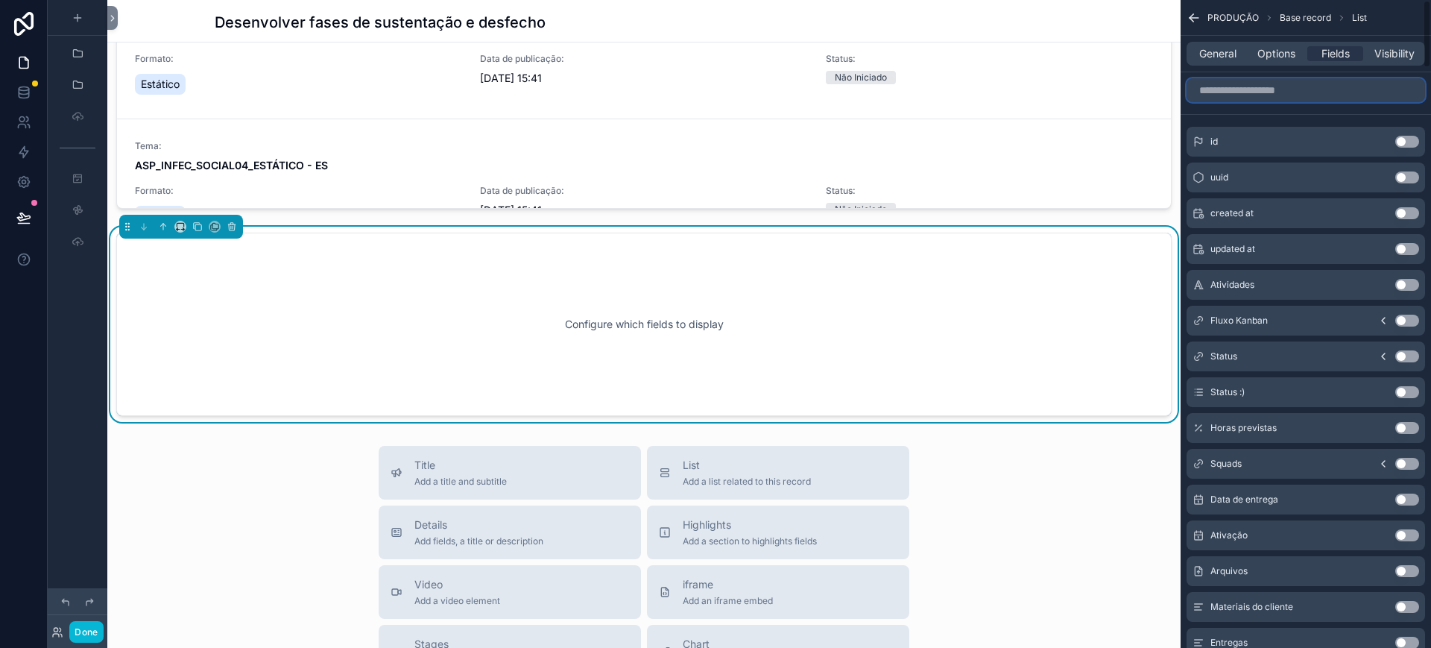
click at [1272, 86] on input "scrollable content" at bounding box center [1306, 90] width 239 height 24
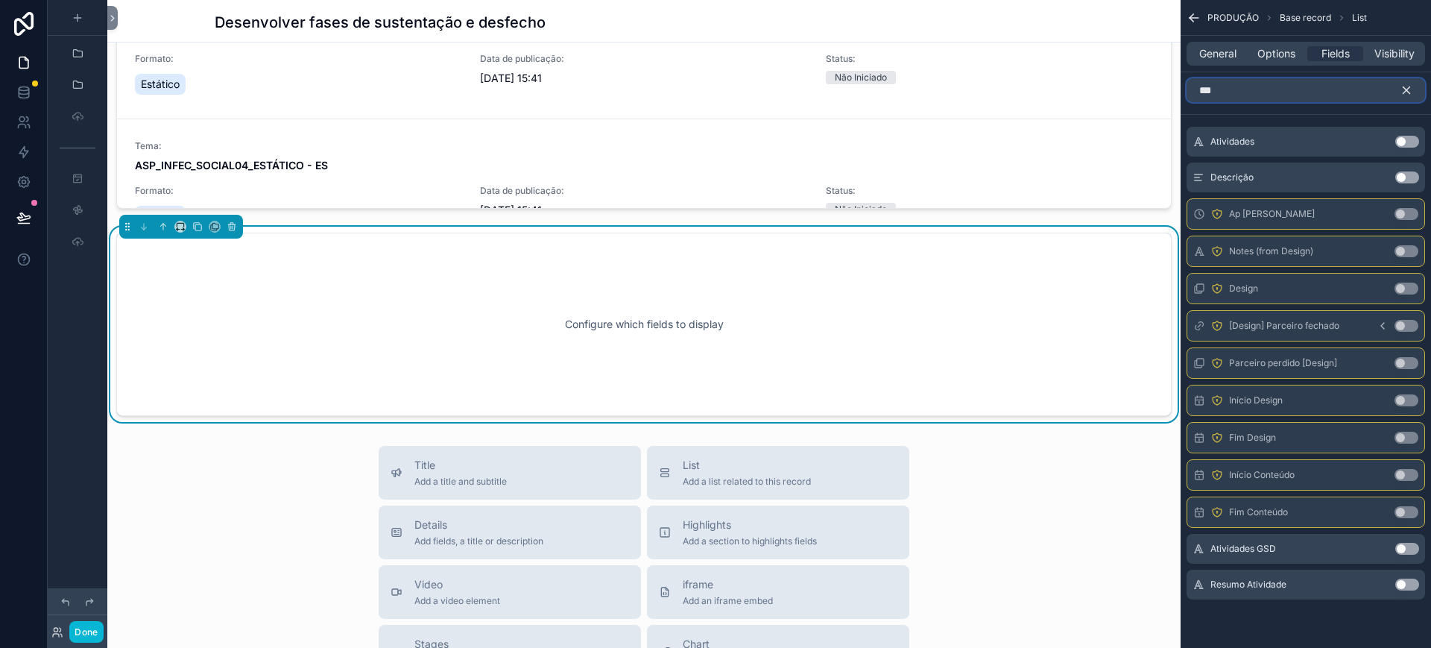
type input "***"
click at [1272, 171] on button "Use setting" at bounding box center [1407, 177] width 24 height 12
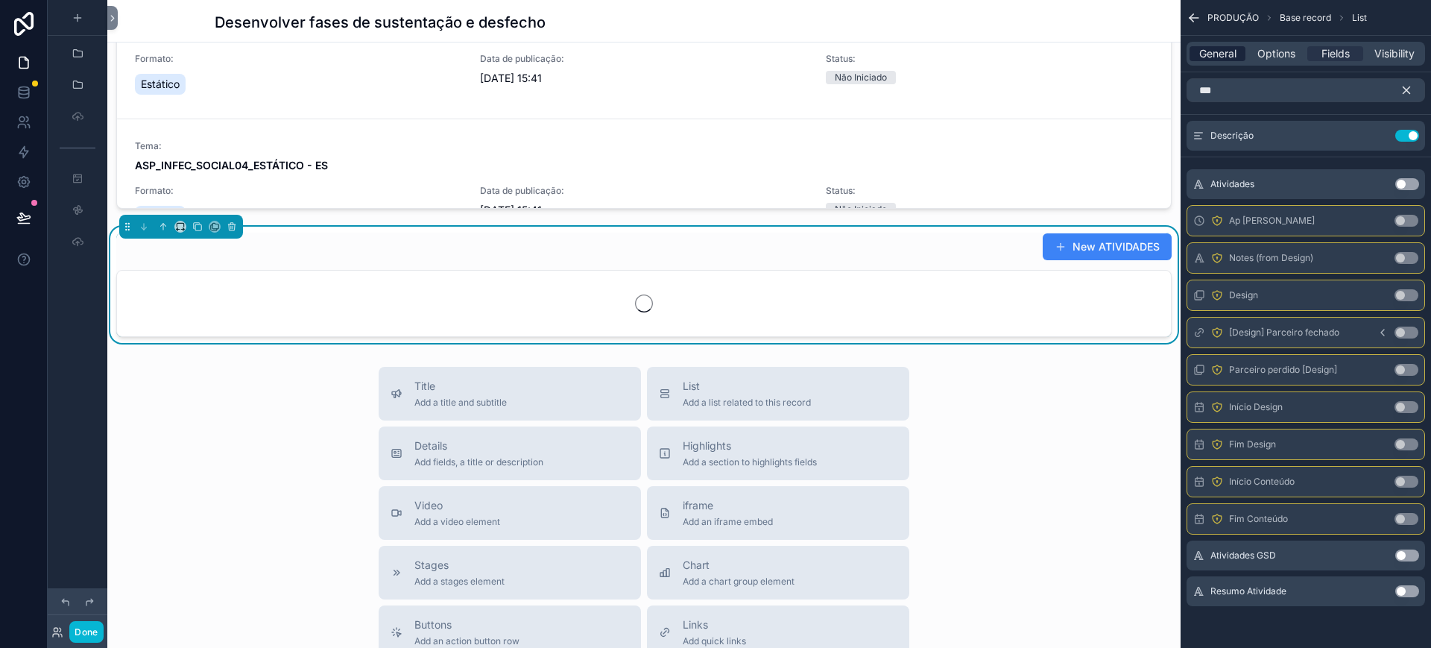
click at [1231, 55] on span "General" at bounding box center [1217, 53] width 37 height 15
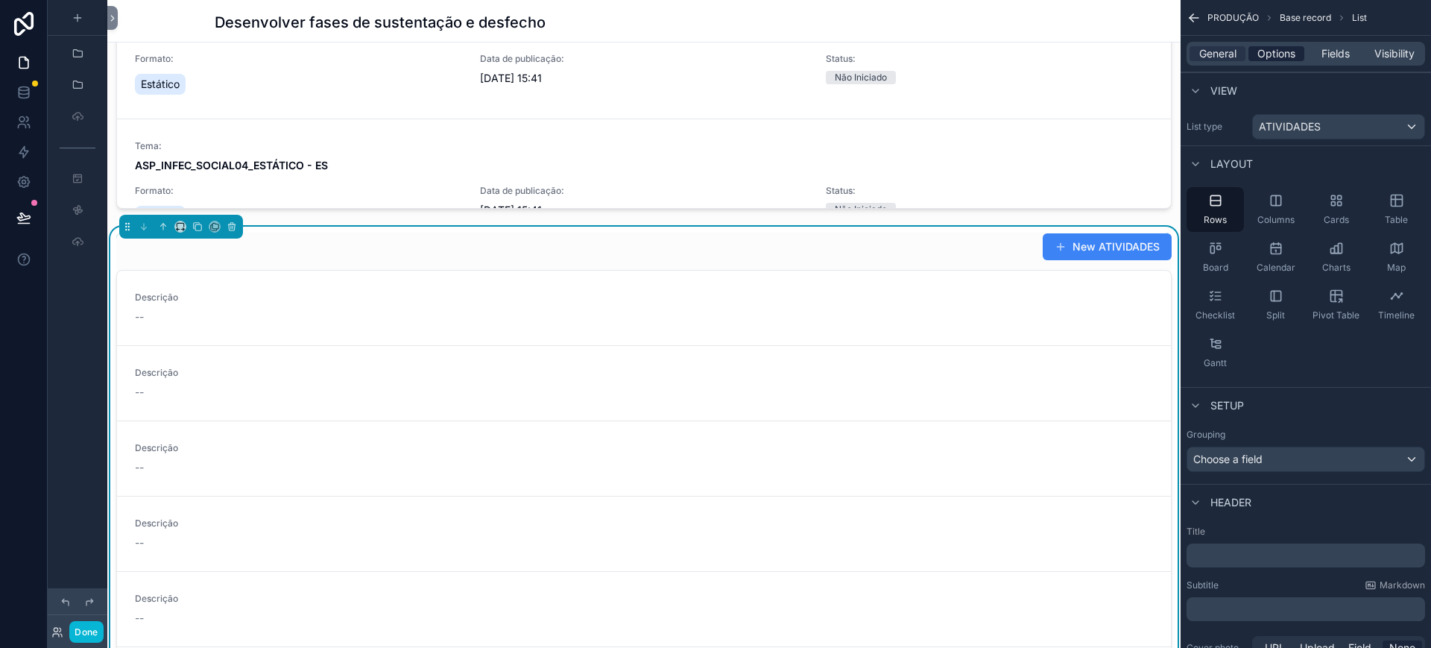
click at [1272, 60] on span "Options" at bounding box center [1276, 53] width 38 height 15
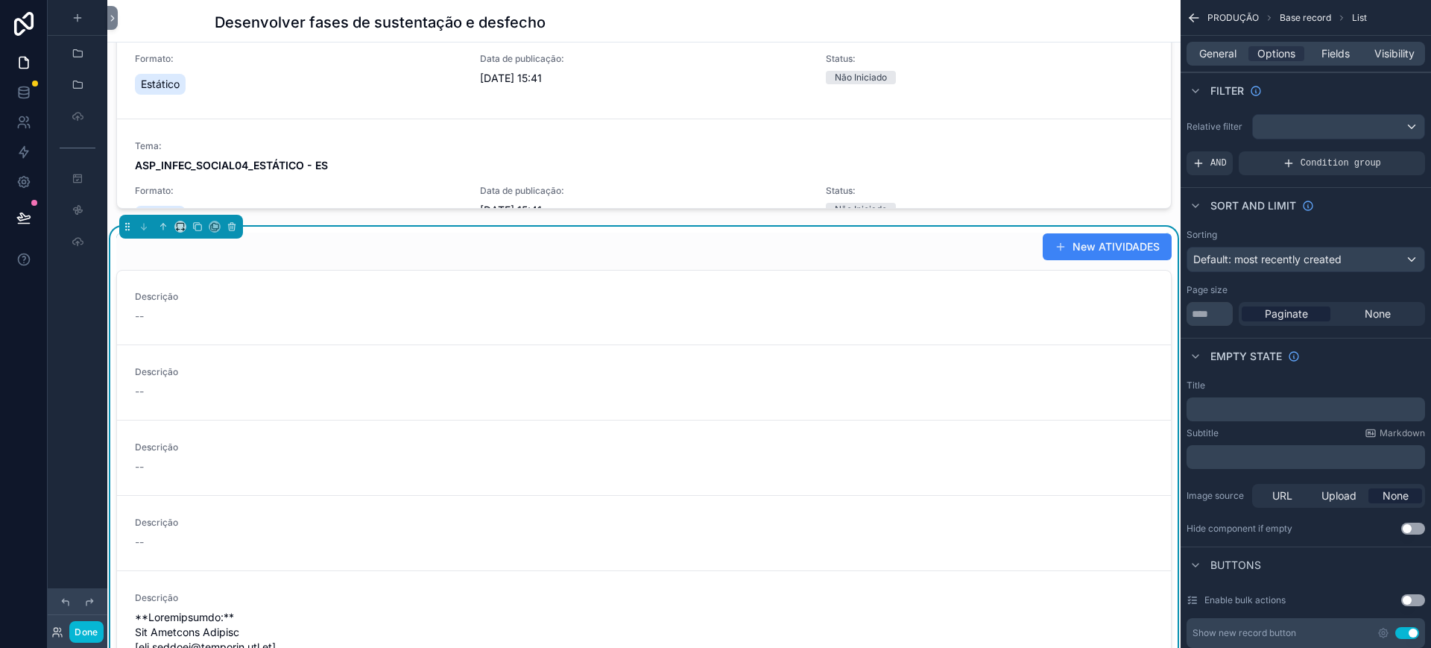
scroll to position [0, 0]
click at [230, 224] on icon "scrollable content" at bounding box center [231, 223] width 3 height 1
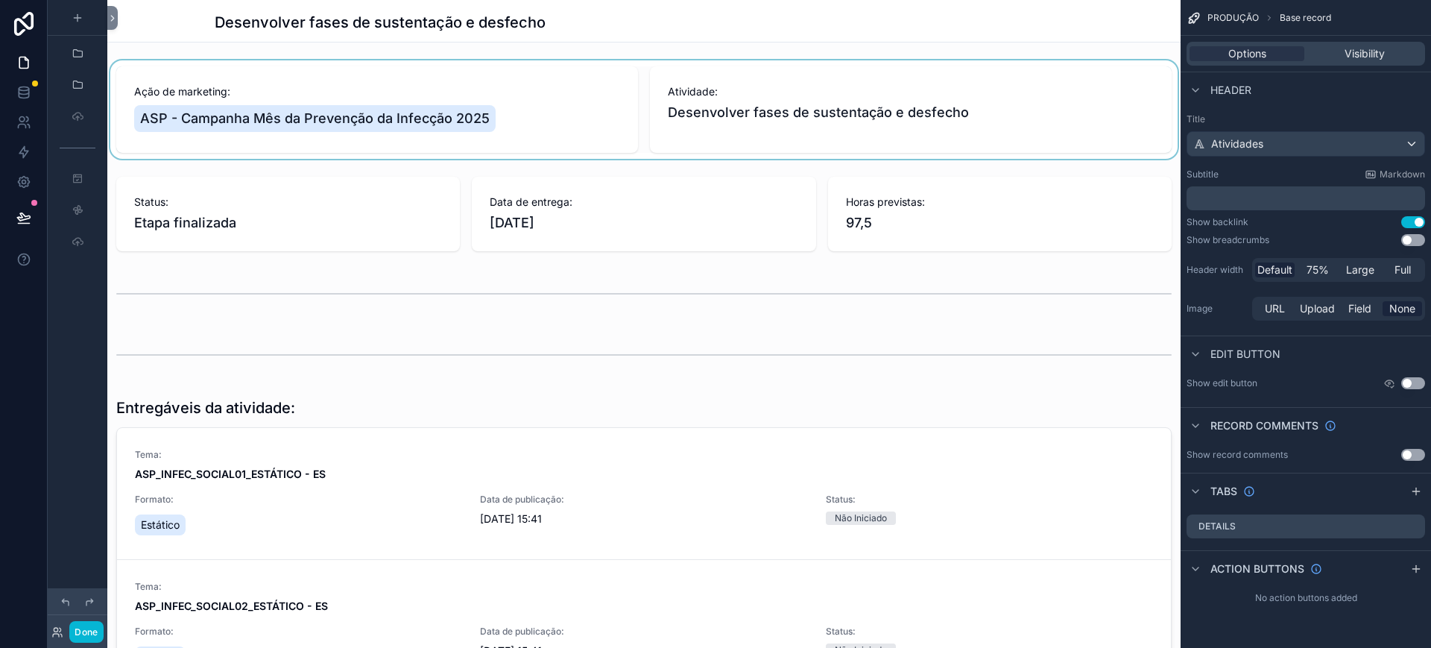
click at [856, 92] on div "scrollable content" at bounding box center [643, 109] width 1073 height 98
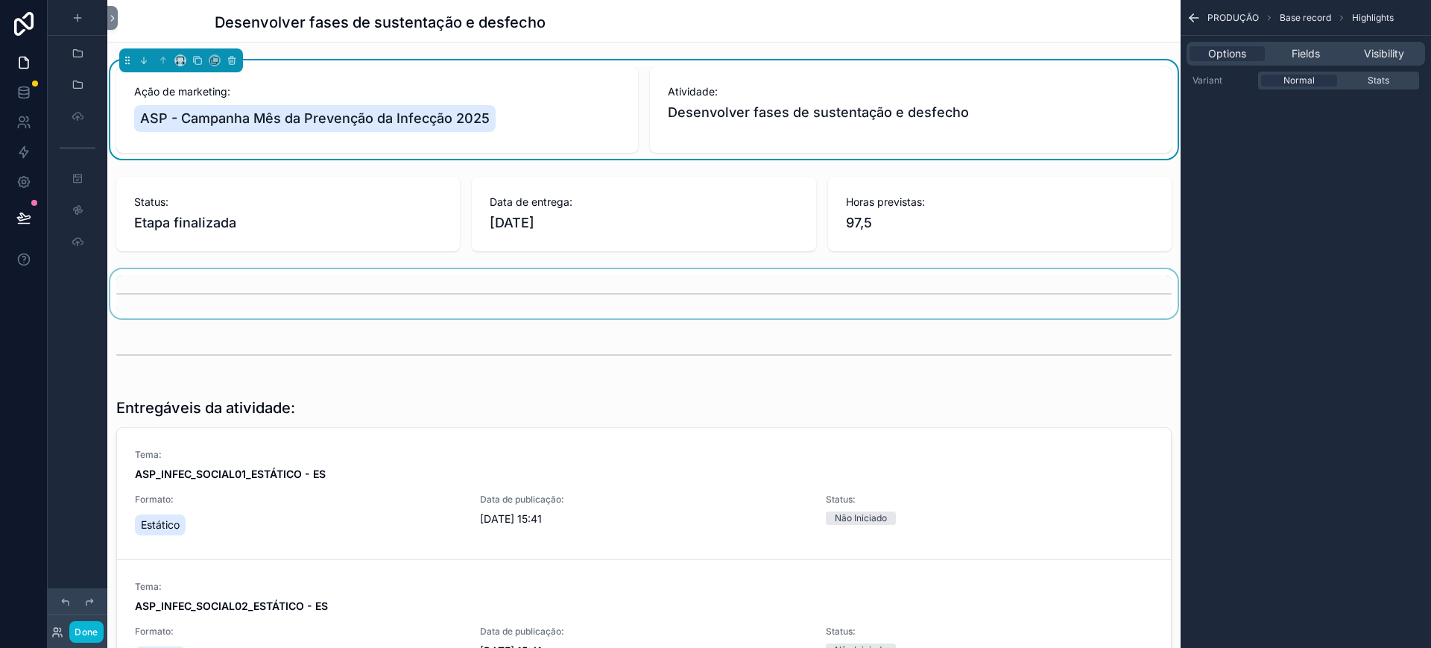
click at [495, 297] on div "scrollable content" at bounding box center [643, 293] width 1073 height 49
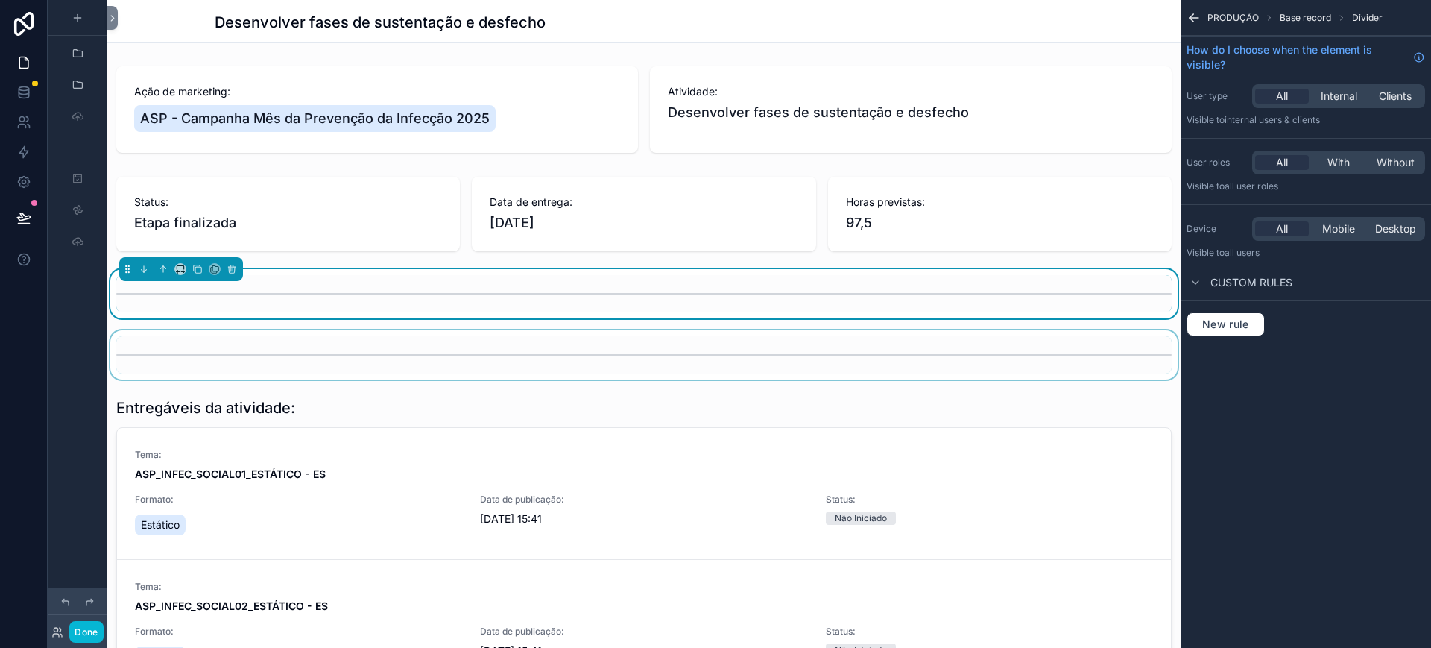
click at [275, 361] on div "scrollable content" at bounding box center [643, 354] width 1073 height 49
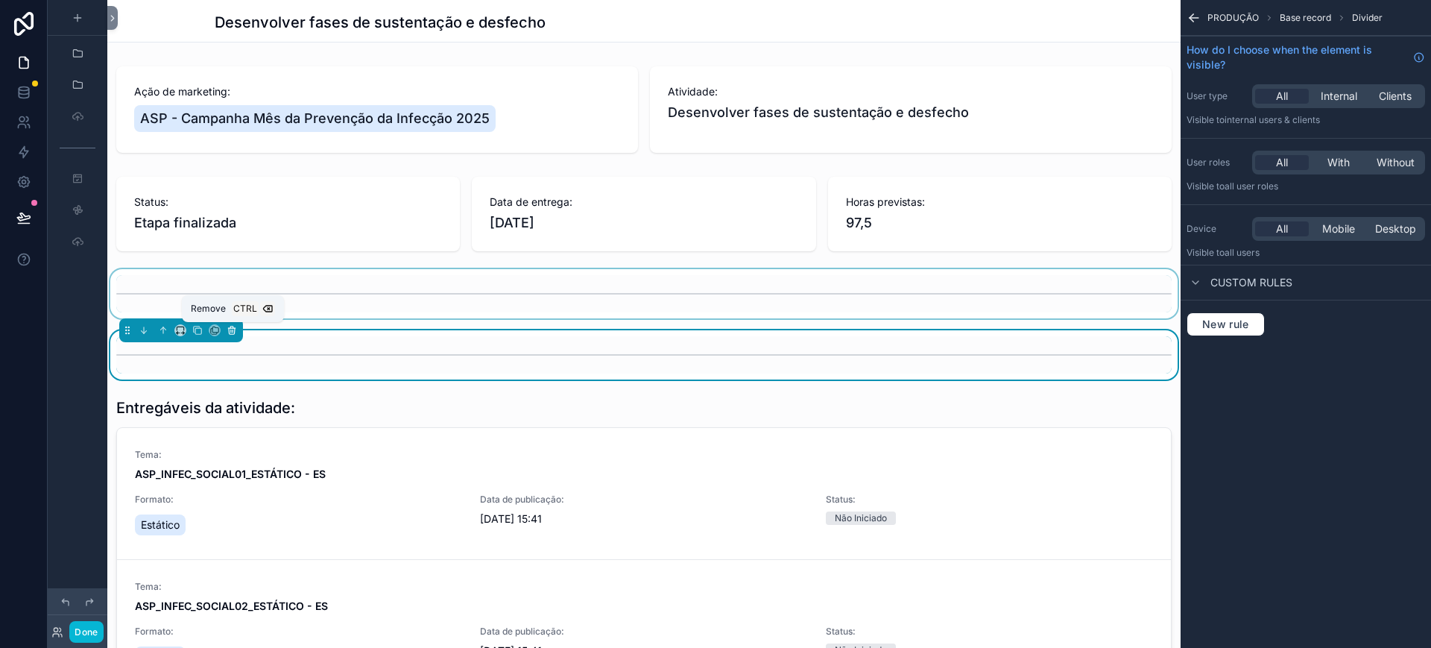
click at [233, 328] on icon "scrollable content" at bounding box center [232, 330] width 10 height 10
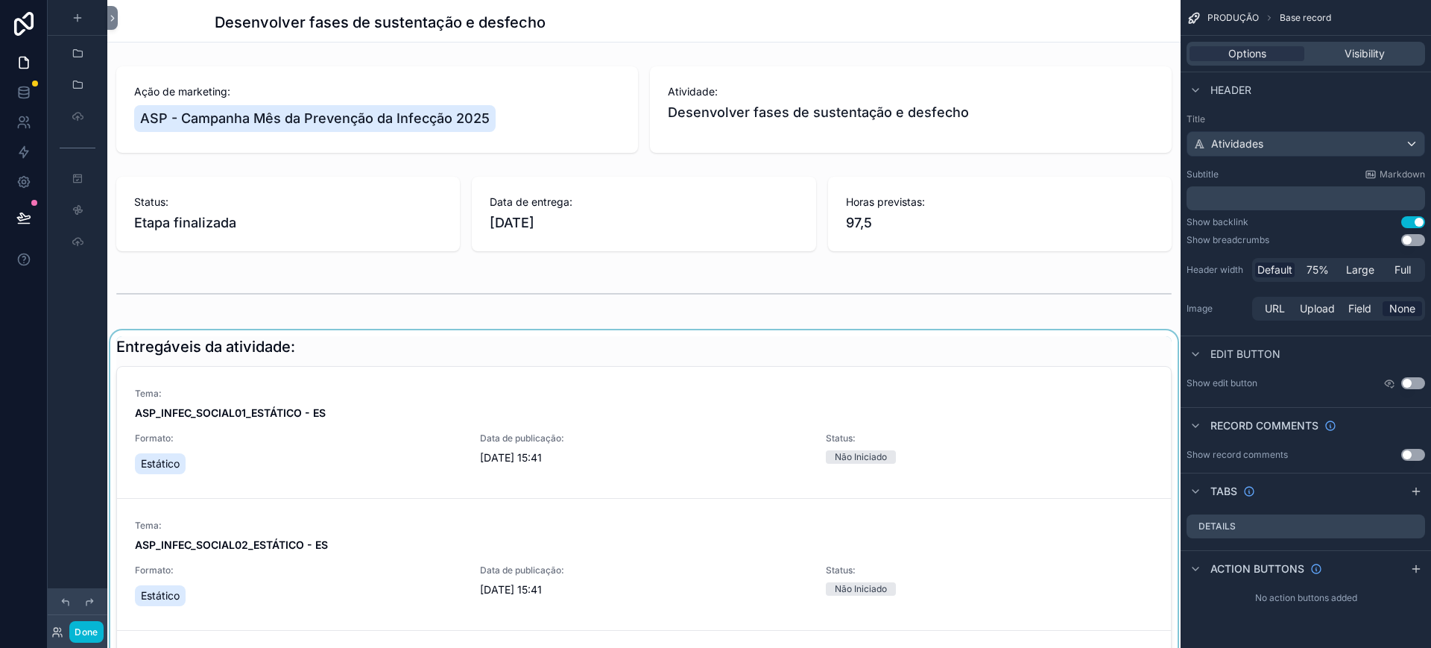
click at [824, 371] on div "scrollable content" at bounding box center [643, 594] width 1073 height 528
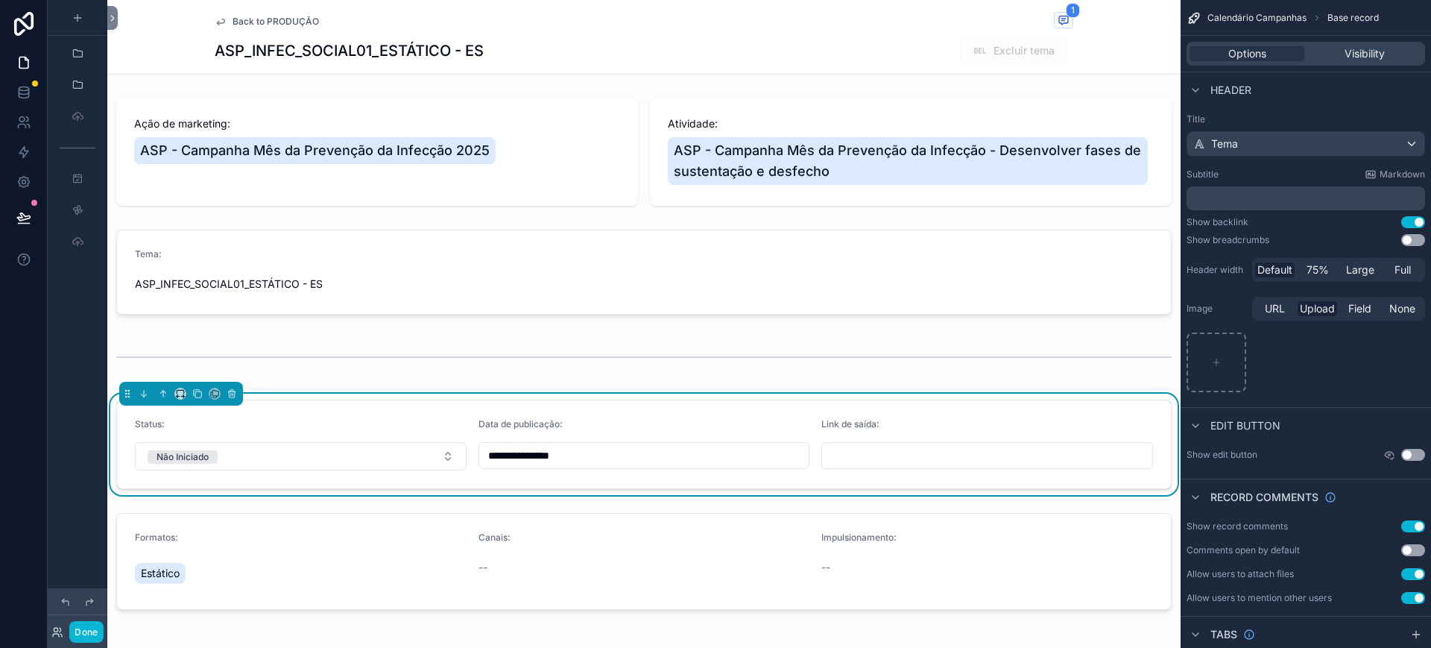
click at [263, 24] on span "Back to PRODUÇÃO" at bounding box center [276, 22] width 86 height 12
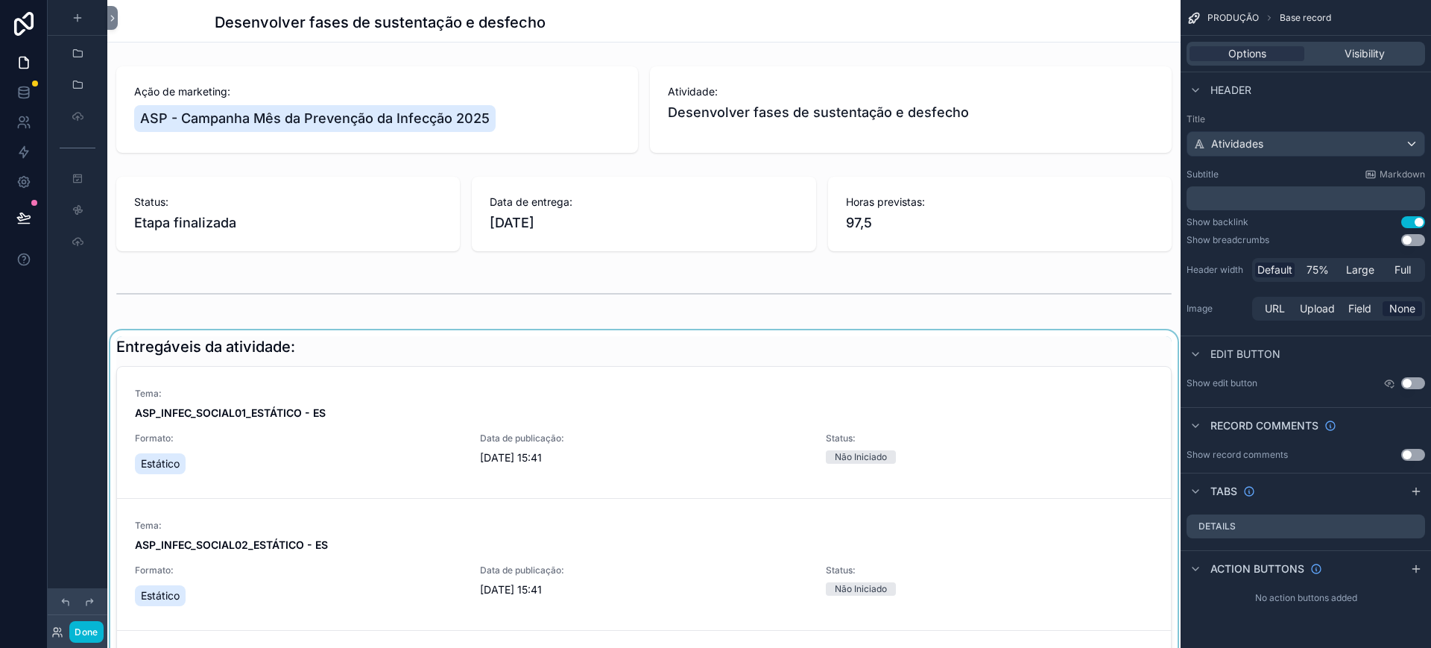
click at [418, 377] on div "scrollable content" at bounding box center [643, 594] width 1073 height 528
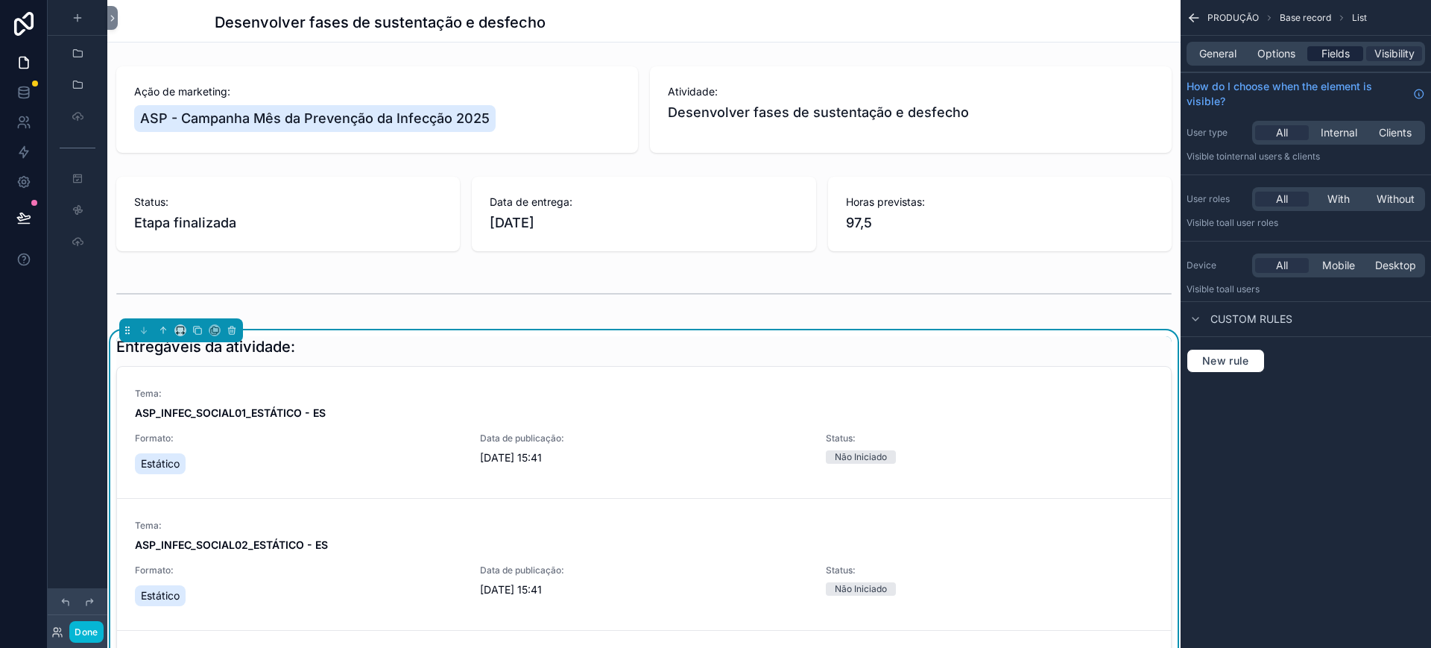
click at [1272, 54] on span "Fields" at bounding box center [1336, 53] width 28 height 15
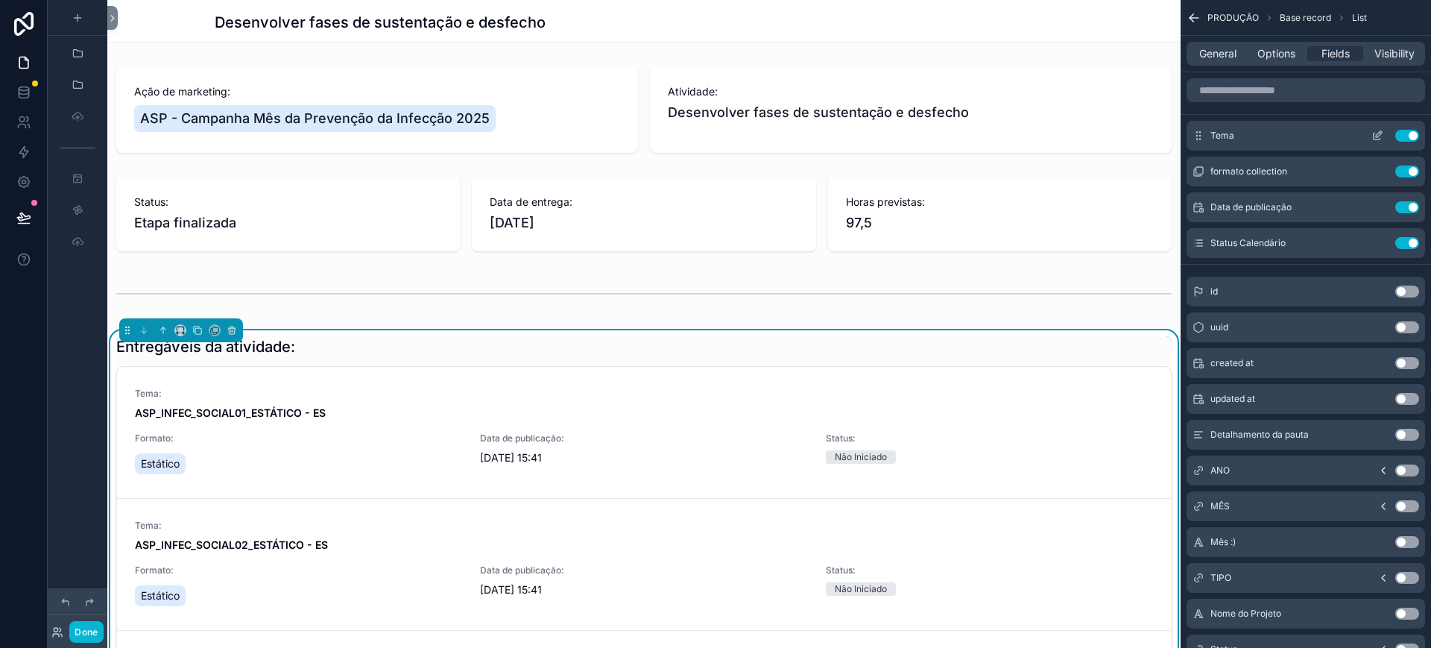
click at [1272, 130] on icon "scrollable content" at bounding box center [1378, 136] width 12 height 12
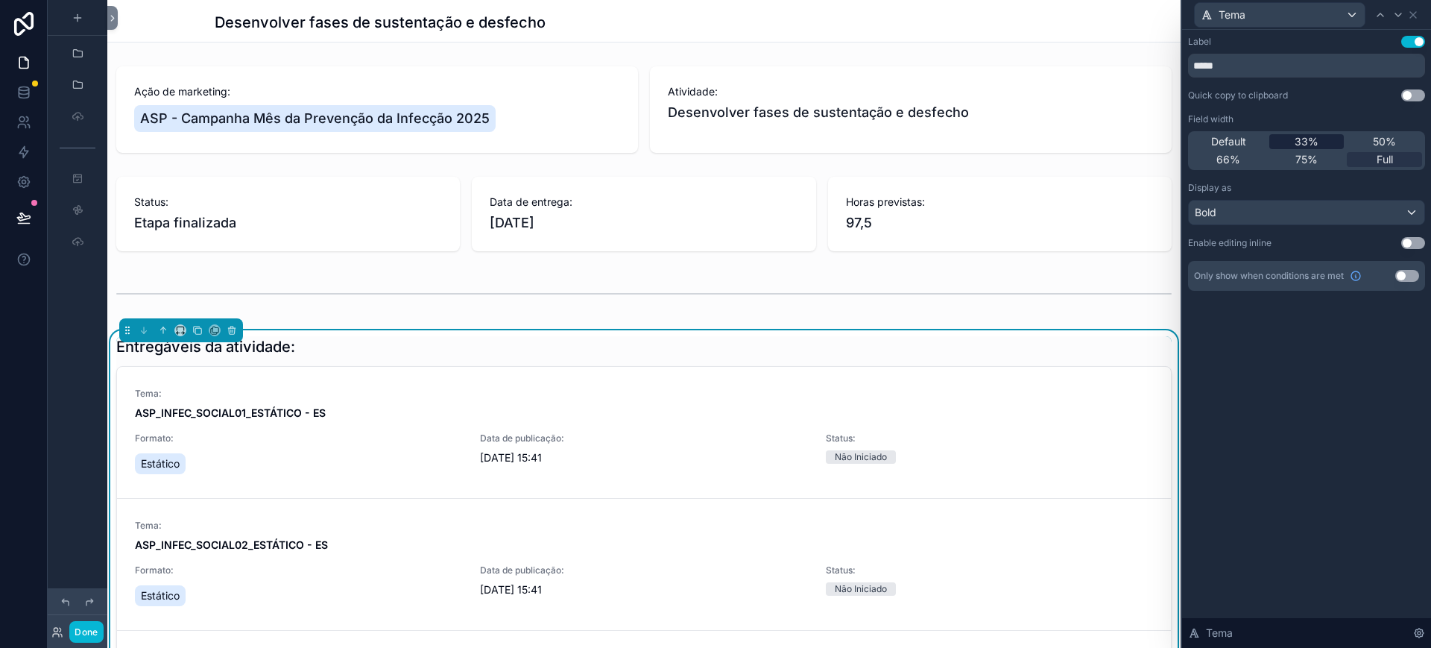
click at [1272, 145] on span "33%" at bounding box center [1307, 141] width 24 height 15
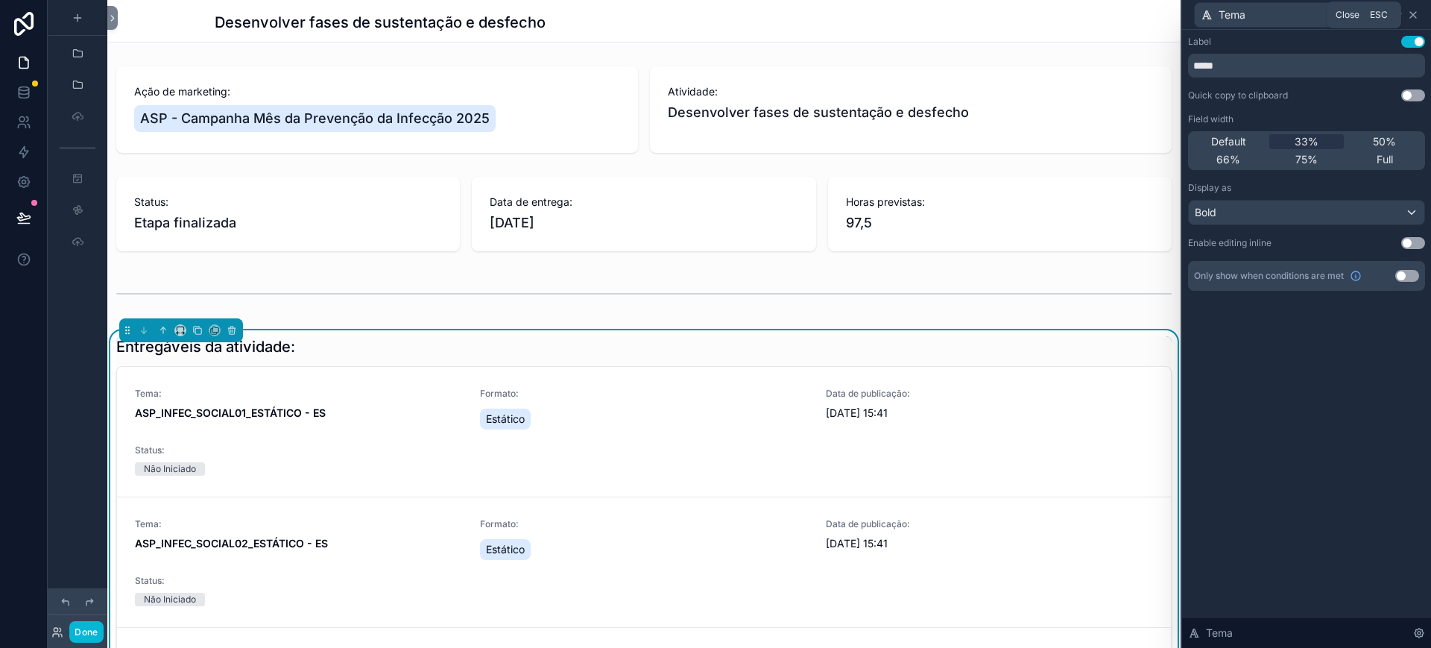
click at [1272, 13] on icon at bounding box center [1413, 15] width 12 height 12
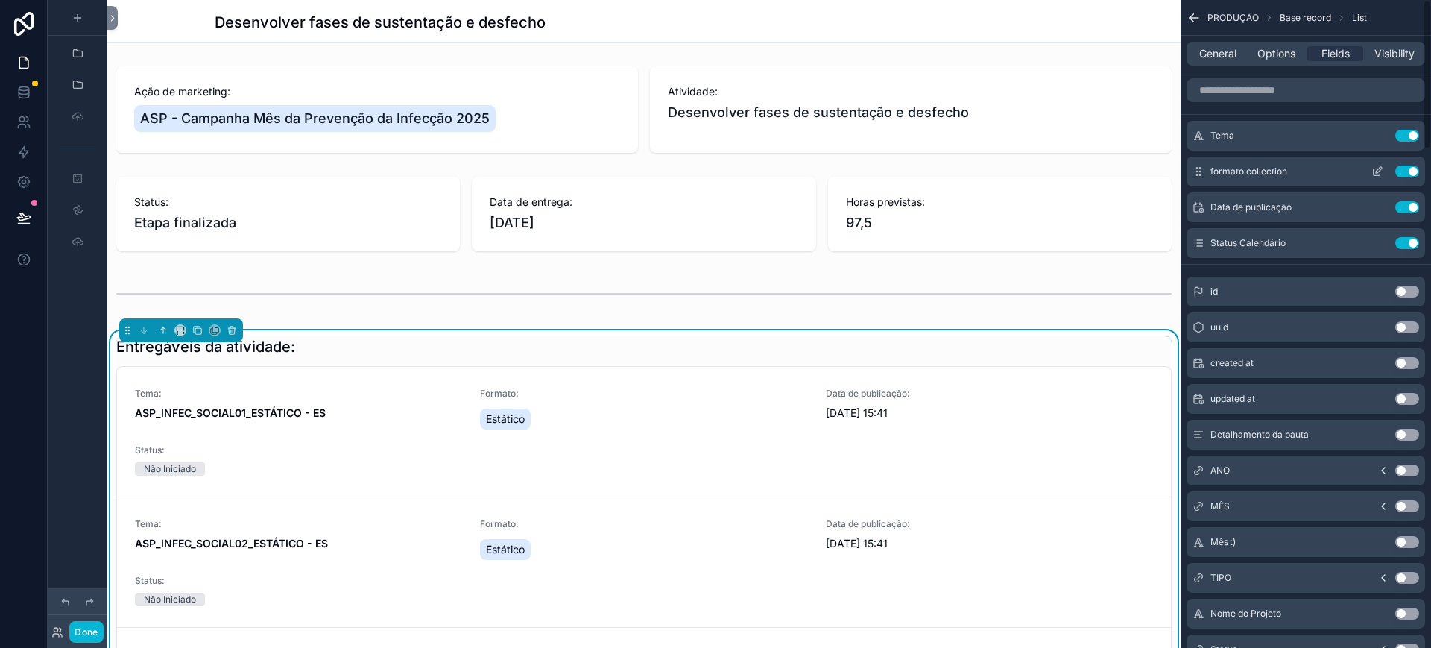
click at [1272, 169] on icon "scrollable content" at bounding box center [1377, 172] width 7 height 7
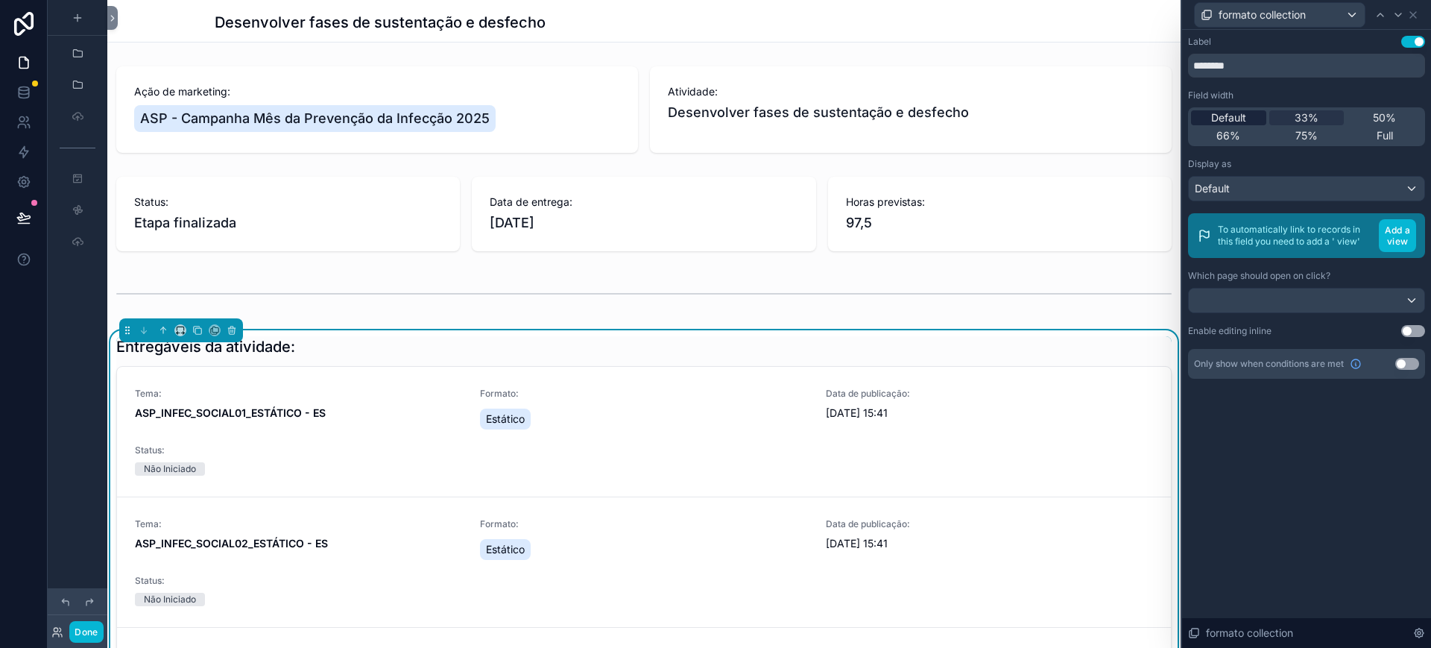
click at [1246, 113] on span "Default" at bounding box center [1228, 117] width 35 height 15
click at [1272, 6] on div "formato collection" at bounding box center [1306, 14] width 237 height 29
click at [1272, 5] on div "formato collection" at bounding box center [1306, 14] width 237 height 29
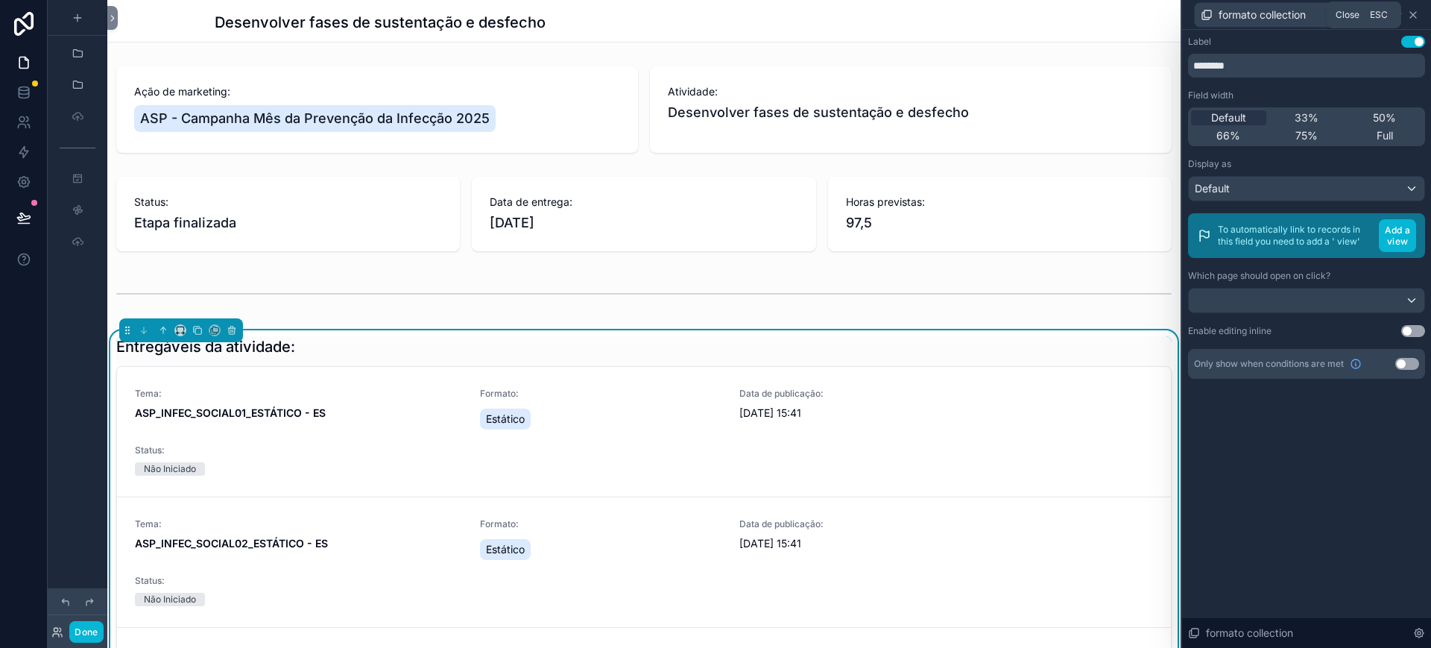
click at [1272, 13] on icon at bounding box center [1413, 15] width 12 height 12
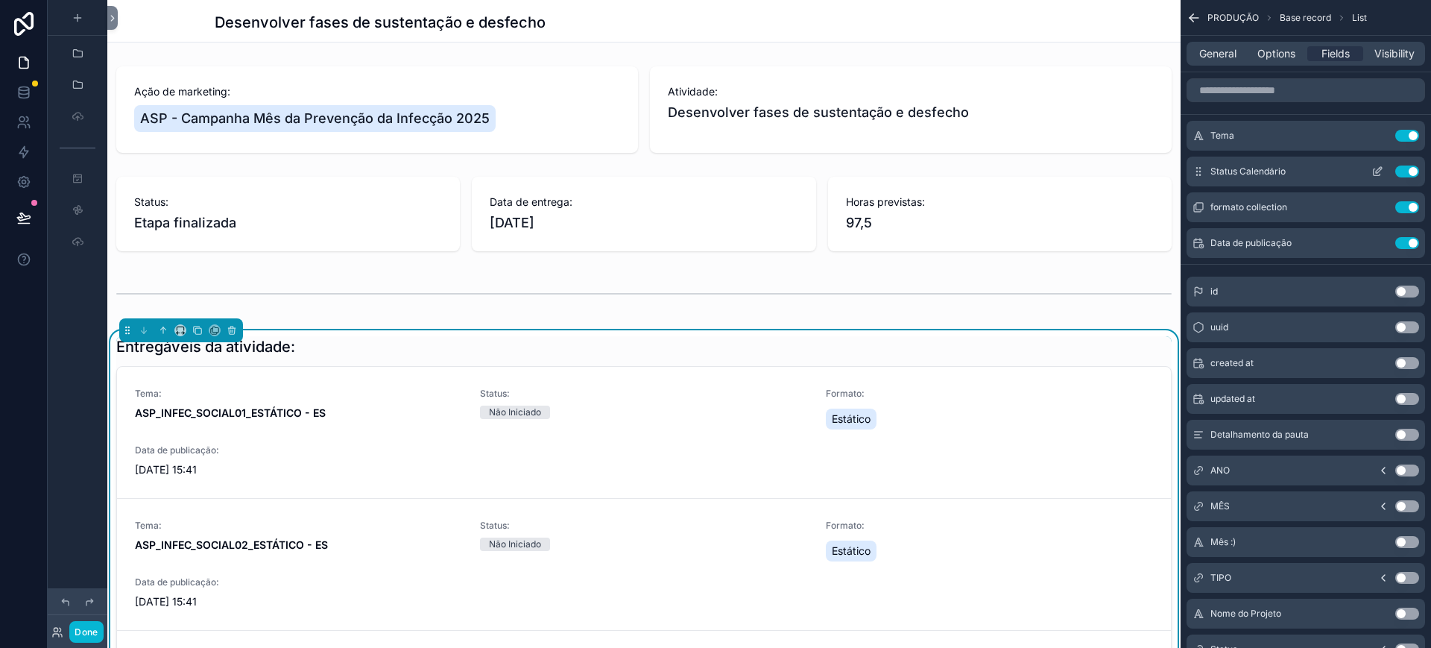
click at [1272, 174] on icon "scrollable content" at bounding box center [1378, 171] width 12 height 12
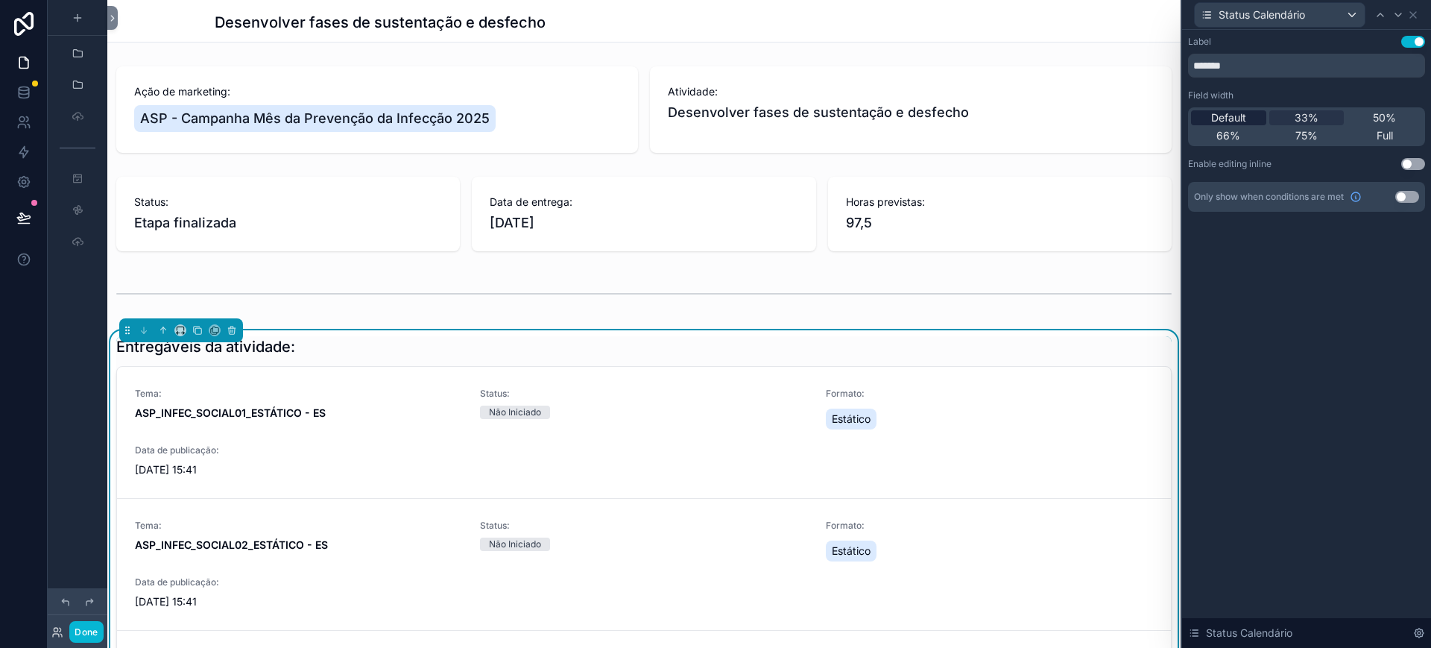
click at [1230, 119] on span "Default" at bounding box center [1228, 117] width 35 height 15
click at [1272, 14] on icon at bounding box center [1413, 15] width 6 height 6
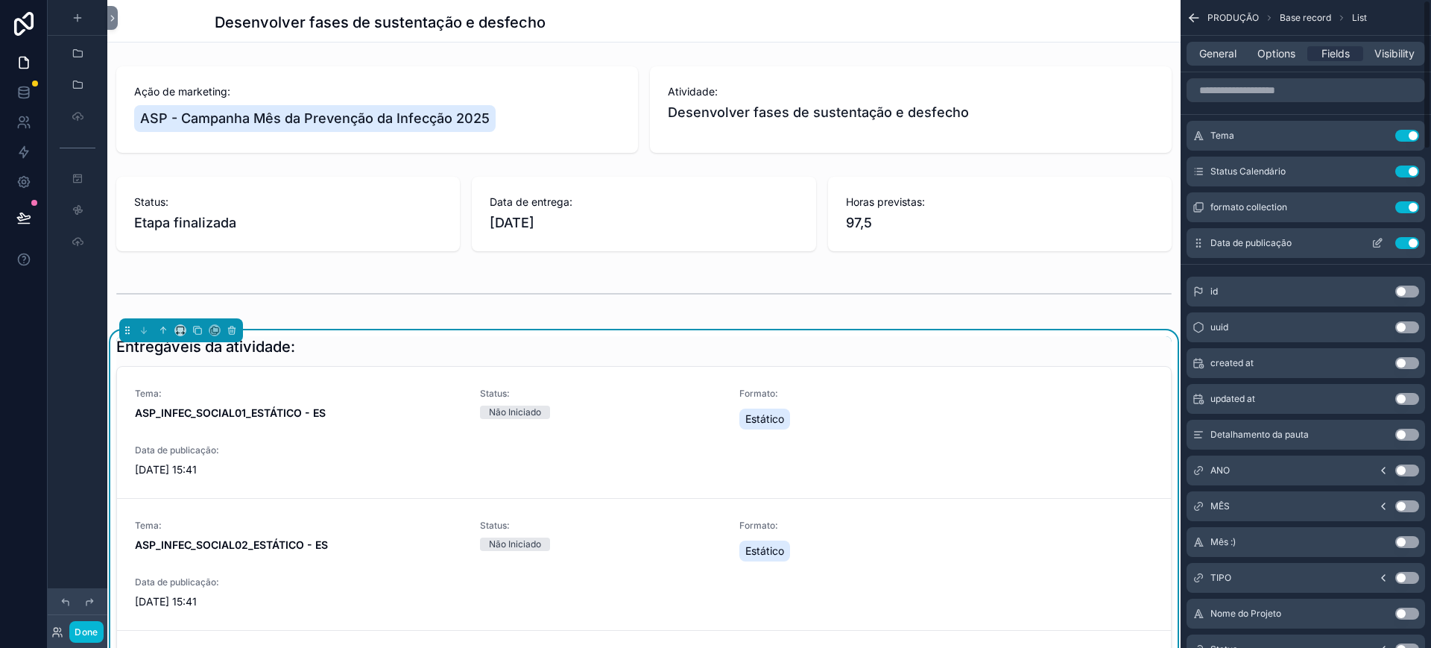
click at [1272, 242] on icon "scrollable content" at bounding box center [1378, 243] width 12 height 12
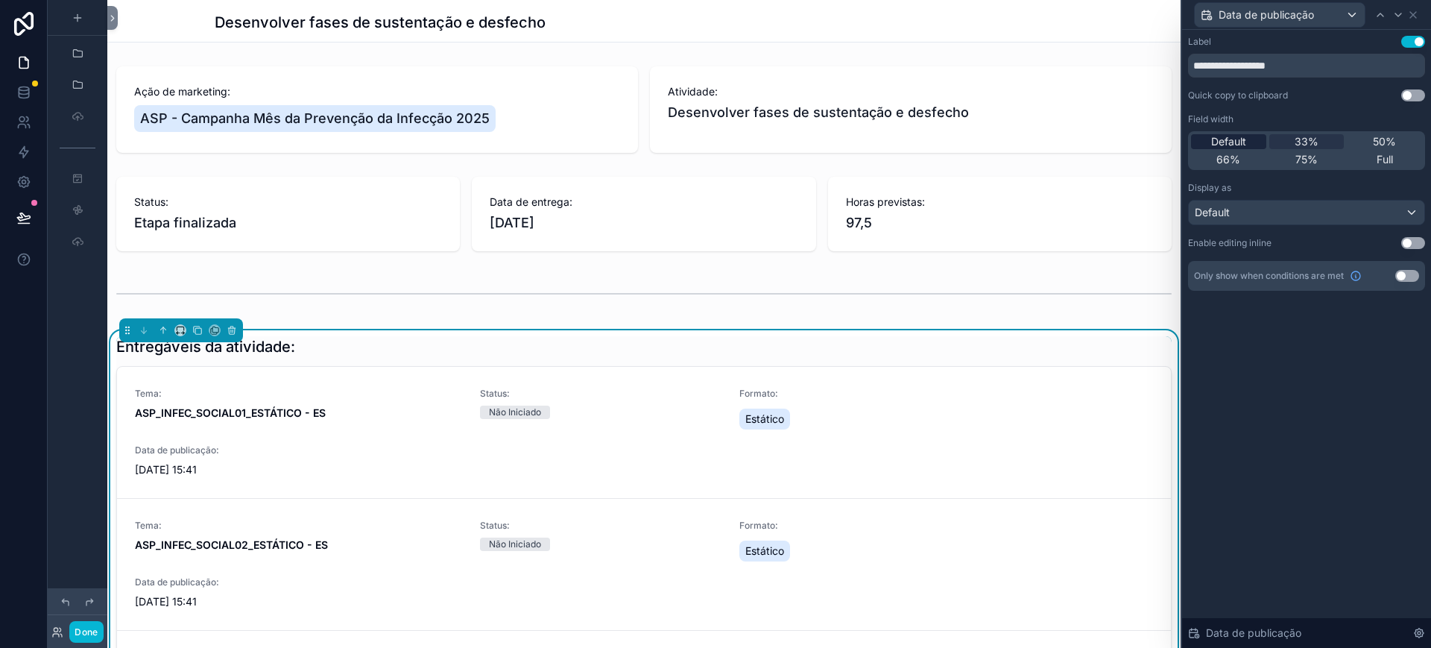
click at [1243, 139] on span "Default" at bounding box center [1228, 141] width 35 height 15
click at [1226, 137] on span "Default" at bounding box center [1228, 141] width 35 height 15
click at [1272, 9] on icon at bounding box center [1413, 15] width 12 height 12
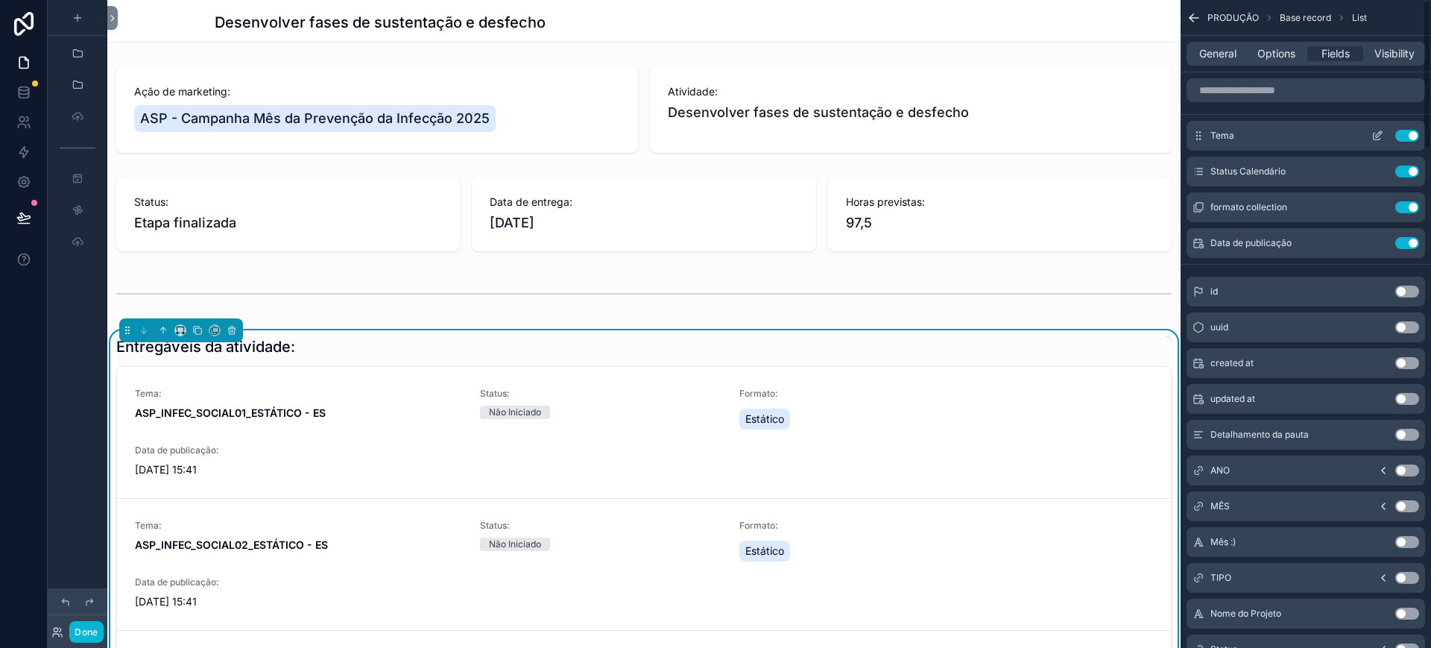
click at [1272, 130] on icon "scrollable content" at bounding box center [1378, 136] width 12 height 12
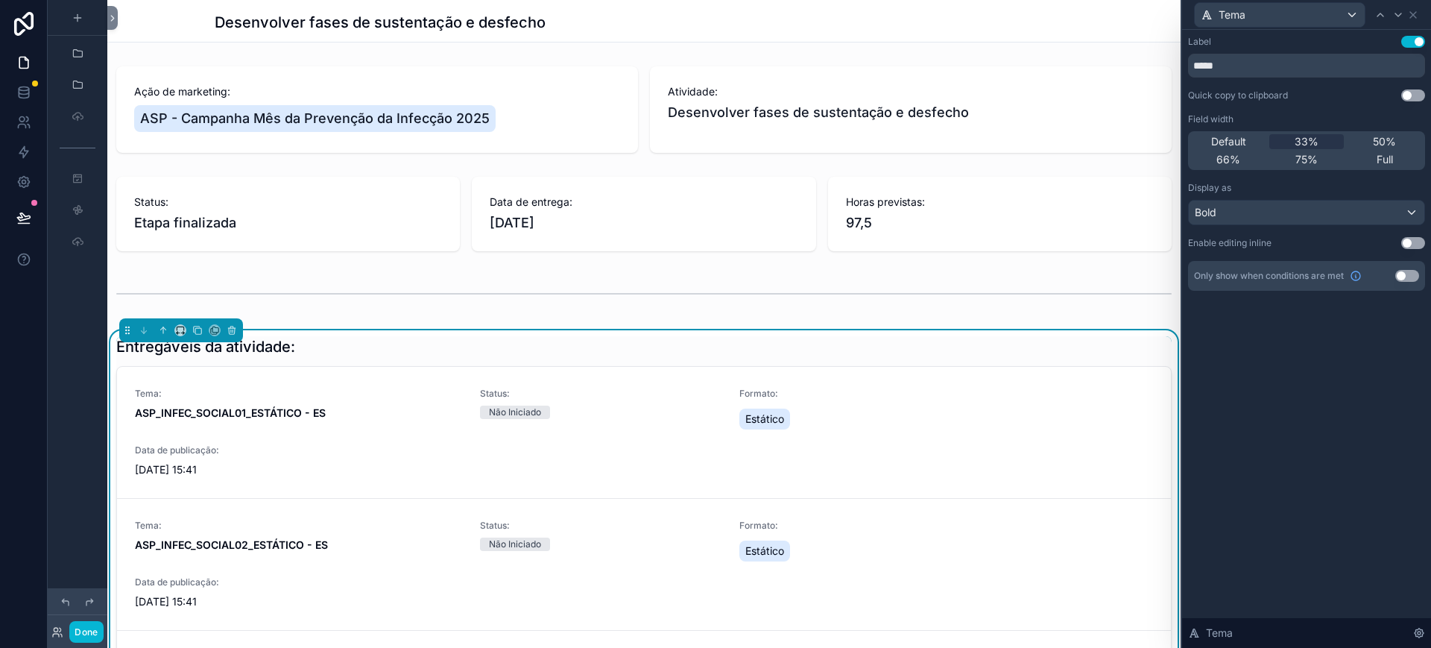
click at [1256, 131] on div "Default 33% 50% 66% 75% Full" at bounding box center [1306, 150] width 237 height 39
click at [1251, 135] on div "Default" at bounding box center [1228, 141] width 75 height 15
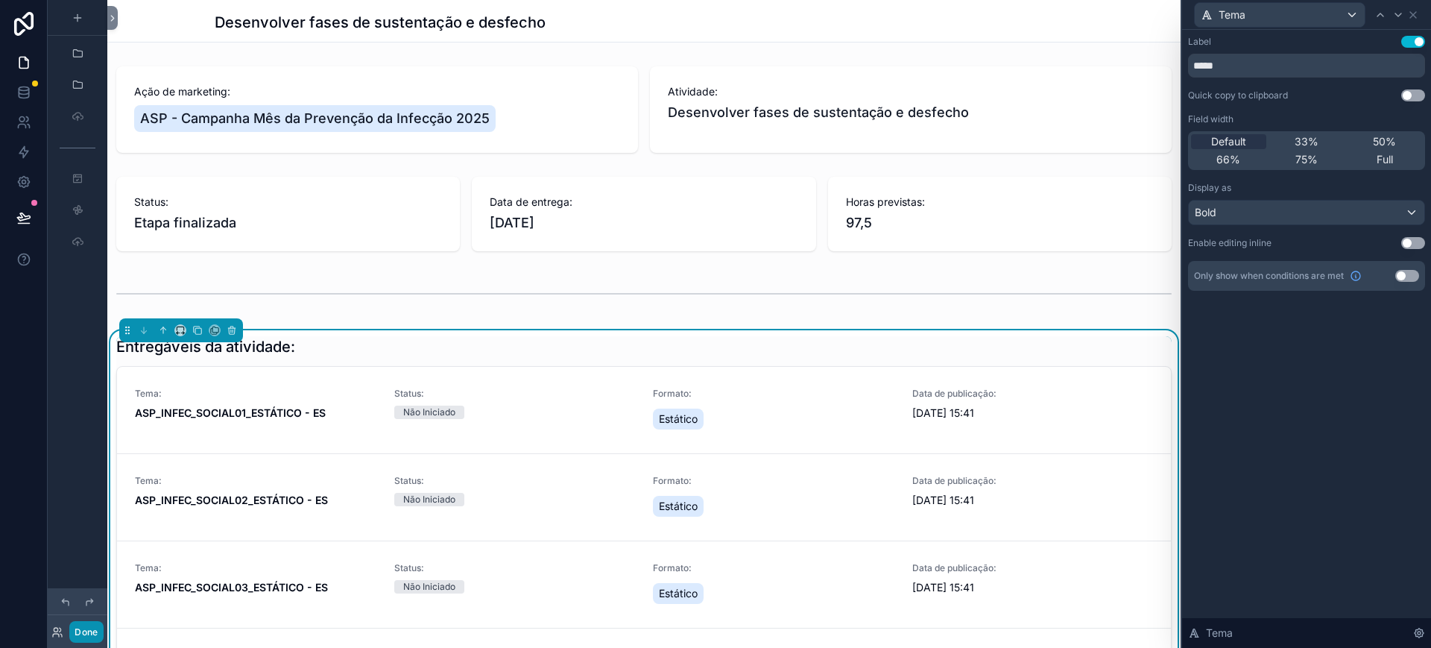
click at [84, 575] on button "Done" at bounding box center [86, 632] width 34 height 22
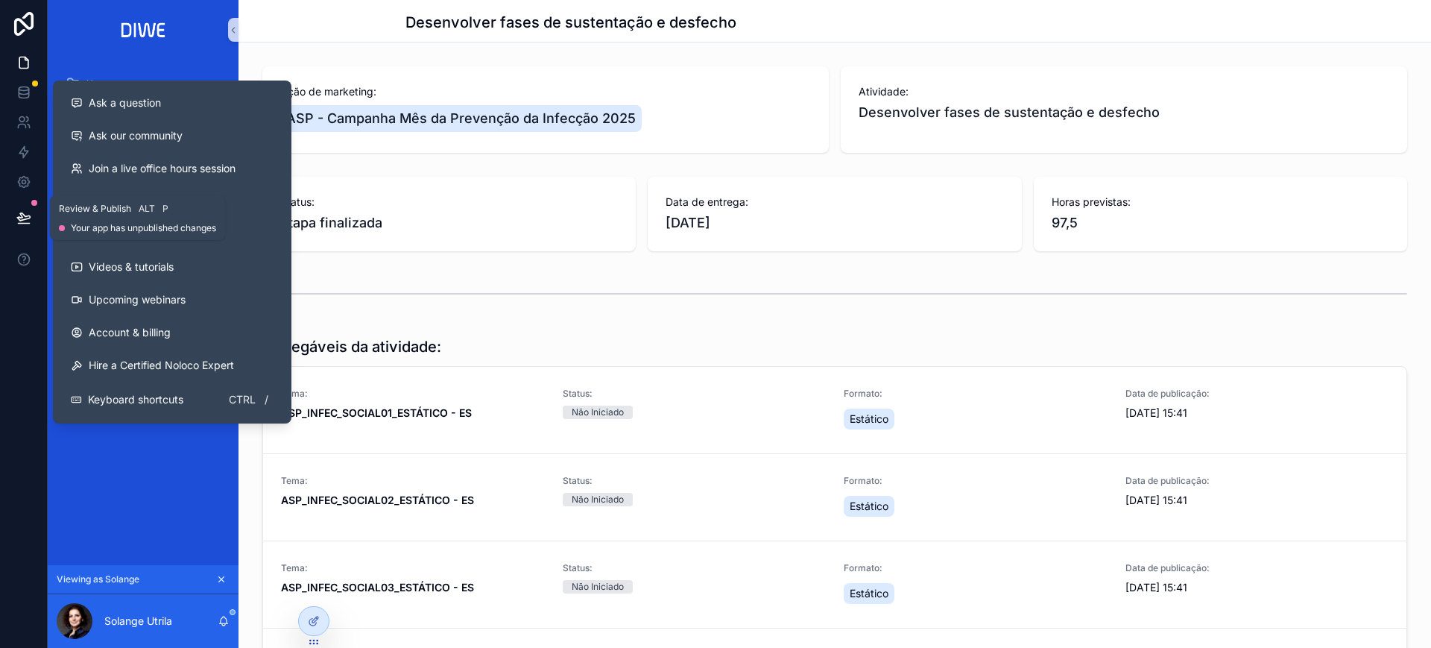
click at [21, 217] on icon at bounding box center [23, 216] width 13 height 7
click at [17, 218] on icon at bounding box center [23, 217] width 15 height 15
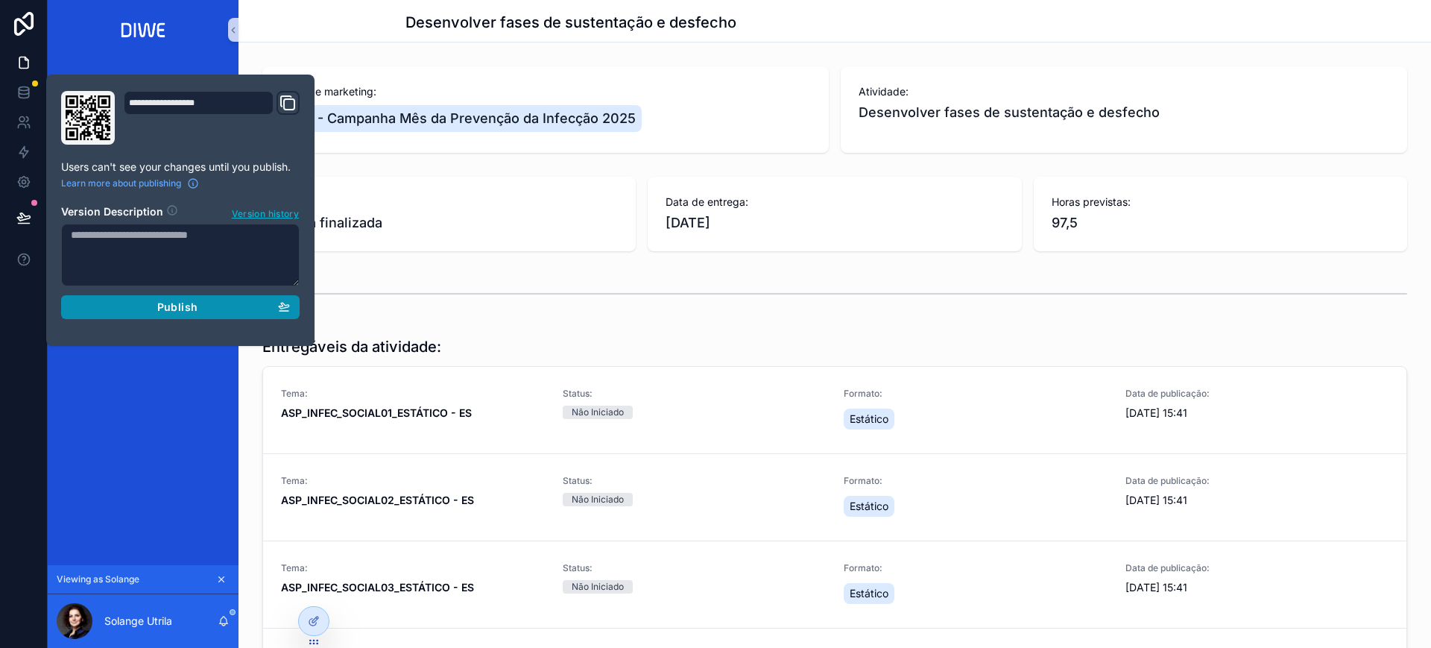
click at [201, 299] on button "Publish" at bounding box center [180, 307] width 239 height 24
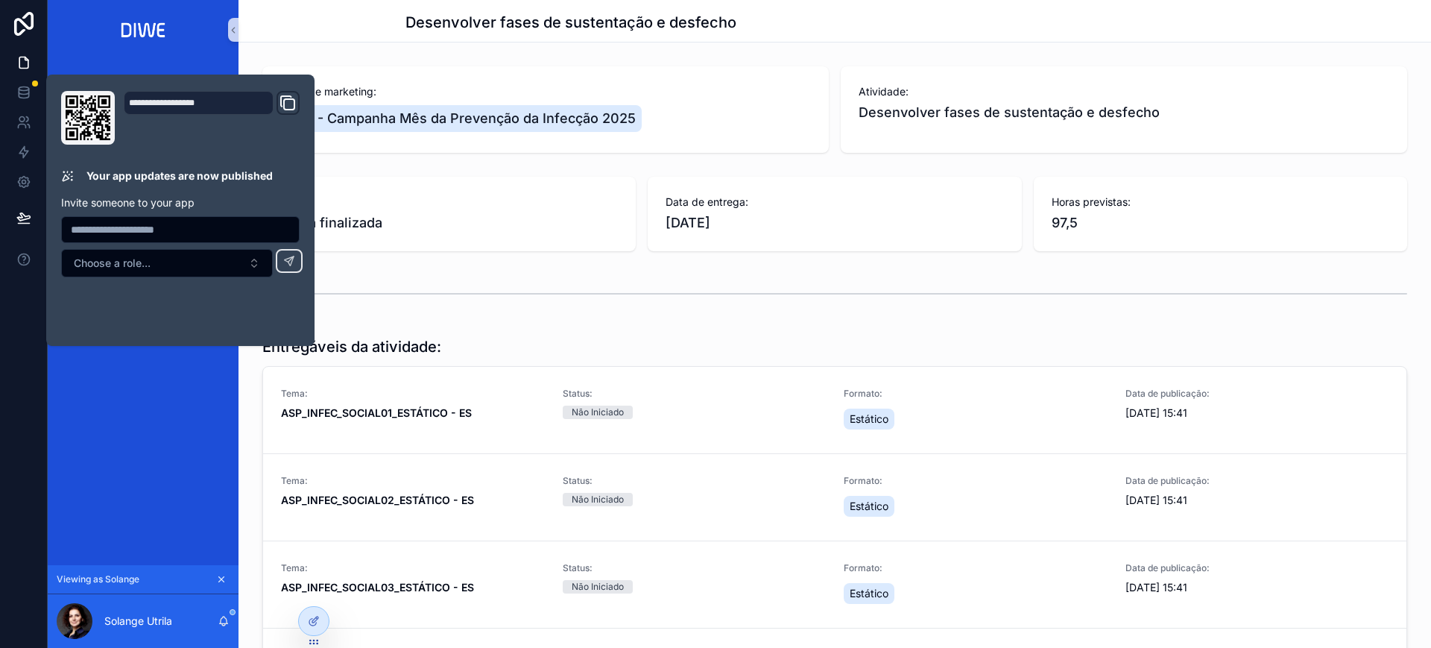
click at [1064, 57] on div "Desenvolver fases de sustentação e desfecho Ação de marketing: ASP - Campanha M…" at bounding box center [835, 476] width 1193 height 953
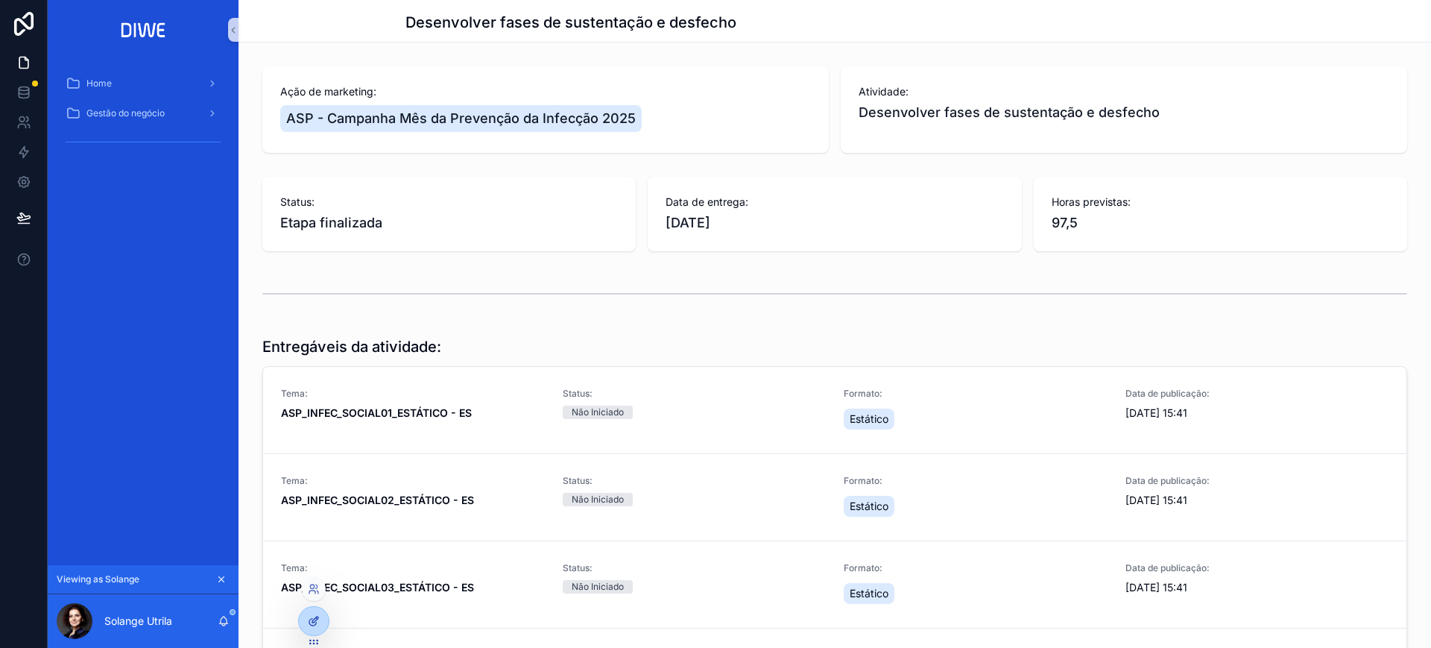
click at [306, 575] on div at bounding box center [314, 621] width 30 height 28
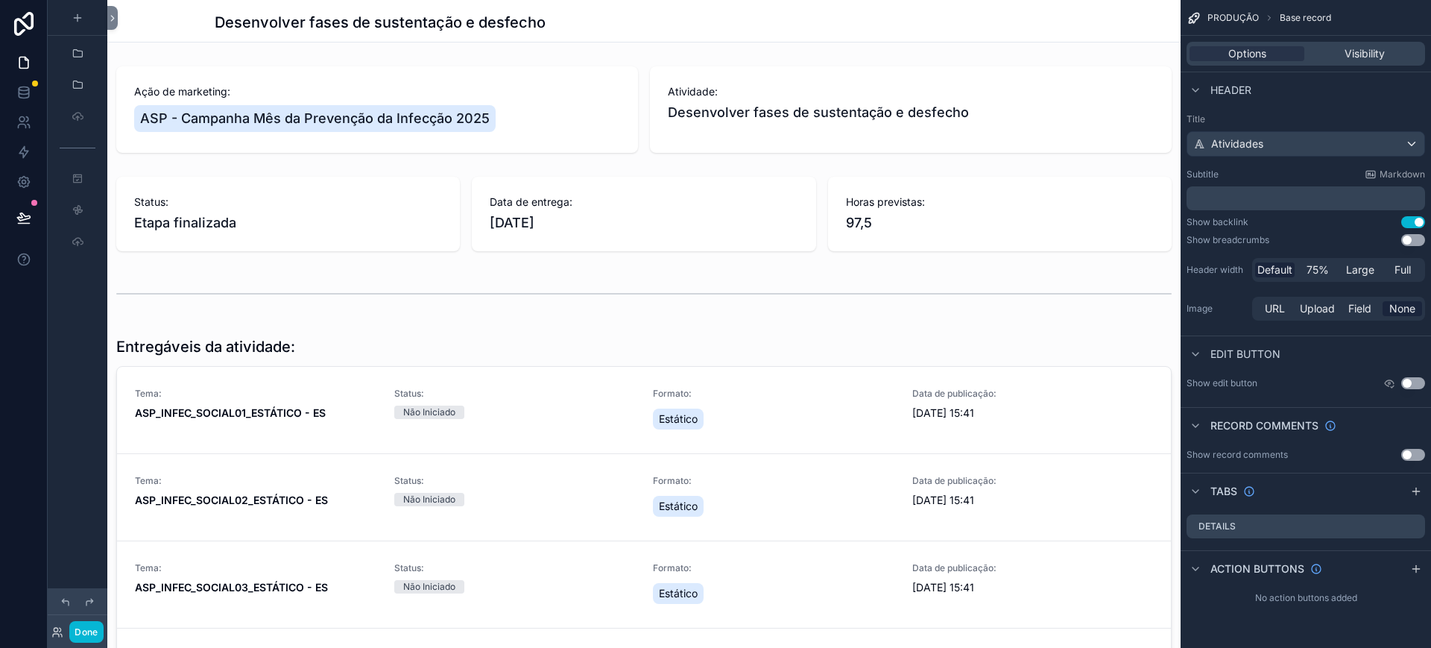
click at [1272, 450] on button "Use setting" at bounding box center [1413, 455] width 24 height 12
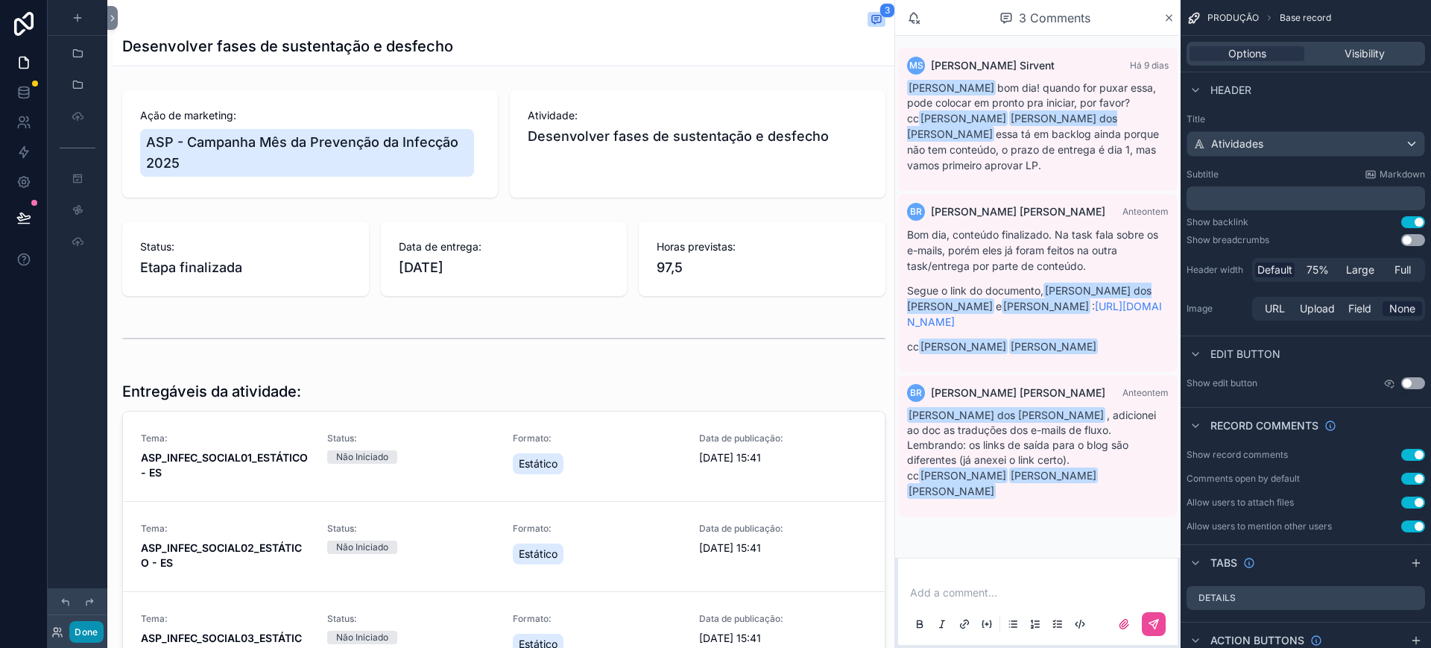
click at [86, 575] on button "Done" at bounding box center [86, 632] width 34 height 22
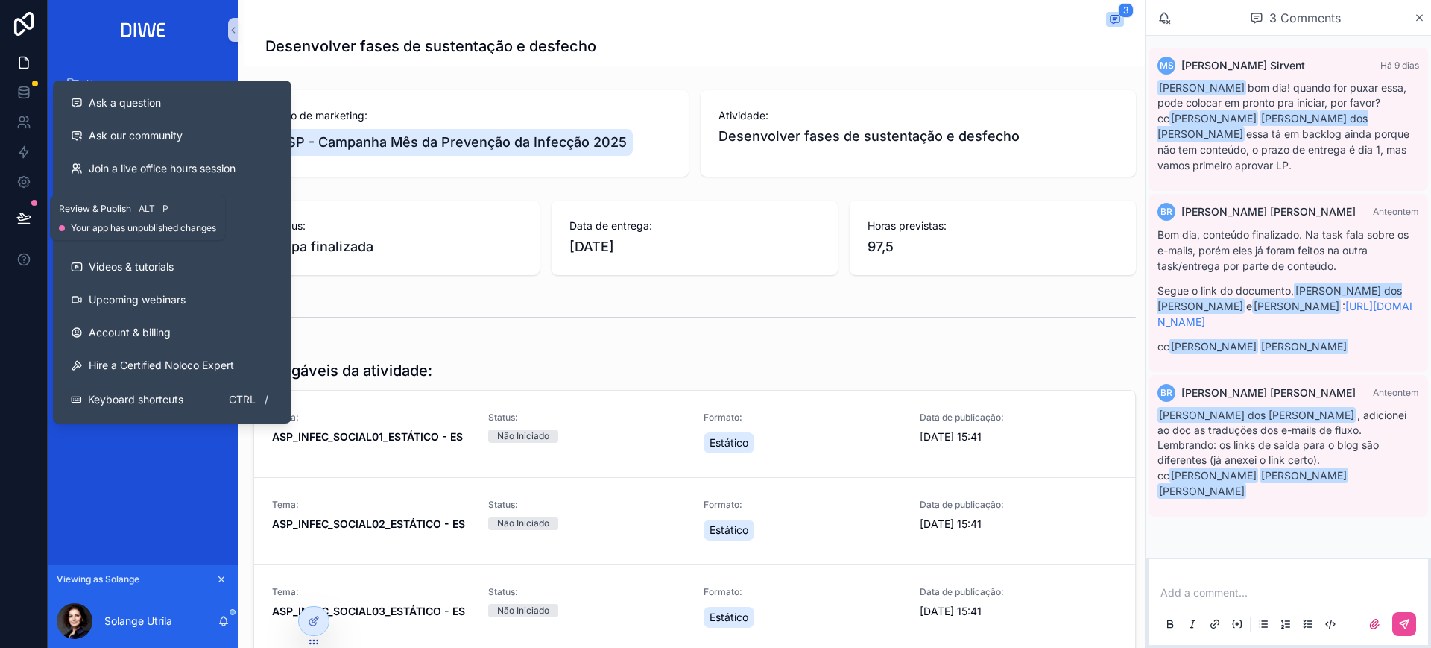
click at [27, 226] on button at bounding box center [23, 218] width 33 height 42
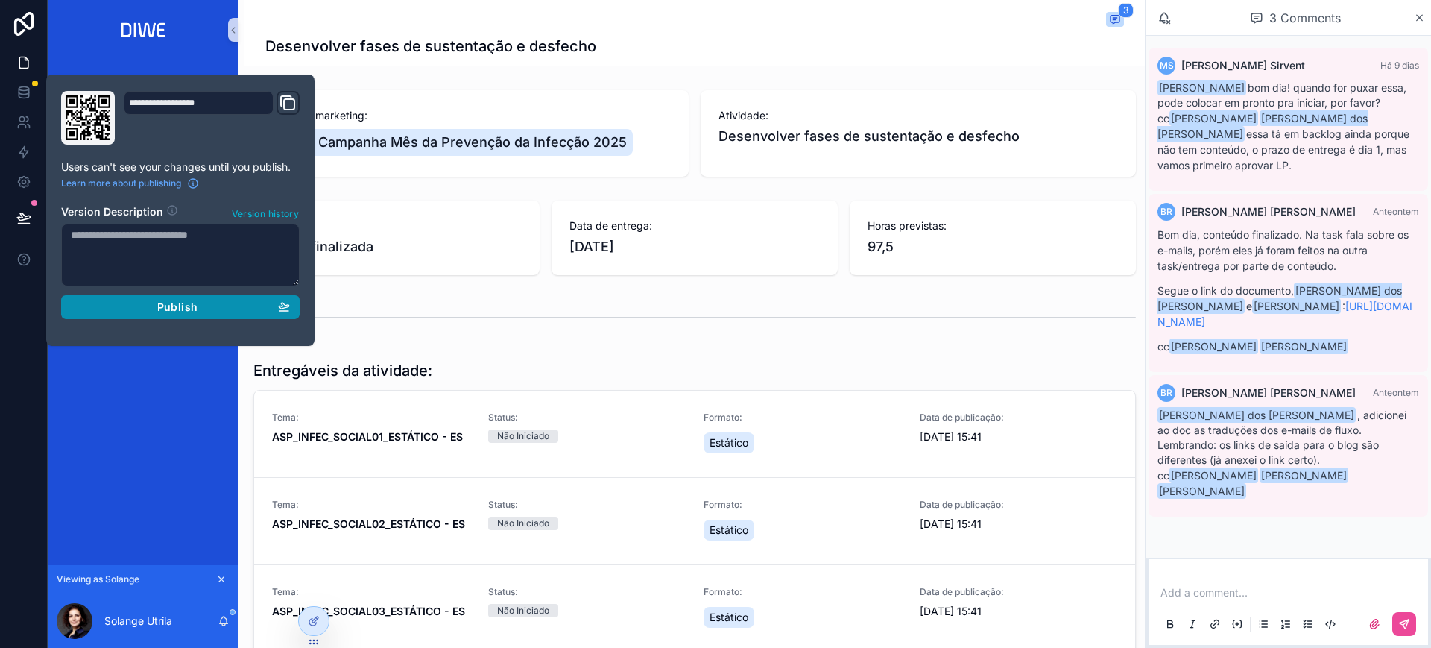
click at [195, 309] on span "Publish" at bounding box center [177, 306] width 40 height 13
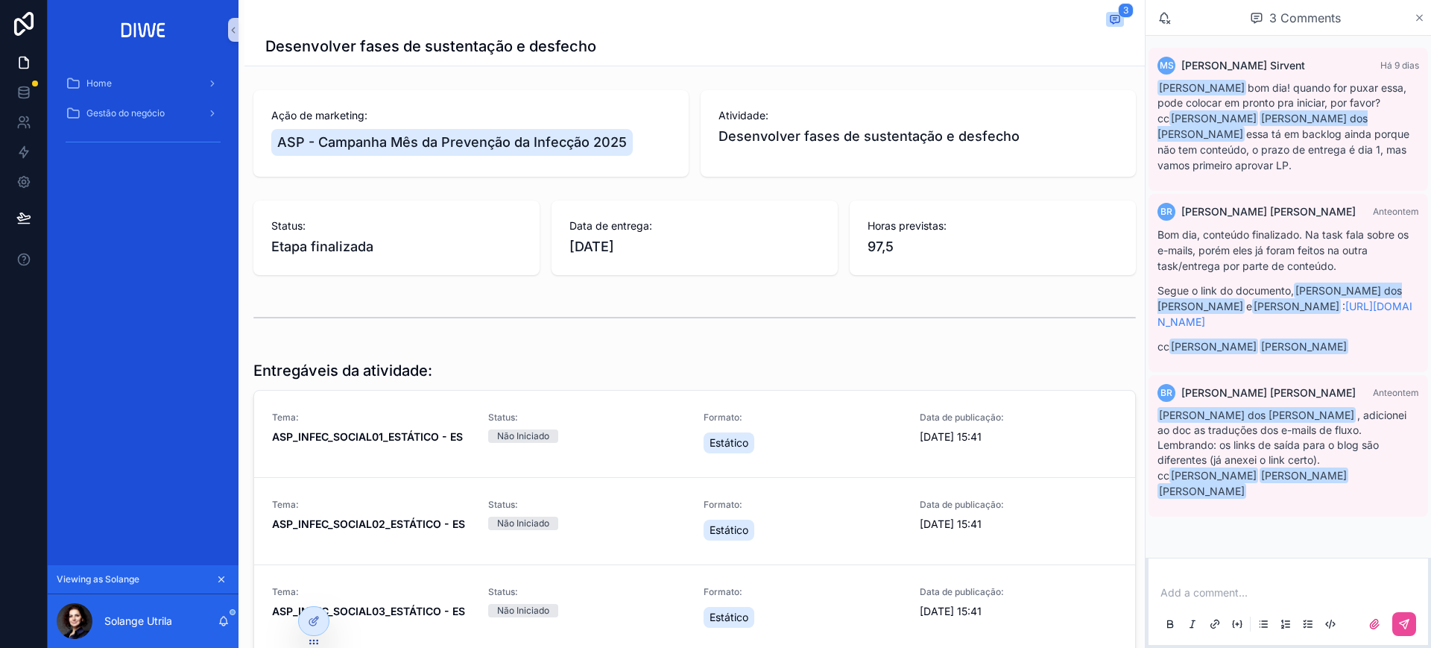
click at [1272, 13] on icon "scrollable content" at bounding box center [1419, 18] width 11 height 12
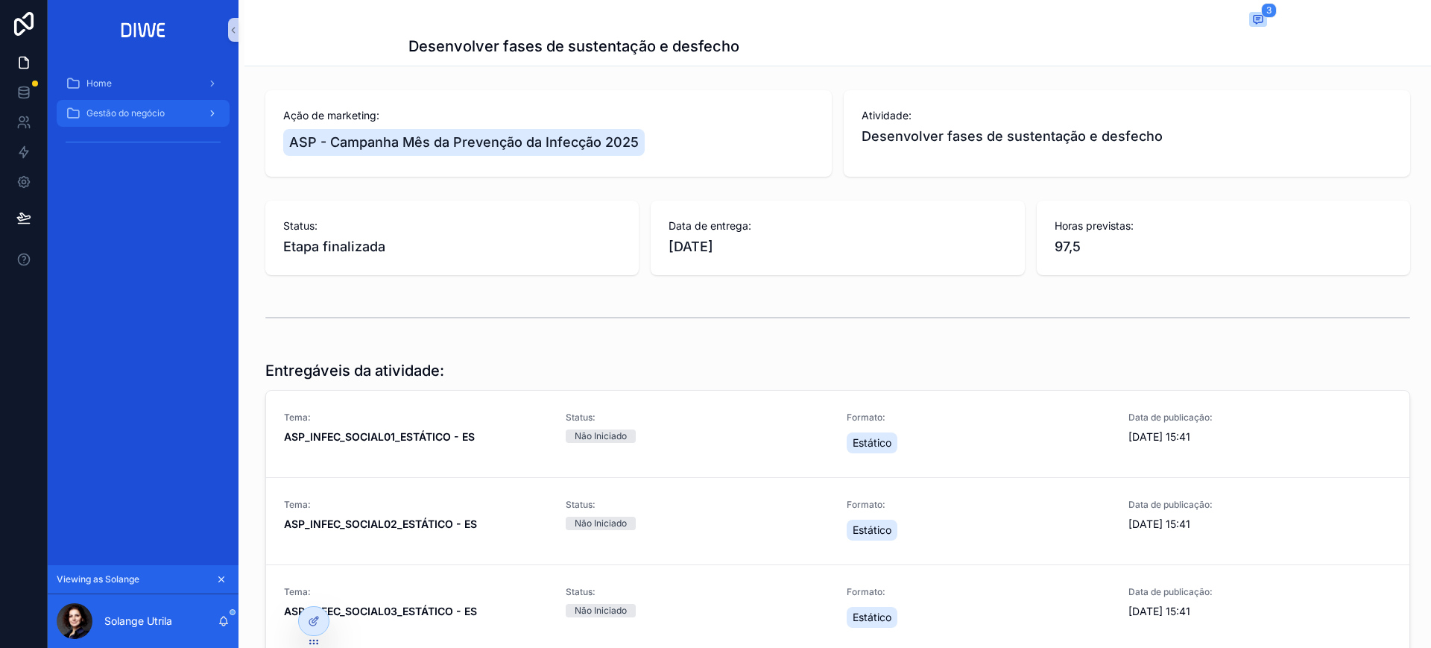
click at [158, 122] on div "Gestão do negócio" at bounding box center [143, 113] width 155 height 24
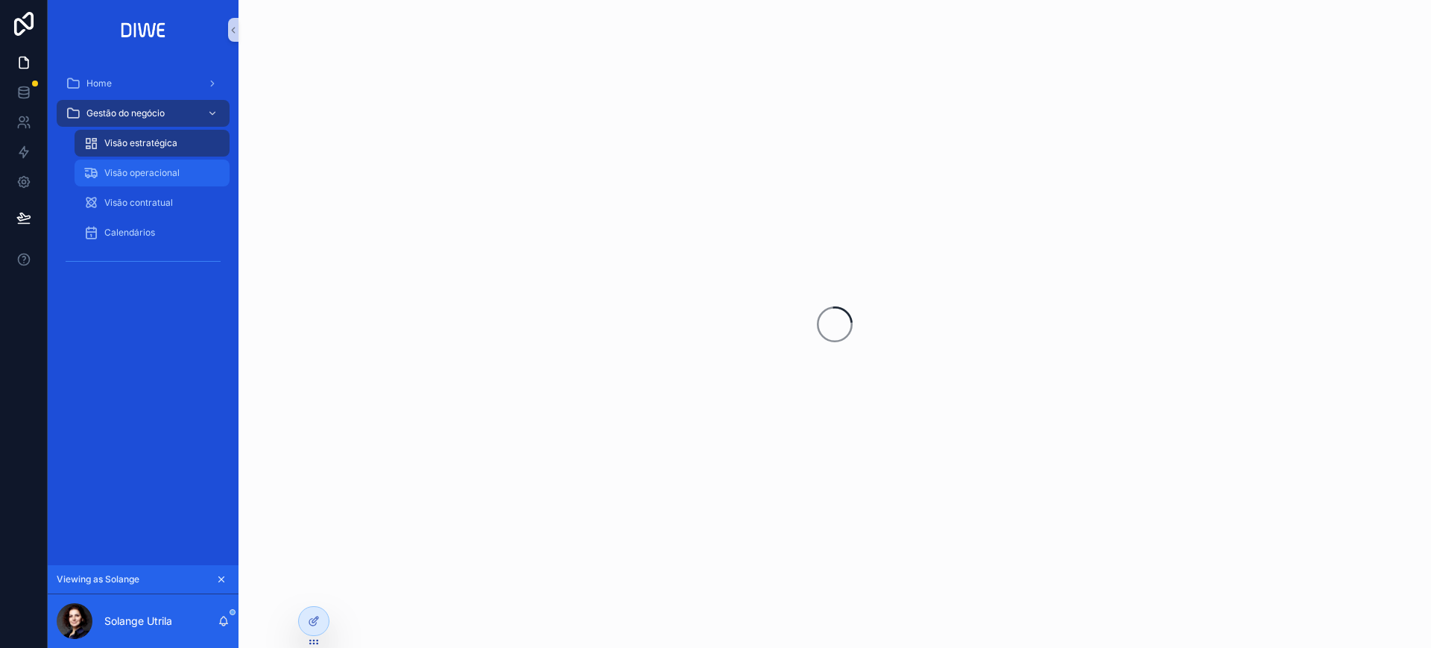
click at [175, 175] on span "Visão operacional" at bounding box center [141, 173] width 75 height 12
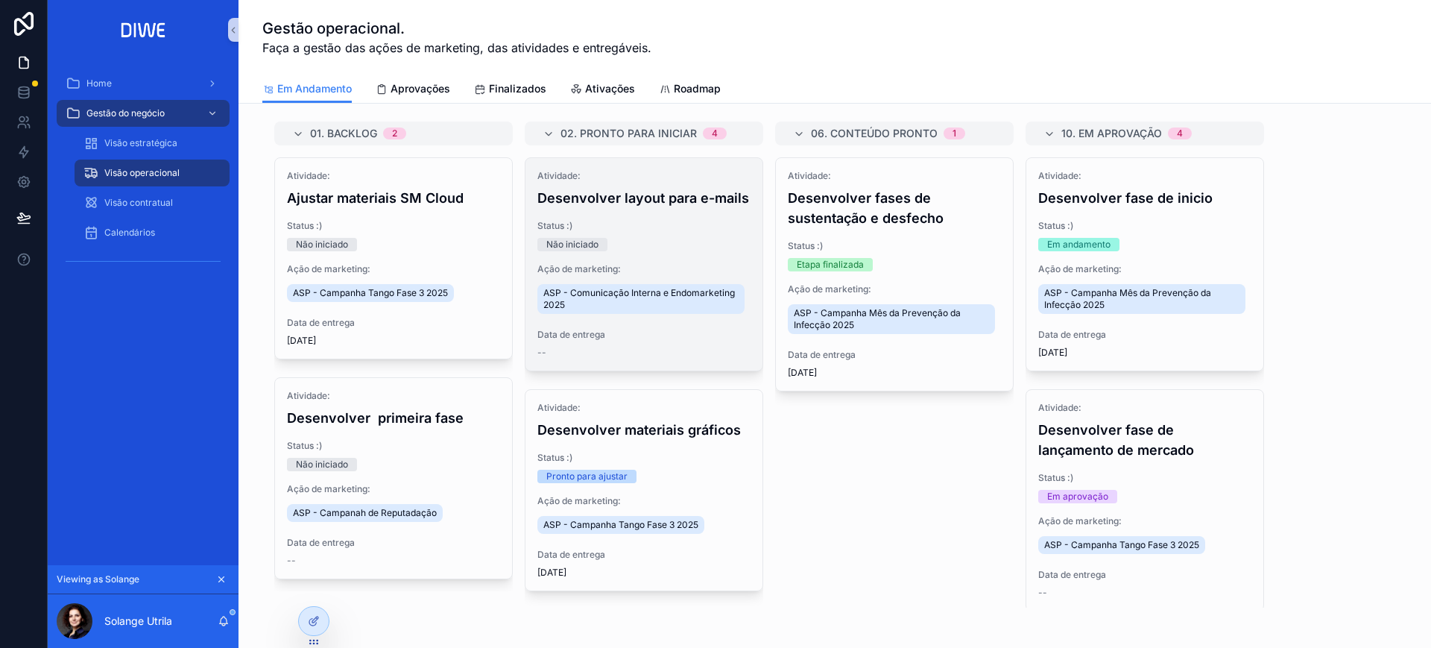
click at [669, 204] on h4 "Desenvolver layout para e-mails" at bounding box center [643, 198] width 213 height 20
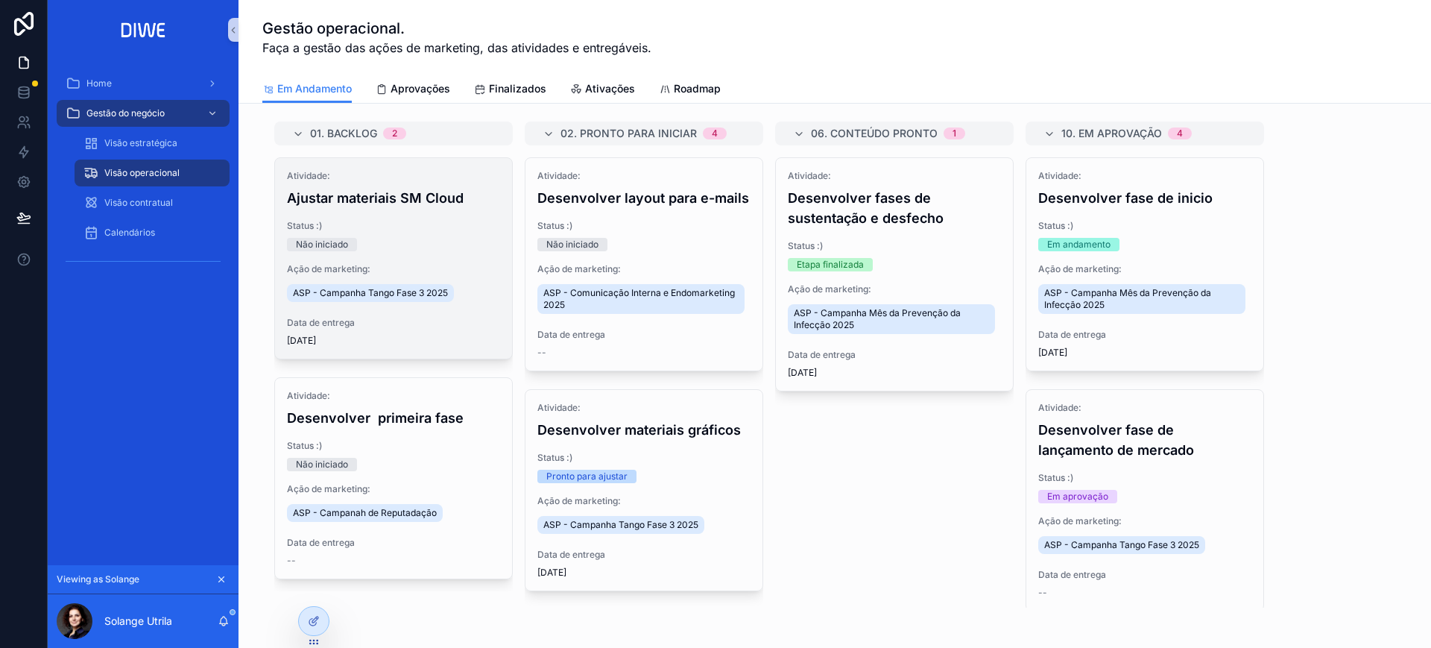
click at [476, 182] on div "Atividade: Ajustar materiais SM Cloud" at bounding box center [393, 189] width 213 height 38
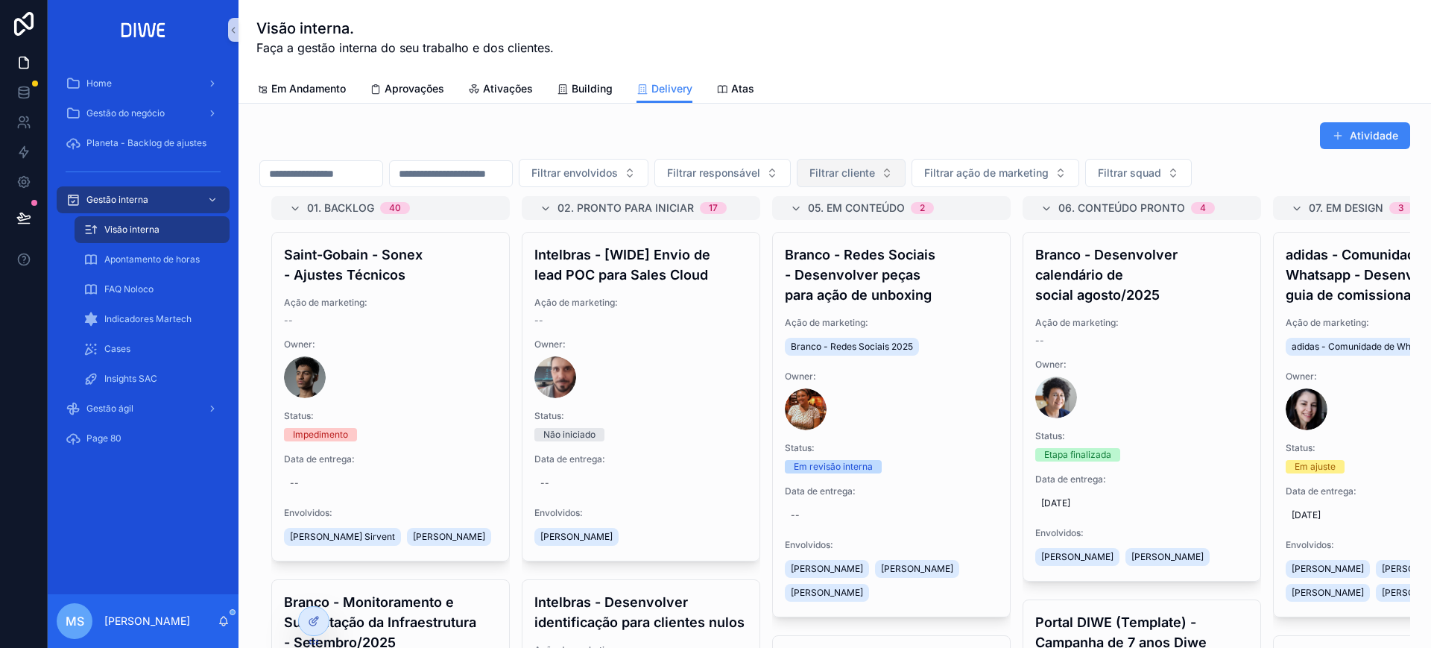
click at [875, 171] on span "Filtrar cliente" at bounding box center [842, 172] width 66 height 15
type input "***"
click at [875, 234] on div "ASP" at bounding box center [925, 233] width 179 height 24
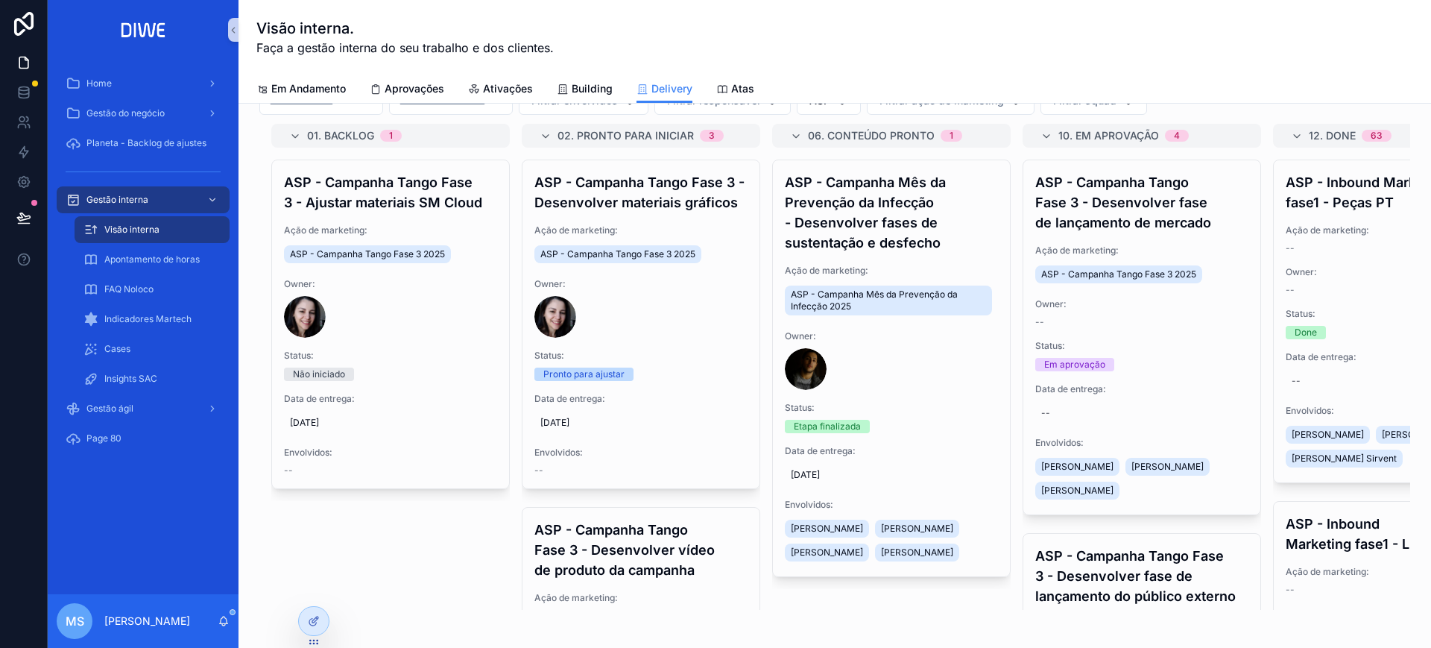
scroll to position [31, 0]
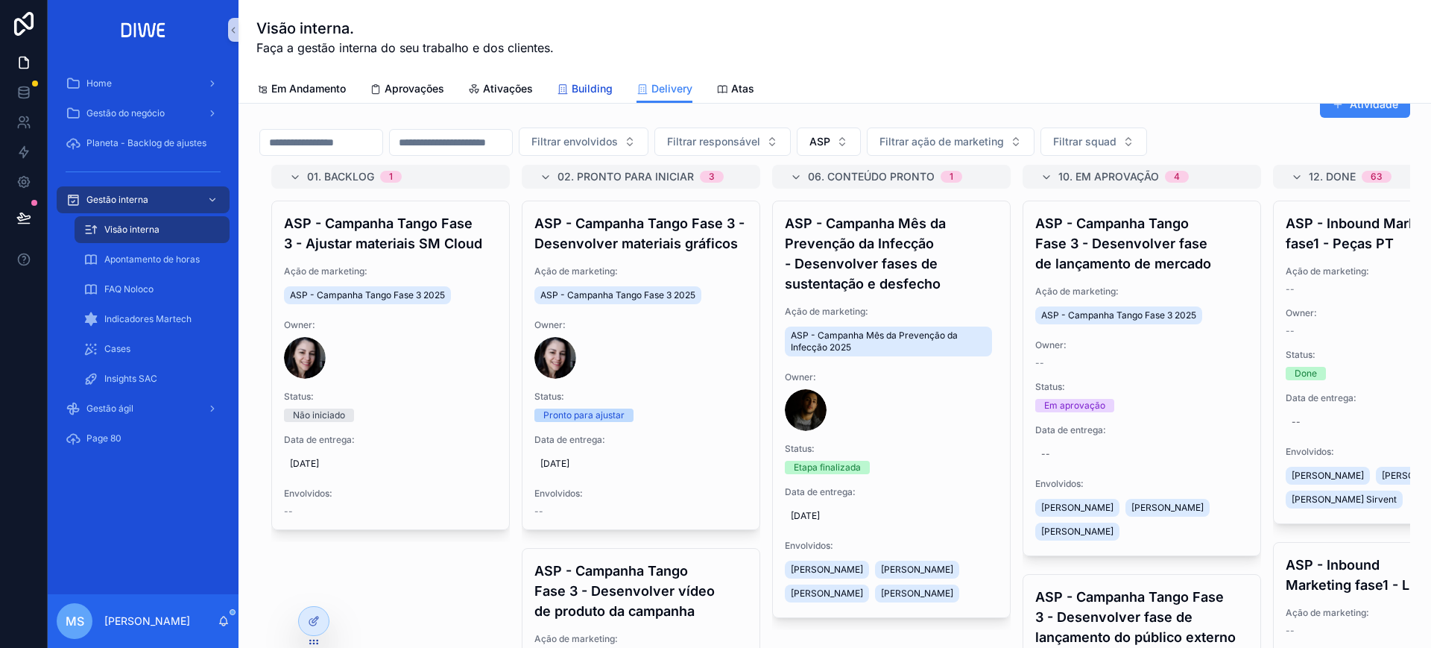
click at [593, 88] on span "Building" at bounding box center [592, 88] width 41 height 15
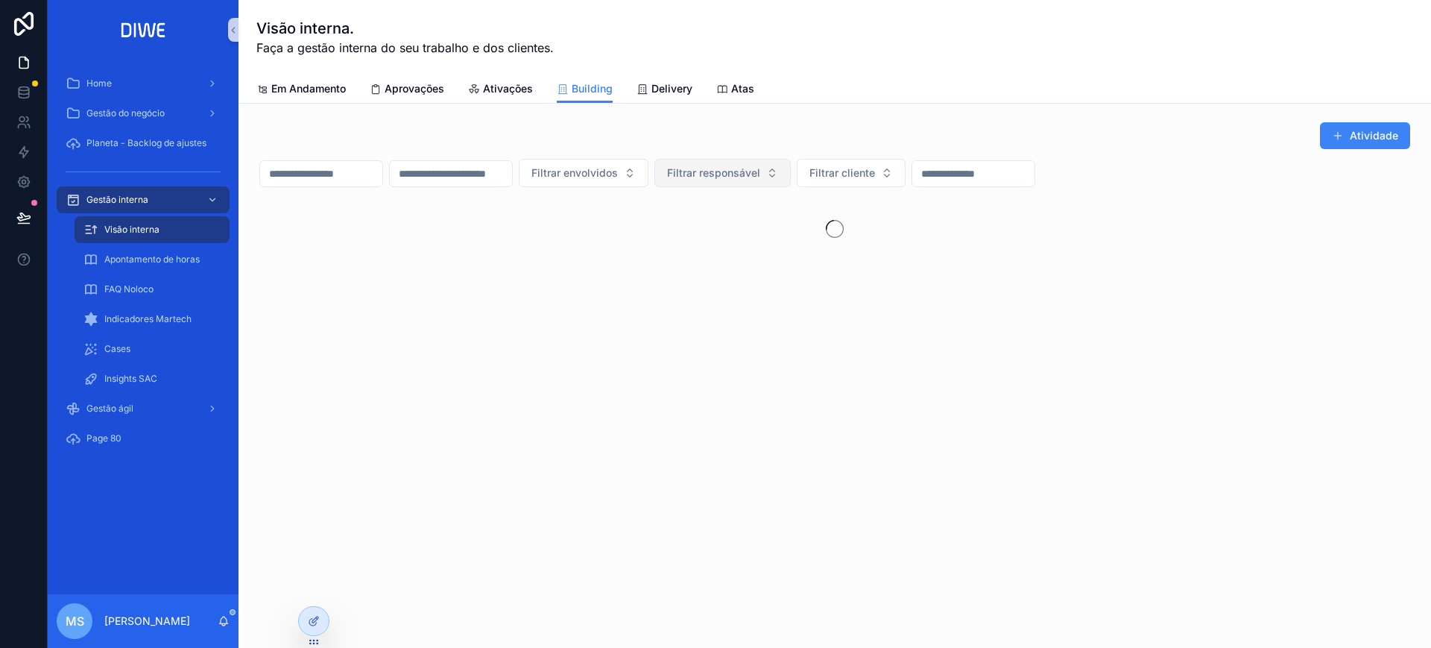
click at [760, 177] on span "Filtrar responsável" at bounding box center [713, 172] width 93 height 15
click at [875, 179] on span "Filtrar cliente" at bounding box center [842, 172] width 66 height 15
type input "***"
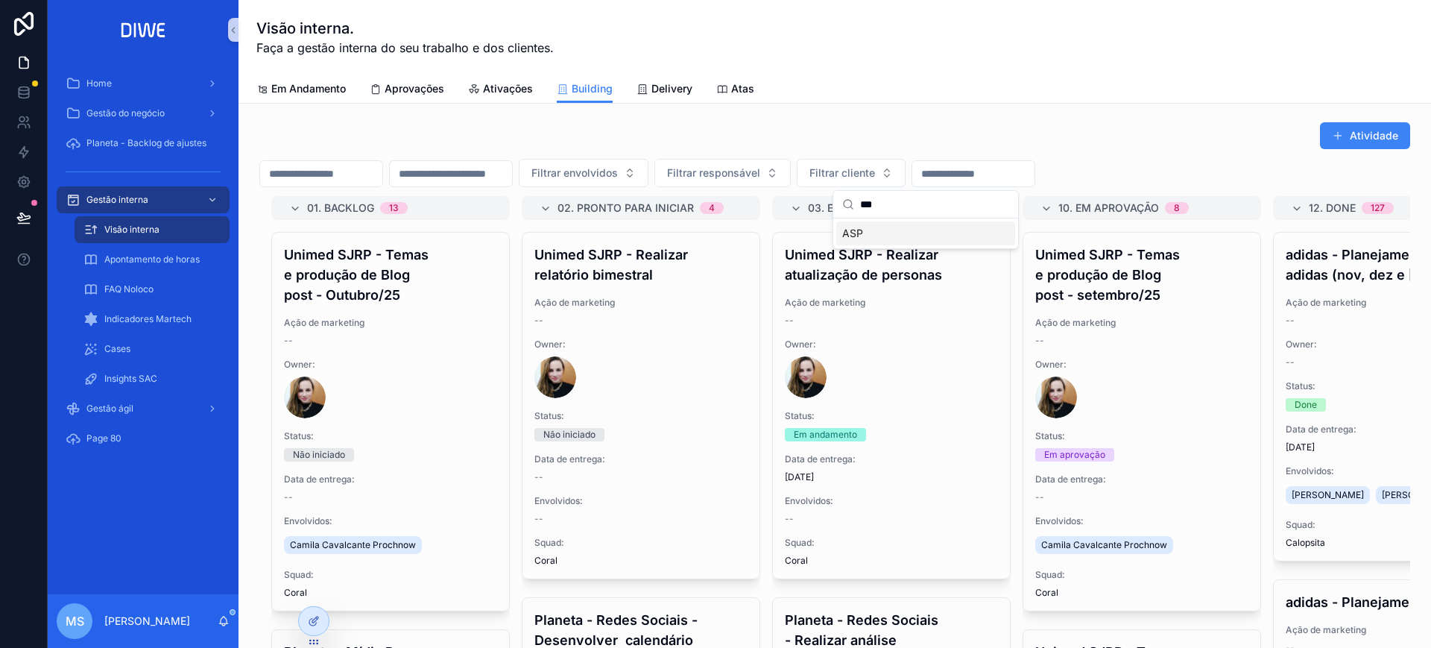
click at [888, 234] on div "ASP" at bounding box center [925, 233] width 179 height 24
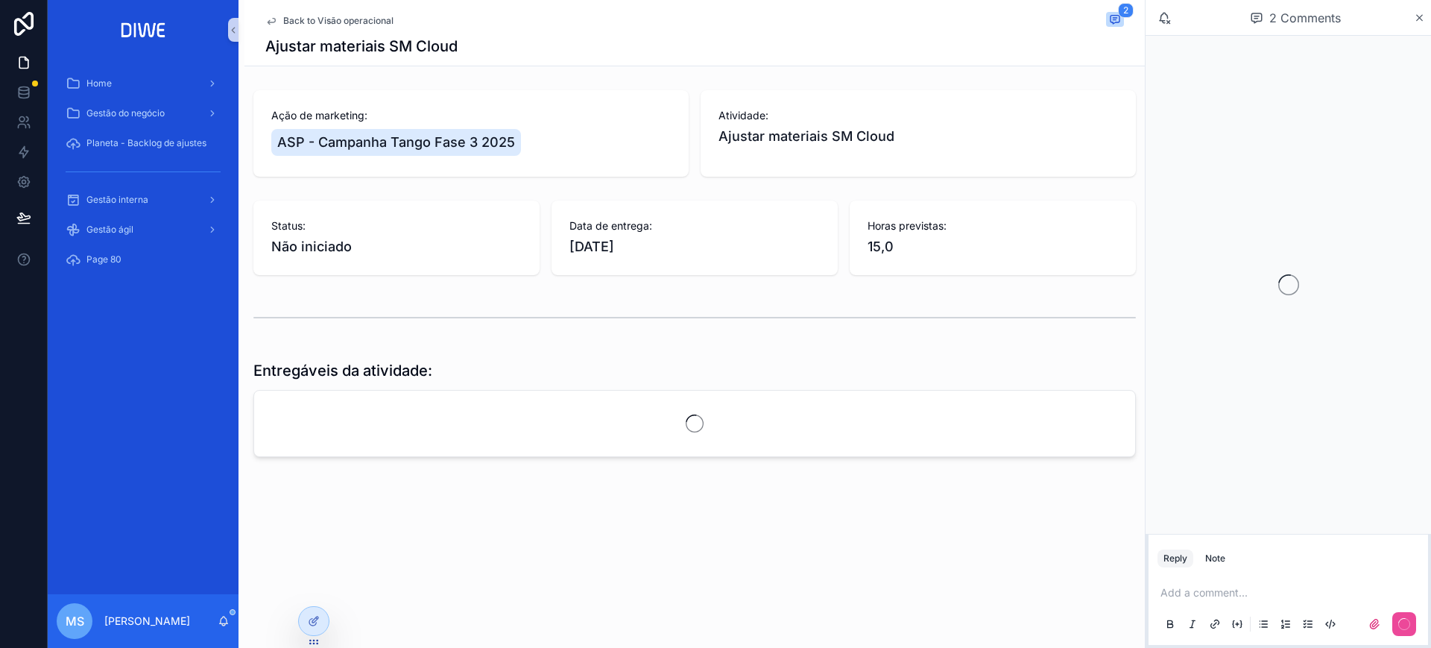
drag, startPoint x: 1415, startPoint y: 19, endPoint x: 1419, endPoint y: 31, distance: 11.8
click at [1417, 22] on icon "scrollable content" at bounding box center [1419, 18] width 11 height 12
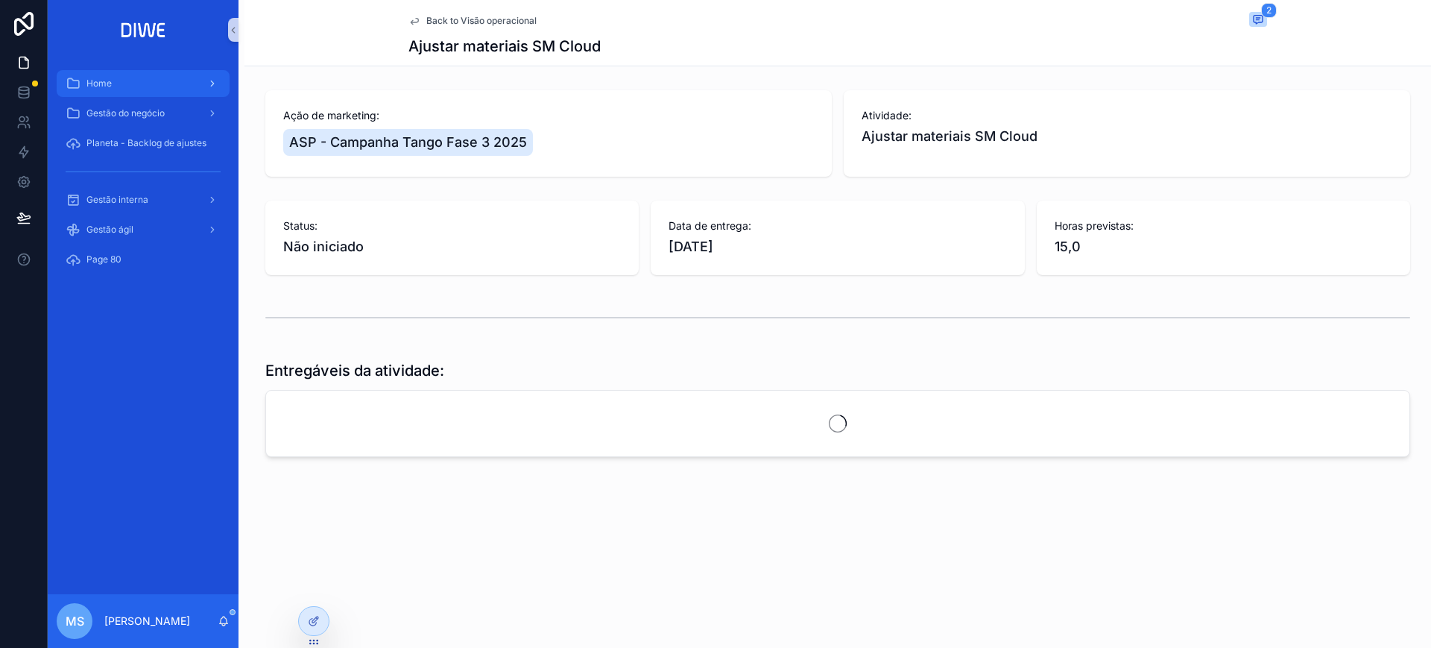
click at [154, 86] on div "Home" at bounding box center [143, 84] width 155 height 24
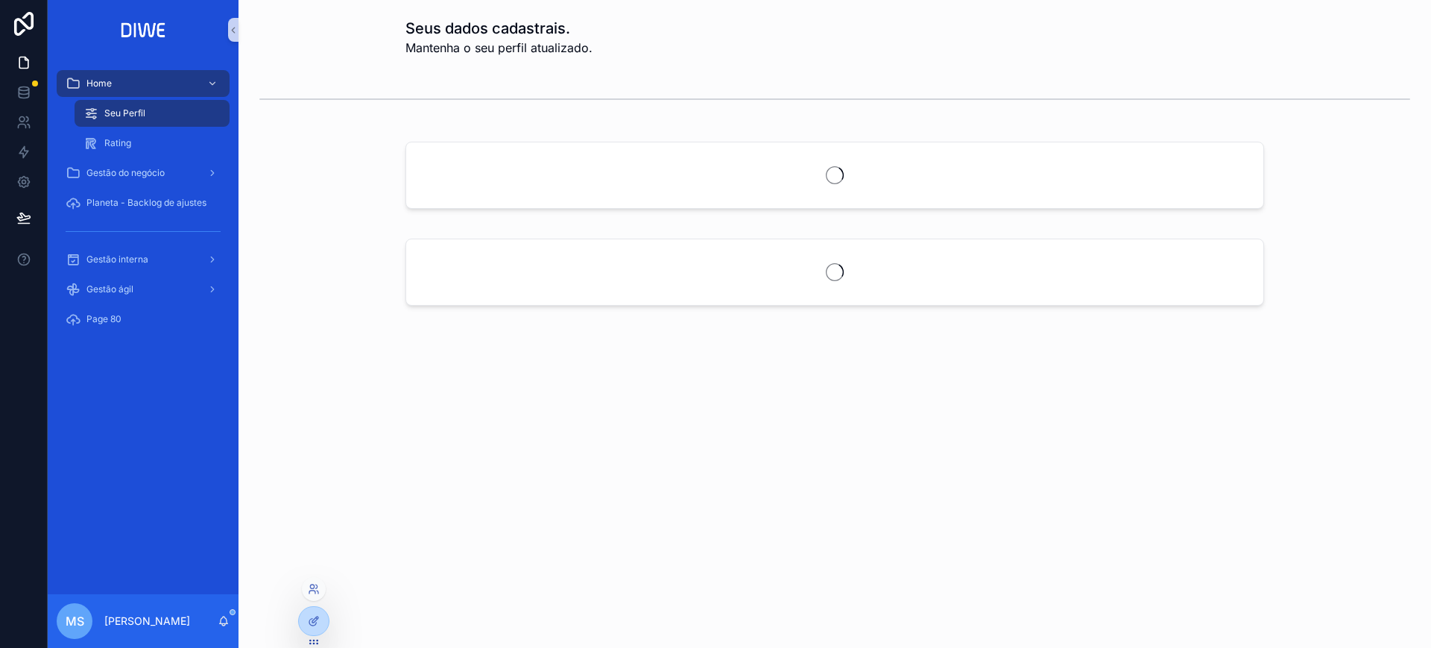
click at [315, 581] on div at bounding box center [314, 589] width 24 height 24
click at [315, 589] on icon at bounding box center [314, 589] width 12 height 12
click at [514, 310] on input "text" at bounding box center [580, 315] width 274 height 24
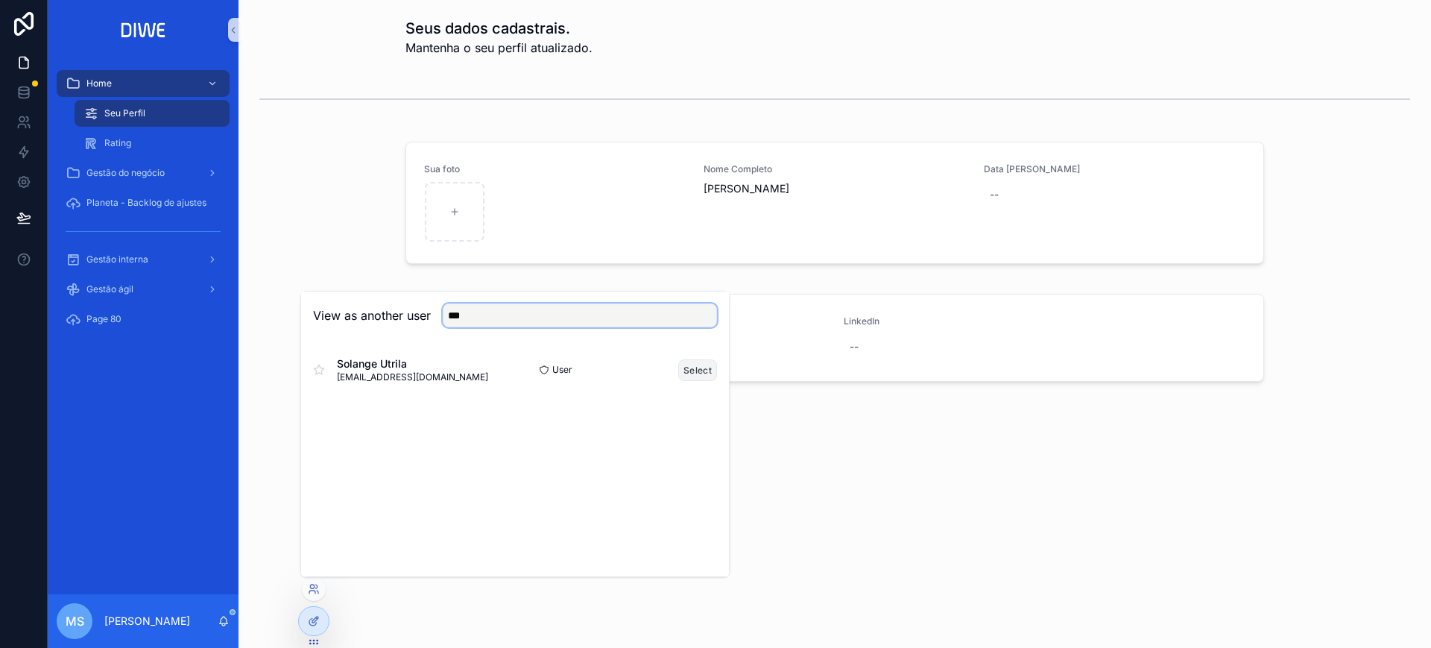
type input "***"
click at [700, 373] on button "Select" at bounding box center [697, 370] width 39 height 22
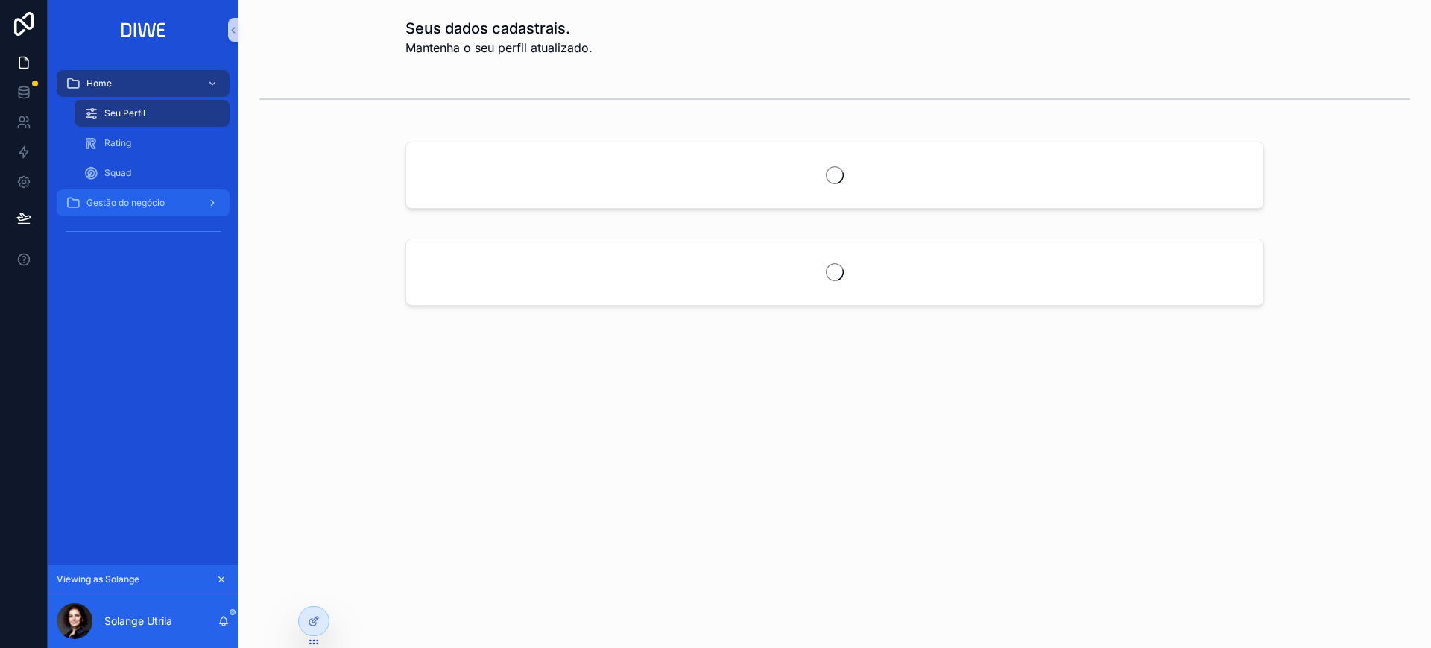
click at [160, 201] on span "Gestão do negócio" at bounding box center [125, 203] width 78 height 12
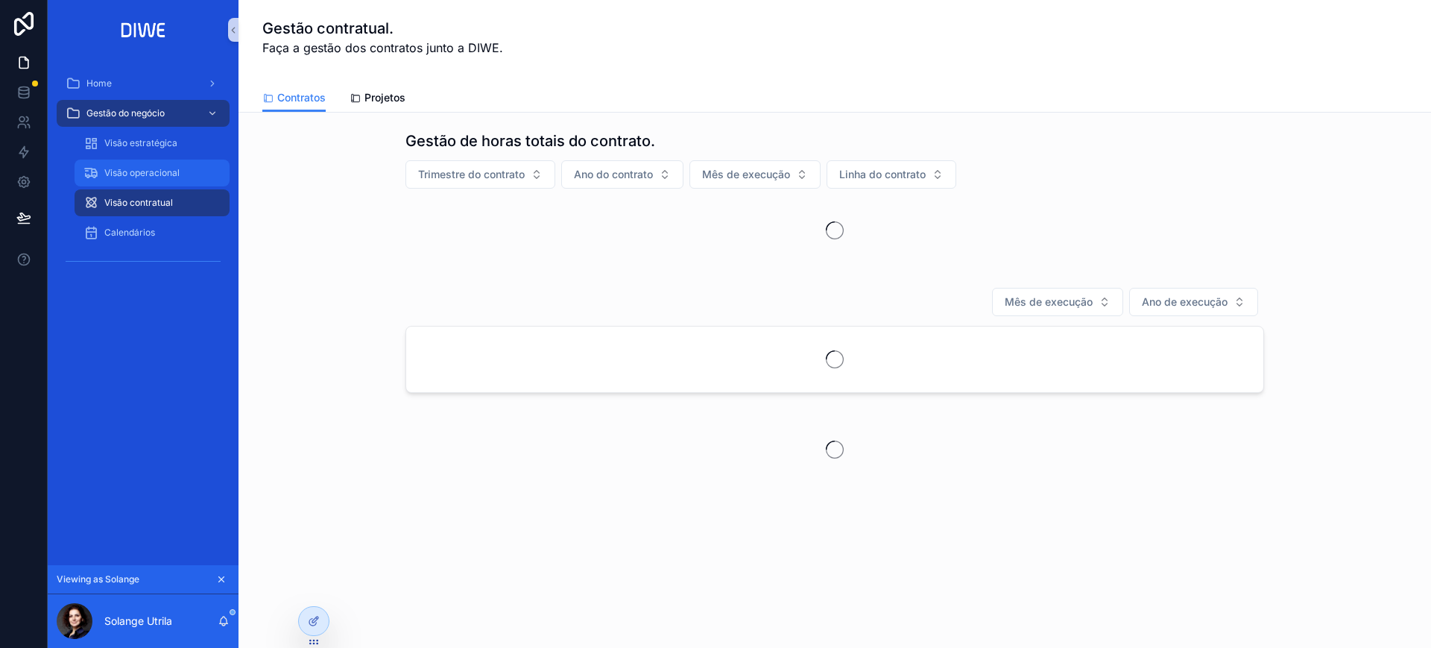
click at [177, 171] on span "Visão operacional" at bounding box center [141, 173] width 75 height 12
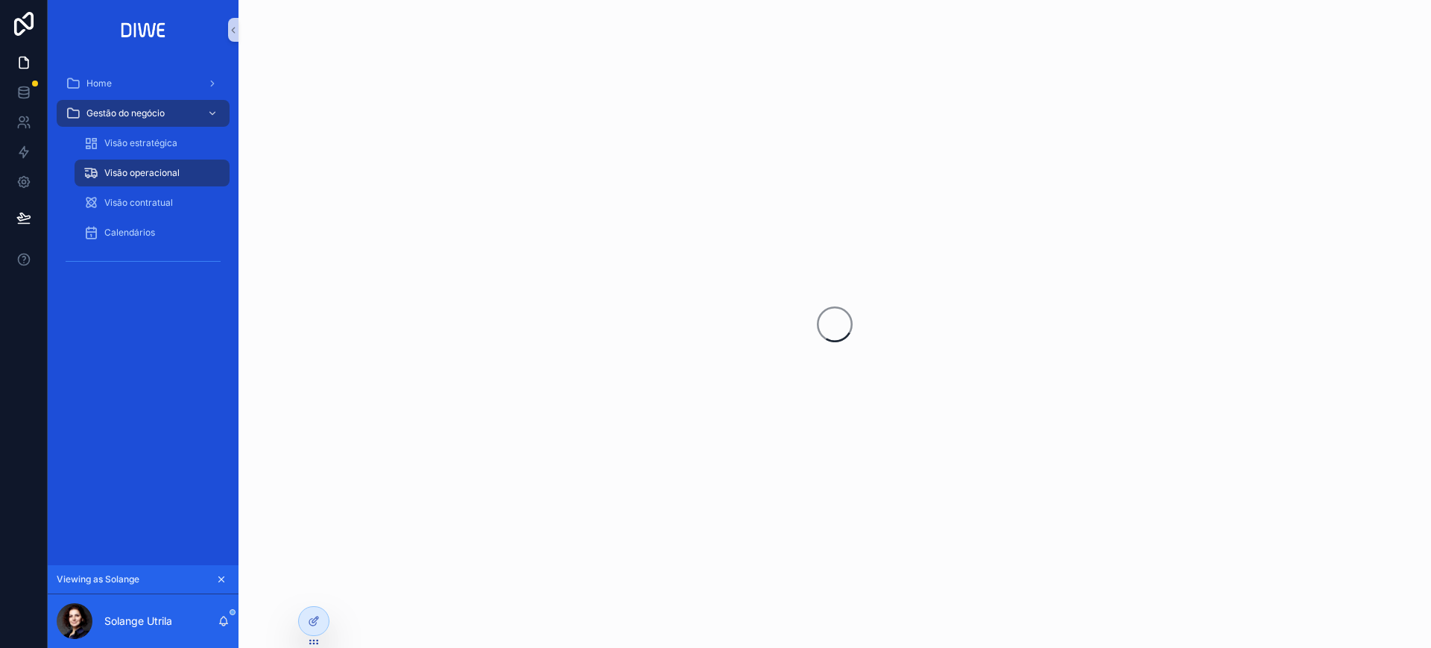
click at [177, 171] on span "Visão operacional" at bounding box center [141, 173] width 75 height 12
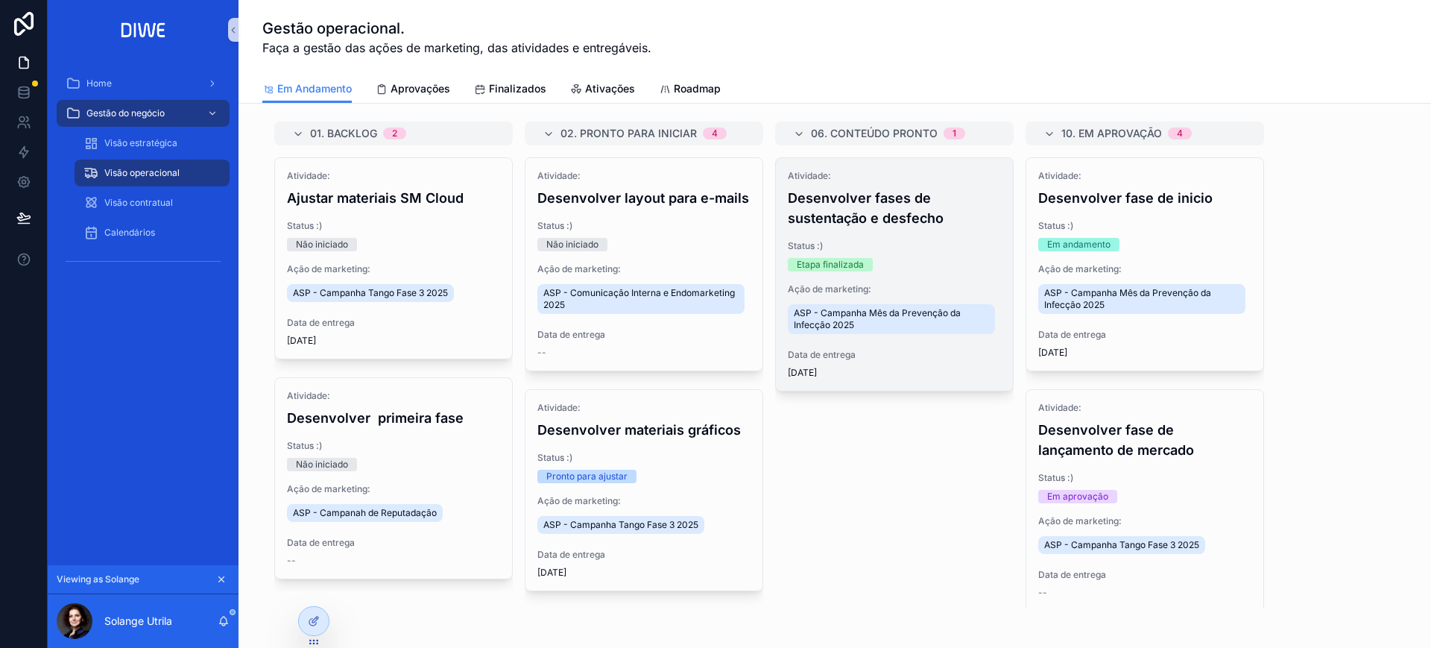
click at [924, 228] on div "Atividade: Desenvolver fases de sustentação e desfecho Status :) Etapa finaliza…" at bounding box center [894, 274] width 237 height 233
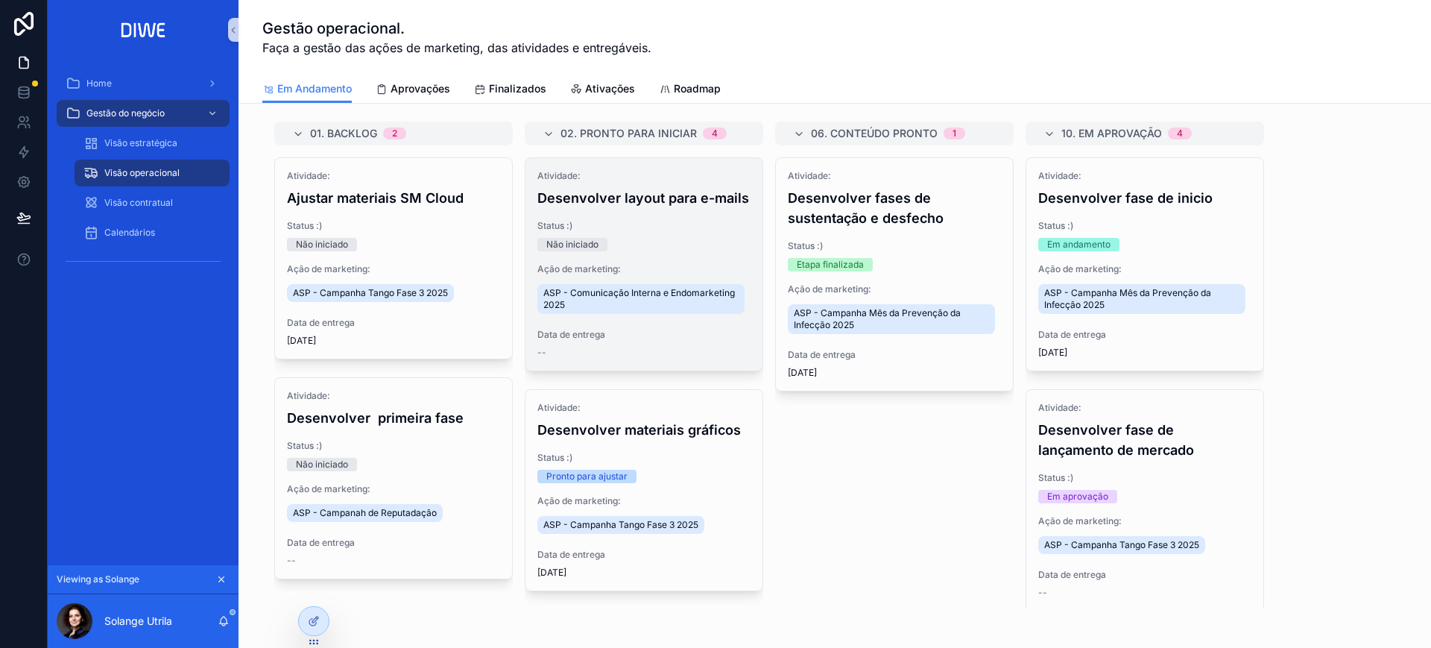
click at [654, 208] on h4 "Desenvolver layout para e-mails" at bounding box center [643, 198] width 213 height 20
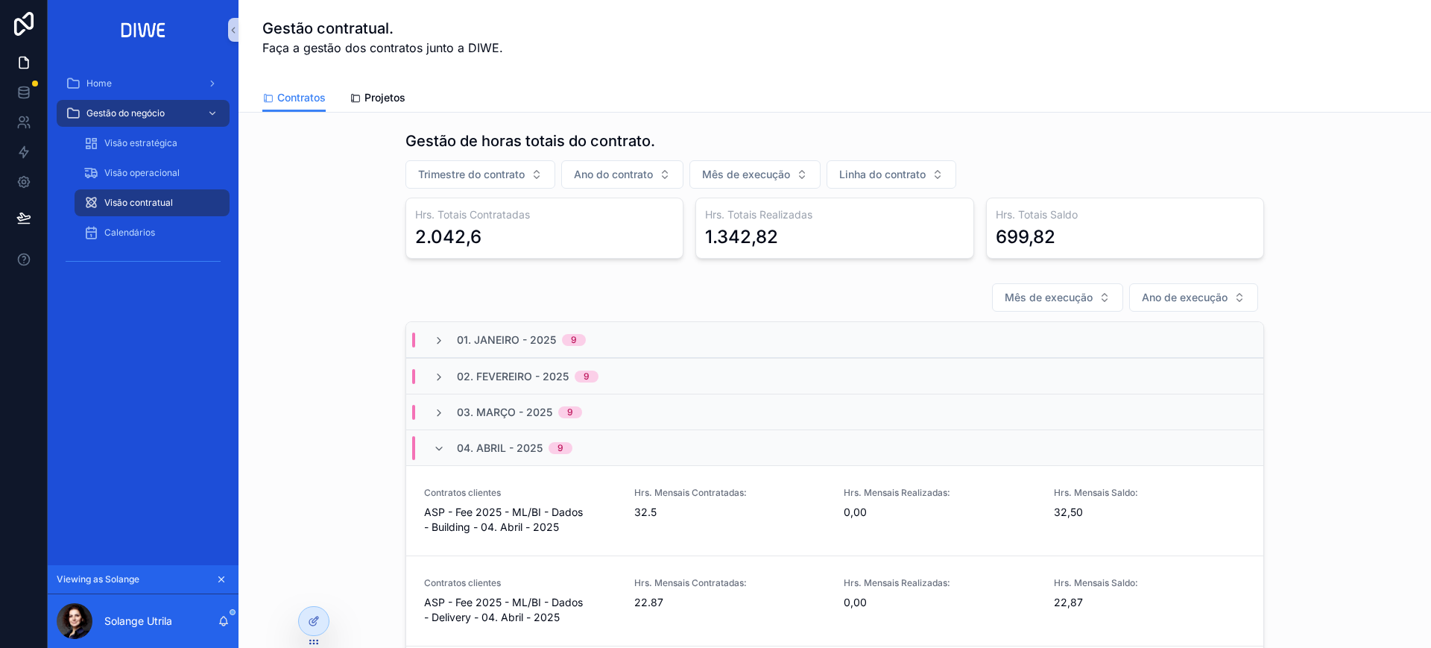
drag, startPoint x: 185, startPoint y: 201, endPoint x: 226, endPoint y: 189, distance: 42.7
click at [185, 201] on div "Visão contratual" at bounding box center [151, 203] width 137 height 24
click at [171, 161] on div "Visão operacional" at bounding box center [151, 173] width 137 height 24
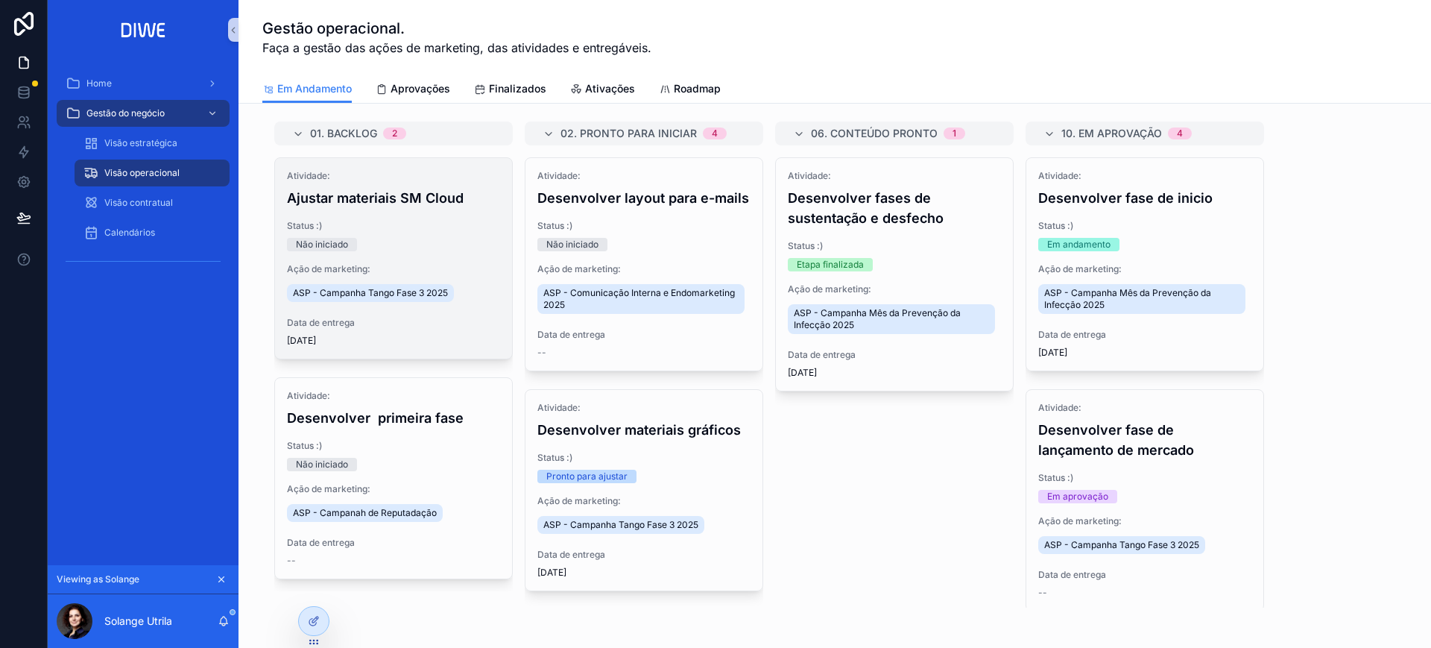
click at [470, 195] on h4 "Ajustar materiais SM Cloud" at bounding box center [393, 198] width 213 height 20
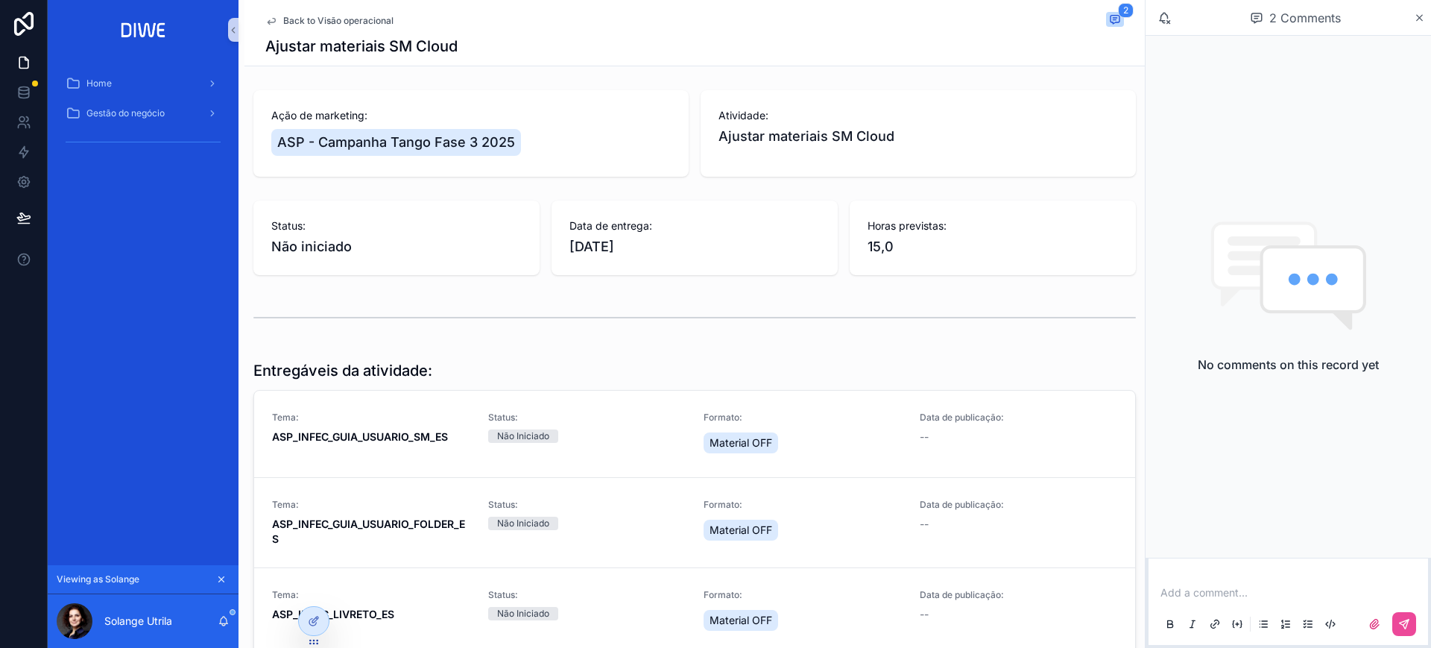
click at [1188, 590] on p "scrollable content" at bounding box center [1292, 592] width 262 height 15
click at [367, 24] on span "Back to Visão operacional" at bounding box center [338, 21] width 110 height 12
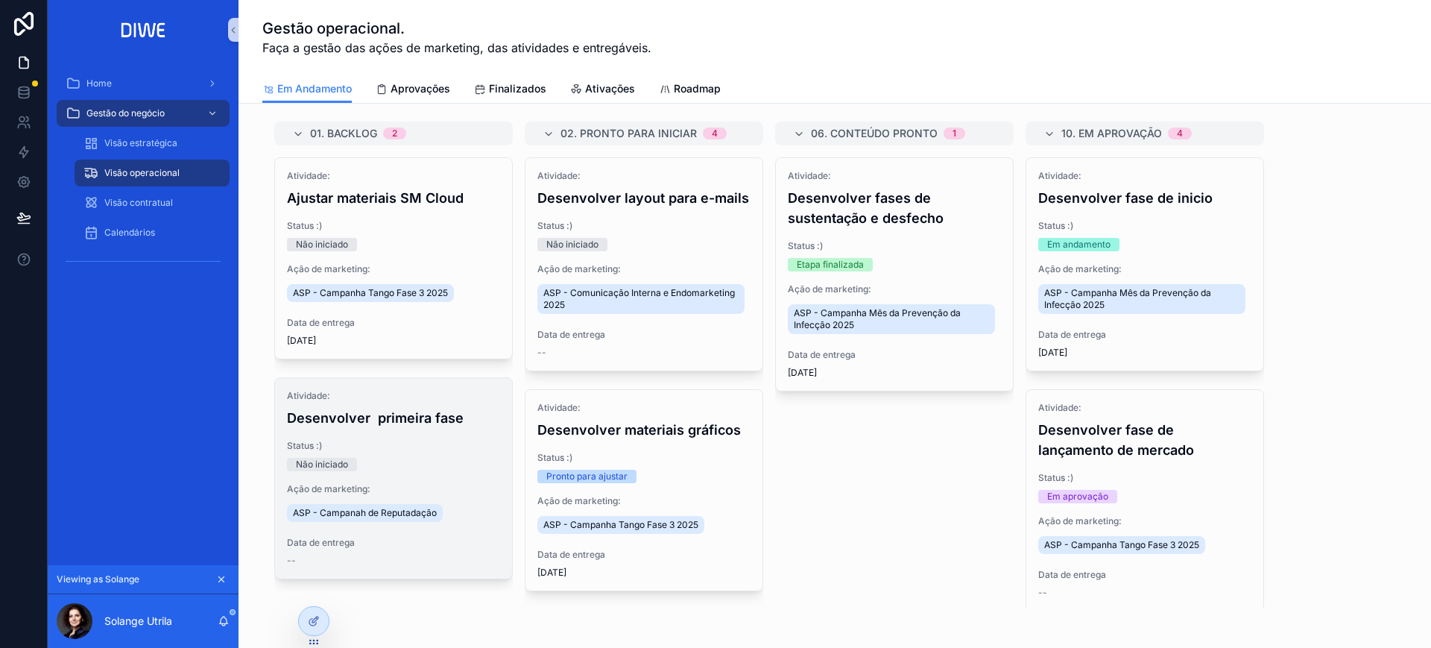
click at [425, 450] on span "Status :)" at bounding box center [393, 446] width 213 height 12
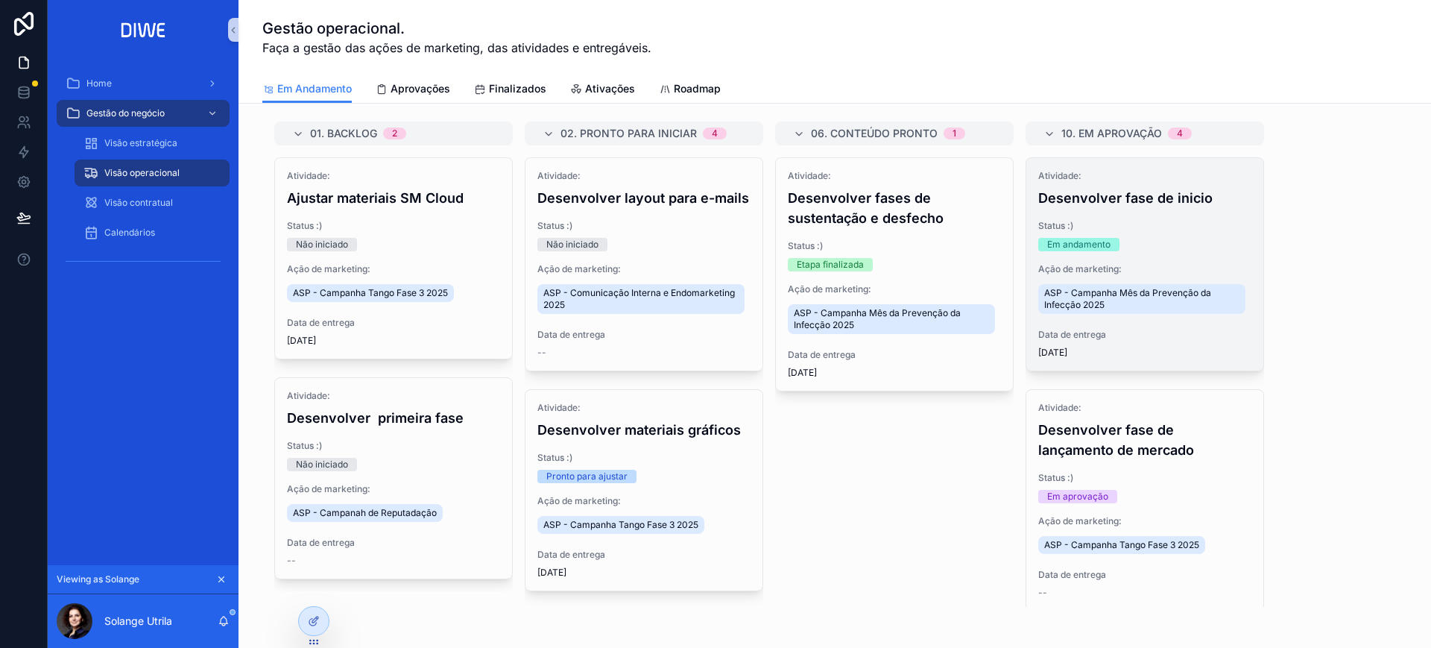
click at [1169, 198] on h4 "Desenvolver fase de inicio" at bounding box center [1144, 198] width 213 height 20
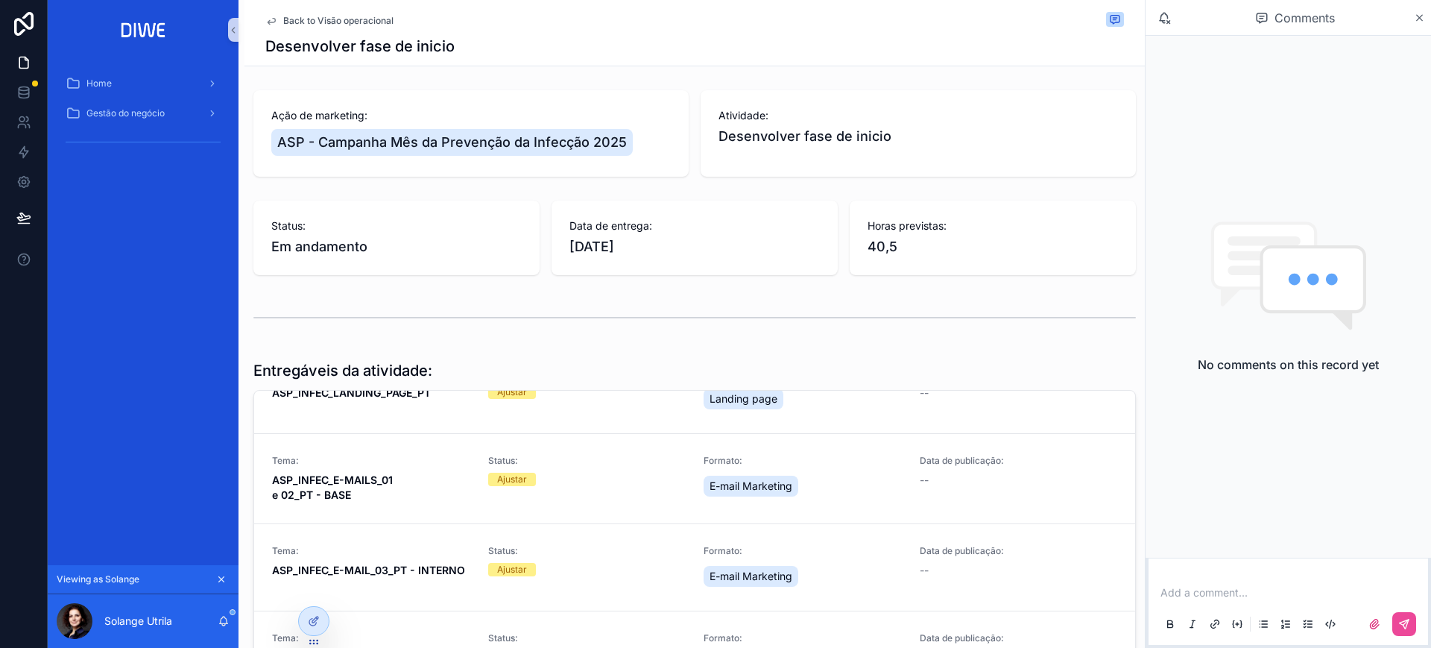
click at [353, 21] on span "Back to Visão operacional" at bounding box center [338, 21] width 110 height 12
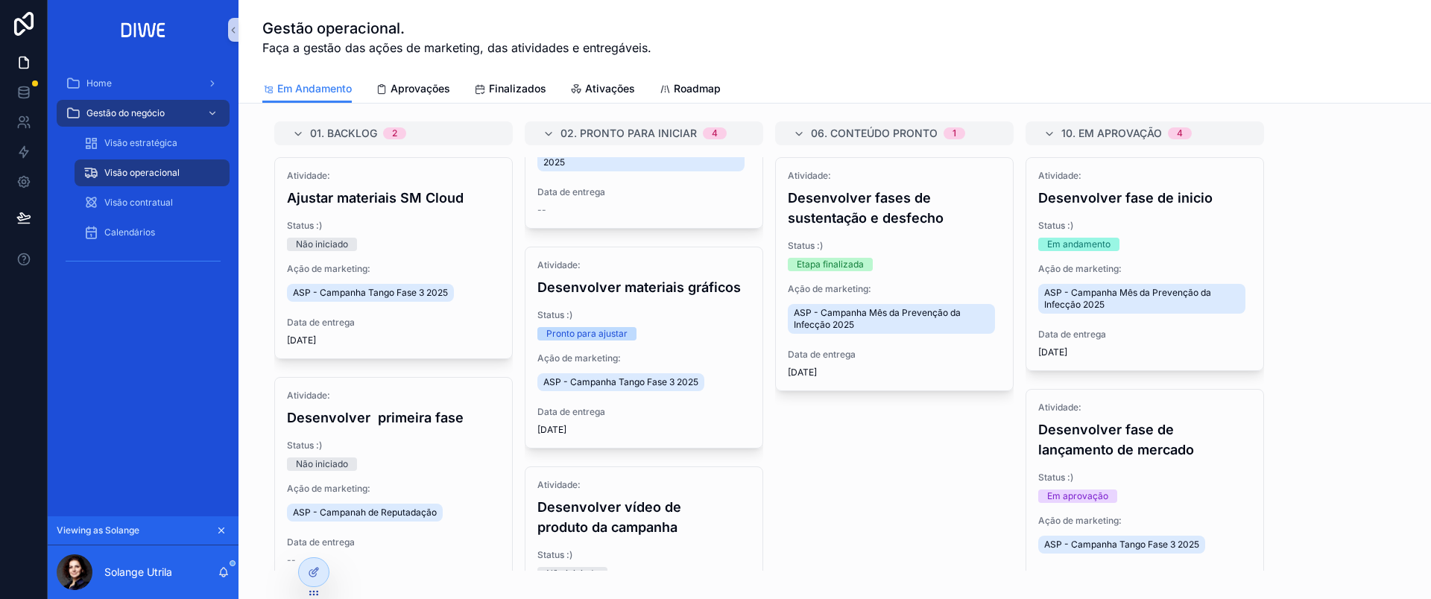
scroll to position [187, 0]
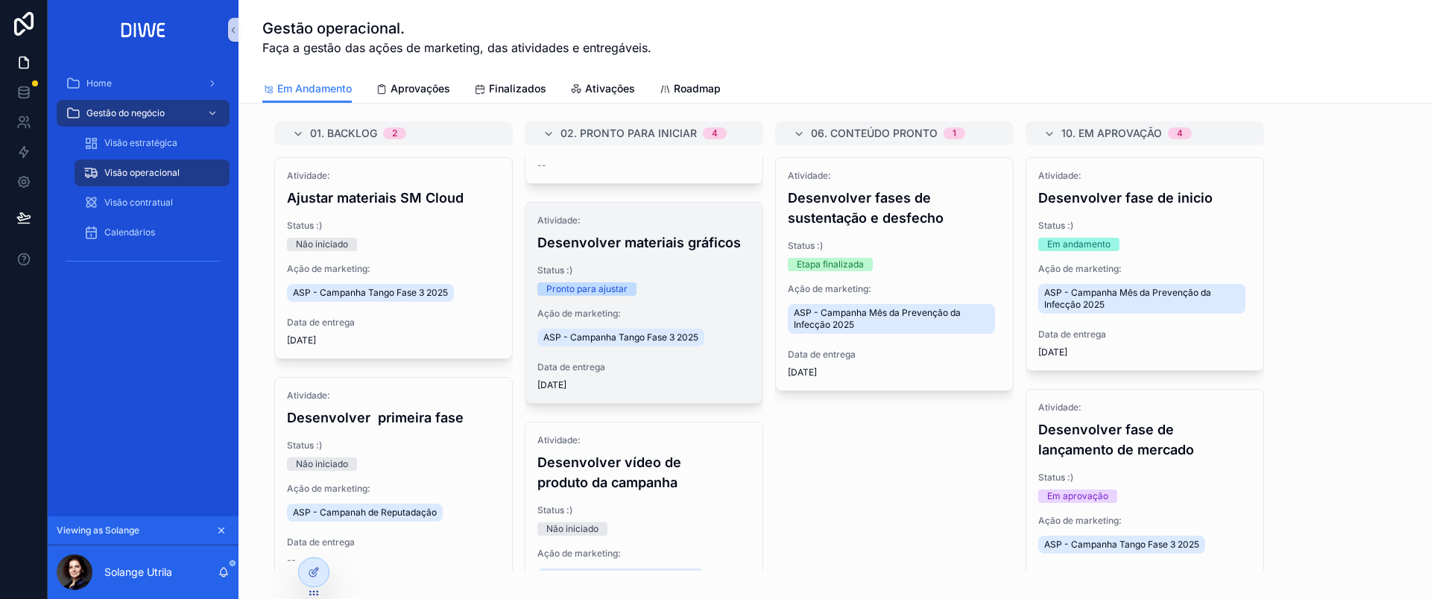
click at [674, 253] on h4 "Desenvolver materiais gráficos" at bounding box center [643, 243] width 213 height 20
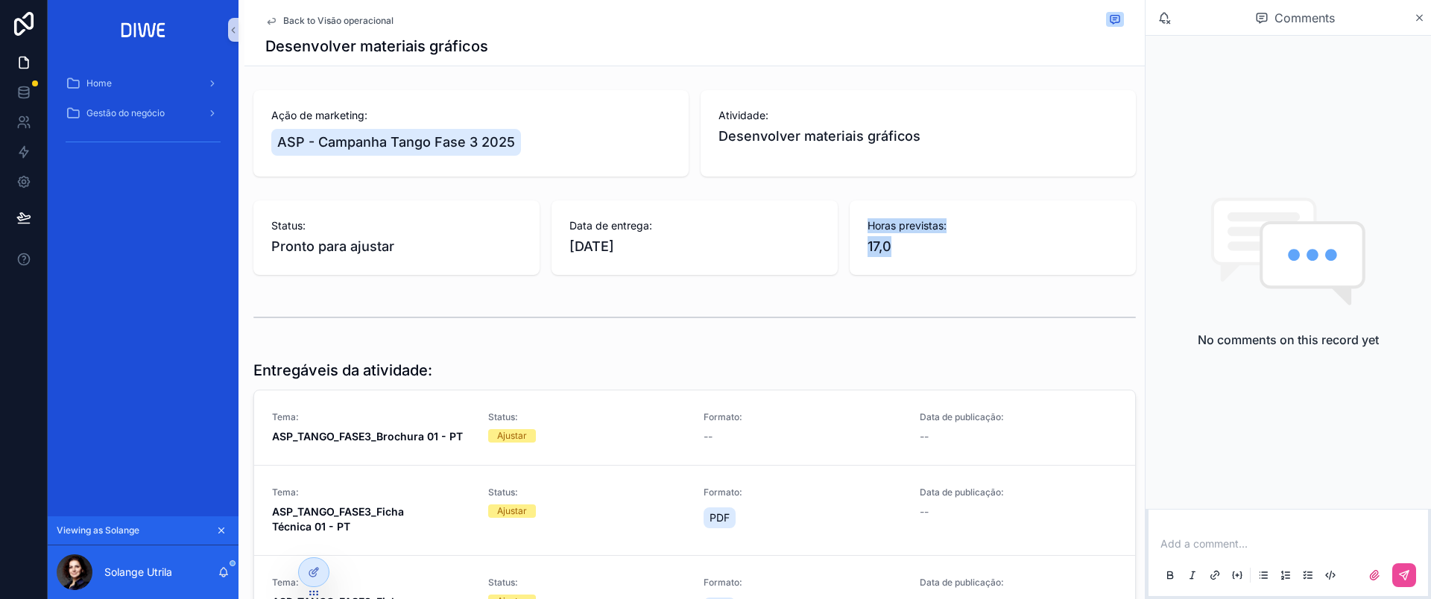
drag, startPoint x: 859, startPoint y: 226, endPoint x: 909, endPoint y: 247, distance: 54.1
click at [909, 247] on div "Horas previstas: 17,0" at bounding box center [993, 237] width 250 height 39
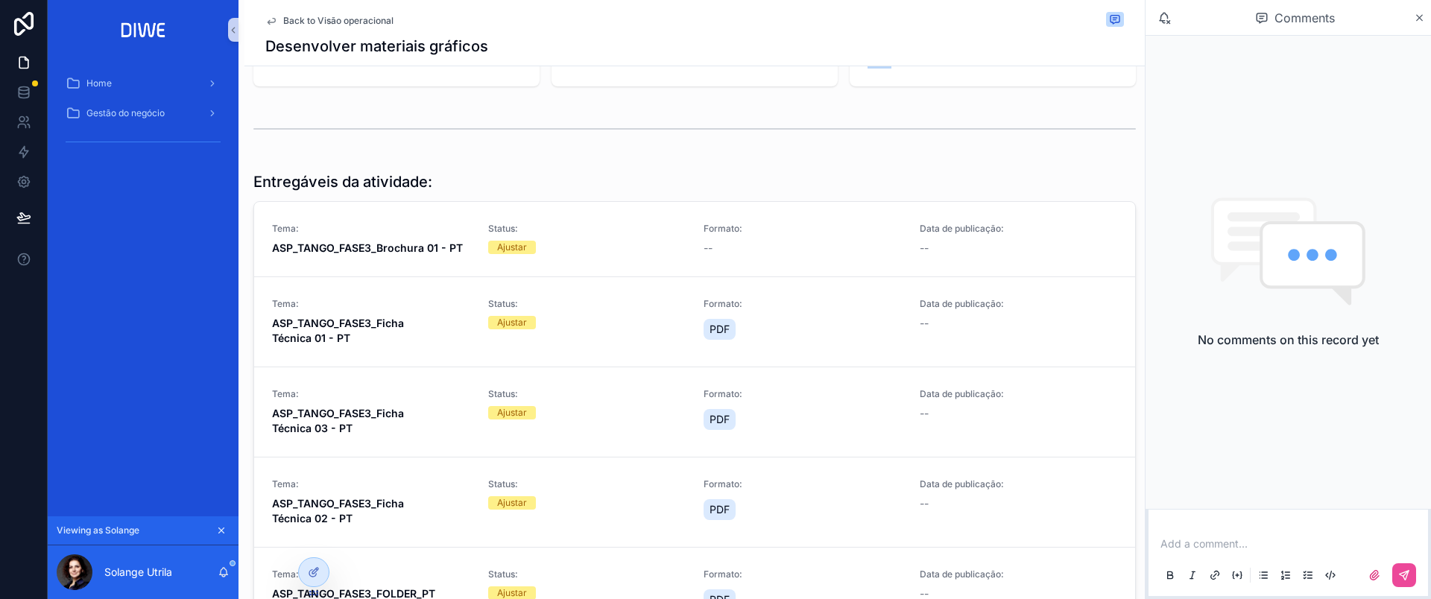
scroll to position [240, 0]
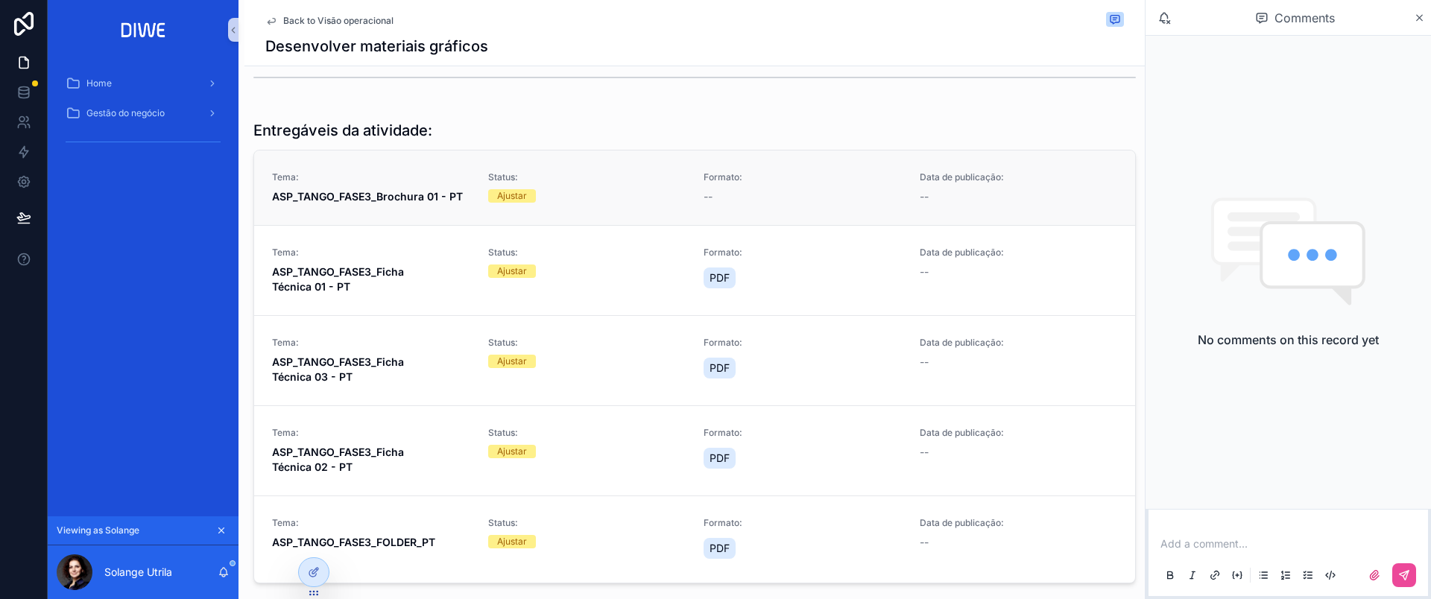
click at [422, 191] on strong "ASP_TANGO_FASE3_Brochura 01 - PT" at bounding box center [367, 196] width 191 height 13
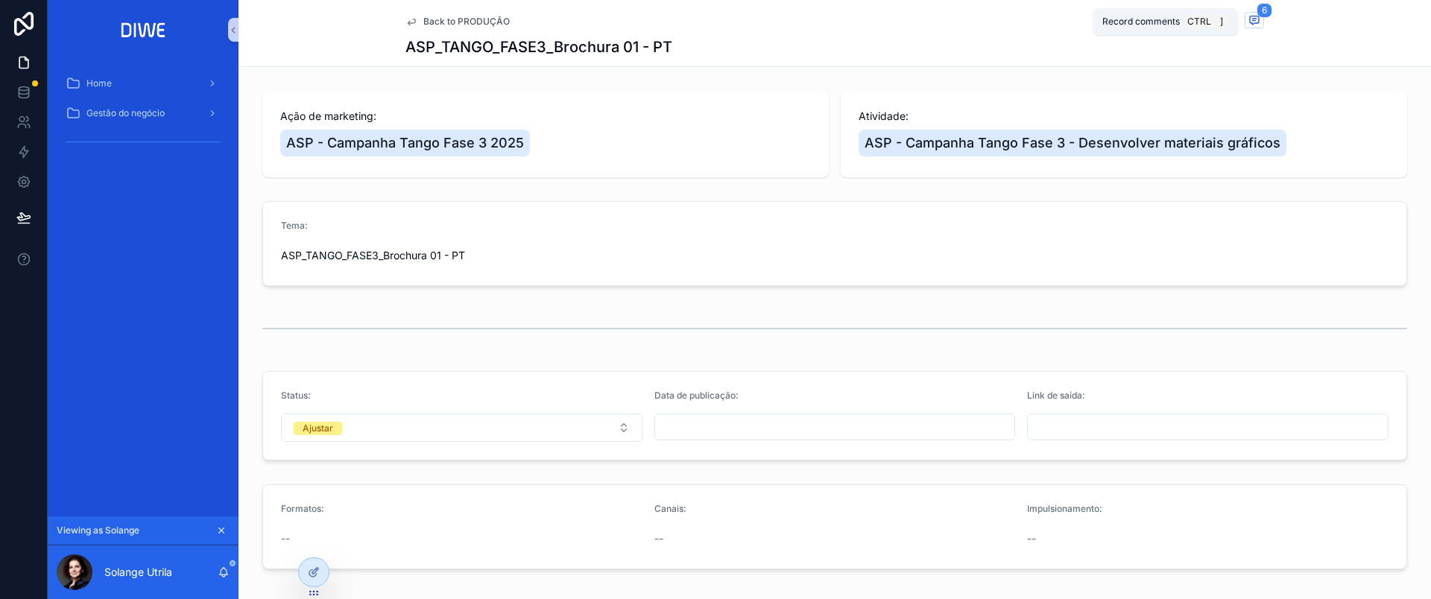
click at [1252, 21] on icon "scrollable content" at bounding box center [1254, 20] width 9 height 8
click at [1430, 21] on div "scrollable content" at bounding box center [1431, 299] width 0 height 599
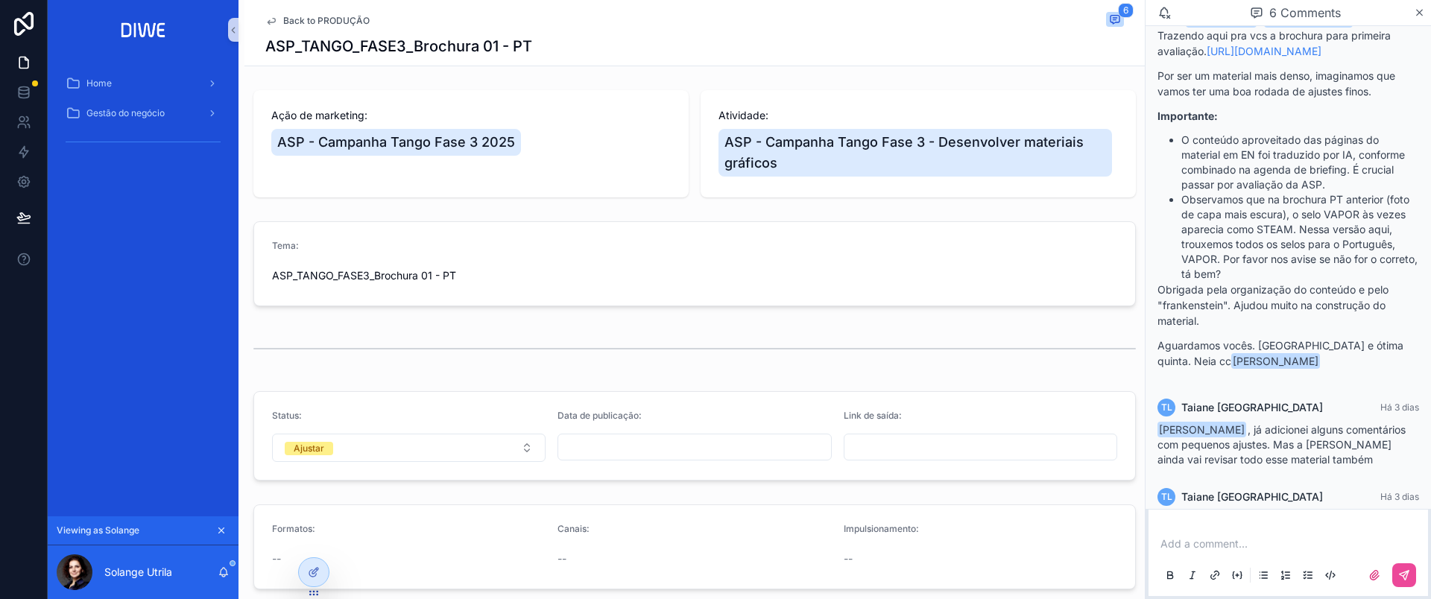
scroll to position [358, 0]
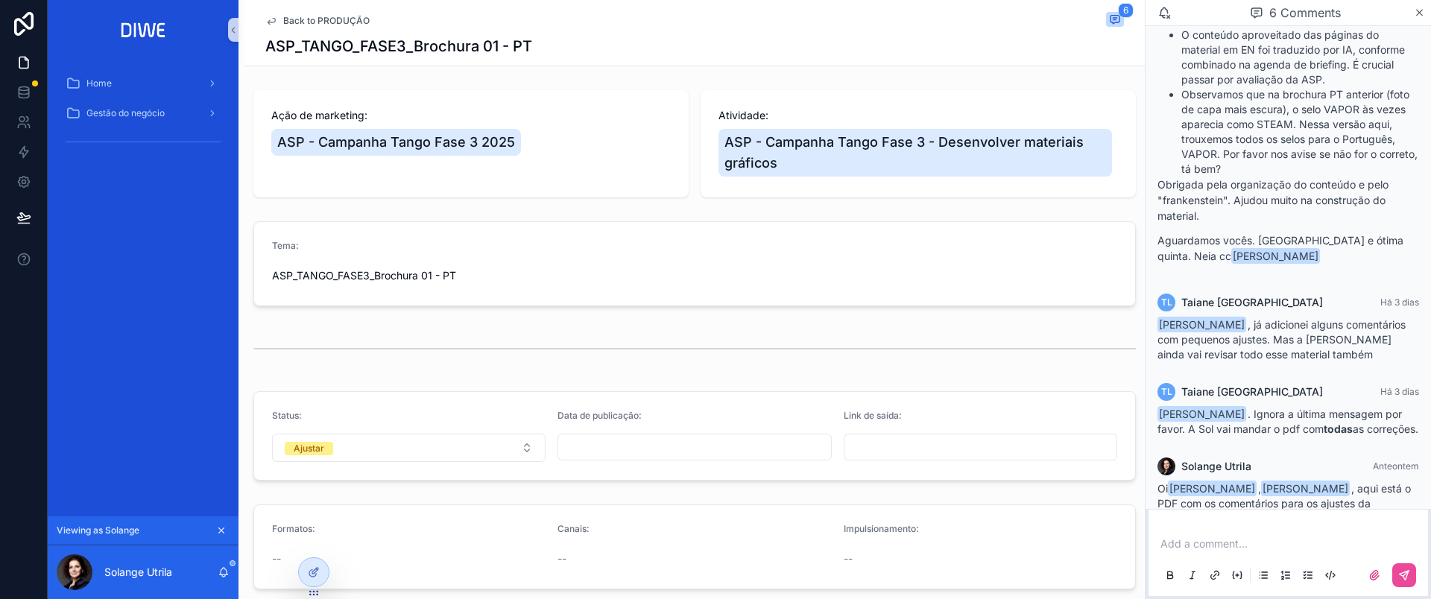
click at [341, 15] on span "Back to PRODUÇÃO" at bounding box center [326, 21] width 86 height 12
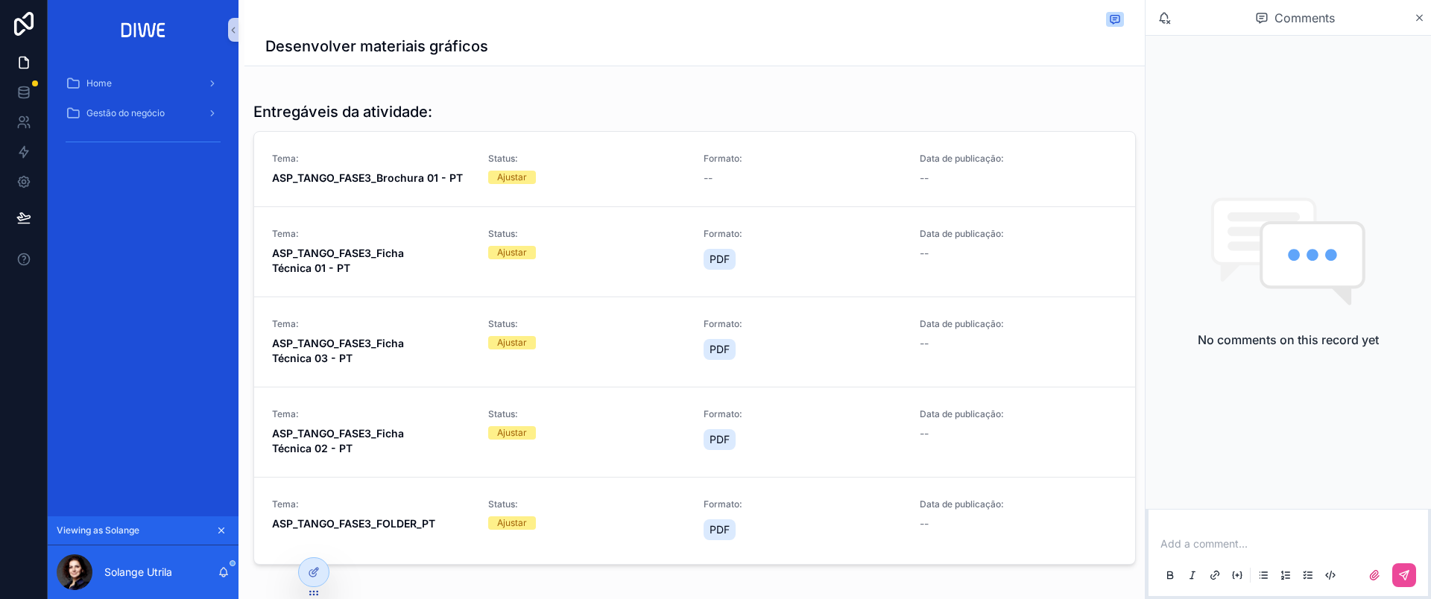
scroll to position [255, 0]
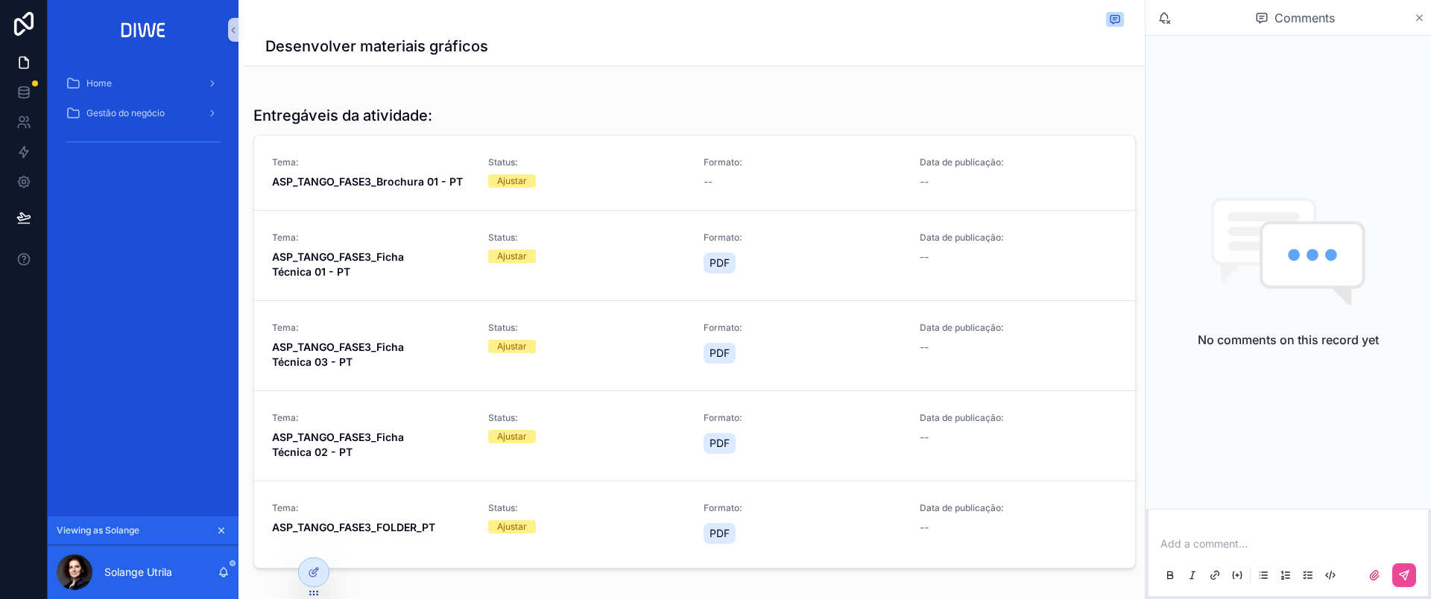
click at [1418, 16] on icon "scrollable content" at bounding box center [1420, 18] width 6 height 6
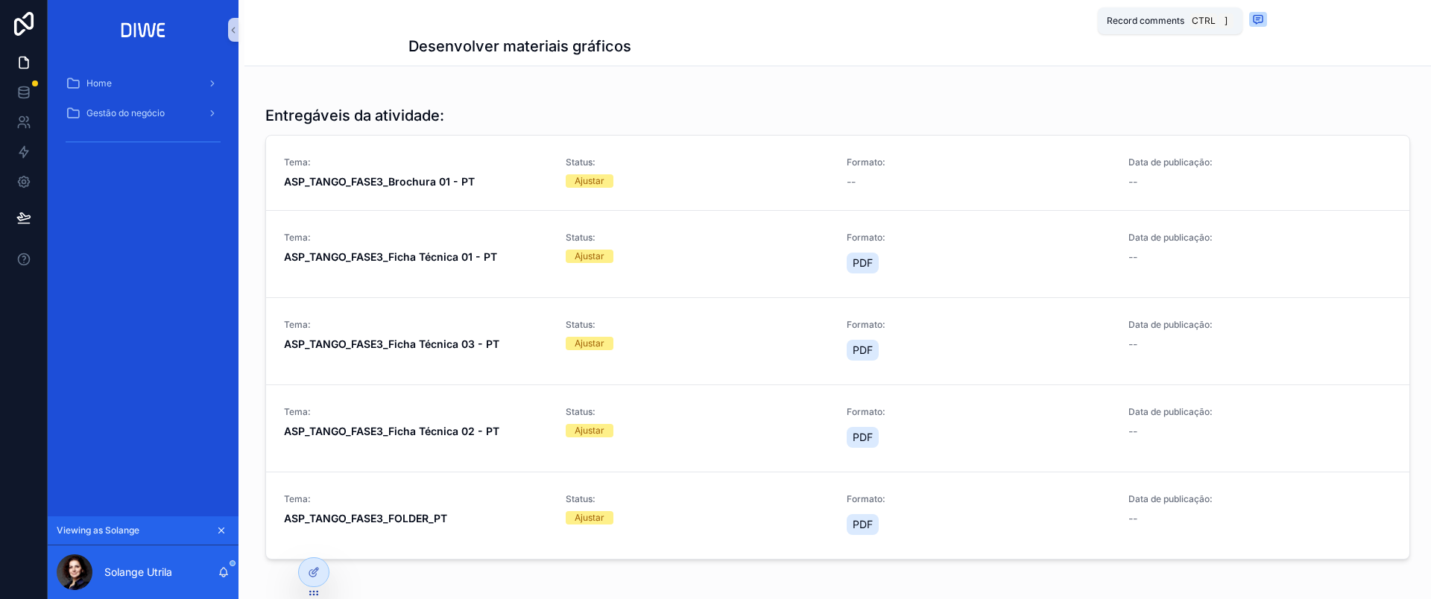
click at [1259, 20] on span "scrollable content" at bounding box center [1258, 19] width 18 height 15
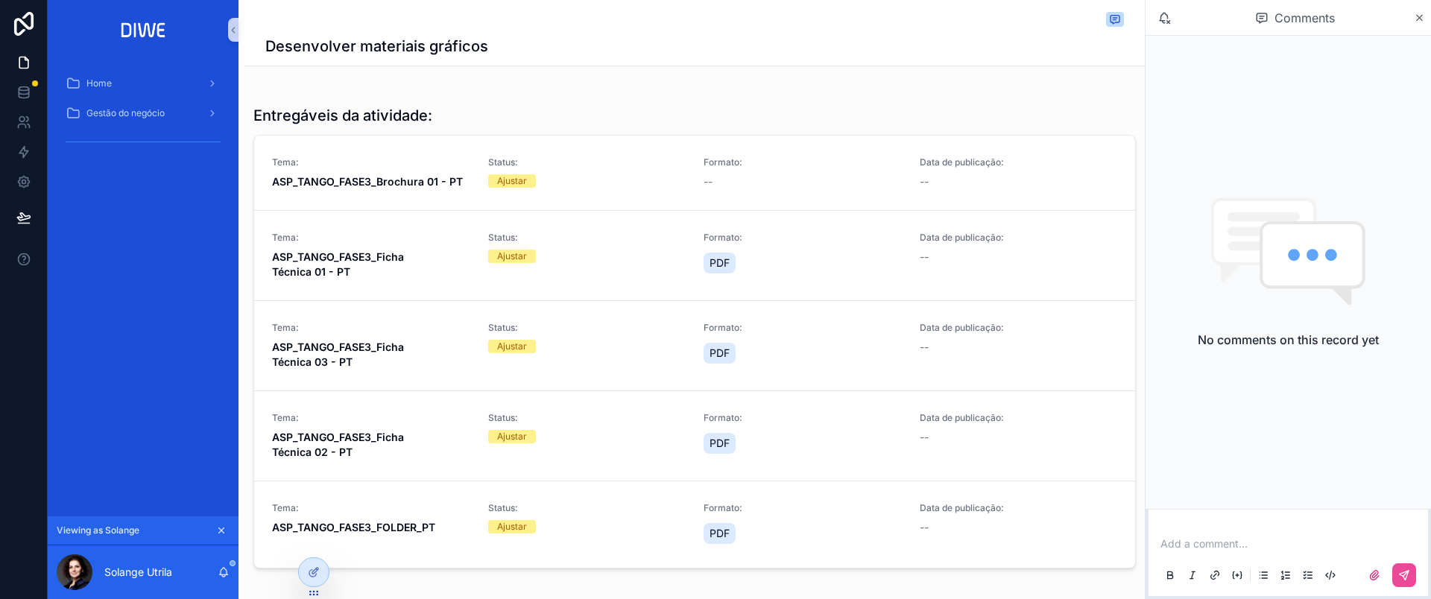
click at [1207, 545] on p "scrollable content" at bounding box center [1292, 544] width 262 height 15
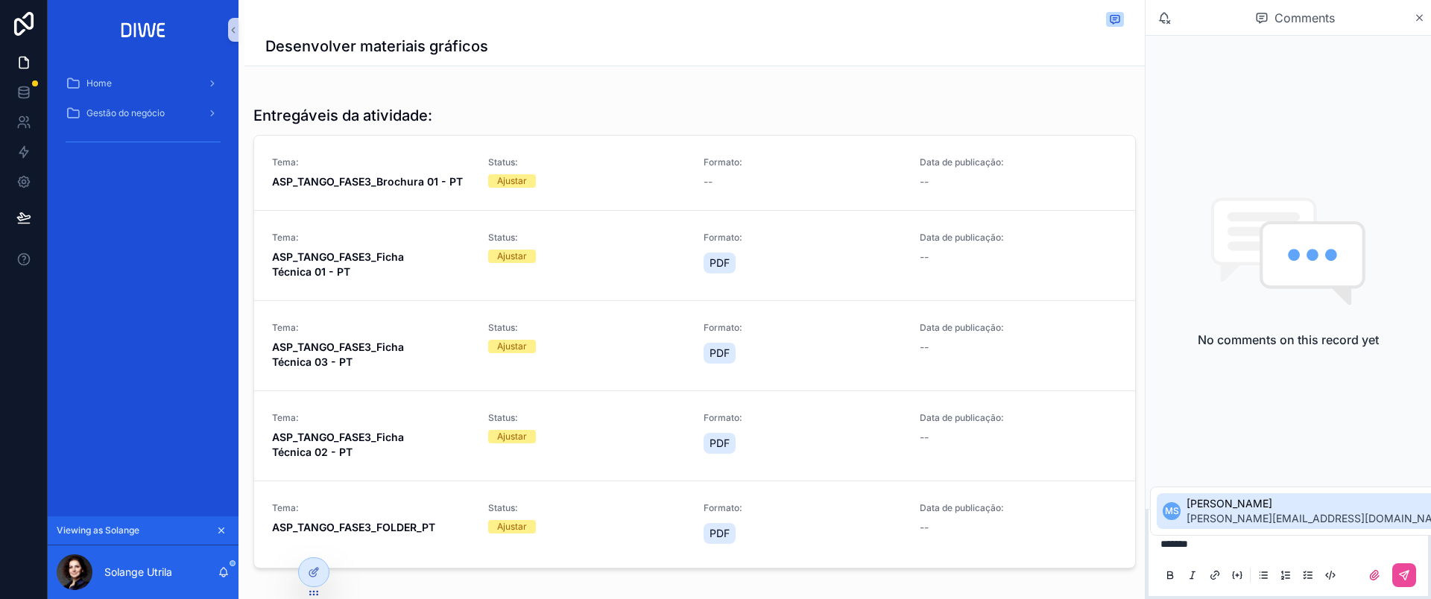
click at [1248, 515] on span "mariah.sirvent@diwe.com.br" at bounding box center [1319, 518] width 265 height 15
click at [1292, 503] on span "Myllena Dias" at bounding box center [1356, 503] width 180 height 15
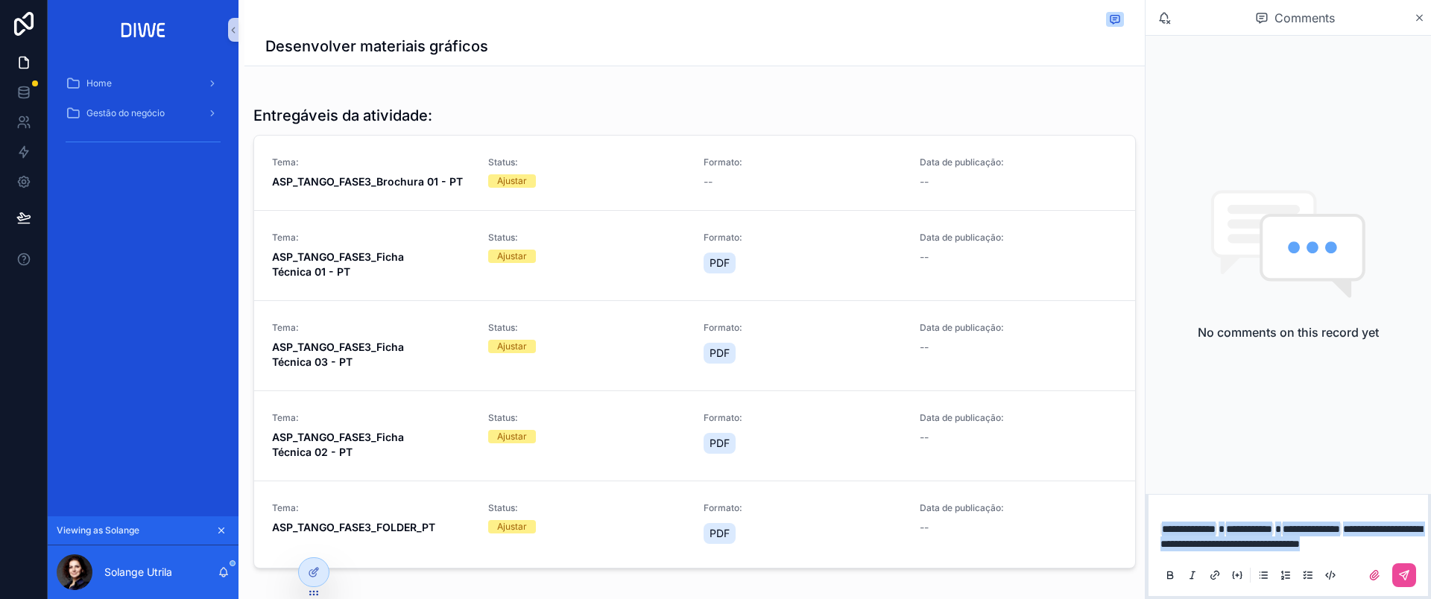
drag, startPoint x: 1191, startPoint y: 528, endPoint x: 1162, endPoint y: 511, distance: 33.7
click at [1162, 522] on p "**********" at bounding box center [1292, 537] width 262 height 30
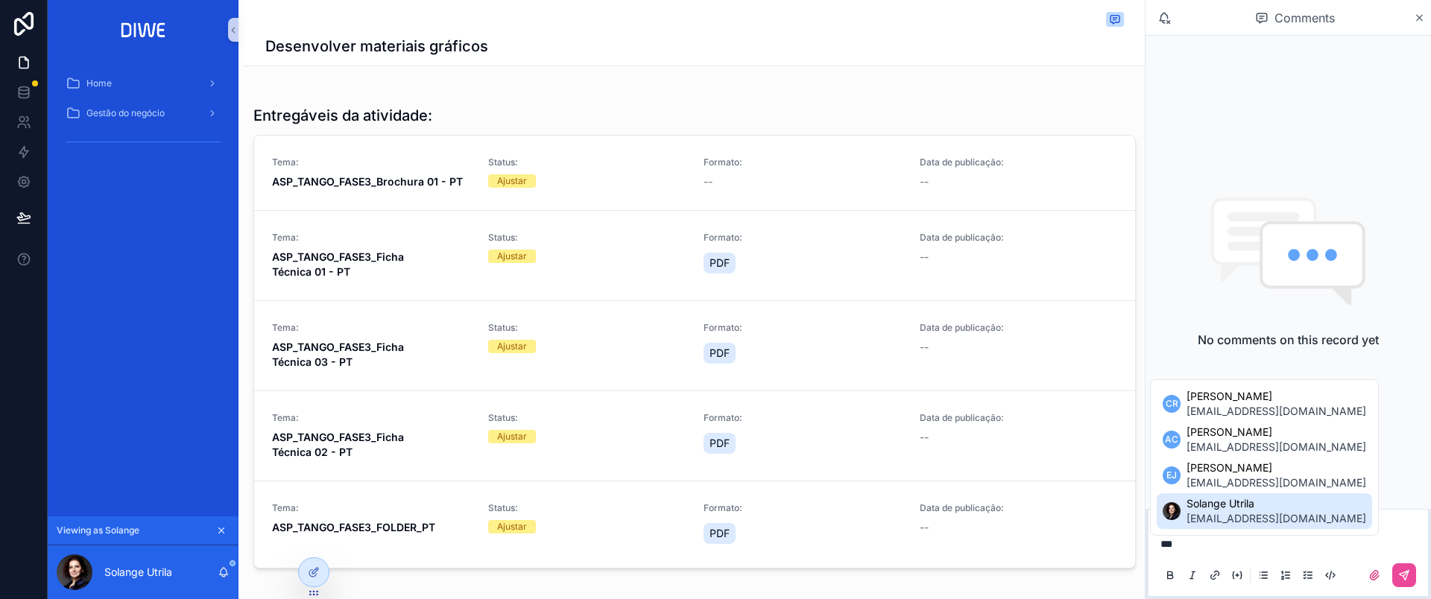
click at [1243, 512] on span "solange.utrila@asp.com" at bounding box center [1277, 518] width 180 height 15
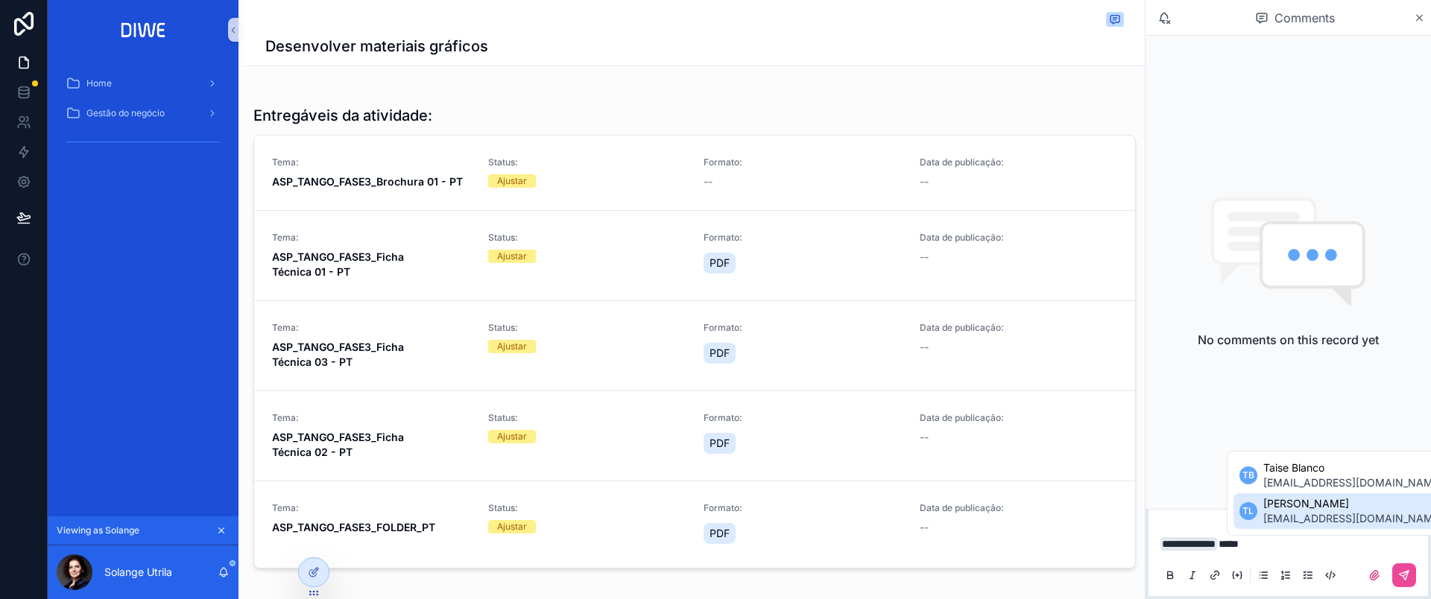
click at [1290, 517] on span "taiane.lima@asp.com" at bounding box center [1353, 518] width 180 height 15
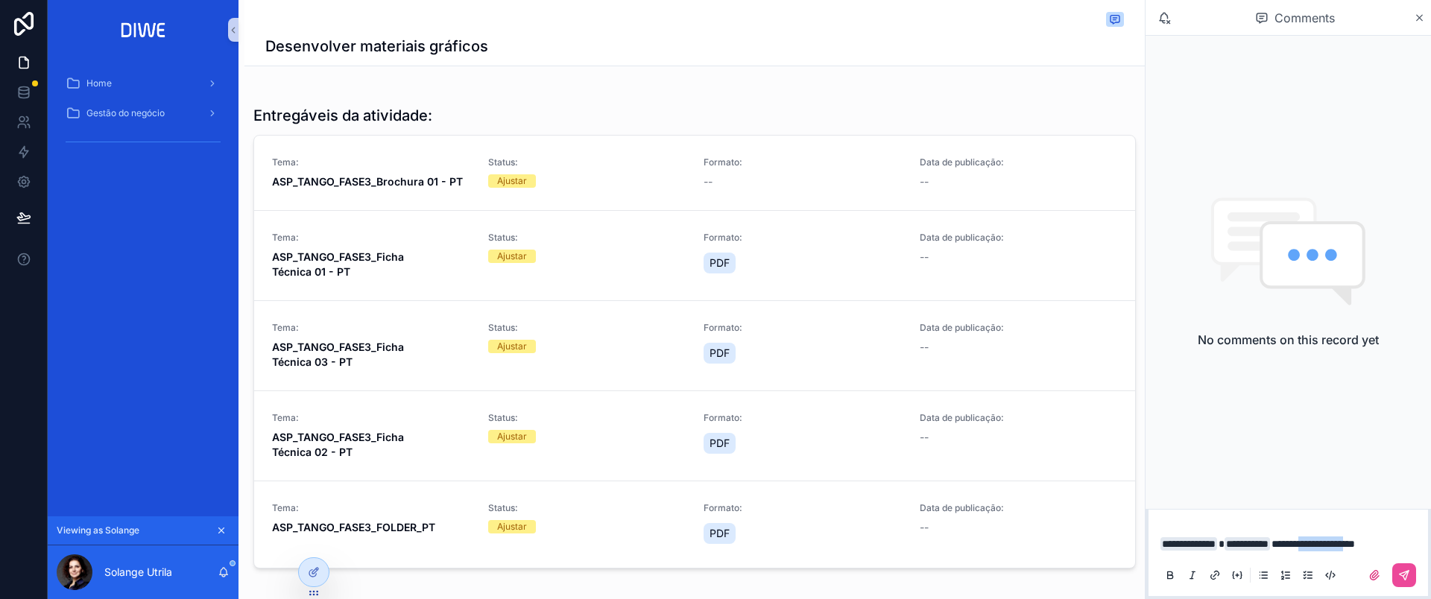
drag, startPoint x: 1335, startPoint y: 547, endPoint x: 1395, endPoint y: 547, distance: 59.6
click at [1355, 547] on span "**********" at bounding box center [1313, 544] width 83 height 10
click at [1355, 539] on span "**********" at bounding box center [1313, 544] width 83 height 10
drag, startPoint x: 1328, startPoint y: 541, endPoint x: 1357, endPoint y: 540, distance: 28.3
click at [1355, 540] on span "**********" at bounding box center [1313, 544] width 83 height 10
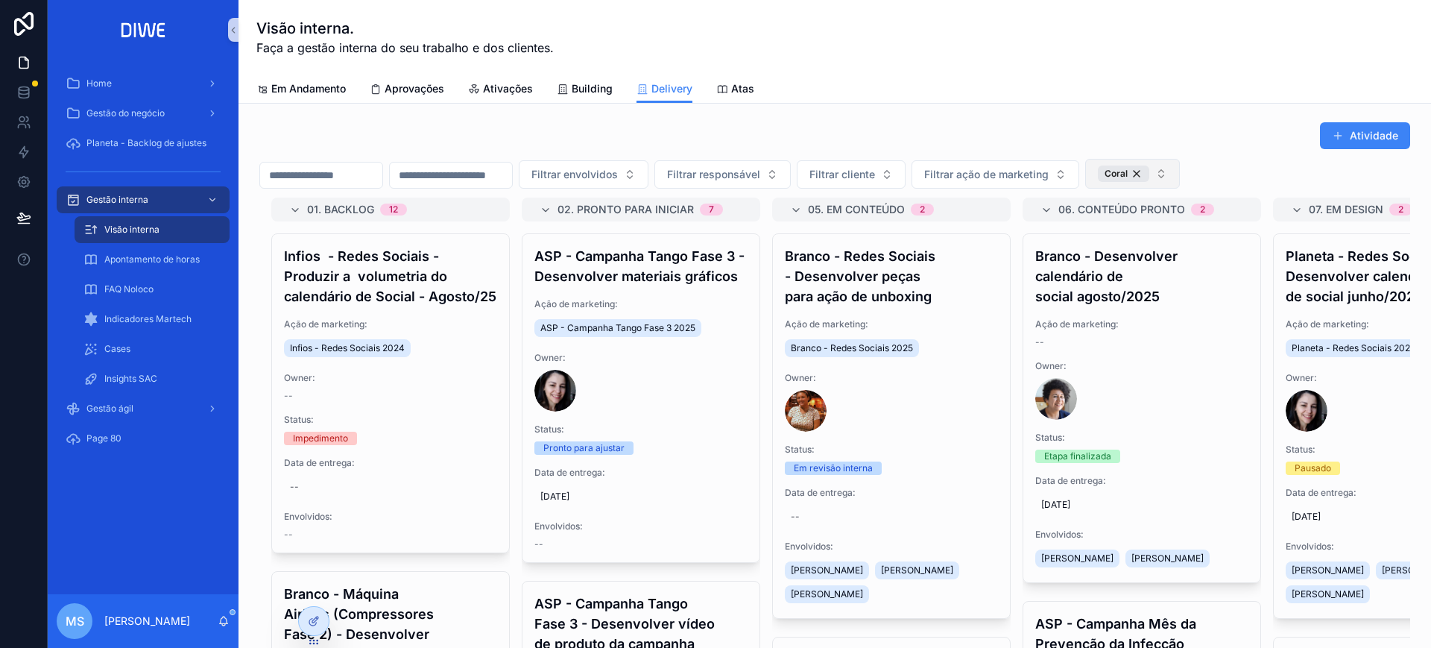
click at [236, 34] on icon "scrollable content" at bounding box center [233, 30] width 10 height 11
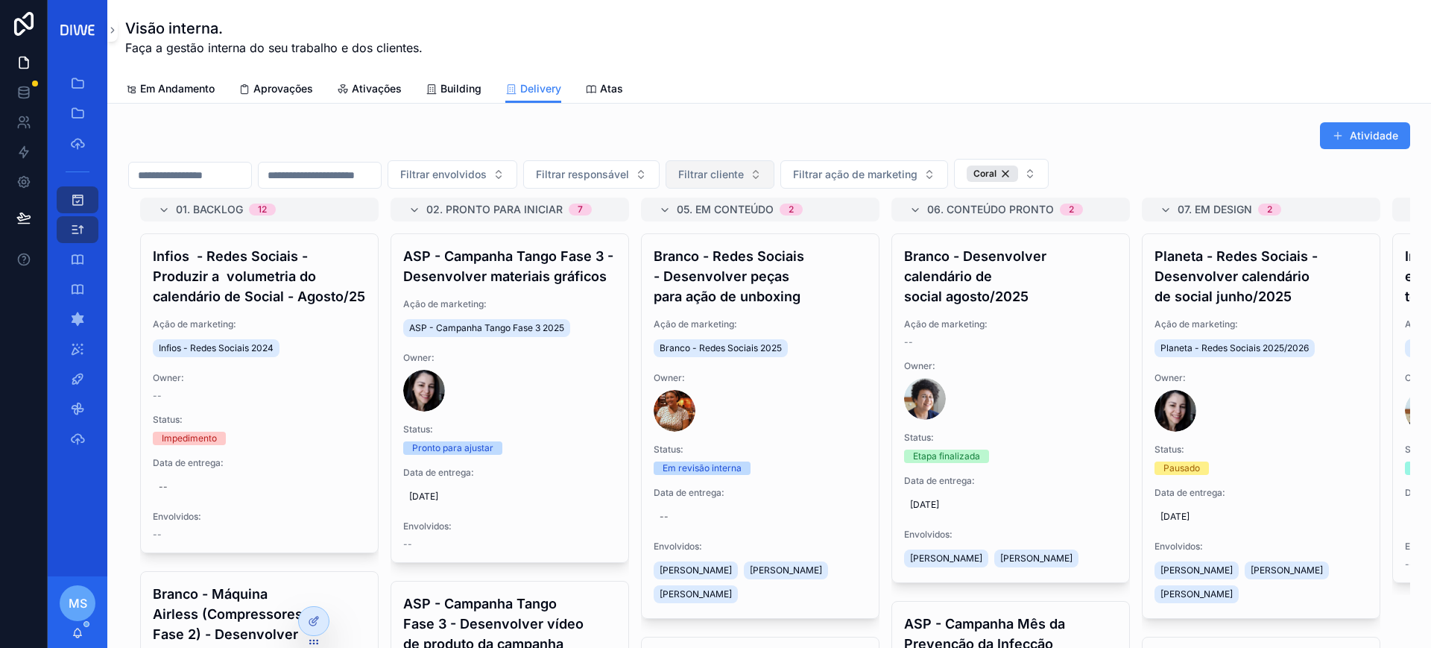
click at [744, 177] on span "Filtrar cliente" at bounding box center [711, 174] width 66 height 15
type input "***"
click at [781, 227] on div "ASP" at bounding box center [794, 235] width 179 height 24
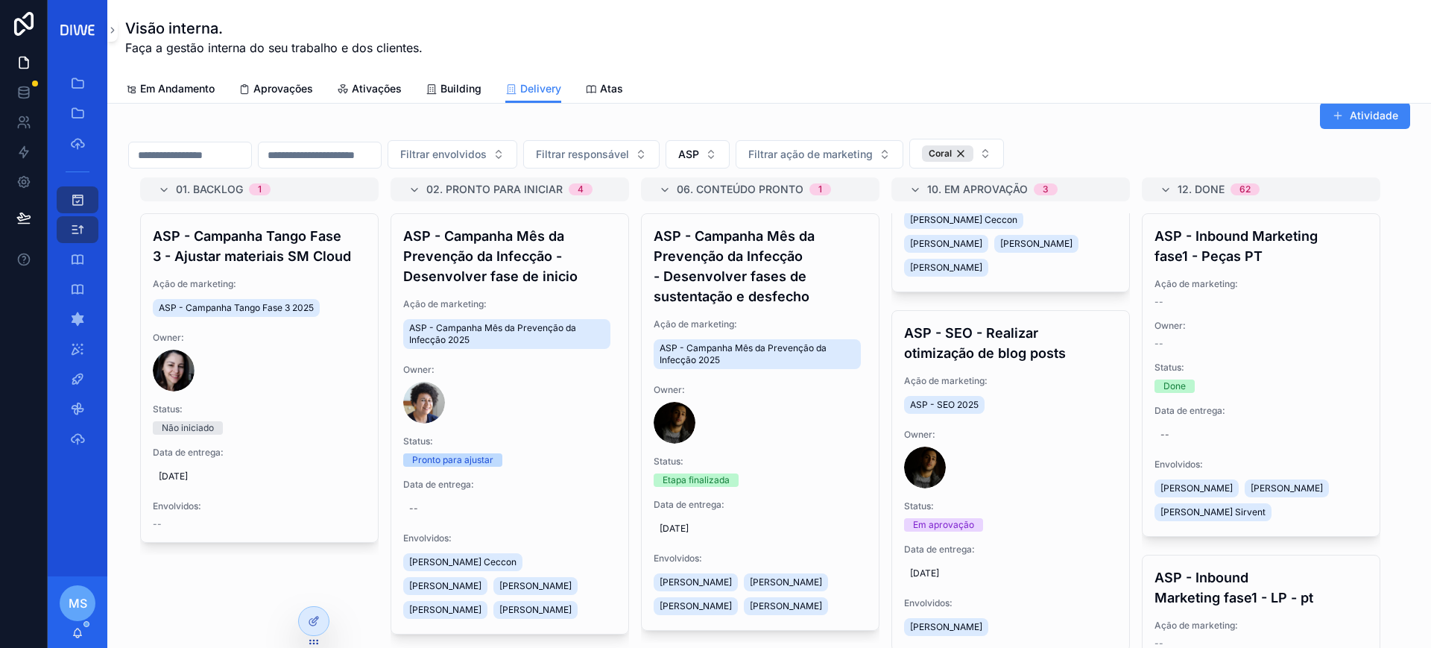
scroll to position [766, 0]
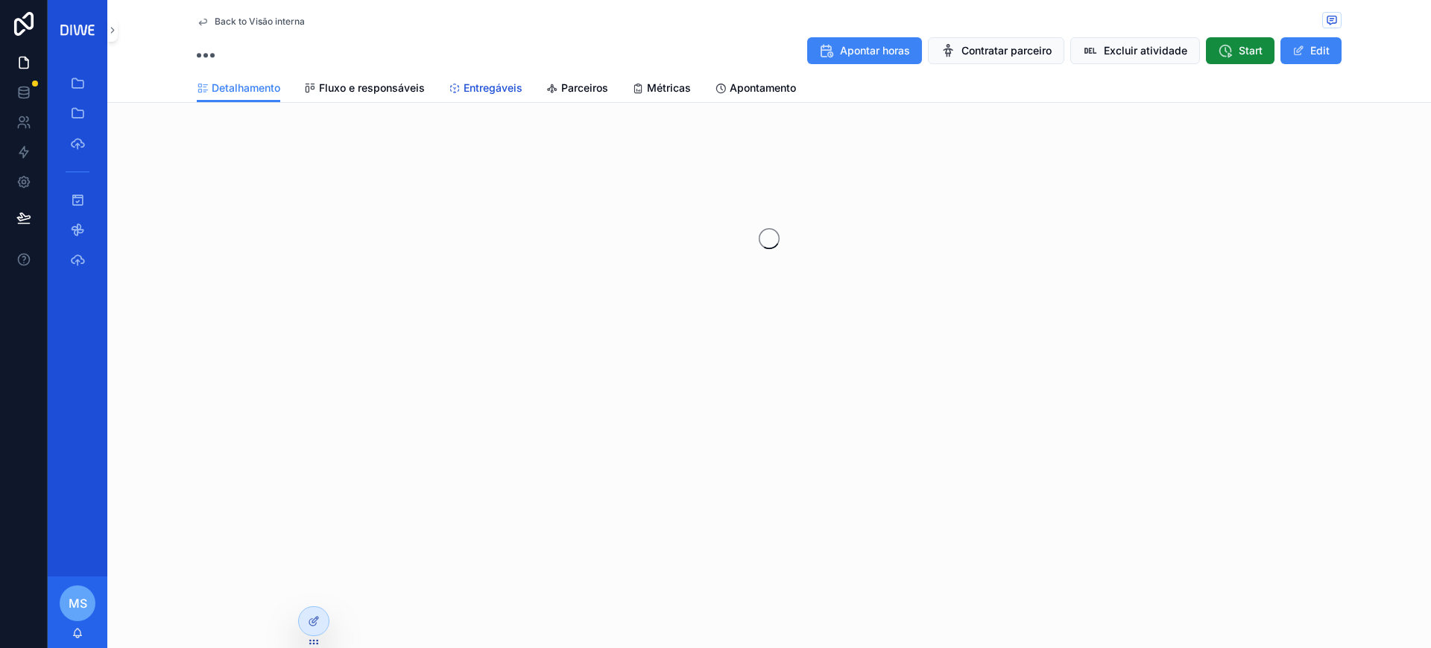
click at [488, 84] on span "Entregáveis" at bounding box center [493, 88] width 59 height 15
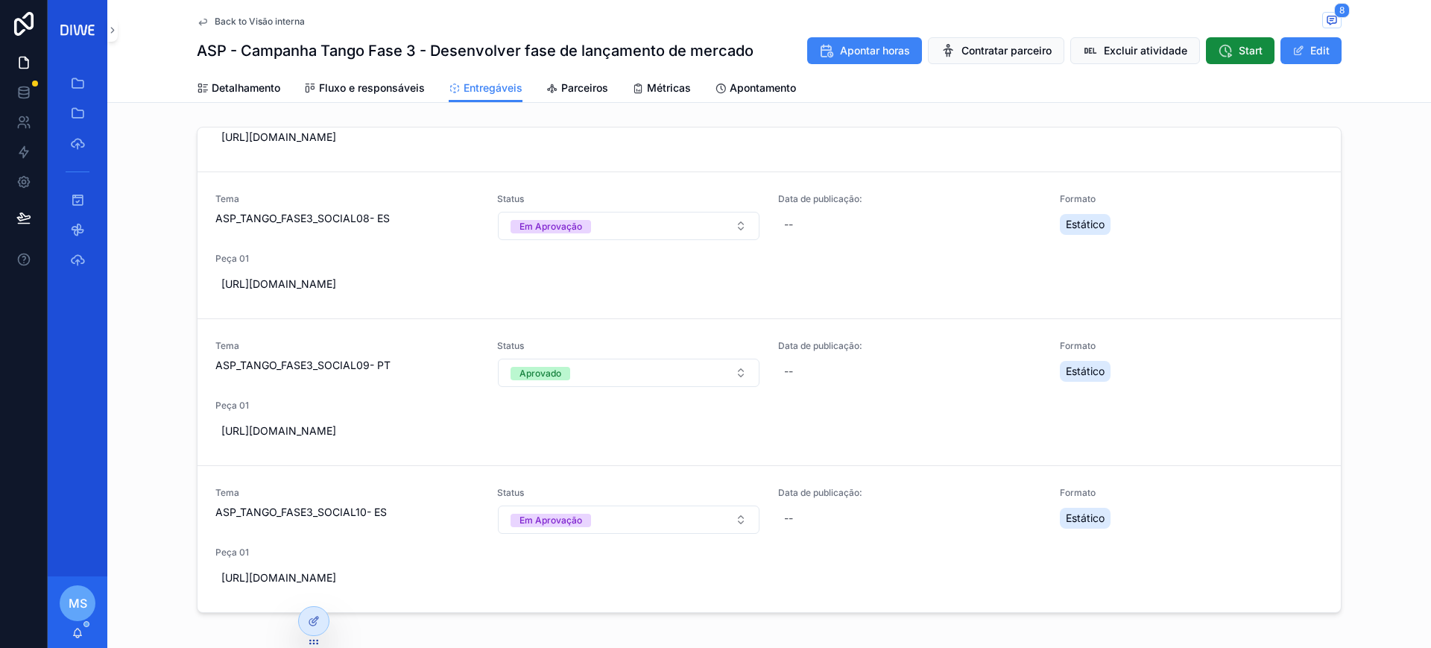
scroll to position [1, 0]
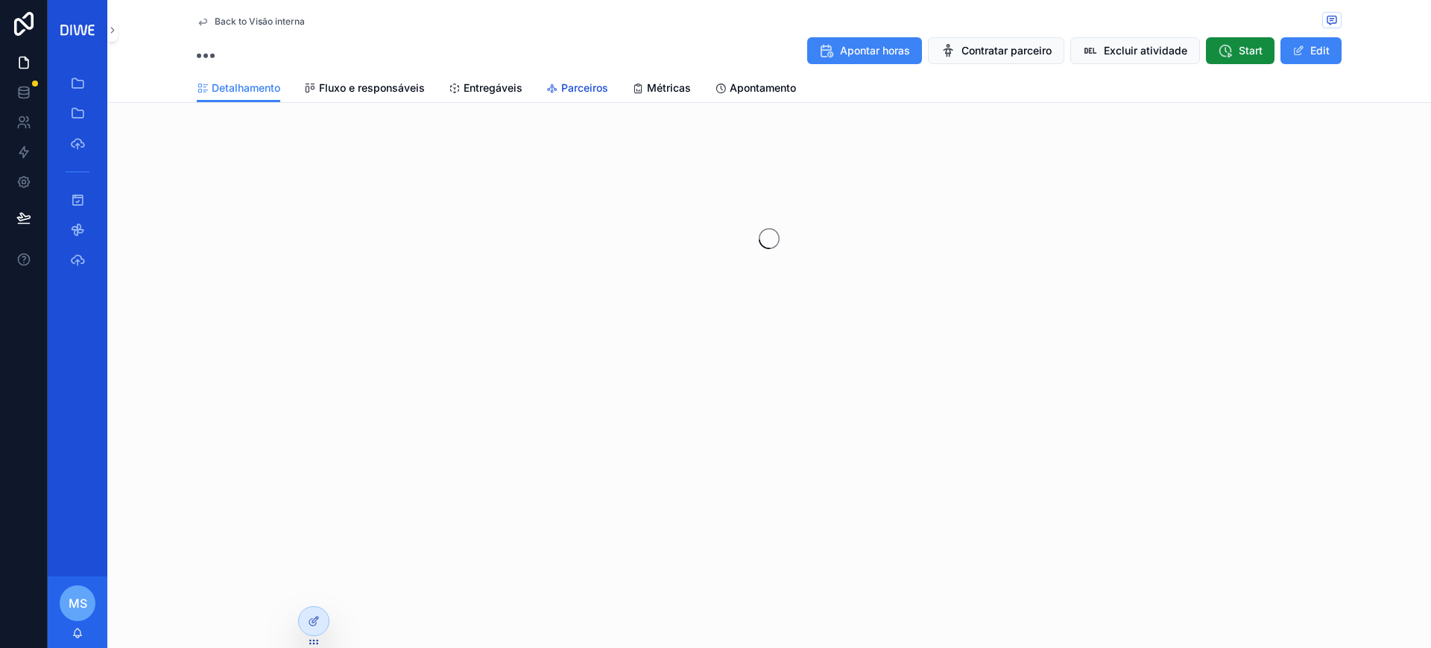
click at [584, 86] on span "Parceiros" at bounding box center [584, 88] width 47 height 15
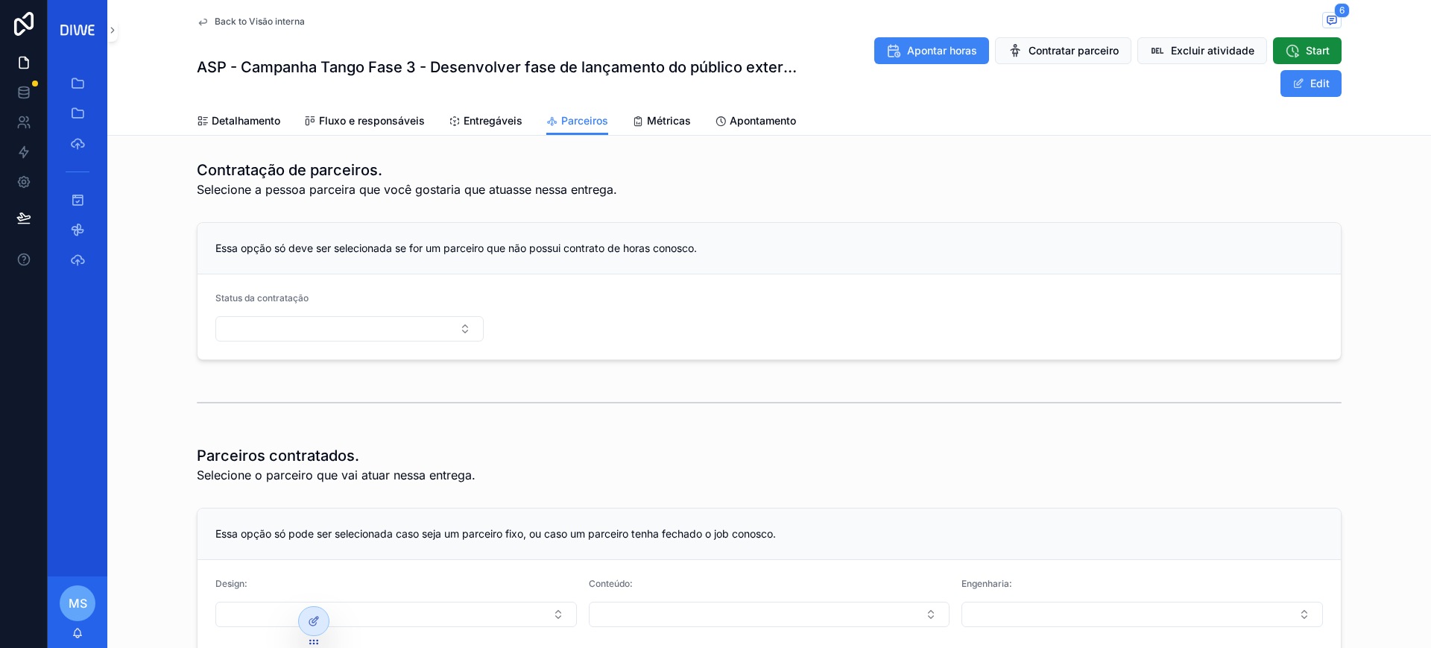
click at [489, 92] on div "ASP - Campanha Tango Fase 3 - Desenvolver fase de lançamento do público externo…" at bounding box center [769, 67] width 1145 height 61
click at [483, 121] on span "Entregáveis" at bounding box center [493, 120] width 59 height 15
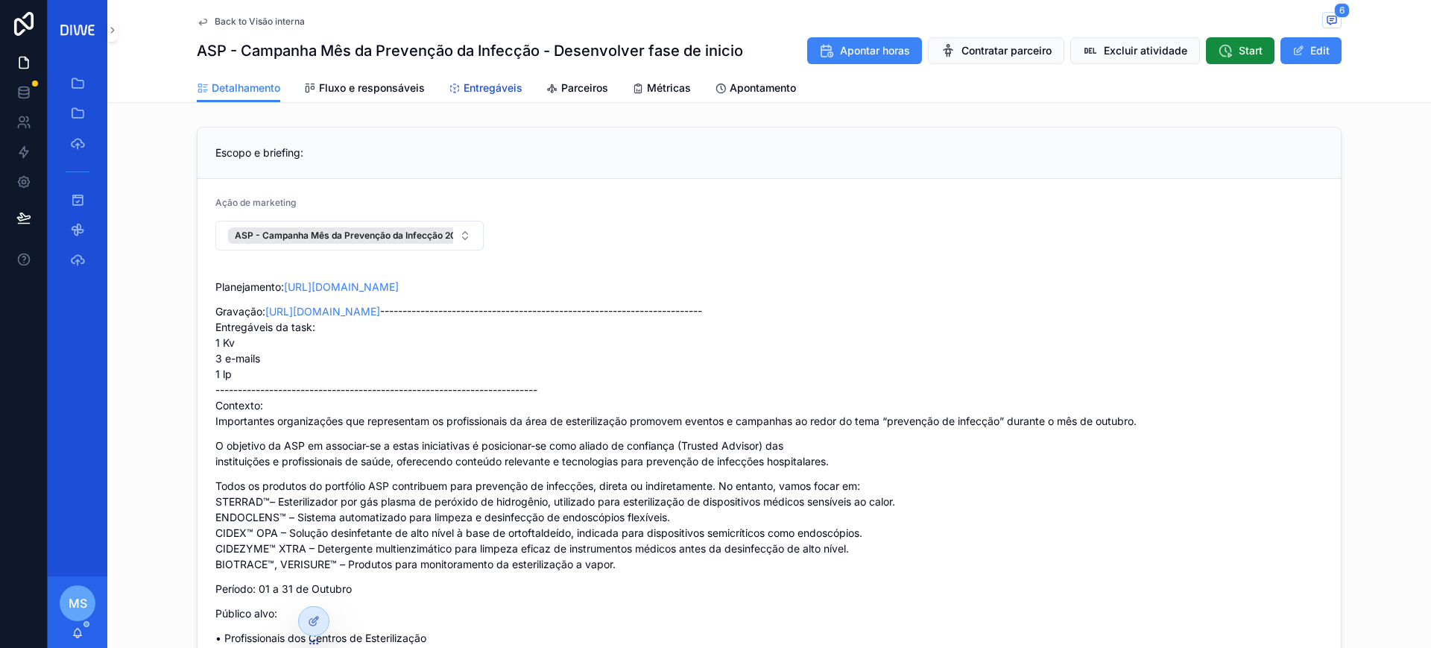
click at [493, 90] on span "Entregáveis" at bounding box center [493, 88] width 59 height 15
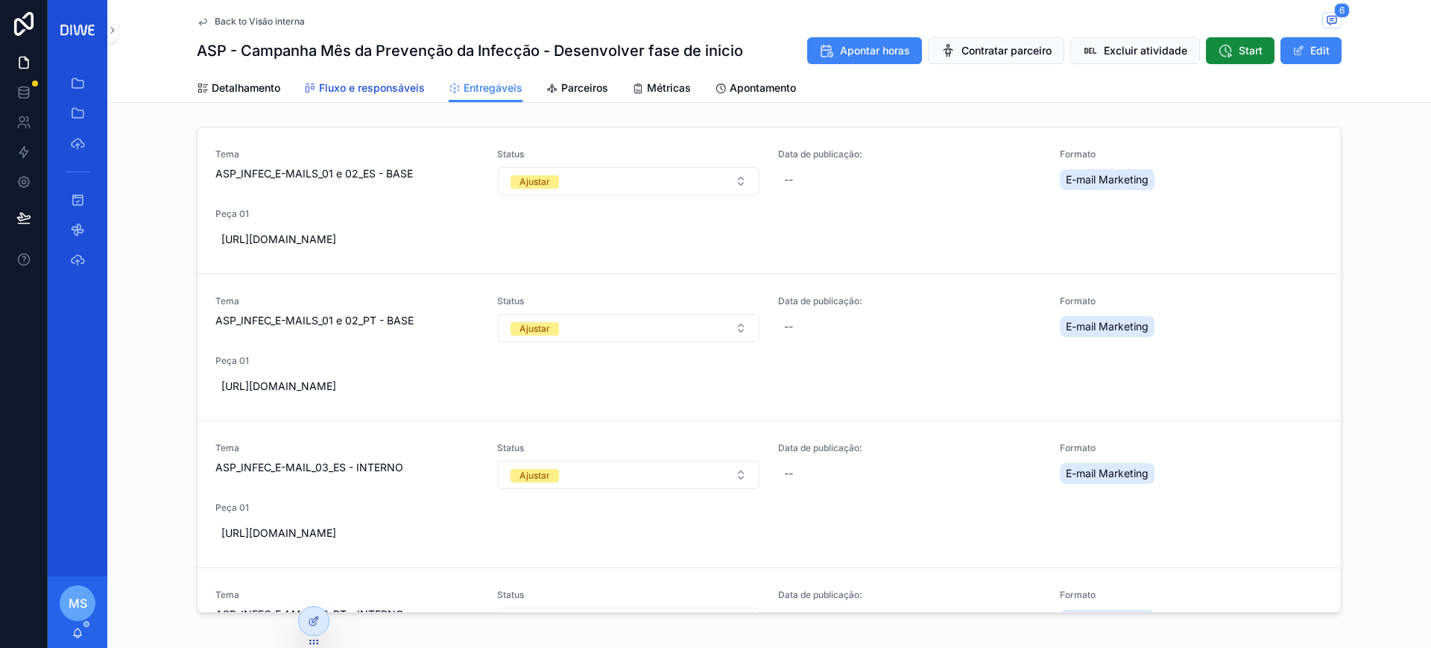
click at [355, 90] on span "Fluxo e responsáveis" at bounding box center [372, 88] width 106 height 15
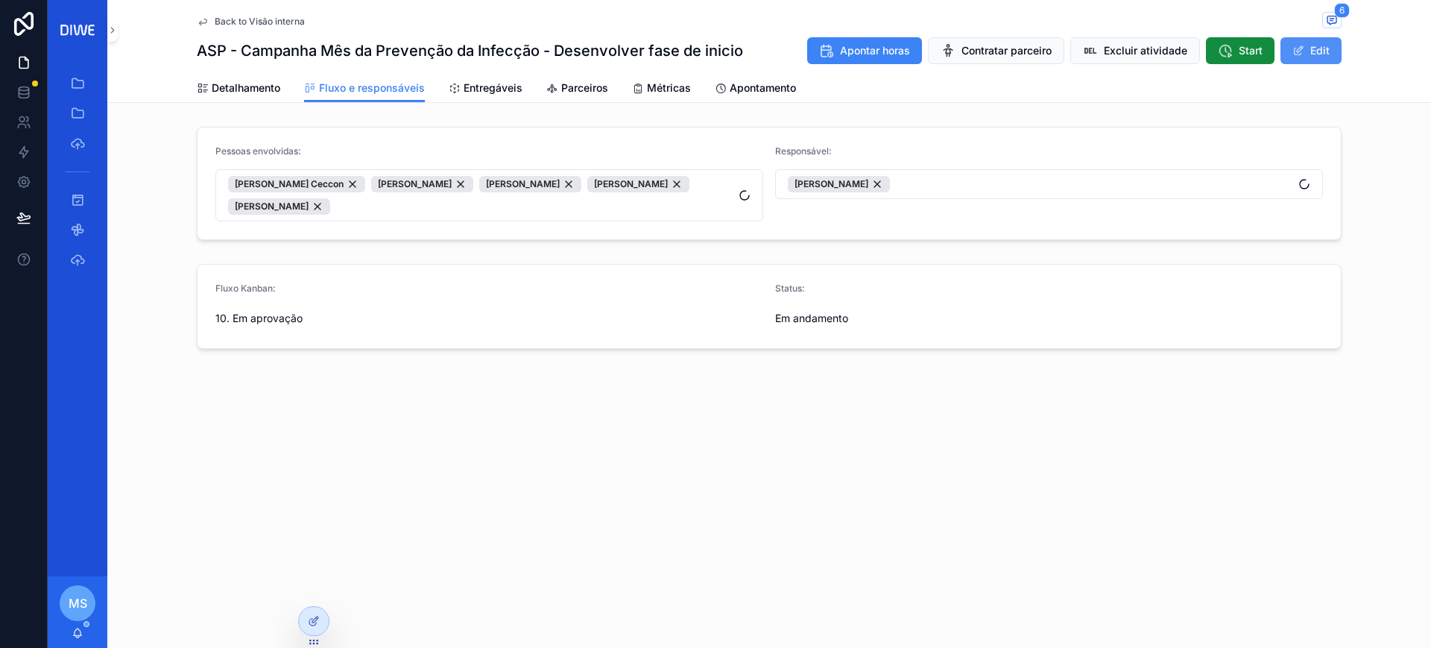
click at [1315, 49] on button "Edit" at bounding box center [1311, 50] width 61 height 27
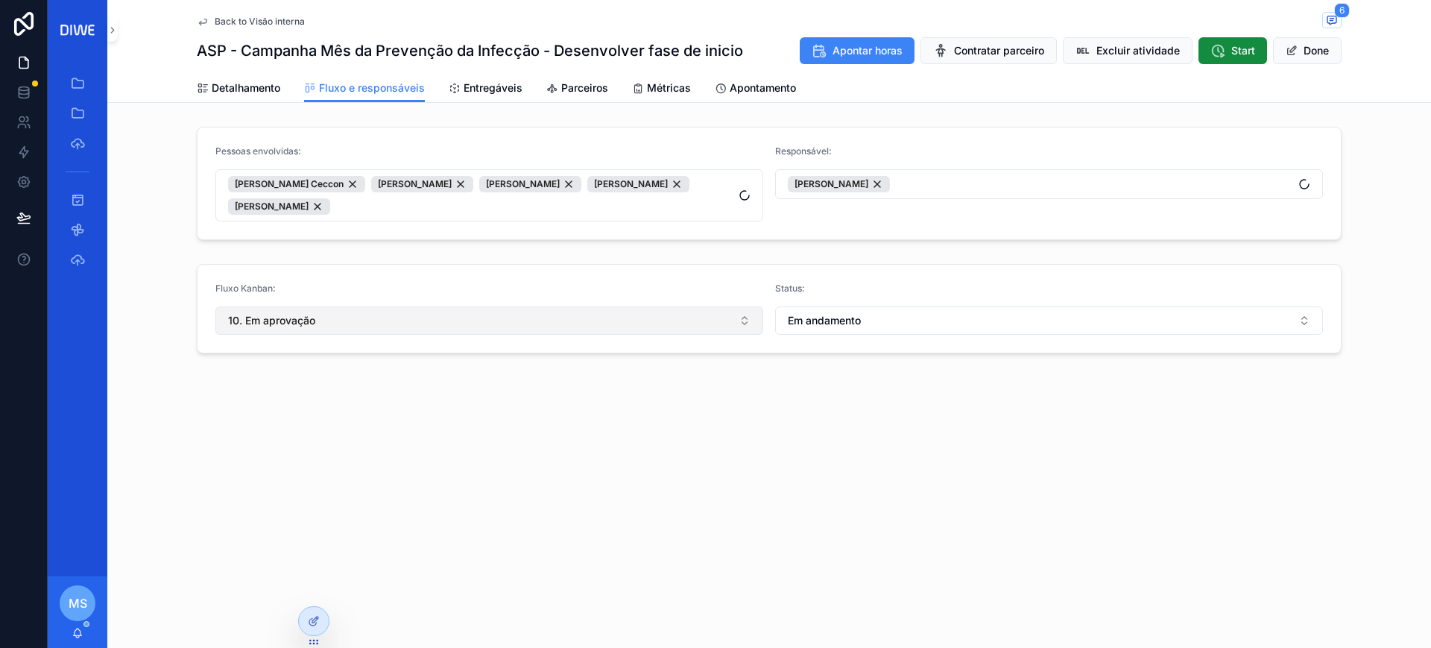
click at [353, 323] on button "10. Em aprovação" at bounding box center [489, 320] width 548 height 28
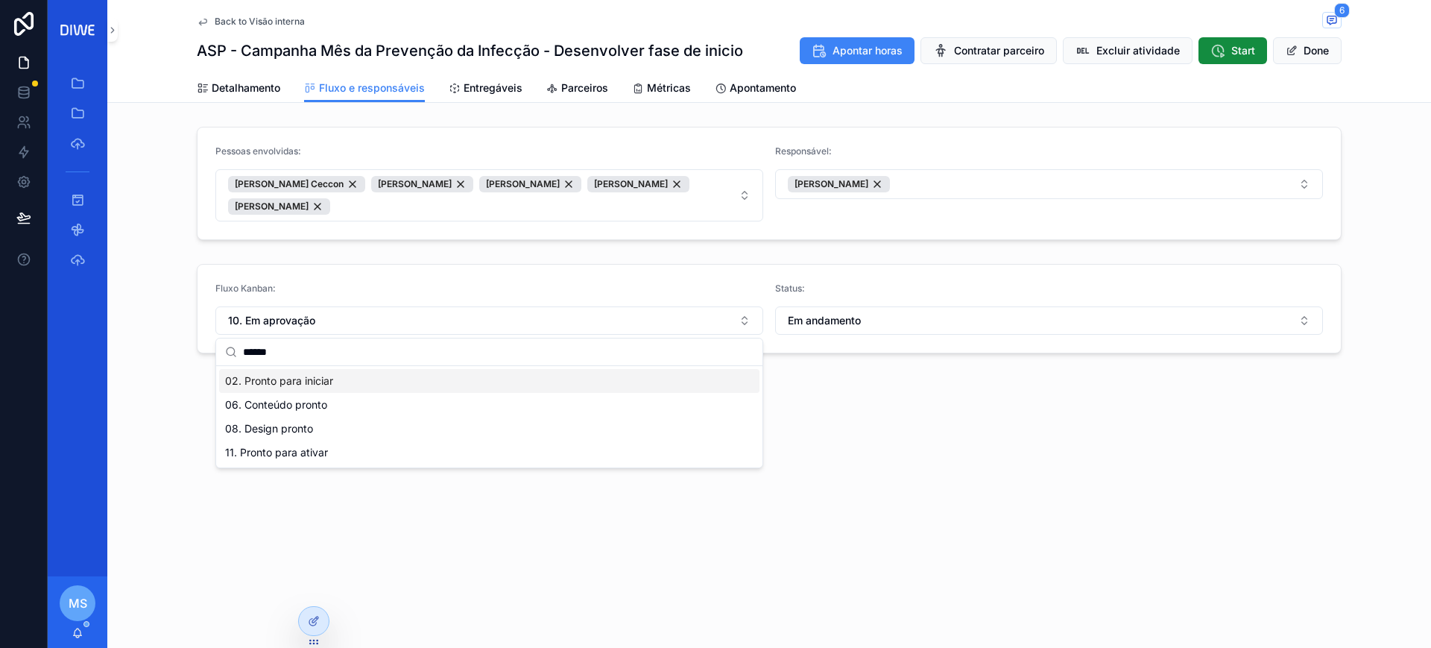
type input "******"
click at [324, 382] on span "02. Pronto para iniciar" at bounding box center [279, 380] width 108 height 15
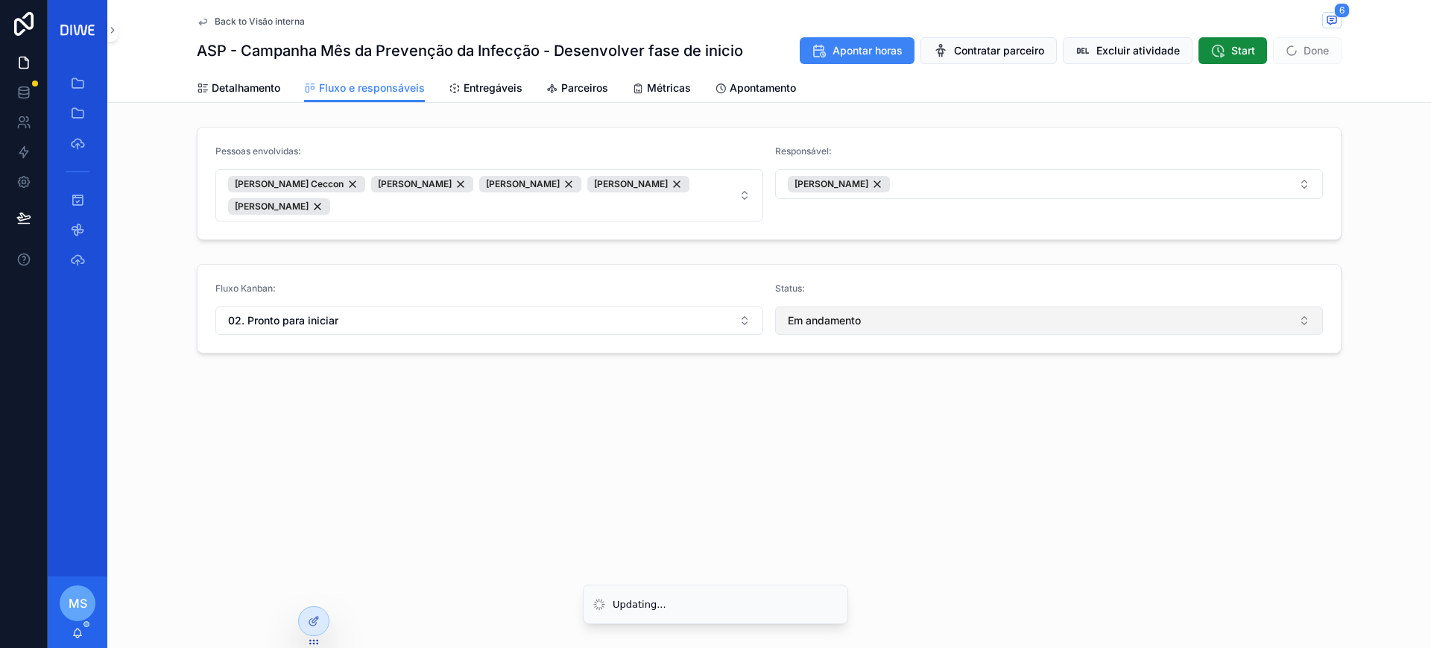
click at [868, 329] on button "Em andamento" at bounding box center [1049, 320] width 548 height 28
type input "****"
click at [851, 408] on span "Pronto para ajustar" at bounding box center [831, 404] width 93 height 15
click at [1338, 13] on span "6" at bounding box center [1342, 10] width 16 height 15
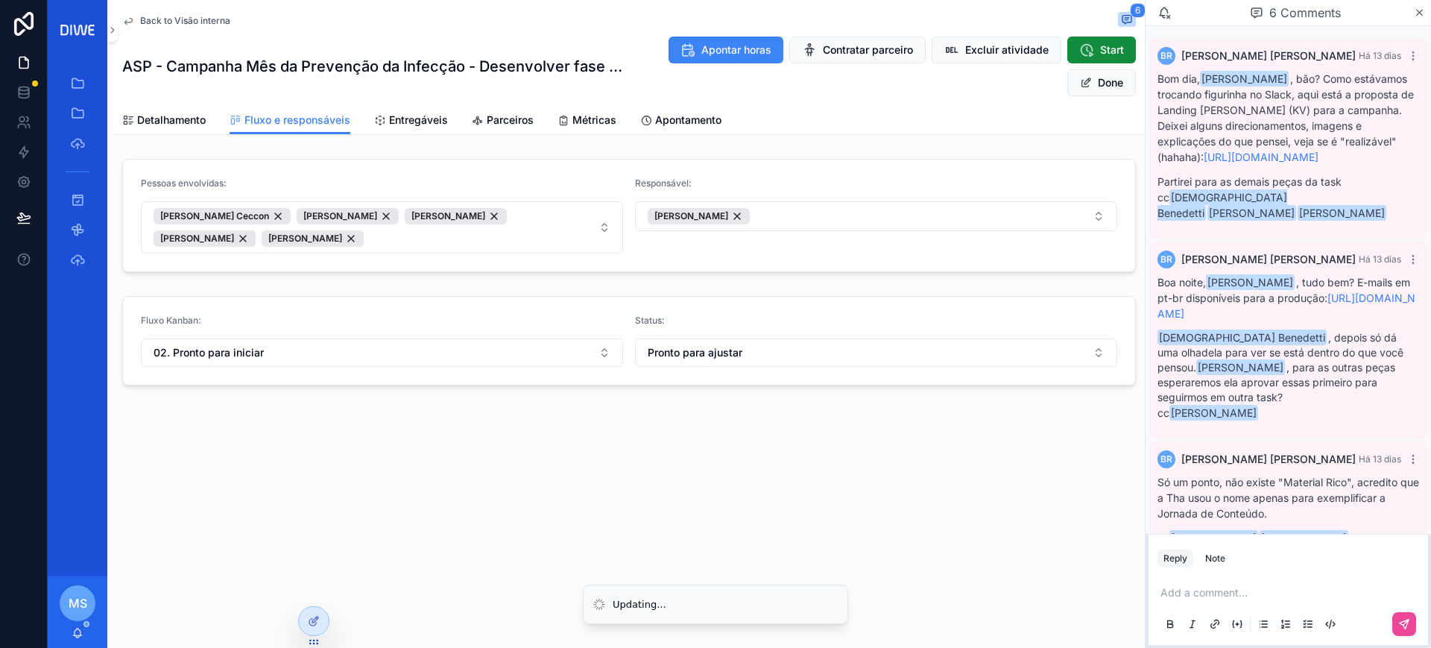
scroll to position [397, 0]
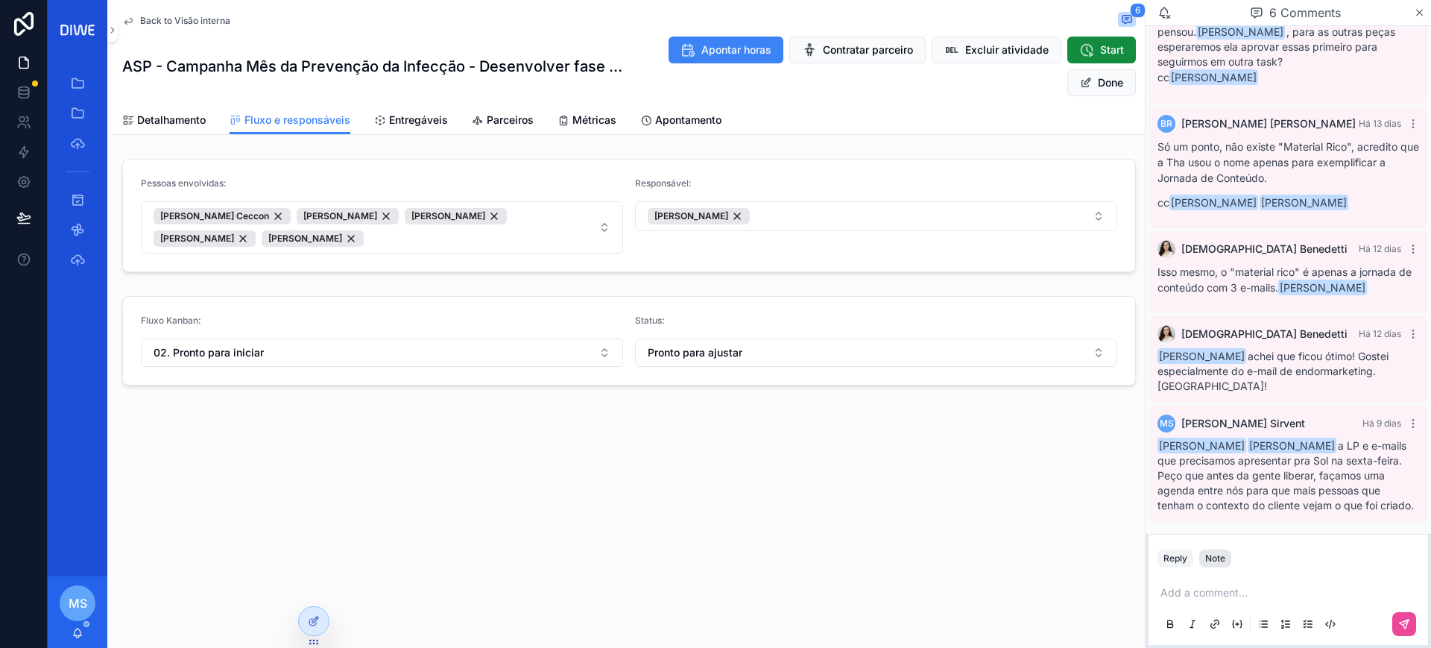
click at [1208, 561] on div "Note" at bounding box center [1215, 558] width 20 height 12
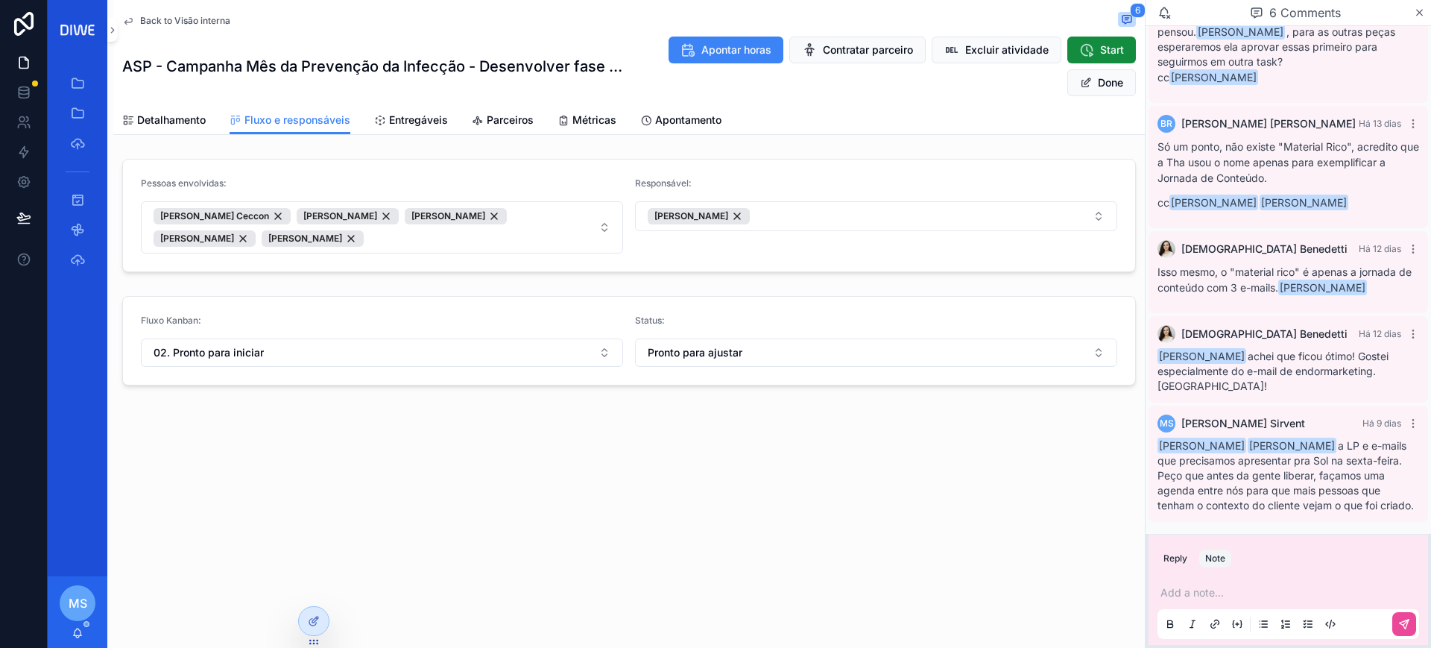
click at [1222, 596] on p "scrollable content" at bounding box center [1292, 592] width 262 height 15
click at [1281, 558] on span "[PERSON_NAME]" at bounding box center [1319, 552] width 265 height 15
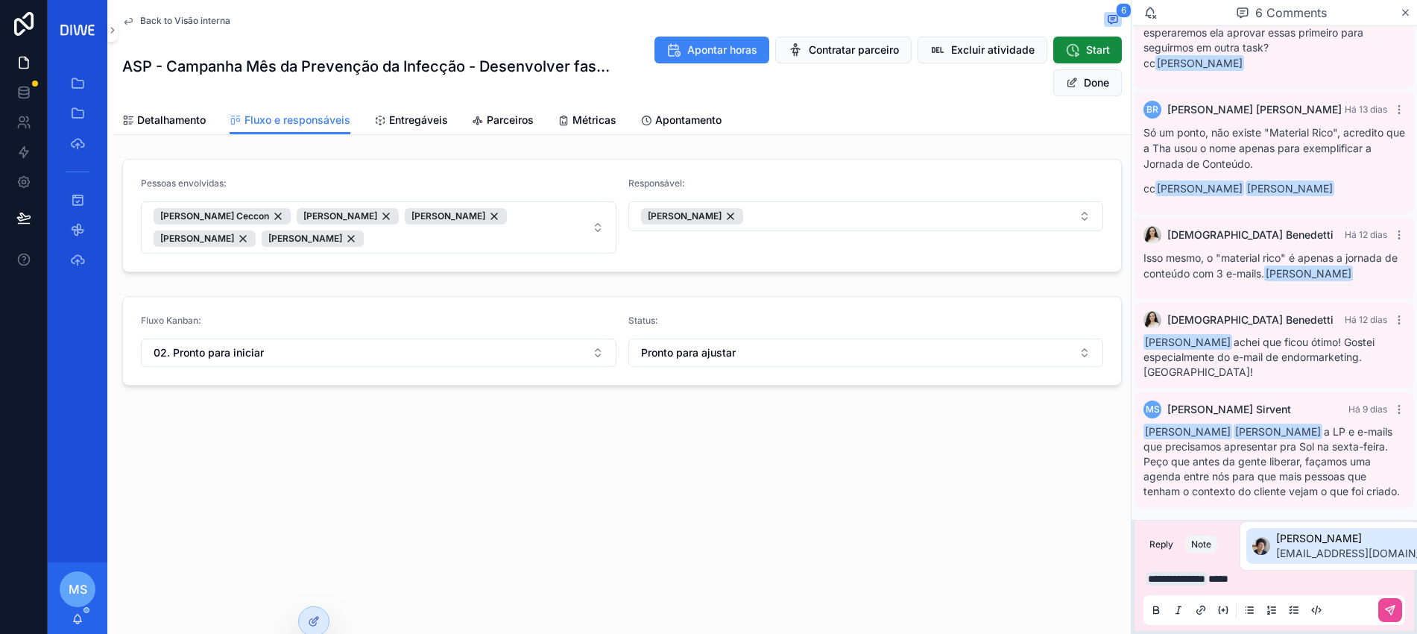
click at [1295, 549] on span "[EMAIL_ADDRESS][DOMAIN_NAME]" at bounding box center [1366, 553] width 180 height 15
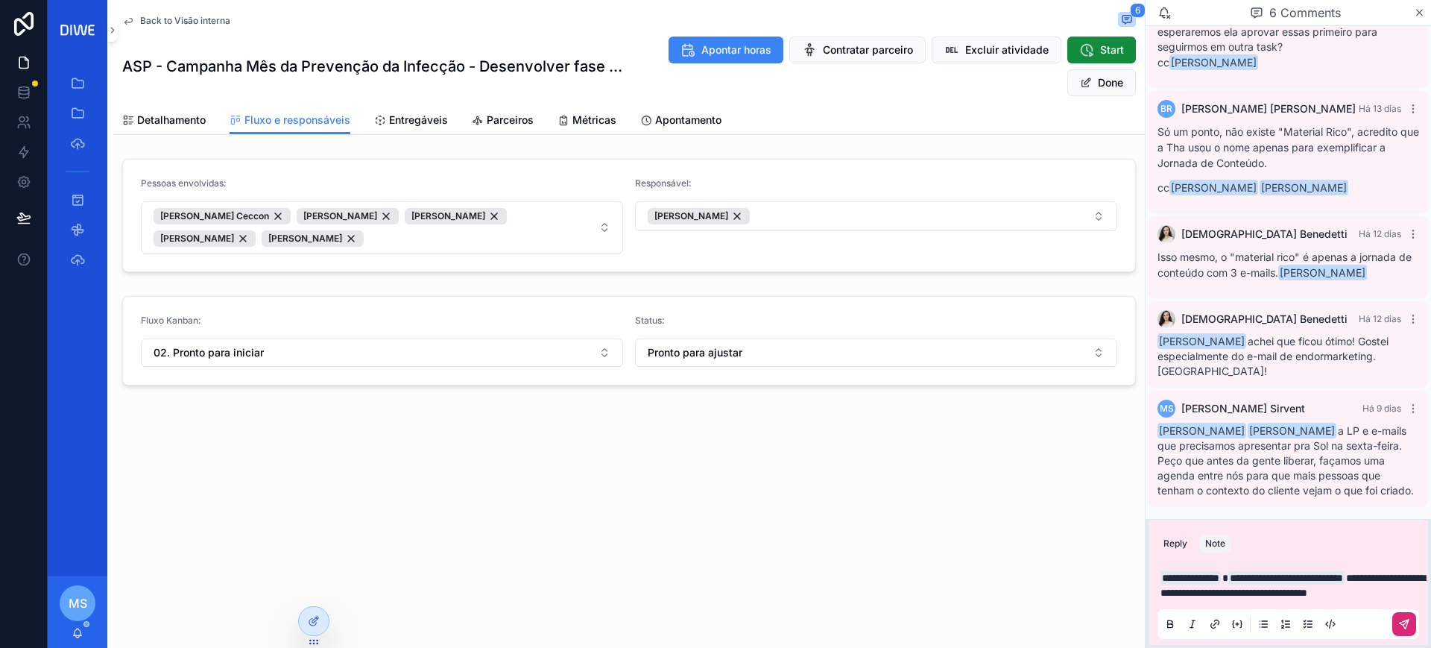
click at [1408, 619] on icon "scrollable content" at bounding box center [1404, 623] width 9 height 9
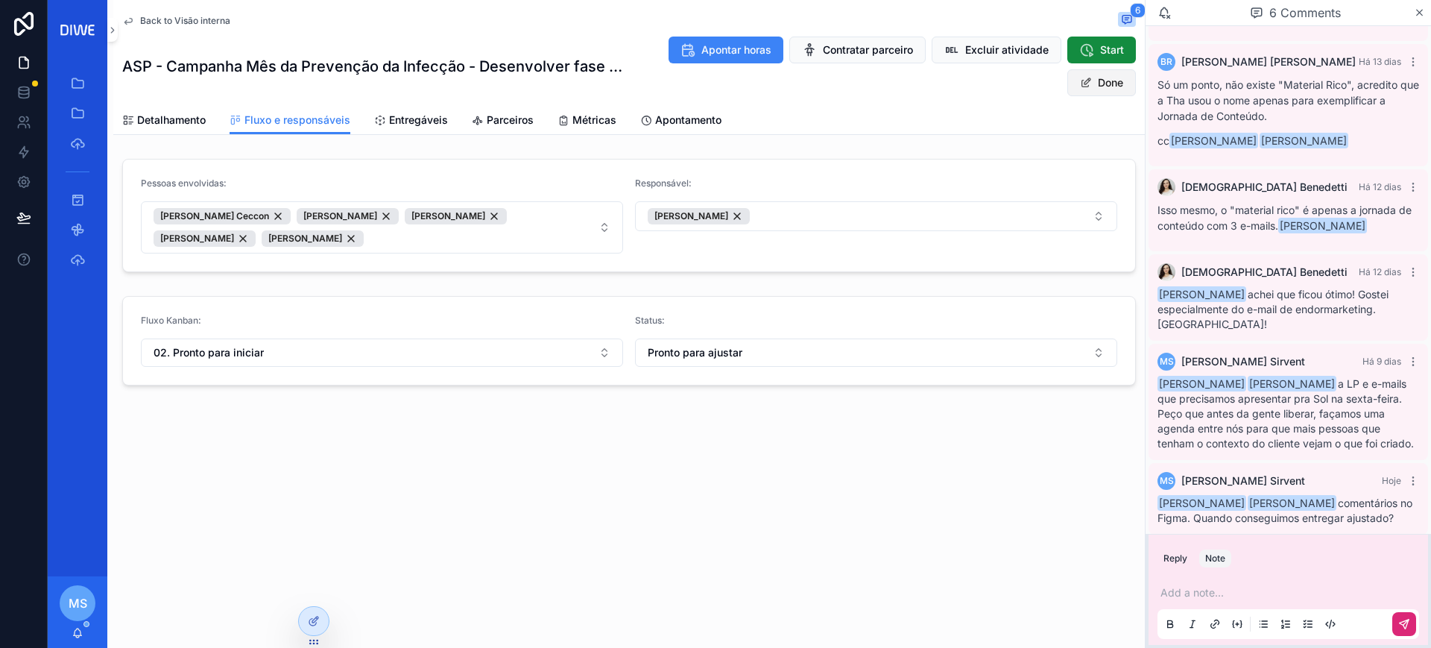
click at [1097, 84] on button "Done" at bounding box center [1101, 82] width 69 height 27
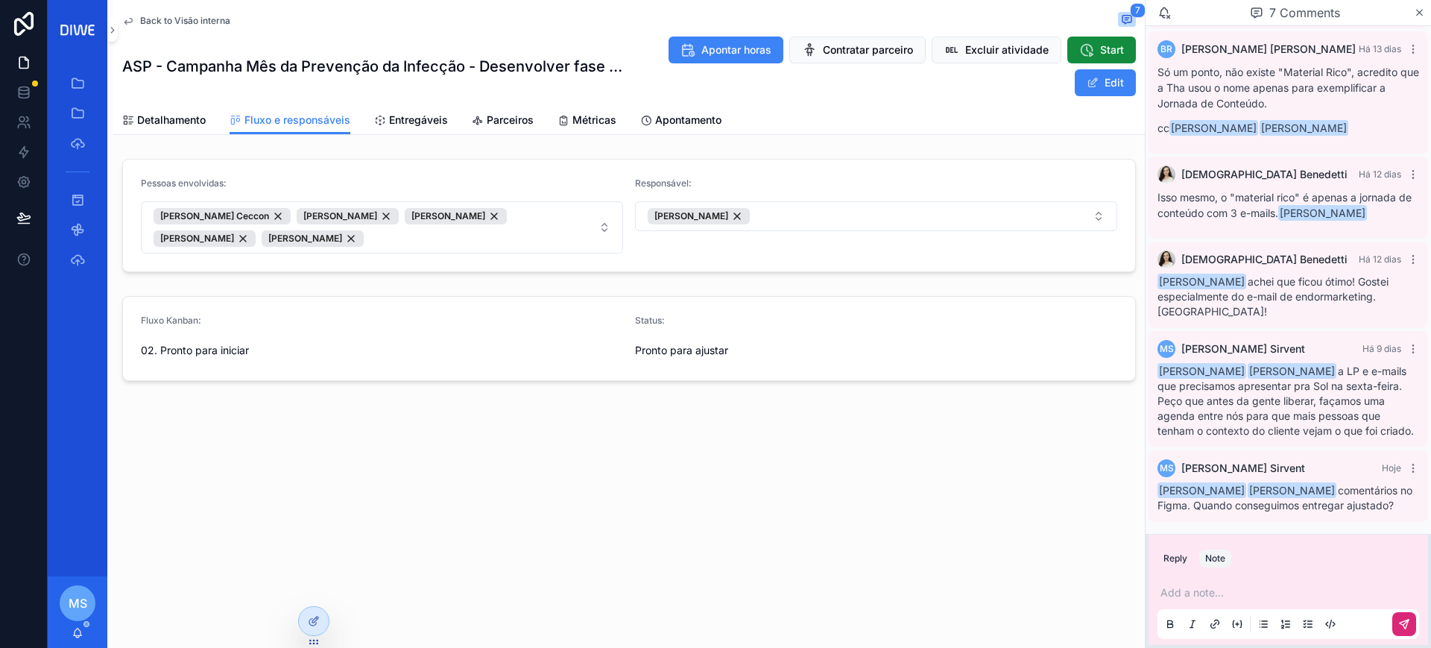
scroll to position [487, 0]
click at [1415, 15] on icon "scrollable content" at bounding box center [1419, 13] width 11 height 12
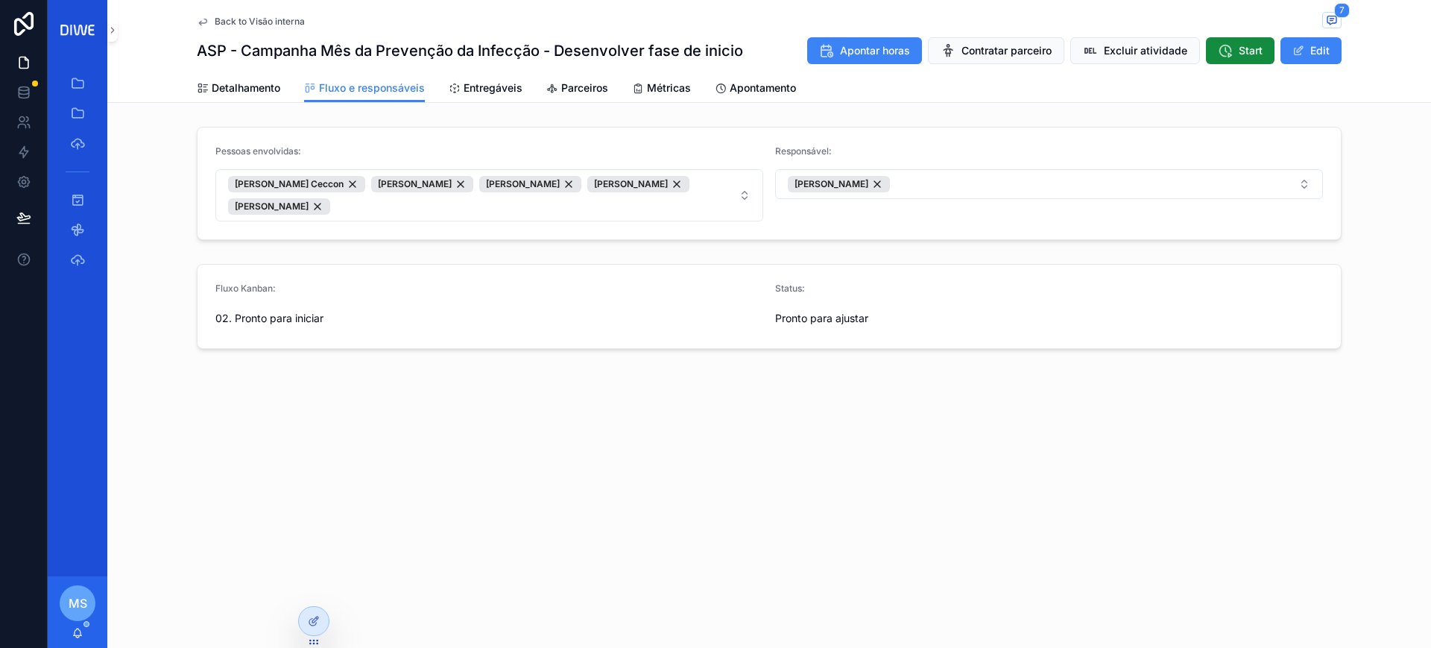
click at [277, 17] on span "Back to Visão interna" at bounding box center [260, 22] width 90 height 12
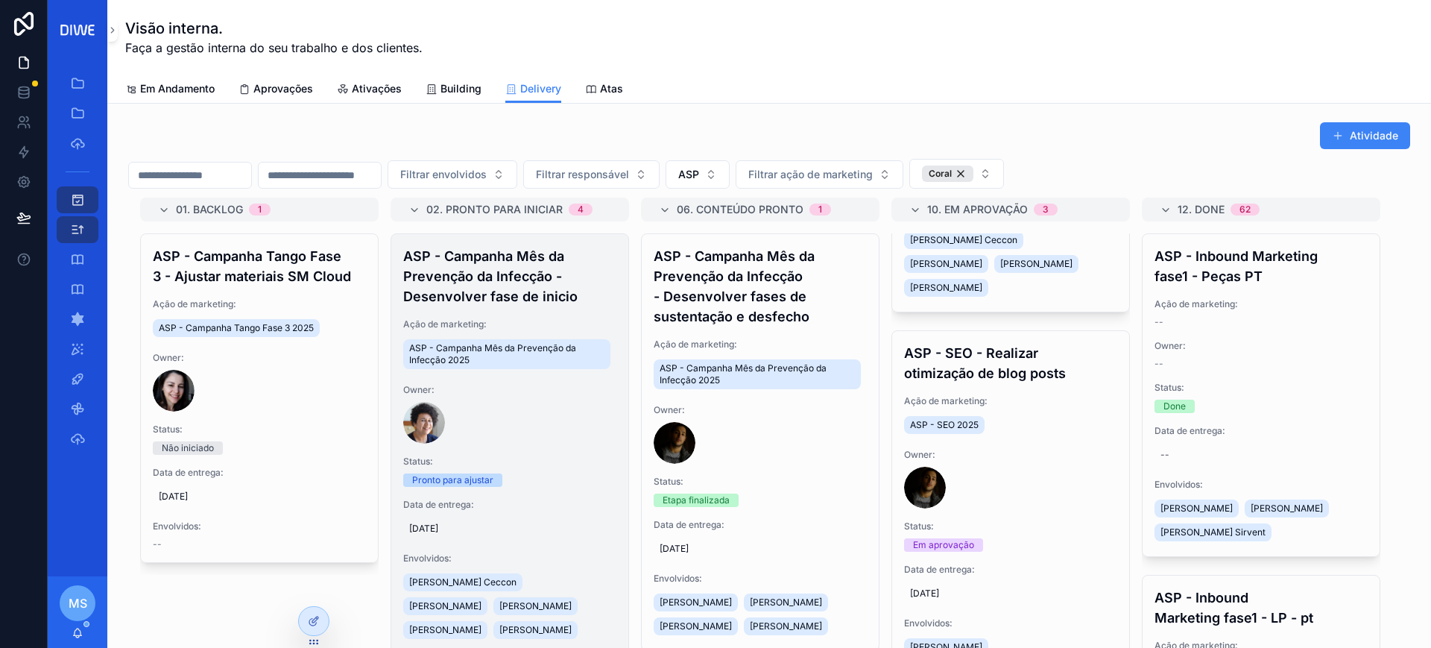
click at [555, 436] on div "scrollable content" at bounding box center [509, 423] width 213 height 42
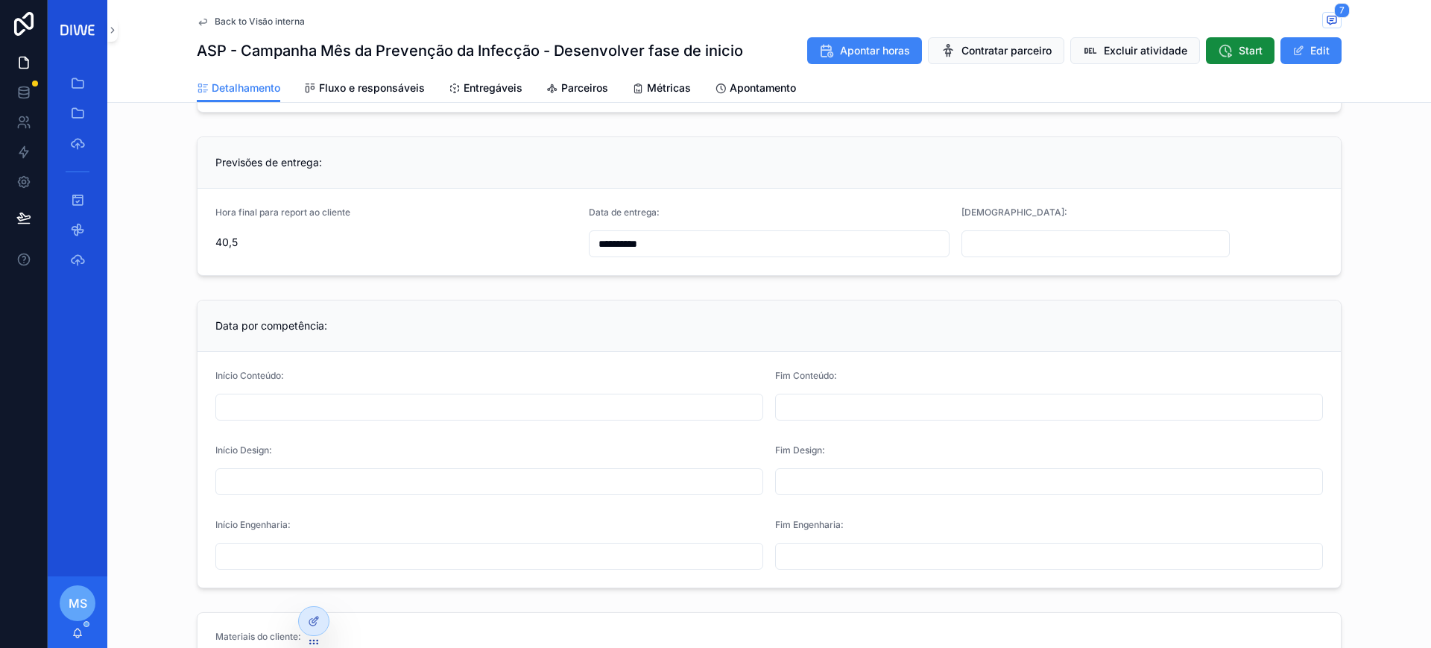
scroll to position [983, 0]
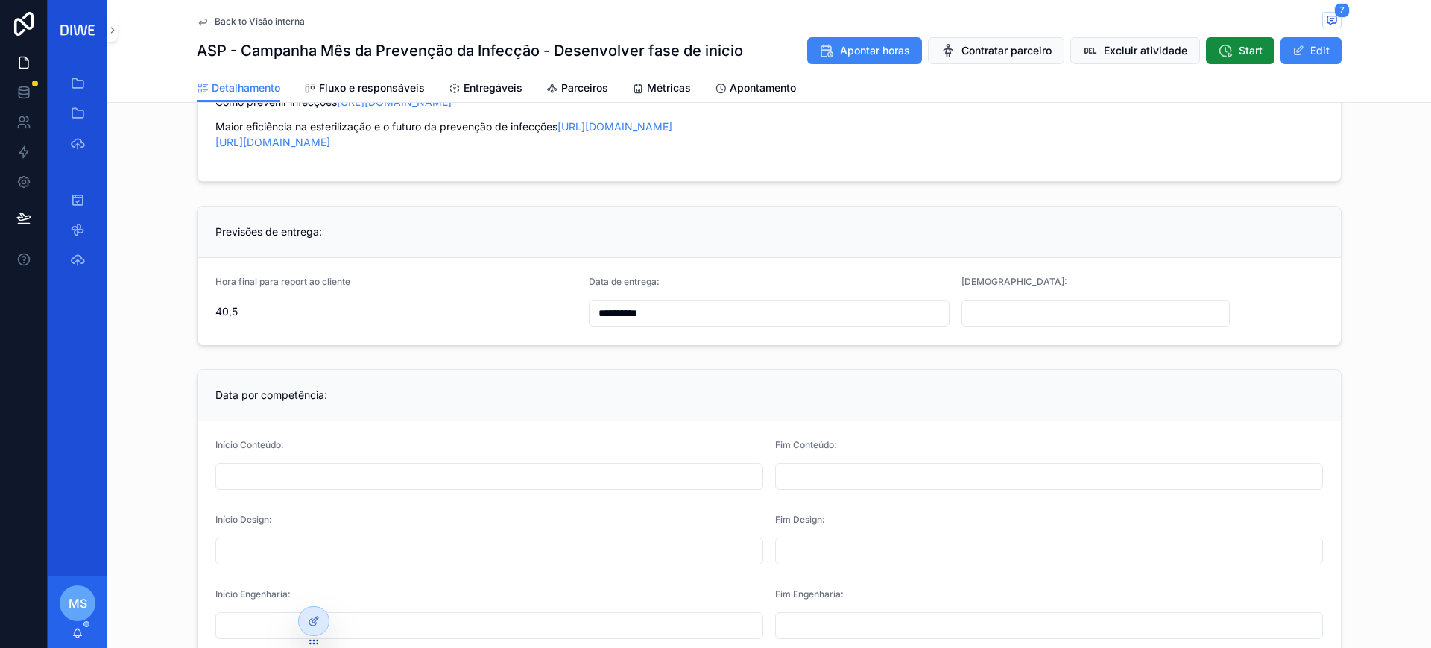
click at [828, 323] on input "**********" at bounding box center [770, 313] width 360 height 21
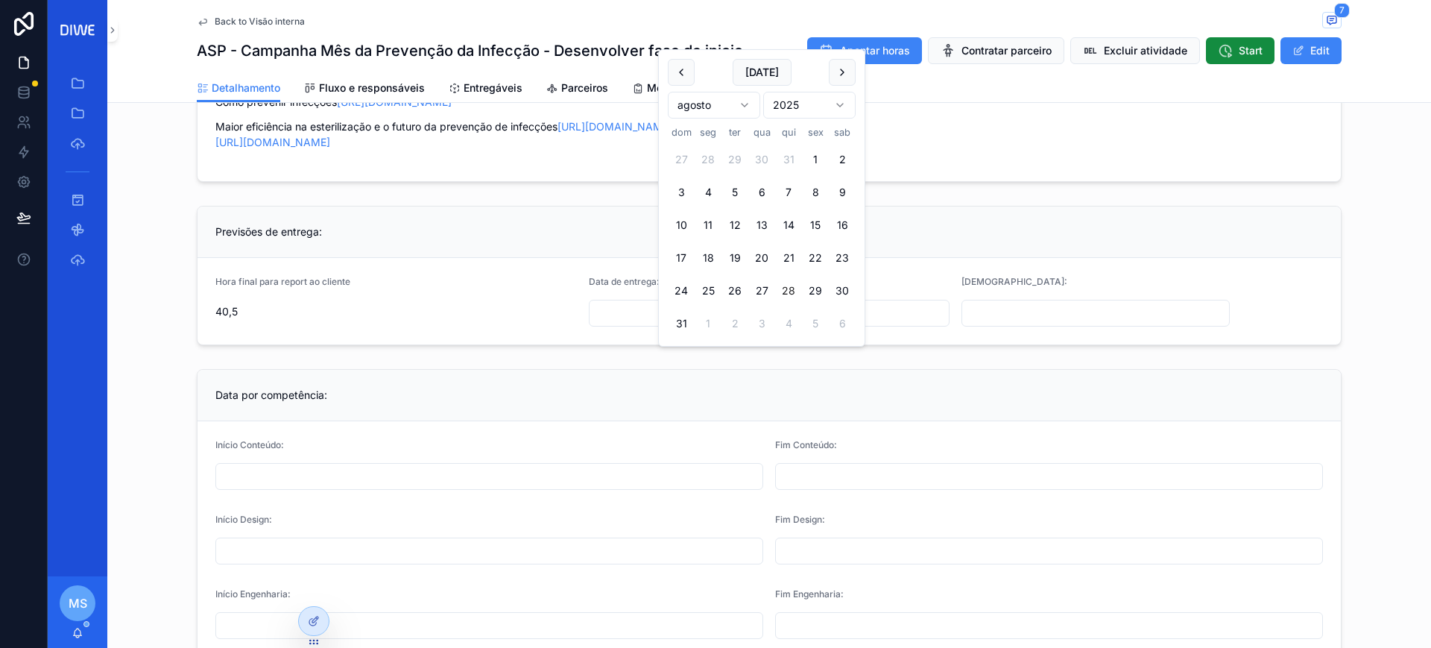
click at [1310, 258] on div "Previsões de entrega:" at bounding box center [769, 231] width 1143 height 51
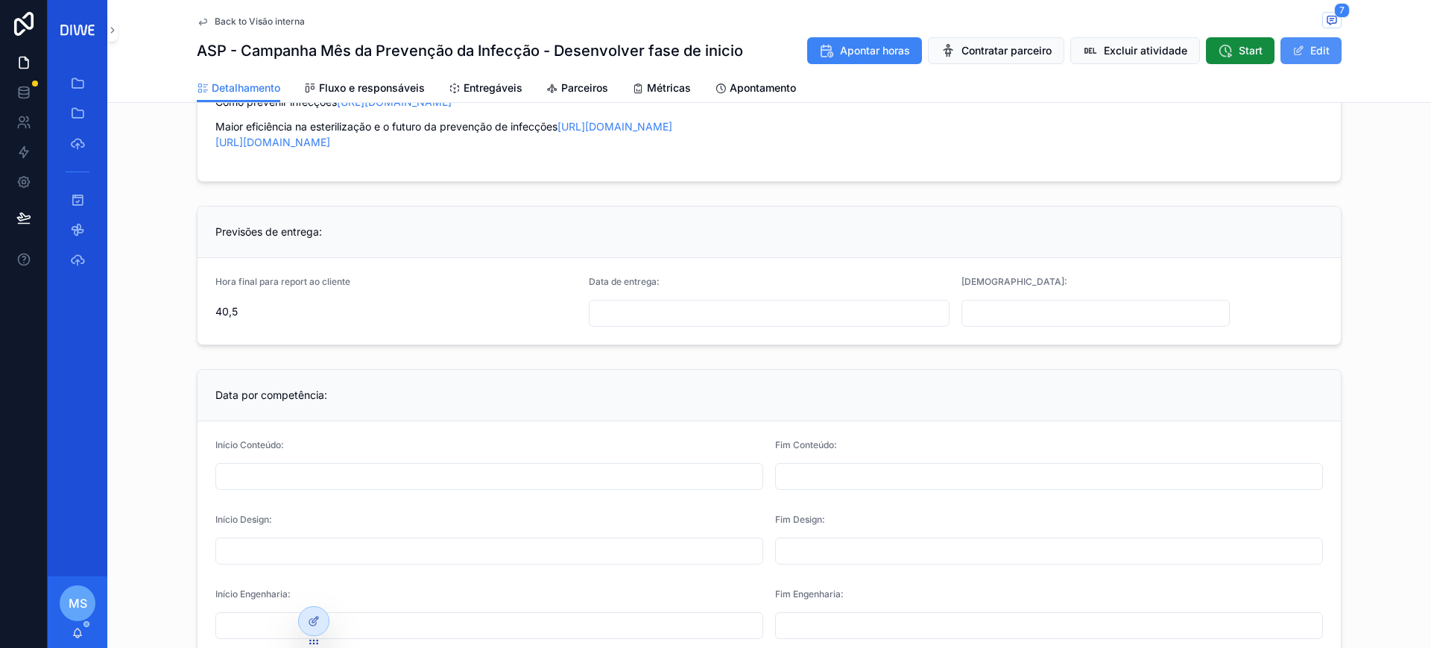
click at [1300, 42] on button "Edit" at bounding box center [1311, 50] width 61 height 27
click at [283, 18] on span "Back to Visão interna" at bounding box center [260, 22] width 90 height 12
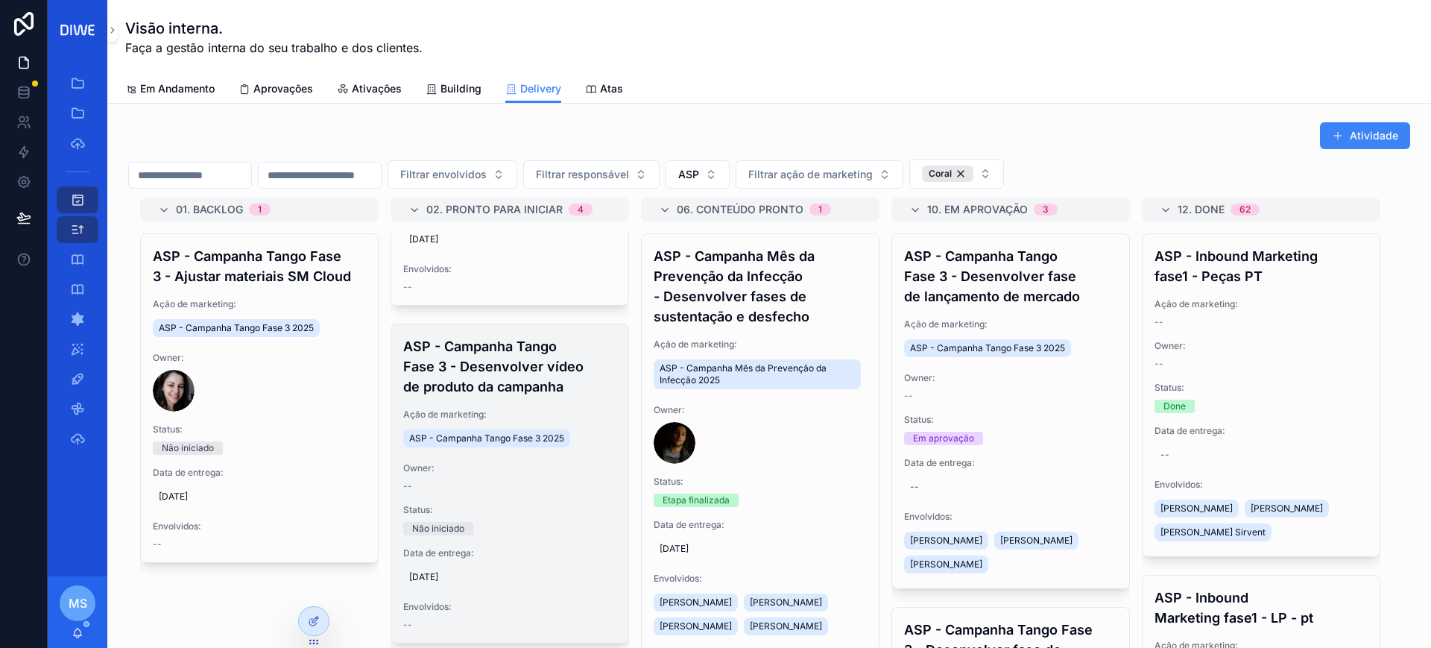
scroll to position [693, 0]
click at [523, 400] on h4 "ASP - Campanha Tango Fase 3 - Desenvolver vídeo de produto da campanha" at bounding box center [509, 369] width 213 height 60
